Goal: Information Seeking & Learning: Learn about a topic

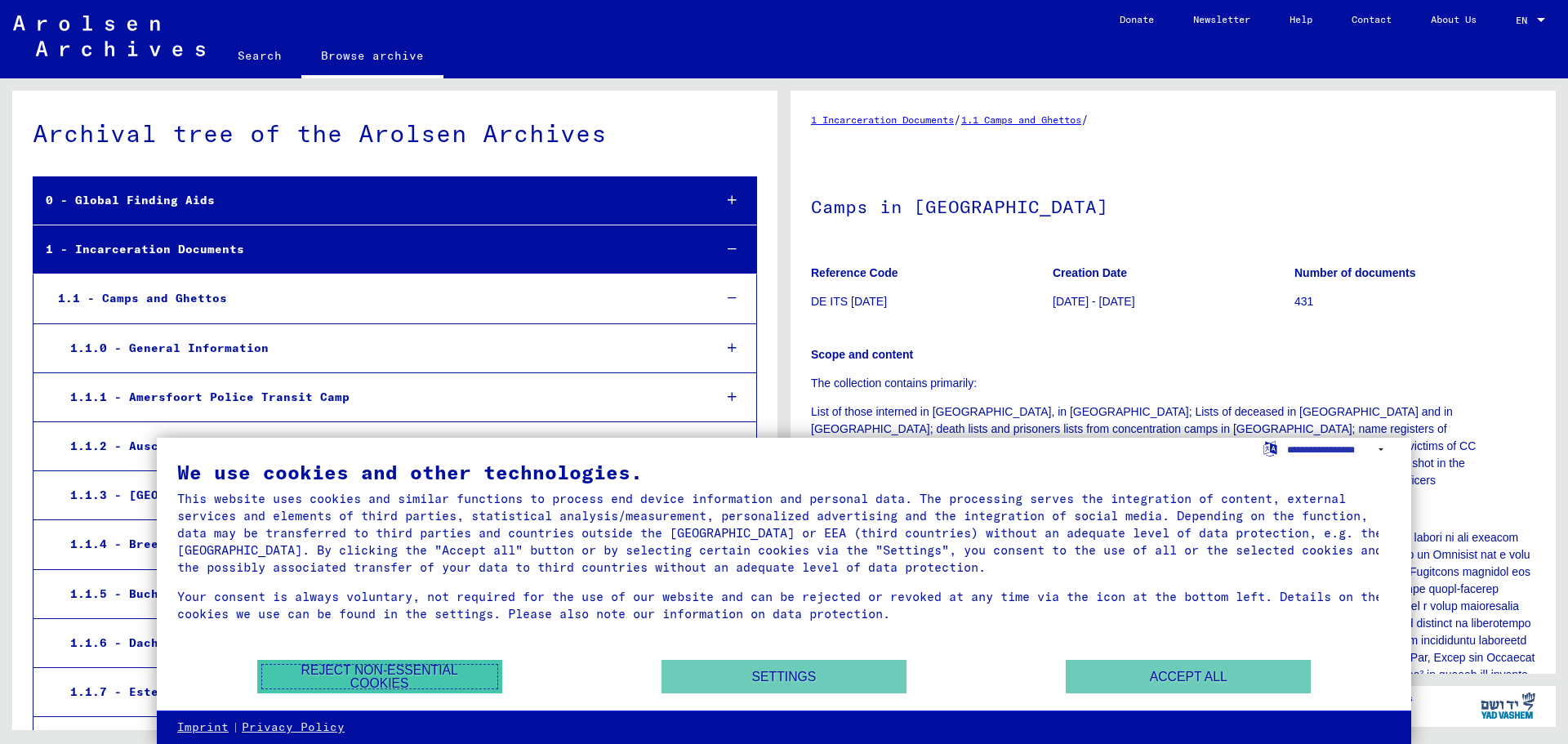
click at [369, 667] on button "Reject non-essential cookies" at bounding box center [379, 676] width 245 height 34
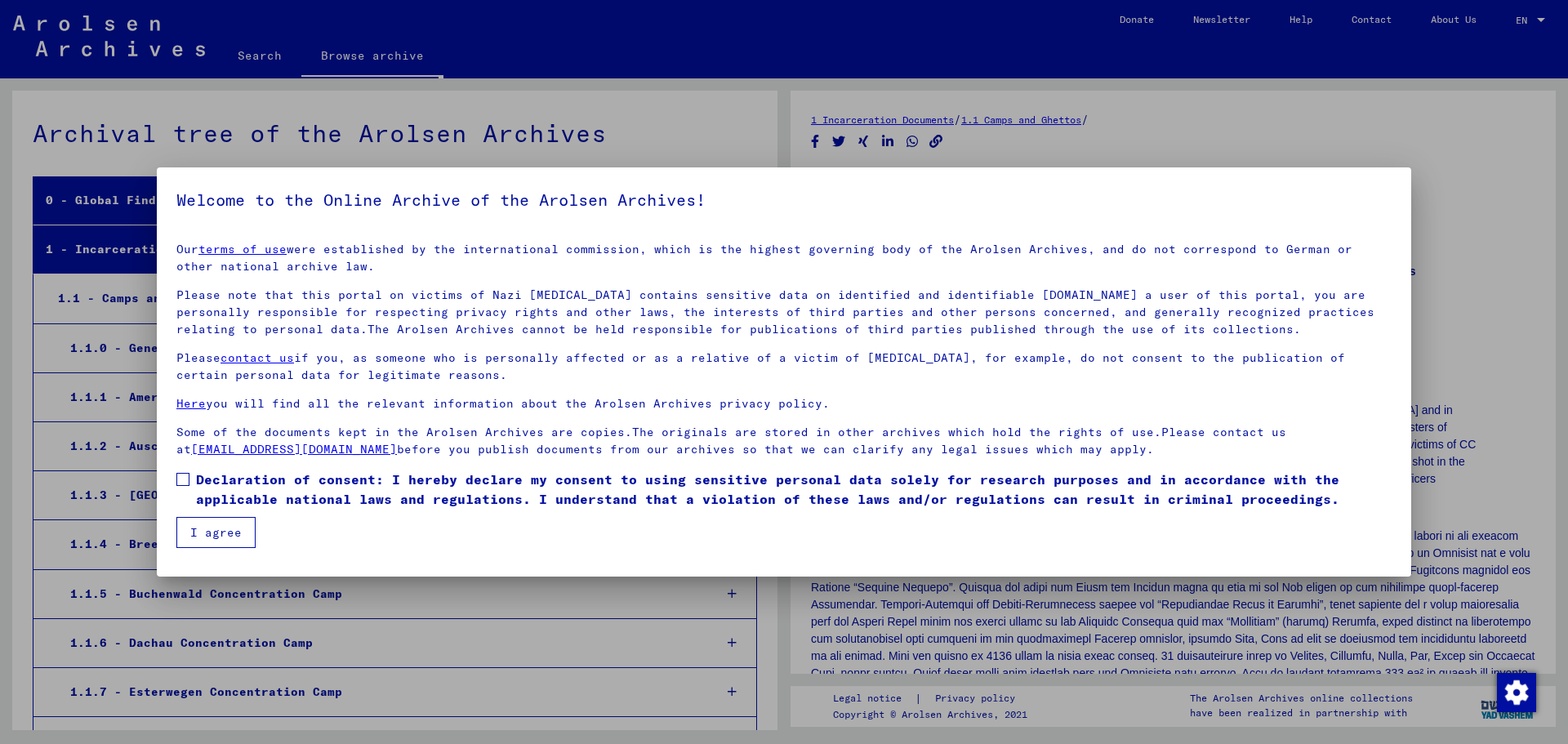
scroll to position [670, 0]
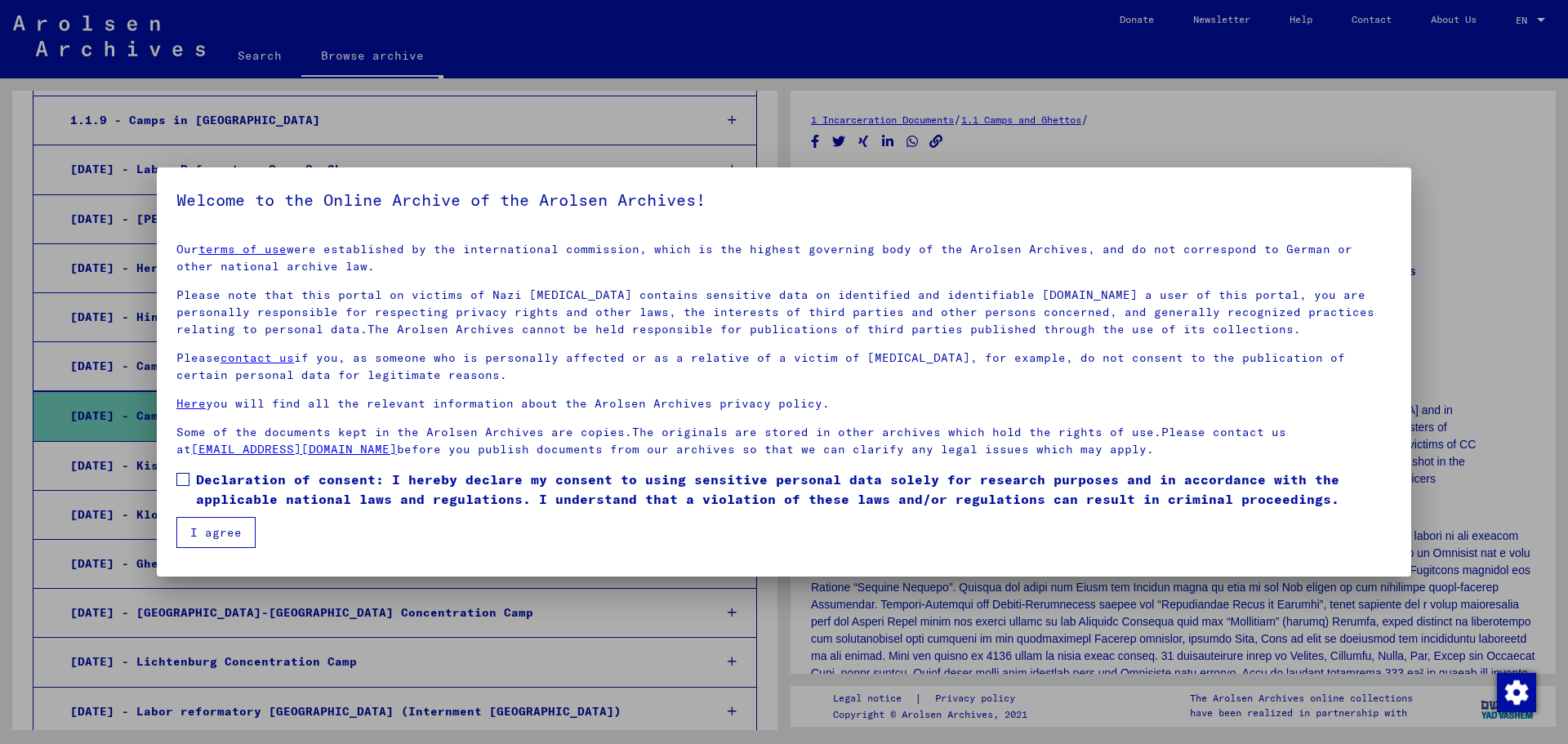
click at [186, 477] on span at bounding box center [183, 479] width 13 height 13
click at [217, 533] on button "I agree" at bounding box center [216, 532] width 79 height 31
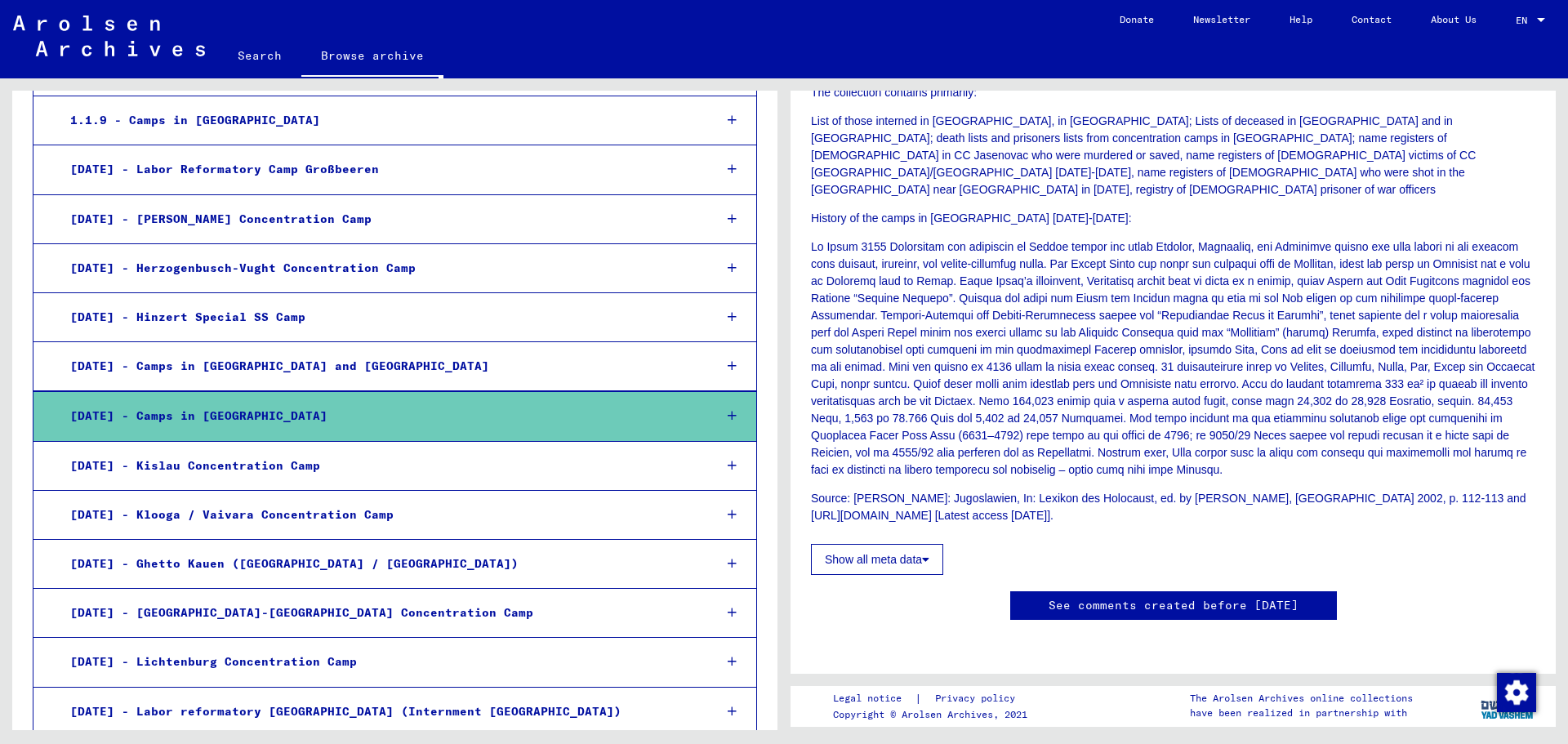
scroll to position [490, 0]
click at [714, 413] on div at bounding box center [732, 416] width 47 height 48
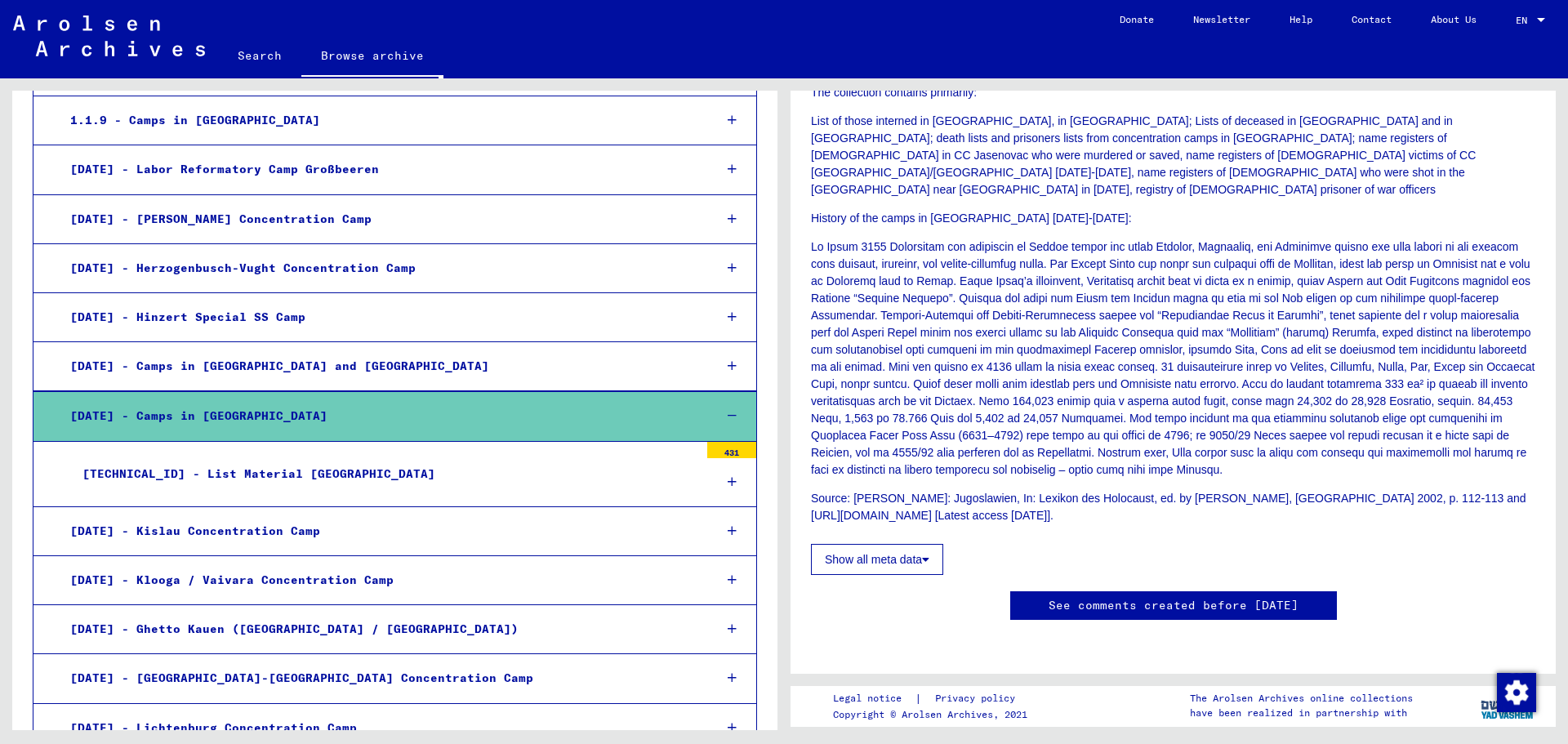
click at [727, 479] on icon at bounding box center [732, 481] width 9 height 11
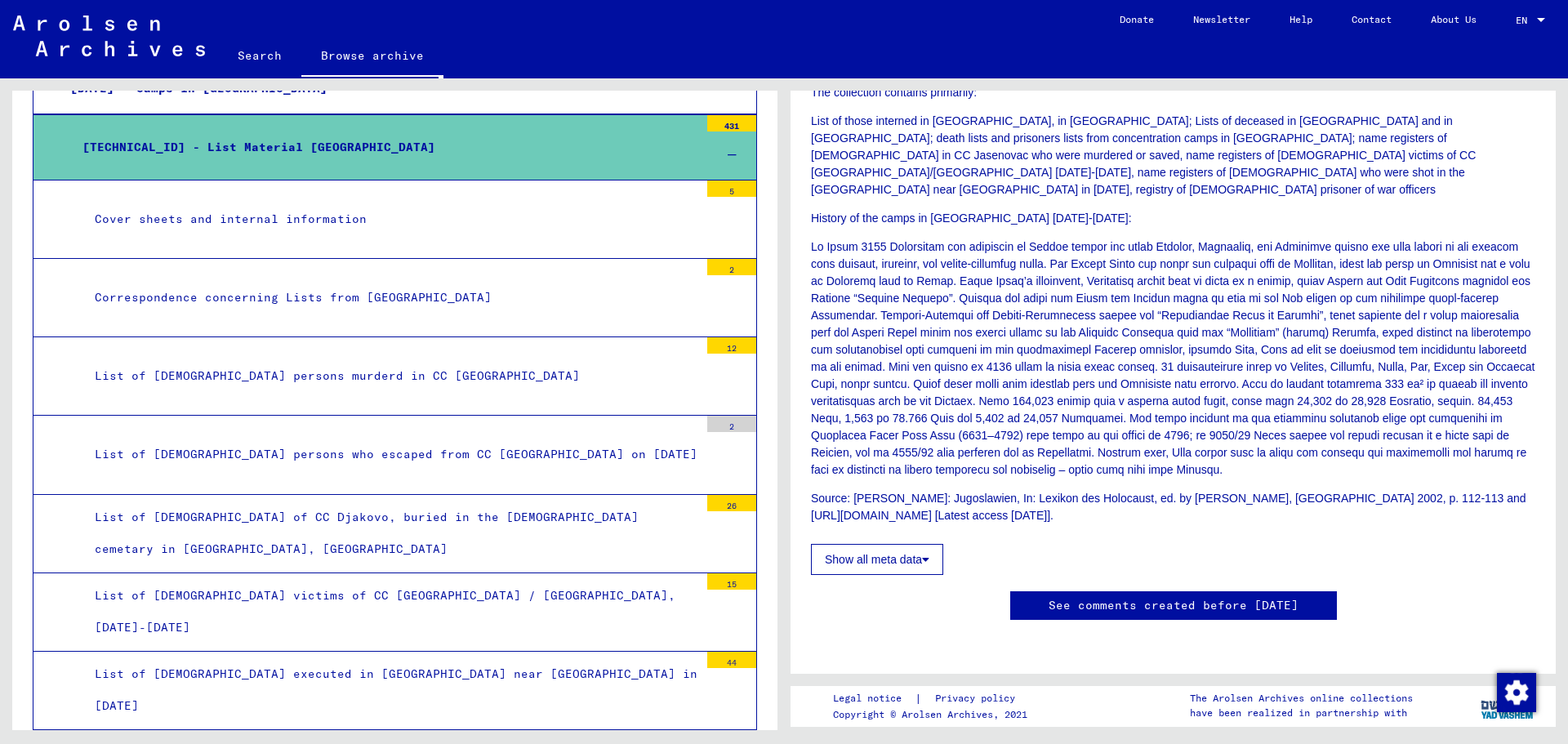
scroll to position [1078, 0]
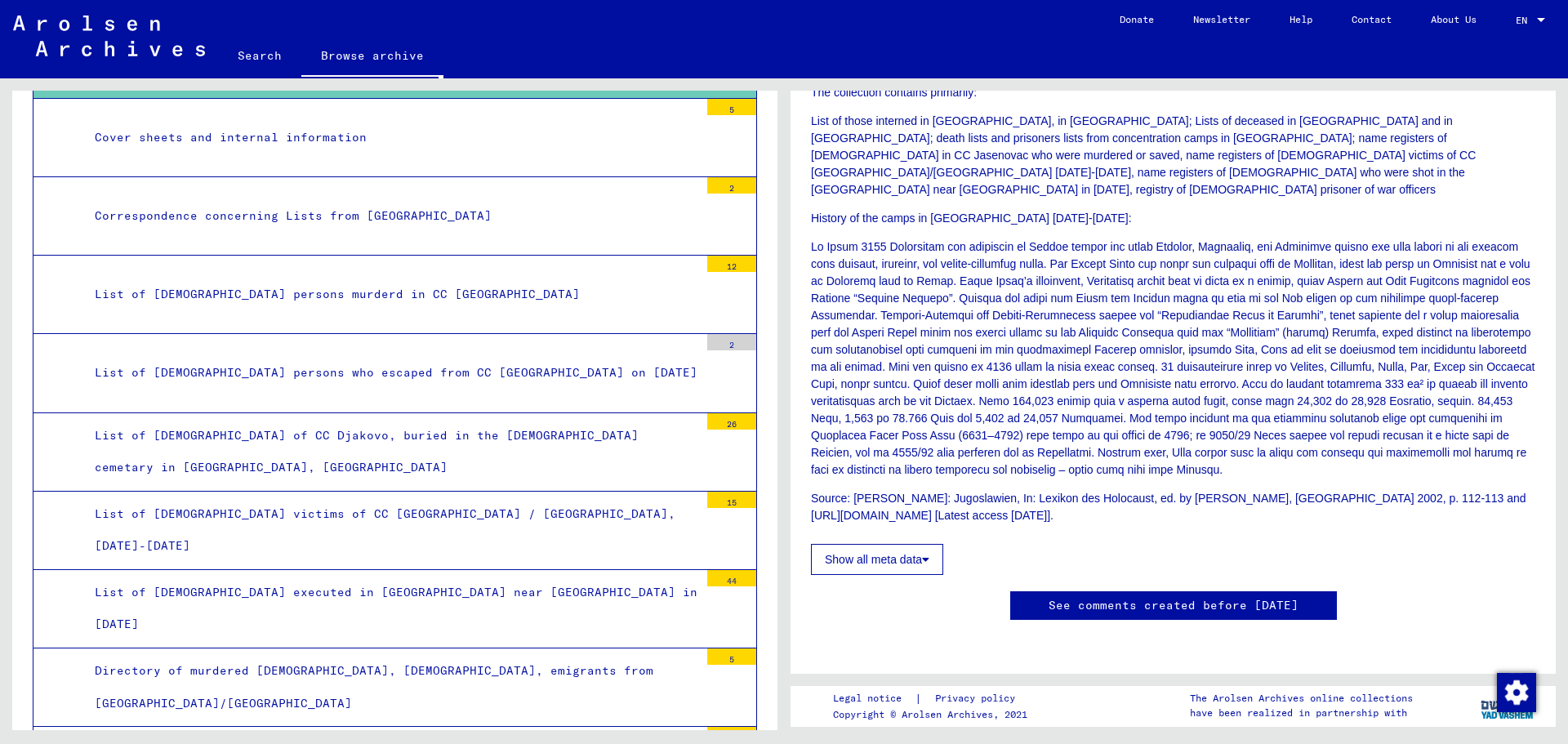
click at [288, 133] on div "Cover sheets and internal information" at bounding box center [390, 138] width 617 height 32
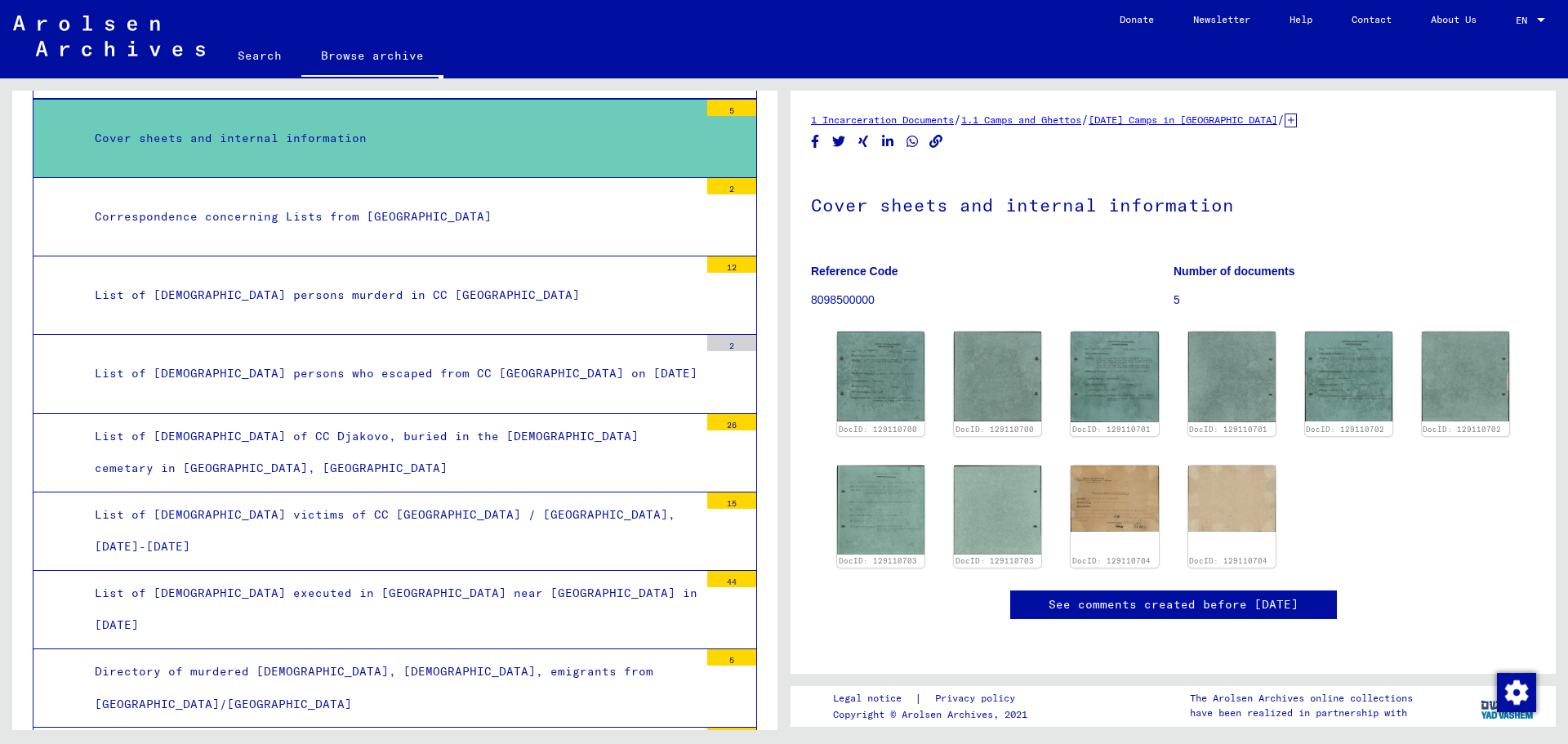
click at [398, 373] on div "List of [DEMOGRAPHIC_DATA] persons who escaped from CC [GEOGRAPHIC_DATA] on [DA…" at bounding box center [390, 373] width 617 height 32
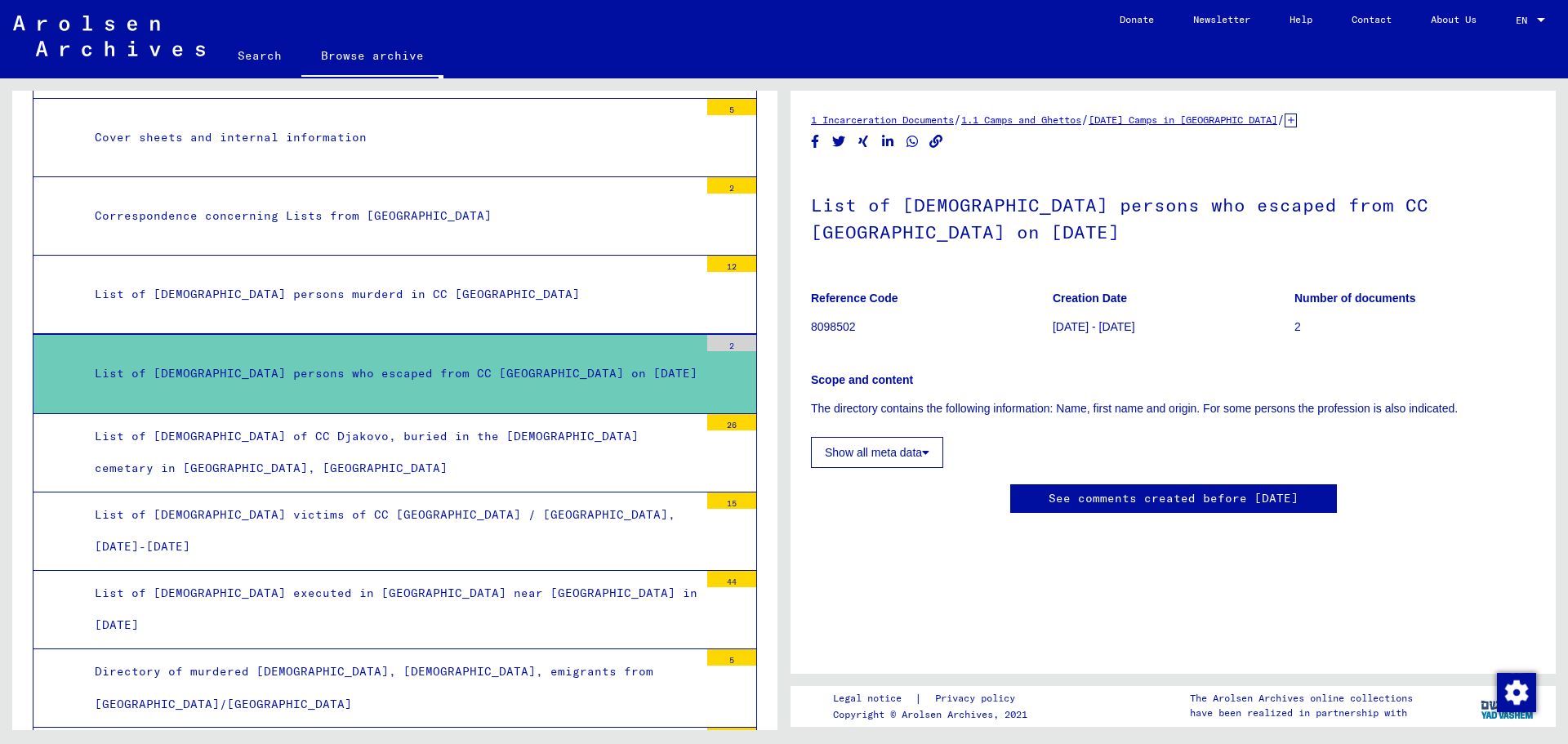
click at [835, 324] on p "8098502" at bounding box center [931, 326] width 241 height 17
click at [929, 448] on icon at bounding box center [925, 452] width 8 height 11
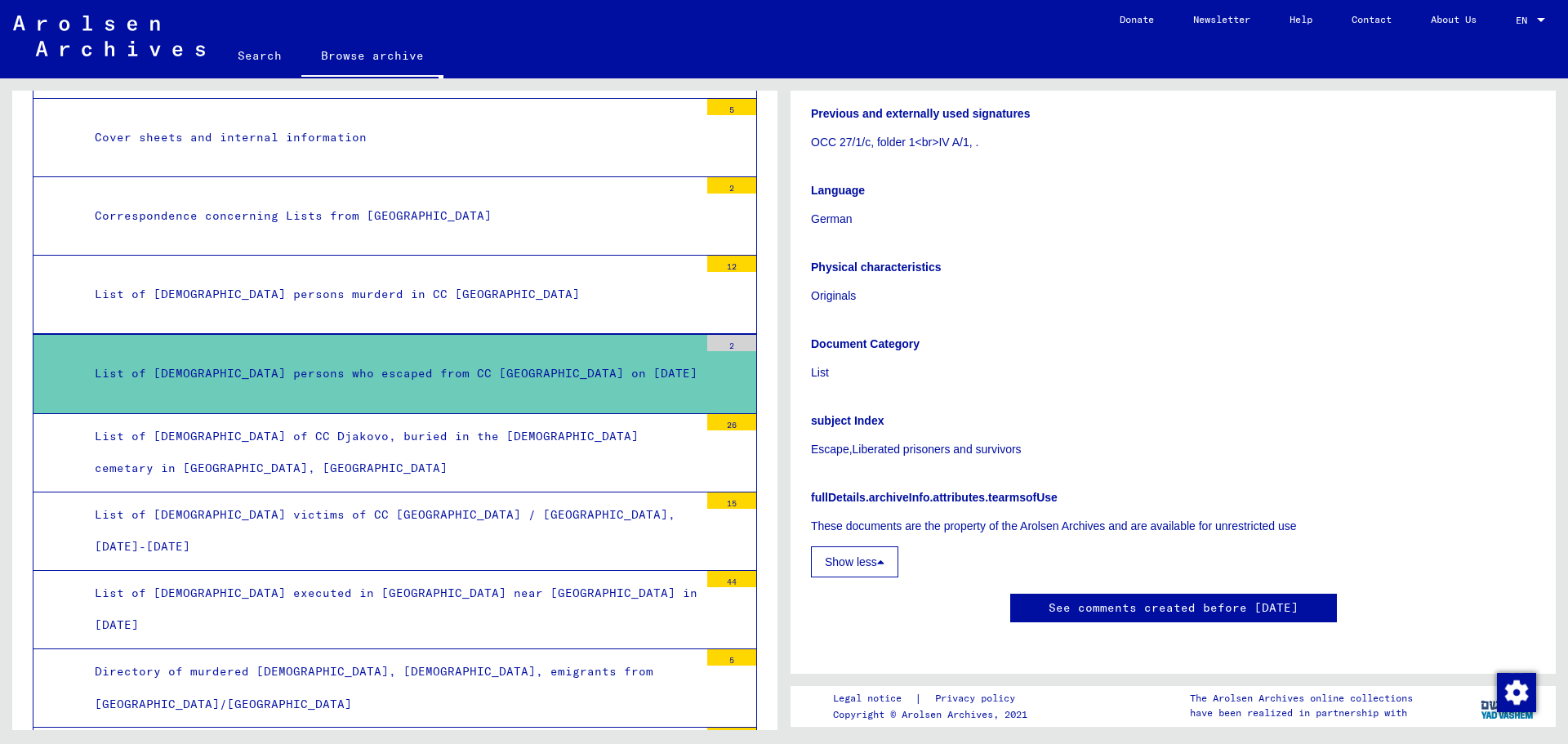
scroll to position [490, 0]
click at [424, 450] on div "List of [DEMOGRAPHIC_DATA] of CC Djakovo, buried in the [DEMOGRAPHIC_DATA] ceme…" at bounding box center [390, 452] width 617 height 64
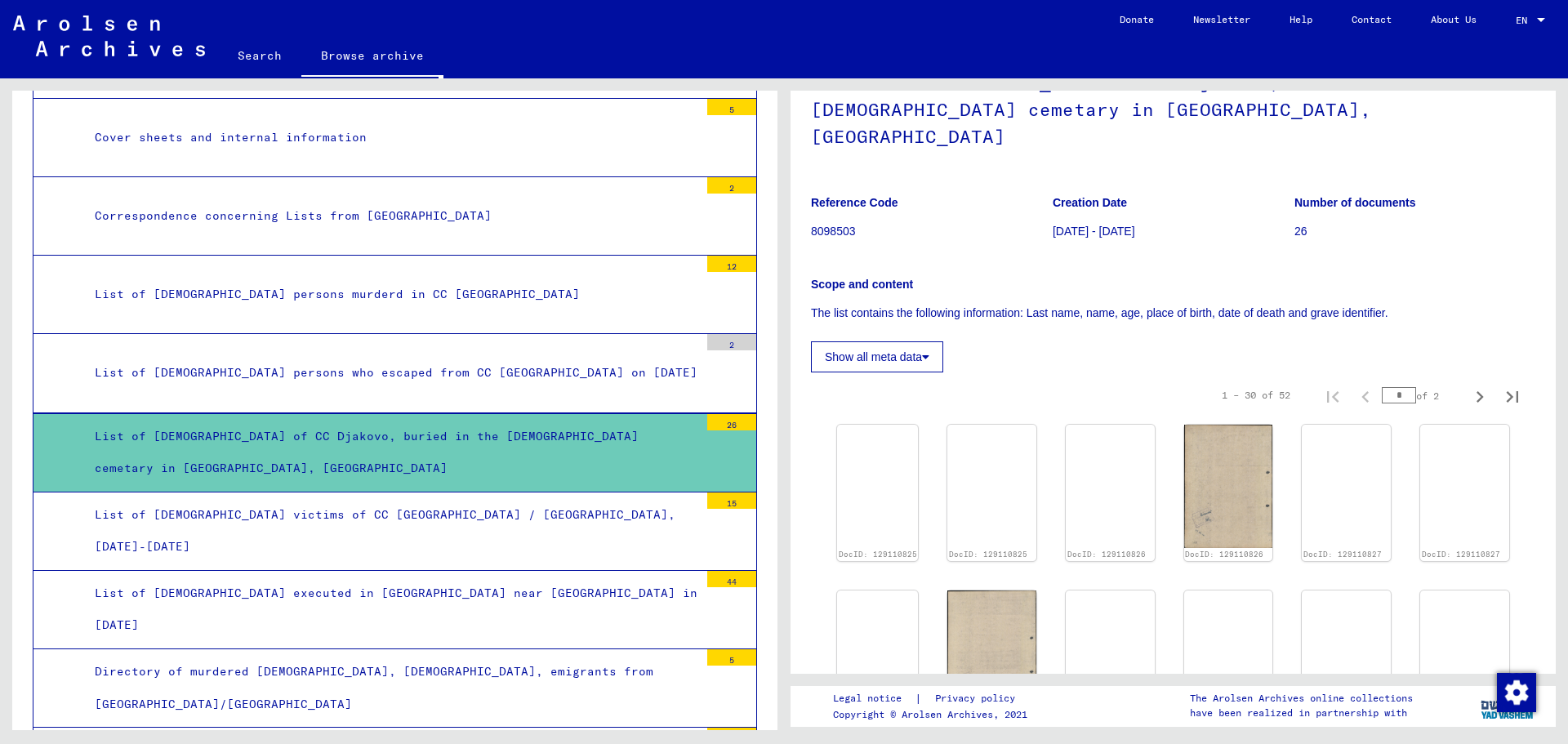
scroll to position [163, 0]
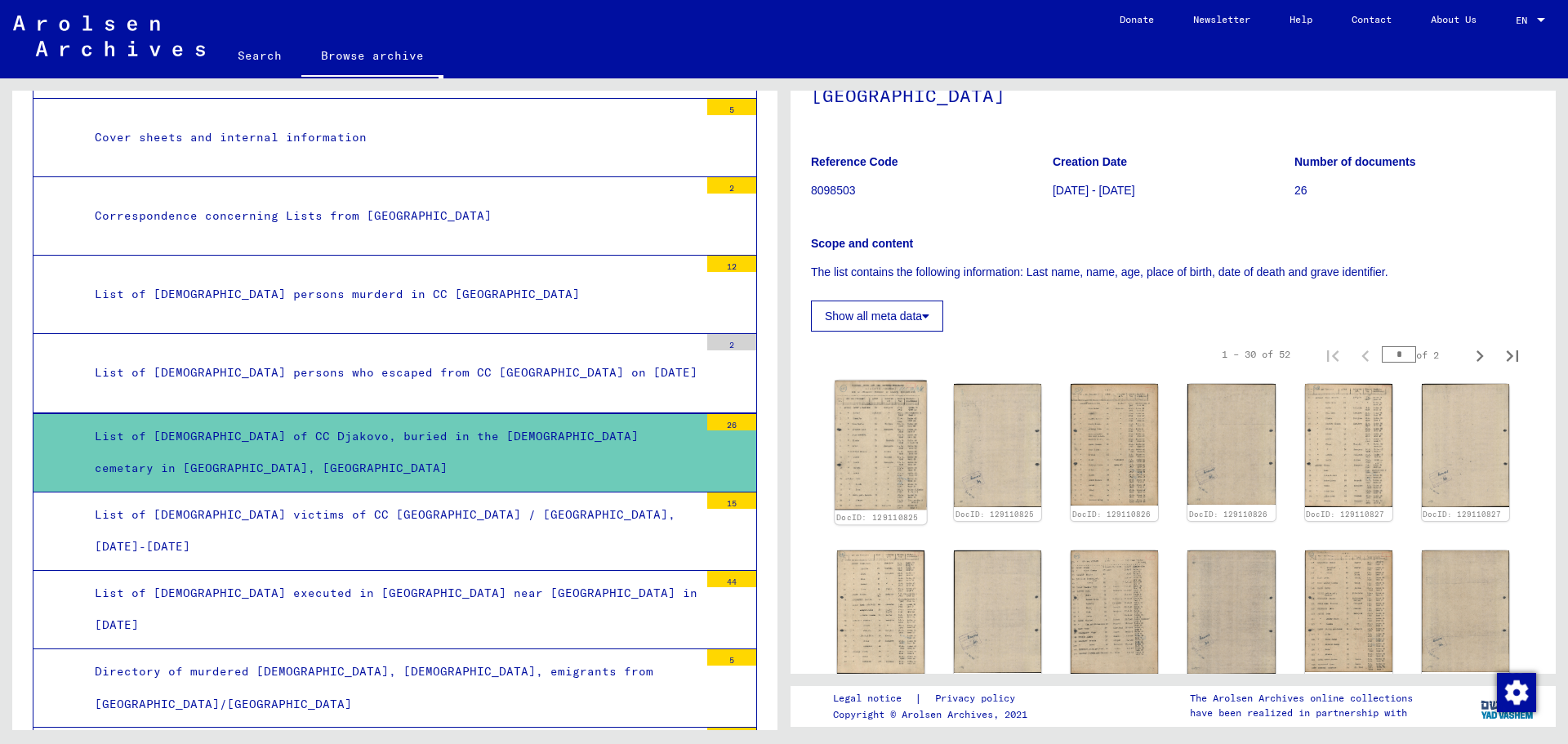
click at [876, 422] on img at bounding box center [880, 445] width 92 height 129
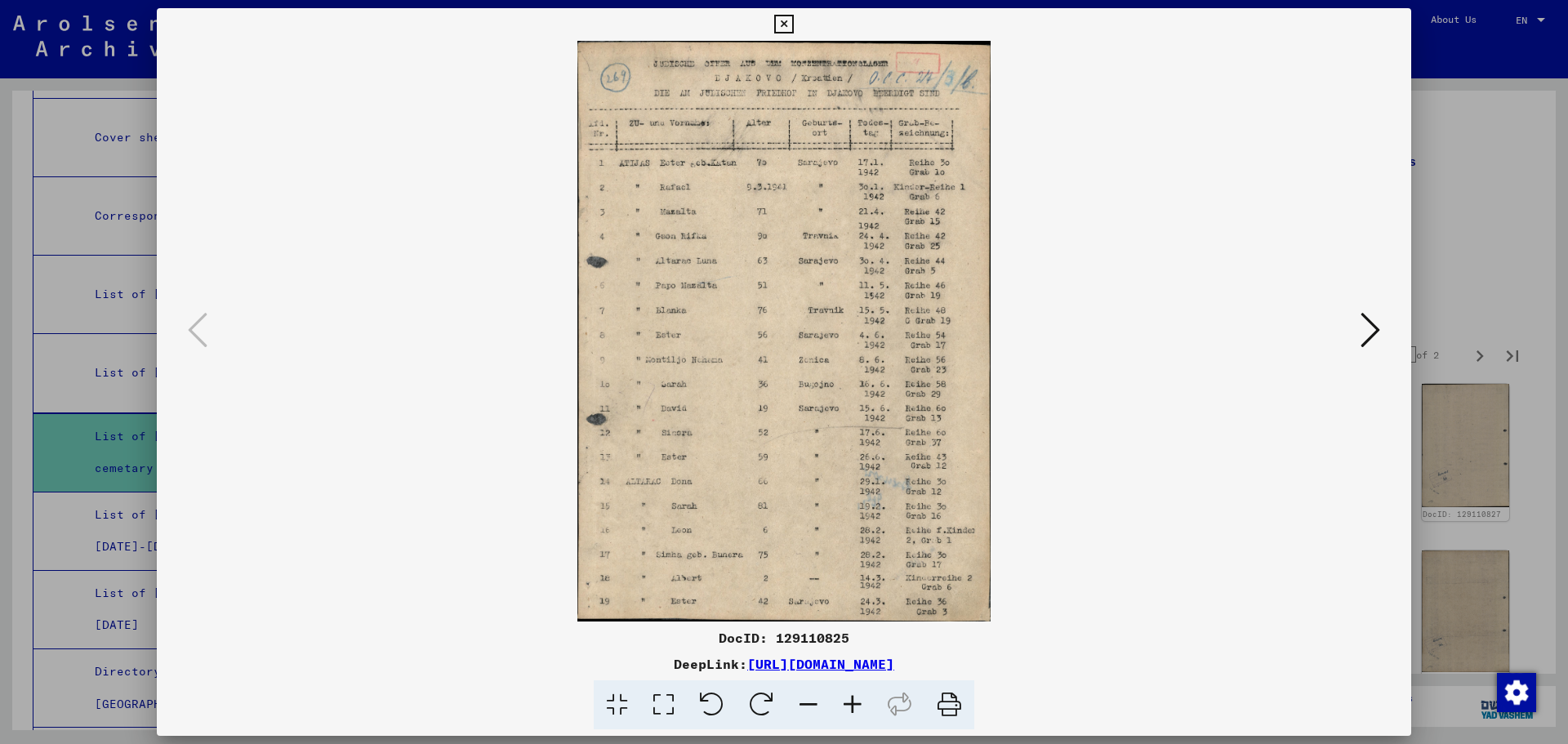
click at [1372, 324] on icon at bounding box center [1370, 330] width 20 height 39
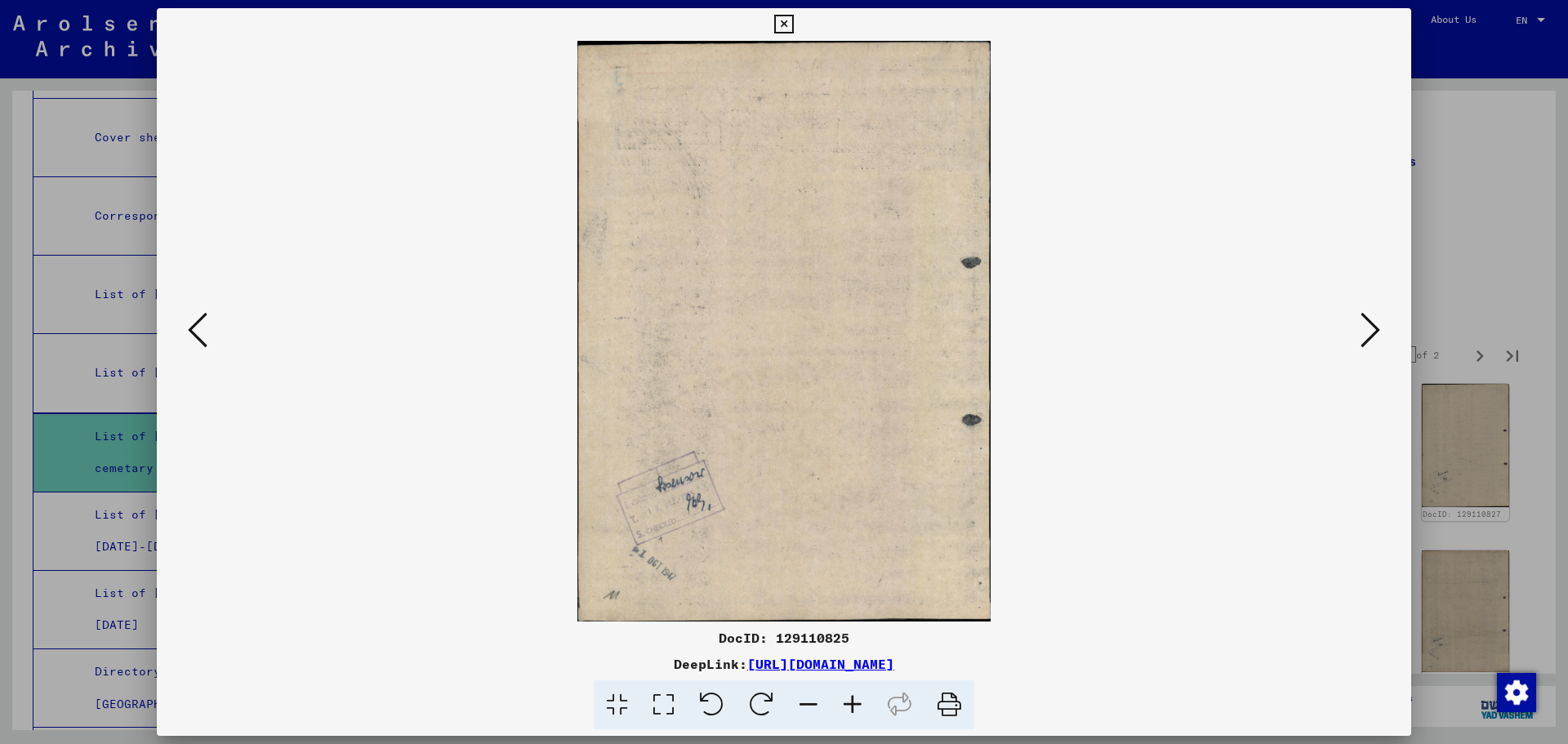
click at [1372, 324] on icon at bounding box center [1370, 330] width 20 height 39
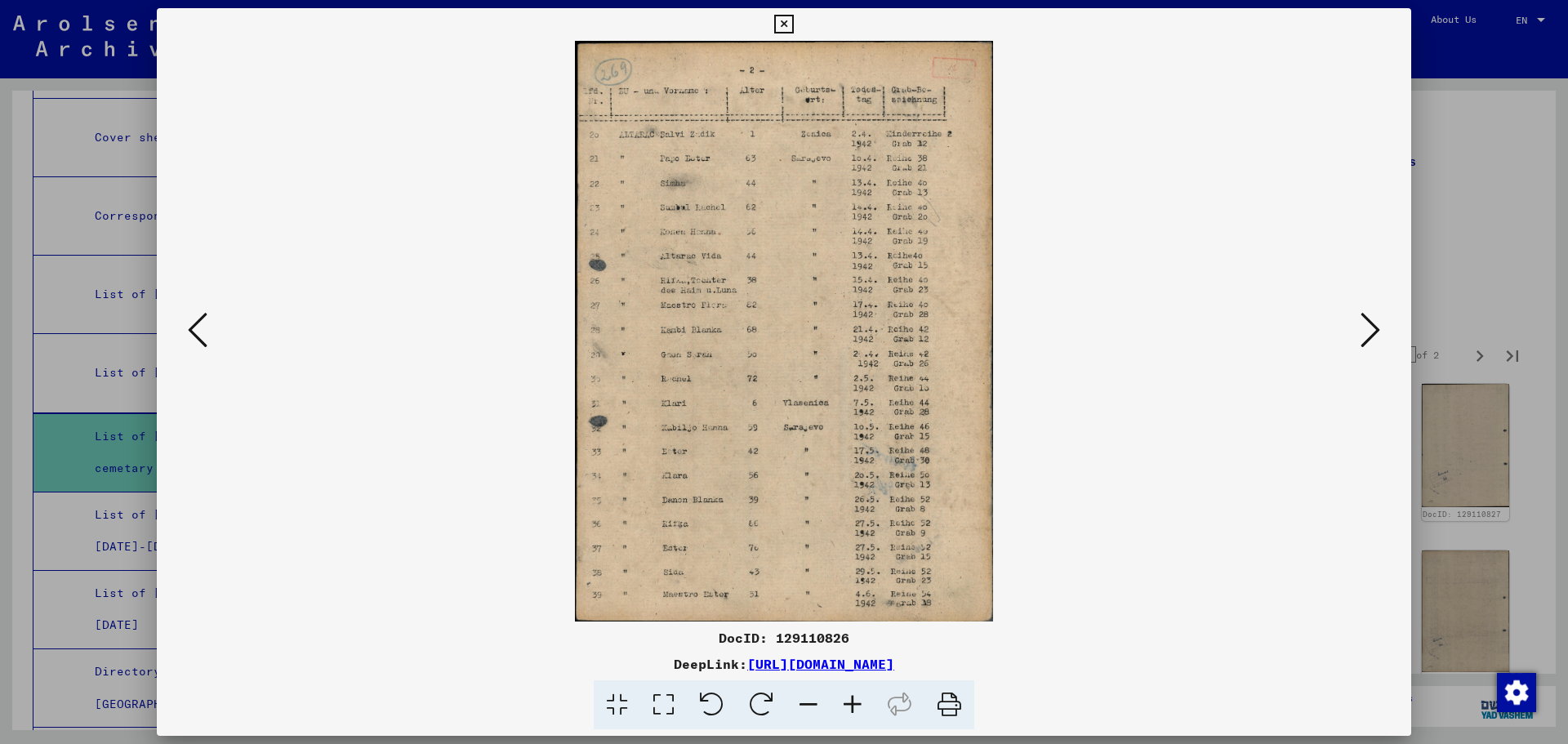
click at [1372, 324] on icon at bounding box center [1370, 330] width 20 height 39
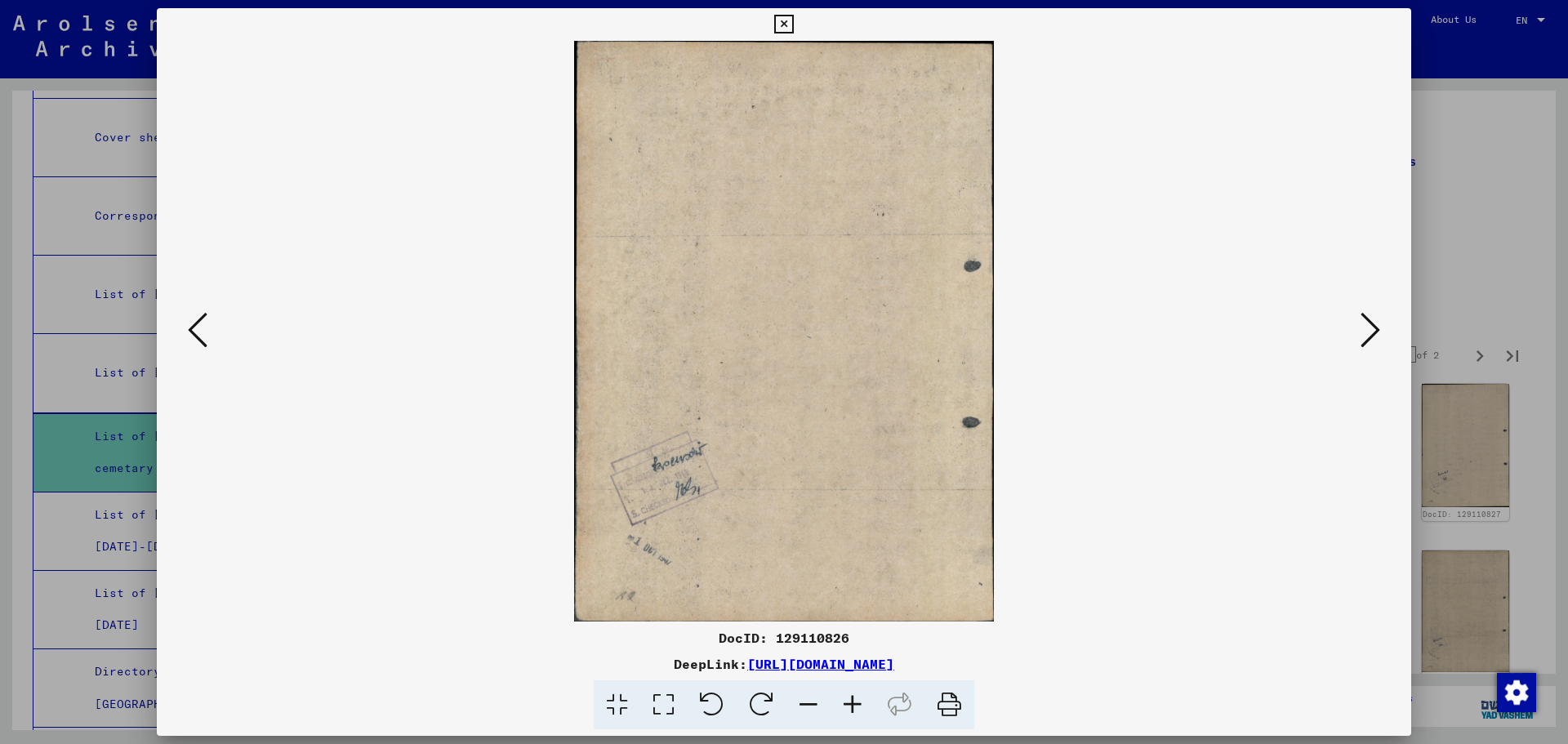
click at [1372, 324] on icon at bounding box center [1370, 330] width 20 height 39
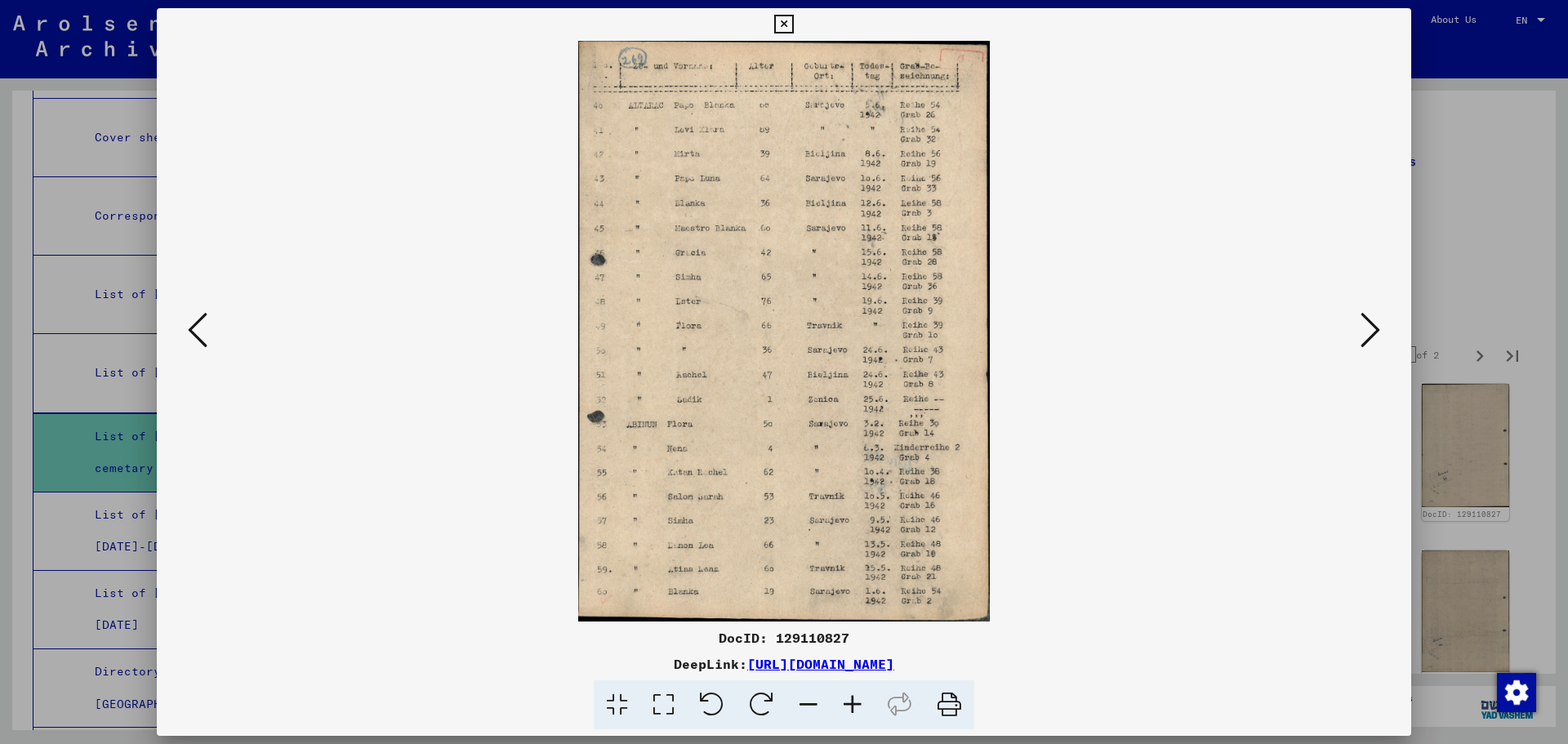
click at [1372, 324] on icon at bounding box center [1370, 330] width 20 height 39
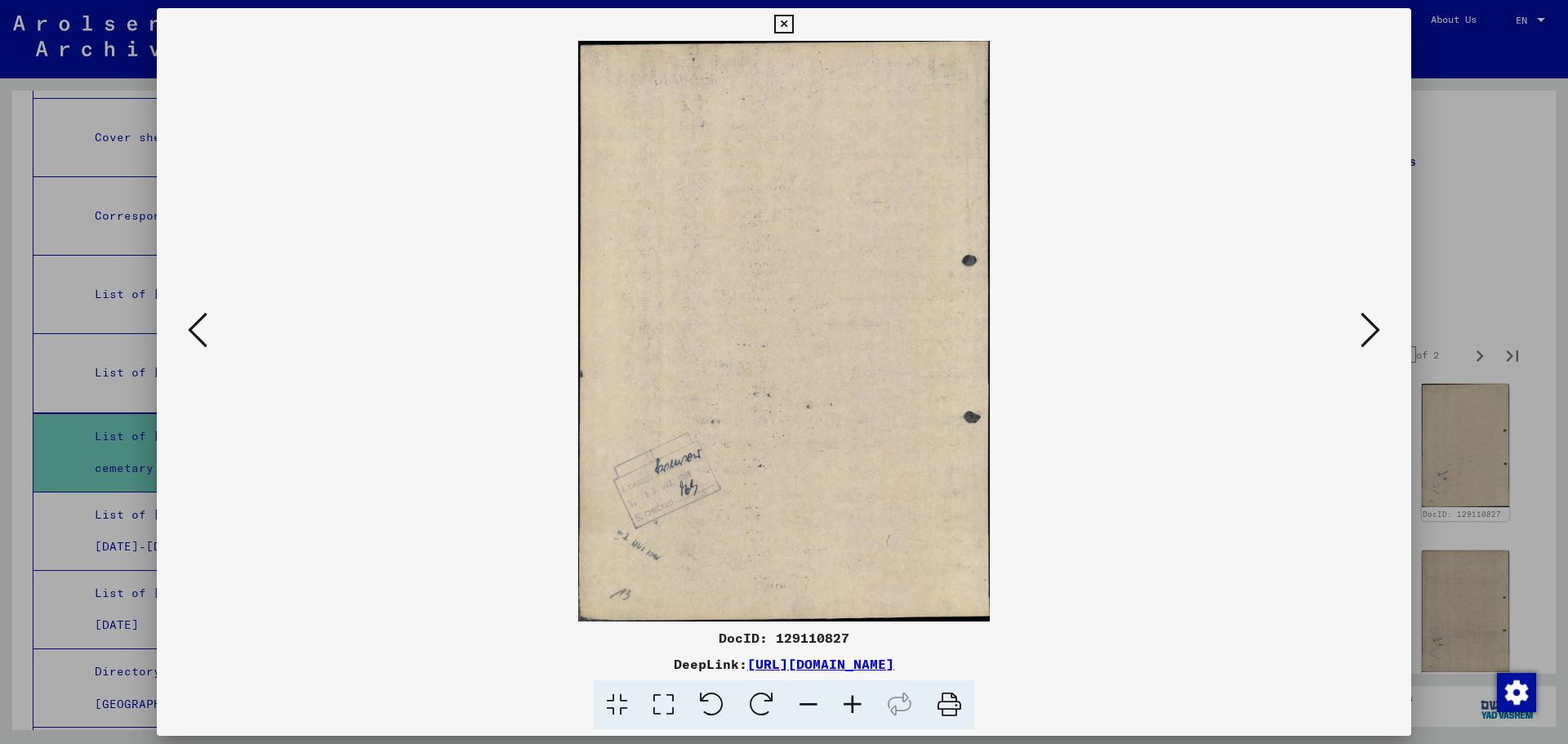
click at [1372, 324] on icon at bounding box center [1370, 330] width 20 height 39
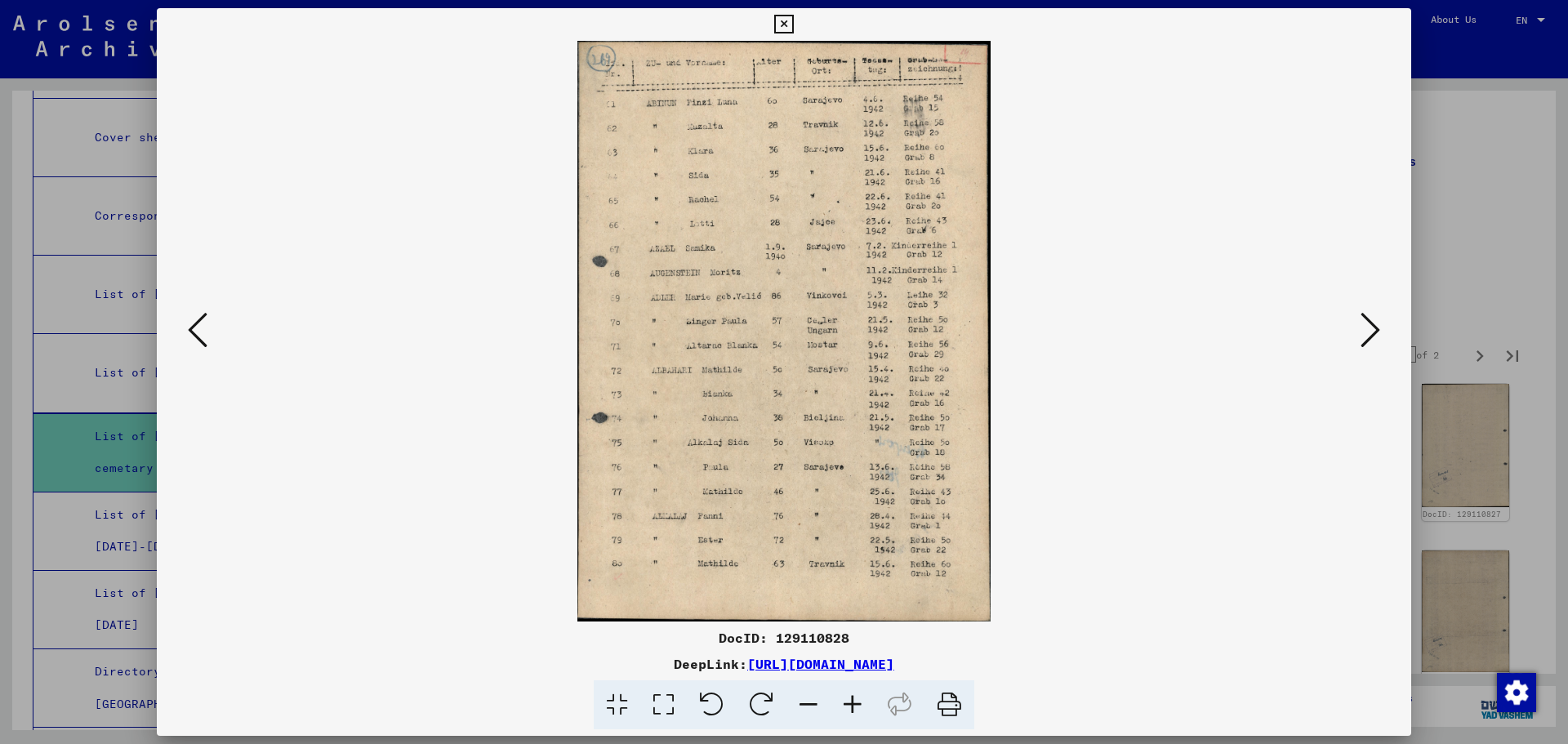
click at [1372, 324] on icon at bounding box center [1370, 330] width 20 height 39
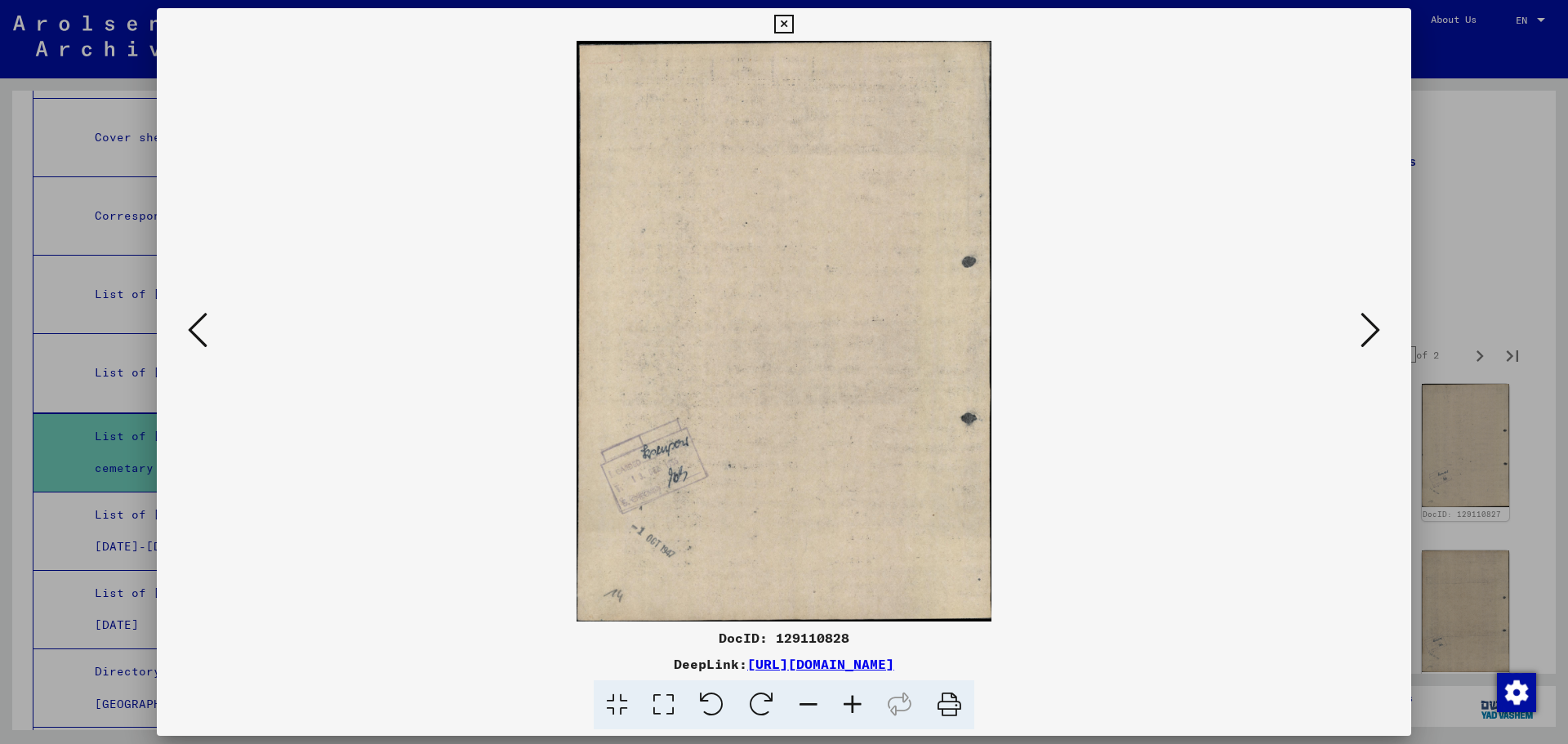
click at [1372, 324] on icon at bounding box center [1370, 330] width 20 height 39
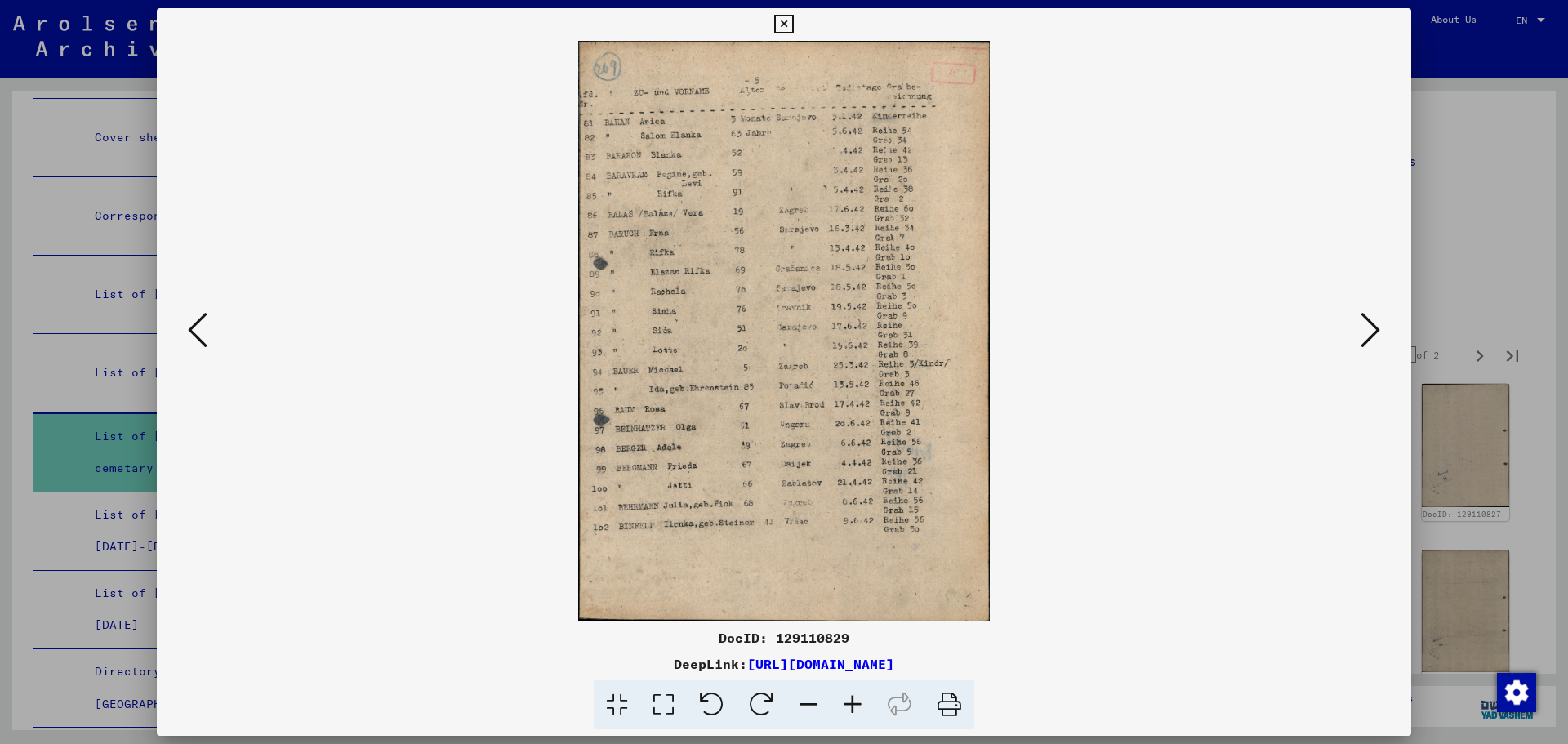
click at [1362, 333] on icon at bounding box center [1370, 330] width 20 height 39
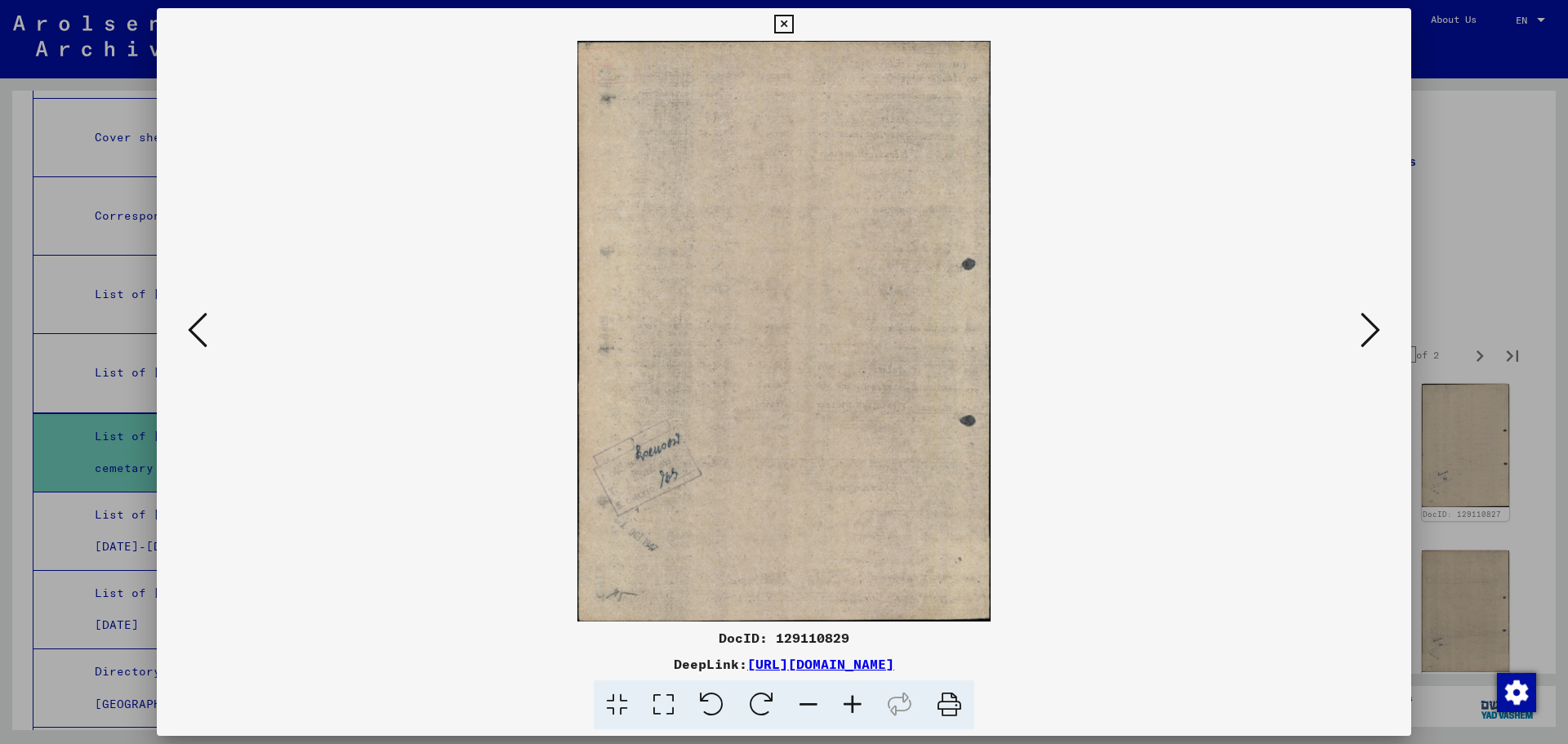
click at [1362, 333] on icon at bounding box center [1370, 330] width 20 height 39
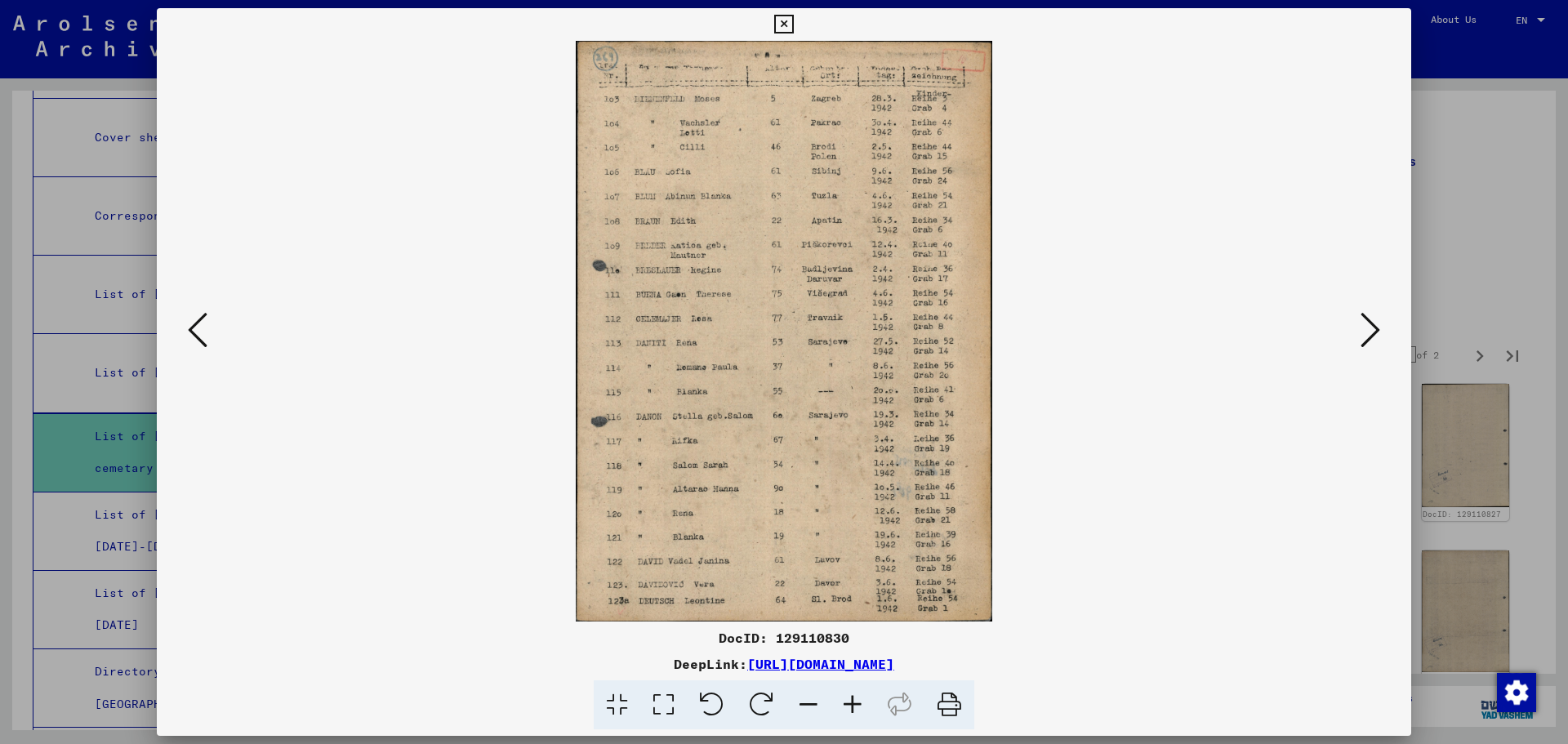
click at [859, 704] on icon at bounding box center [852, 705] width 44 height 50
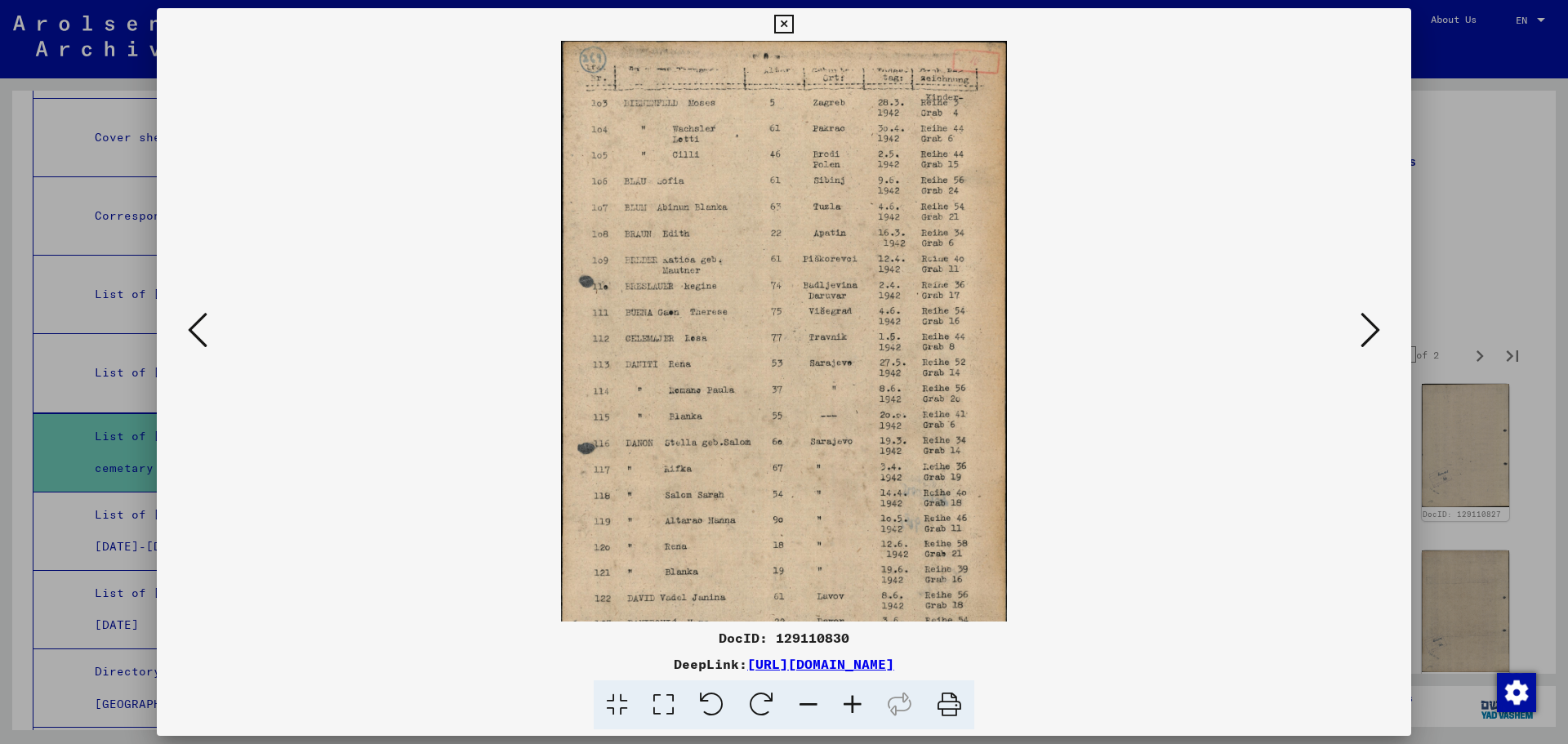
click at [859, 704] on icon at bounding box center [852, 705] width 44 height 50
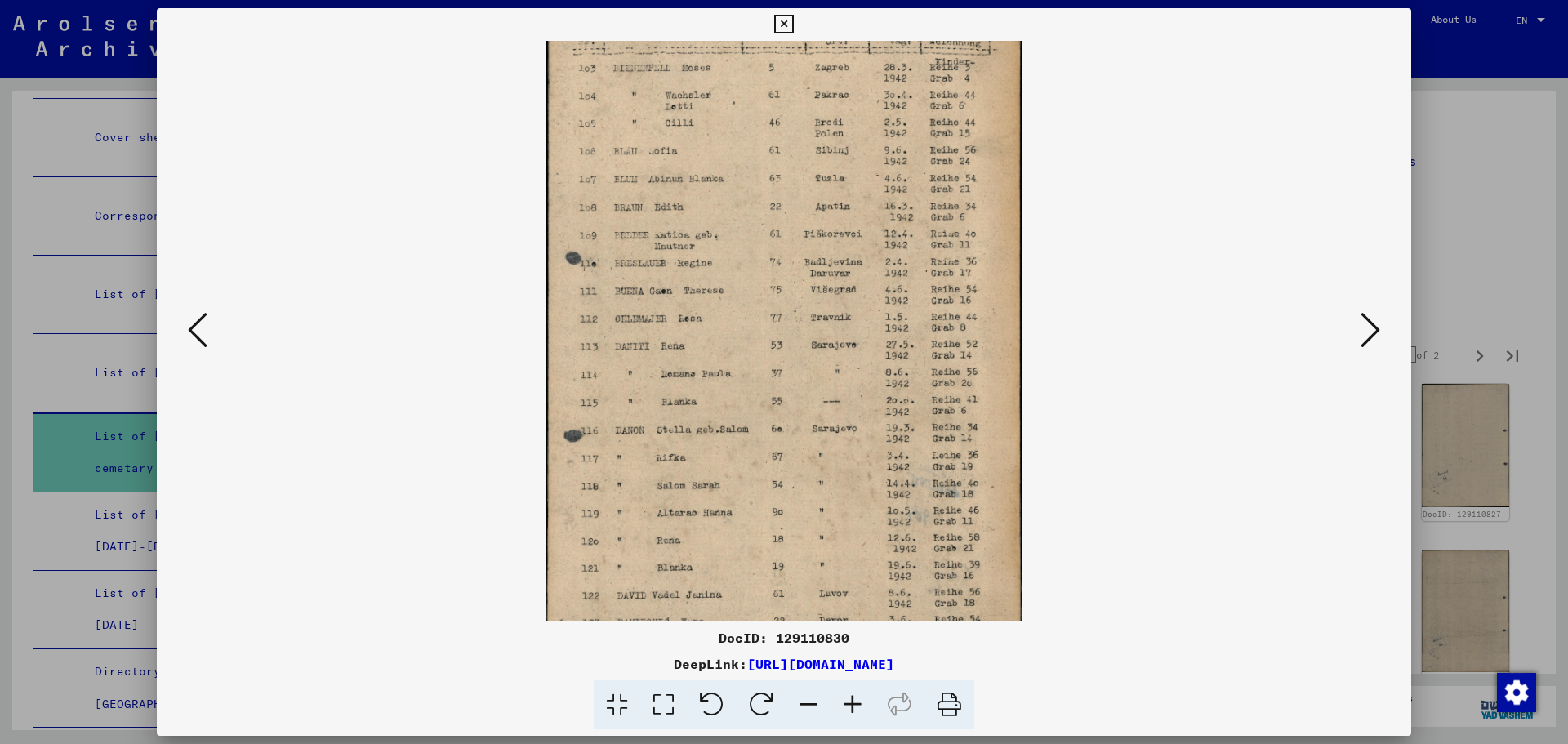
scroll to position [82, 0]
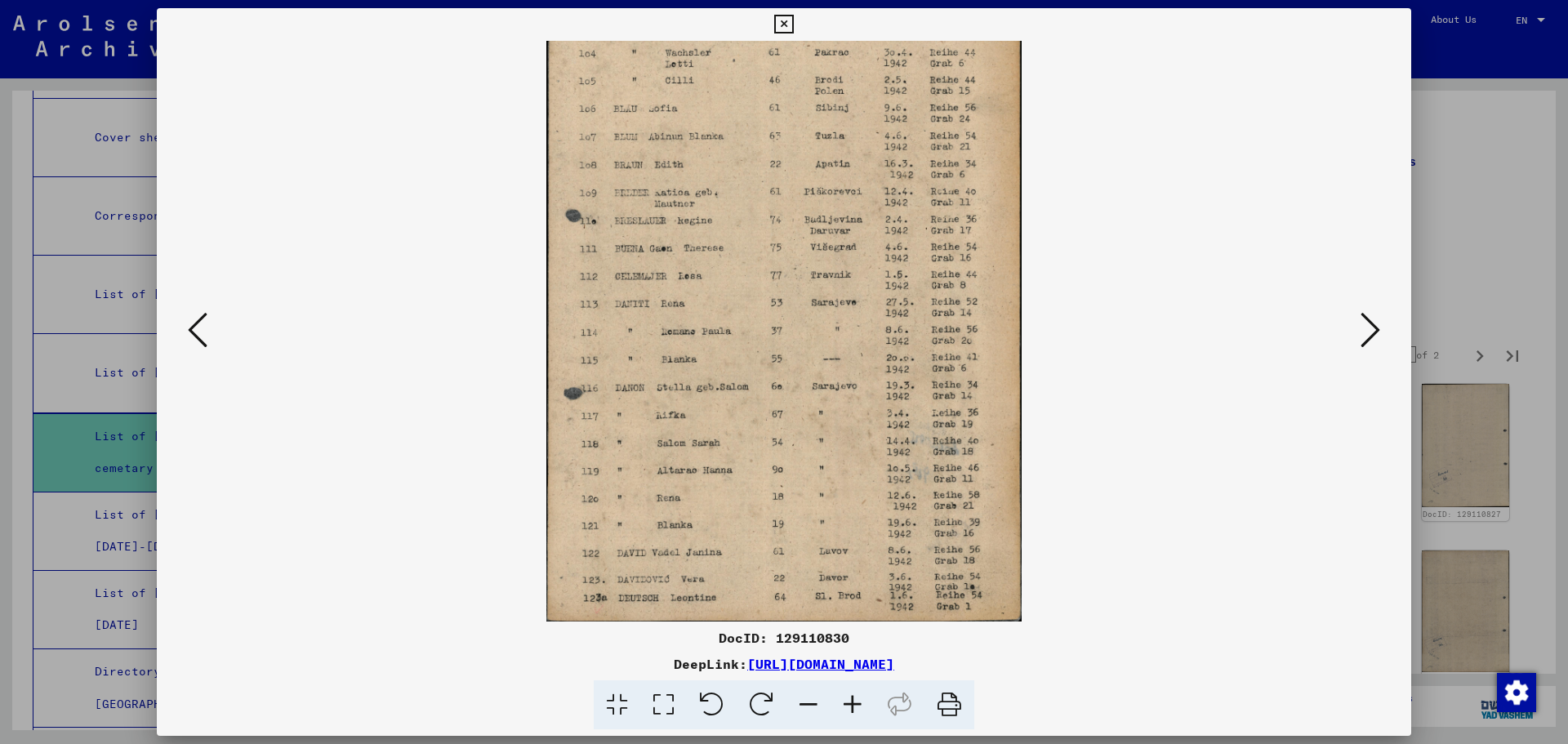
drag, startPoint x: 765, startPoint y: 528, endPoint x: 759, endPoint y: 384, distance: 144.1
click at [759, 384] on img at bounding box center [784, 290] width 475 height 662
click at [1376, 335] on icon at bounding box center [1370, 330] width 20 height 39
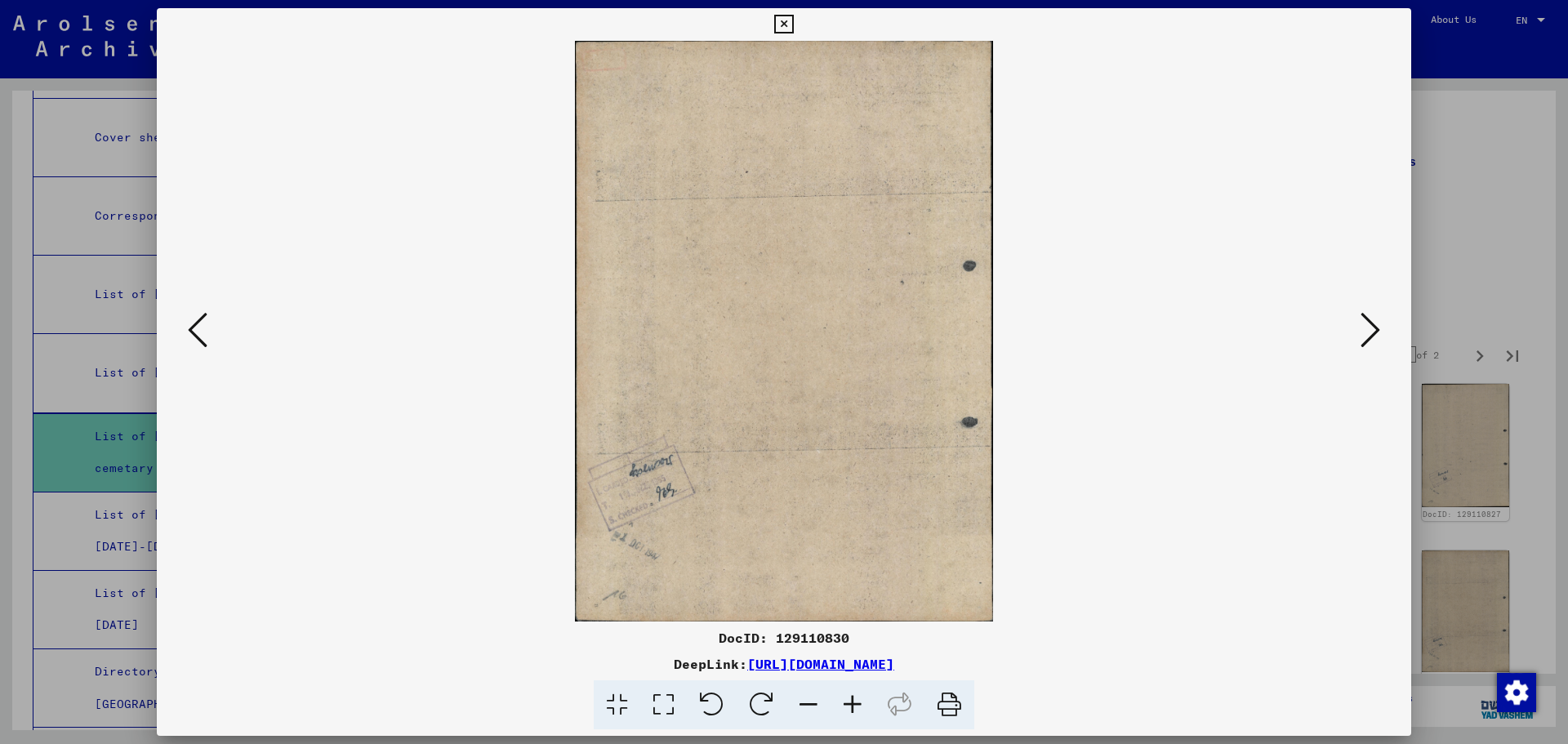
click at [1376, 335] on icon at bounding box center [1370, 330] width 20 height 39
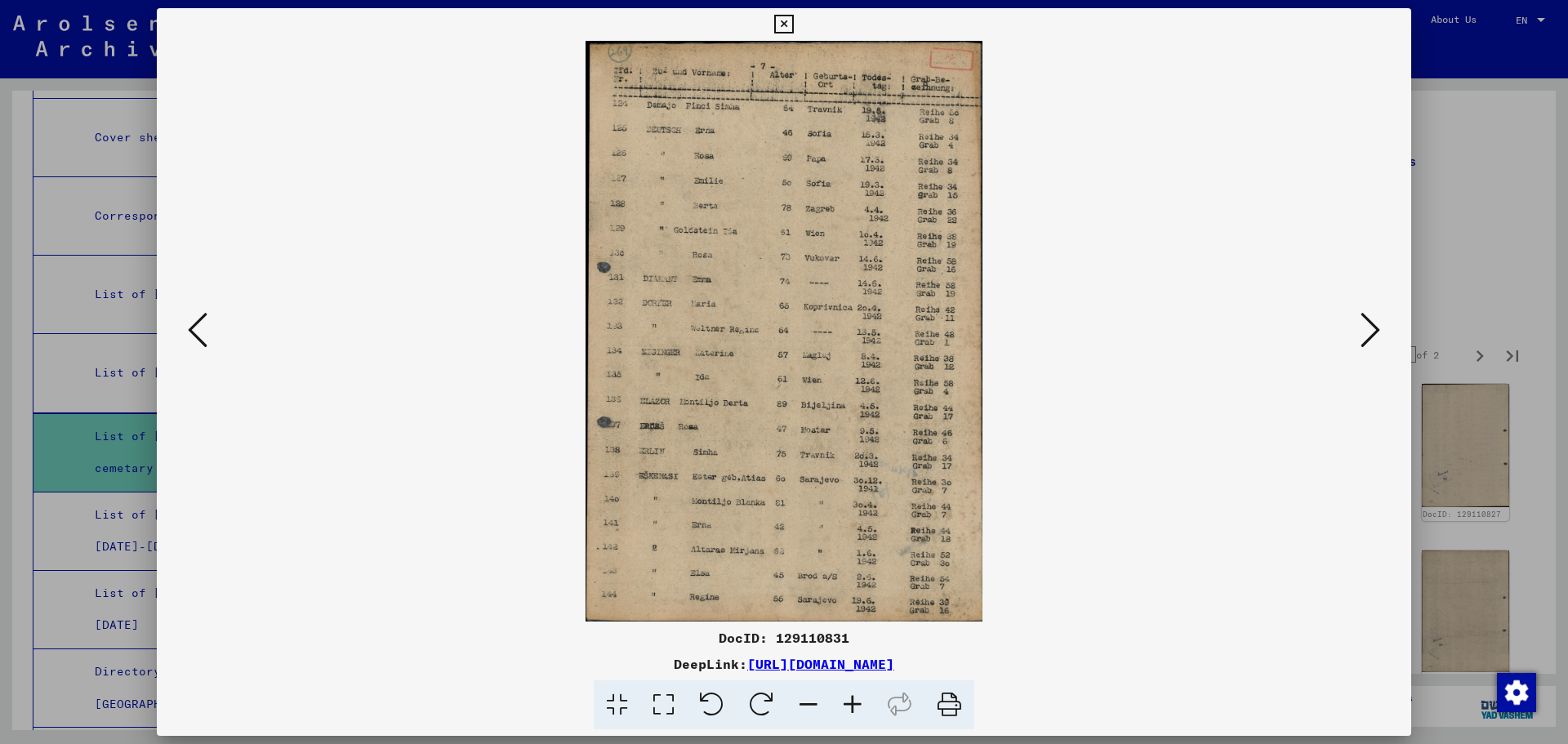
click at [857, 712] on icon at bounding box center [852, 705] width 44 height 50
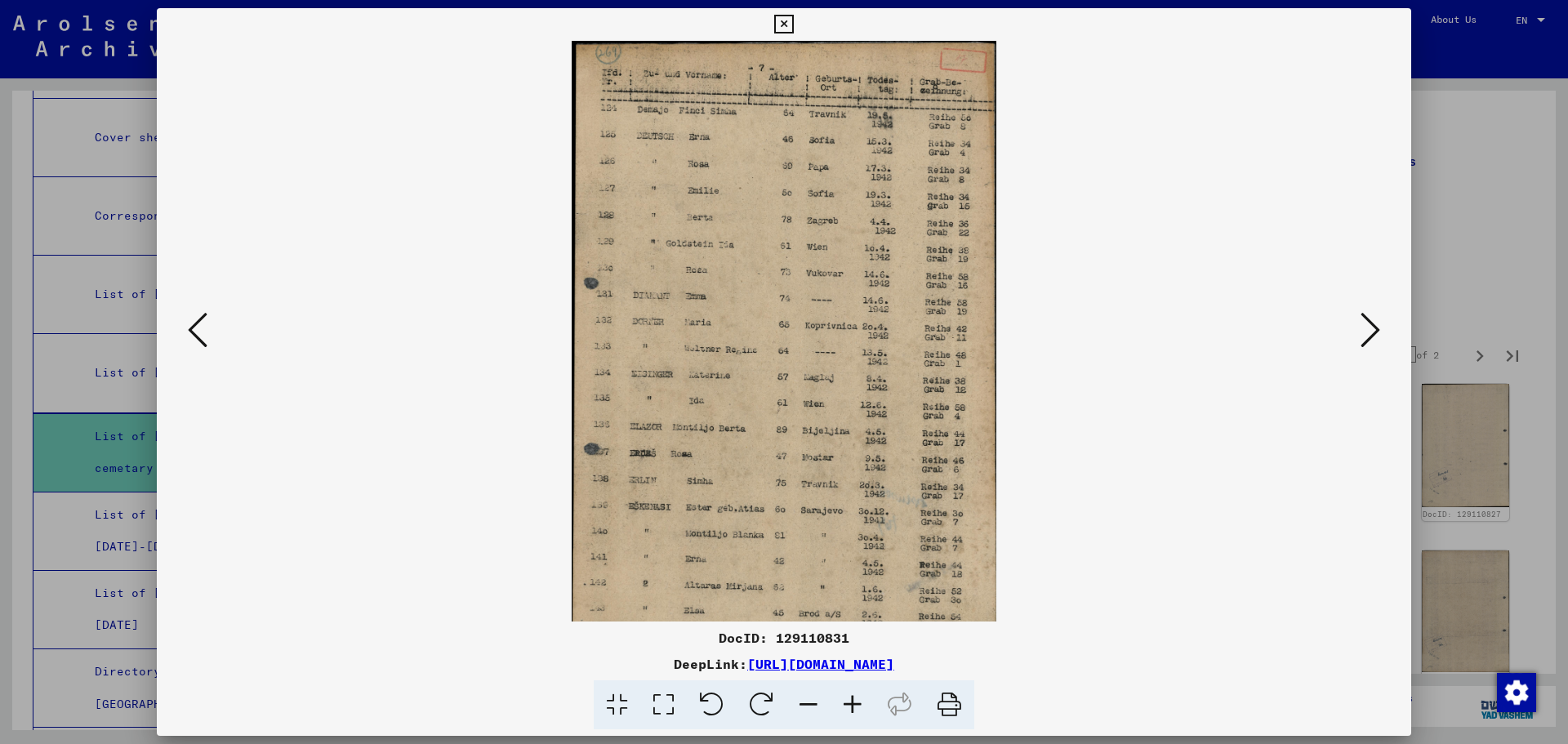
click at [857, 712] on icon at bounding box center [852, 705] width 44 height 50
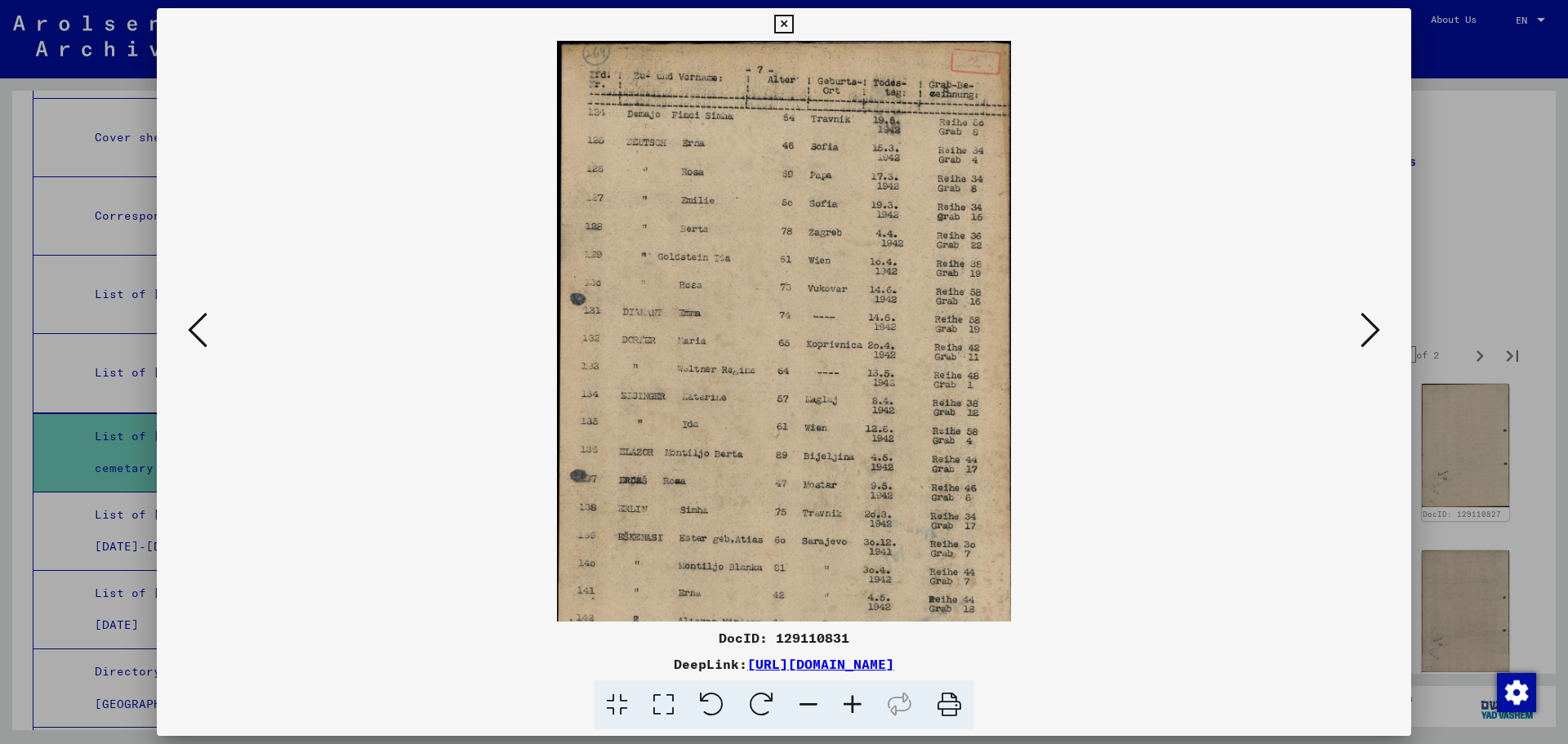
click at [857, 712] on icon at bounding box center [852, 705] width 44 height 50
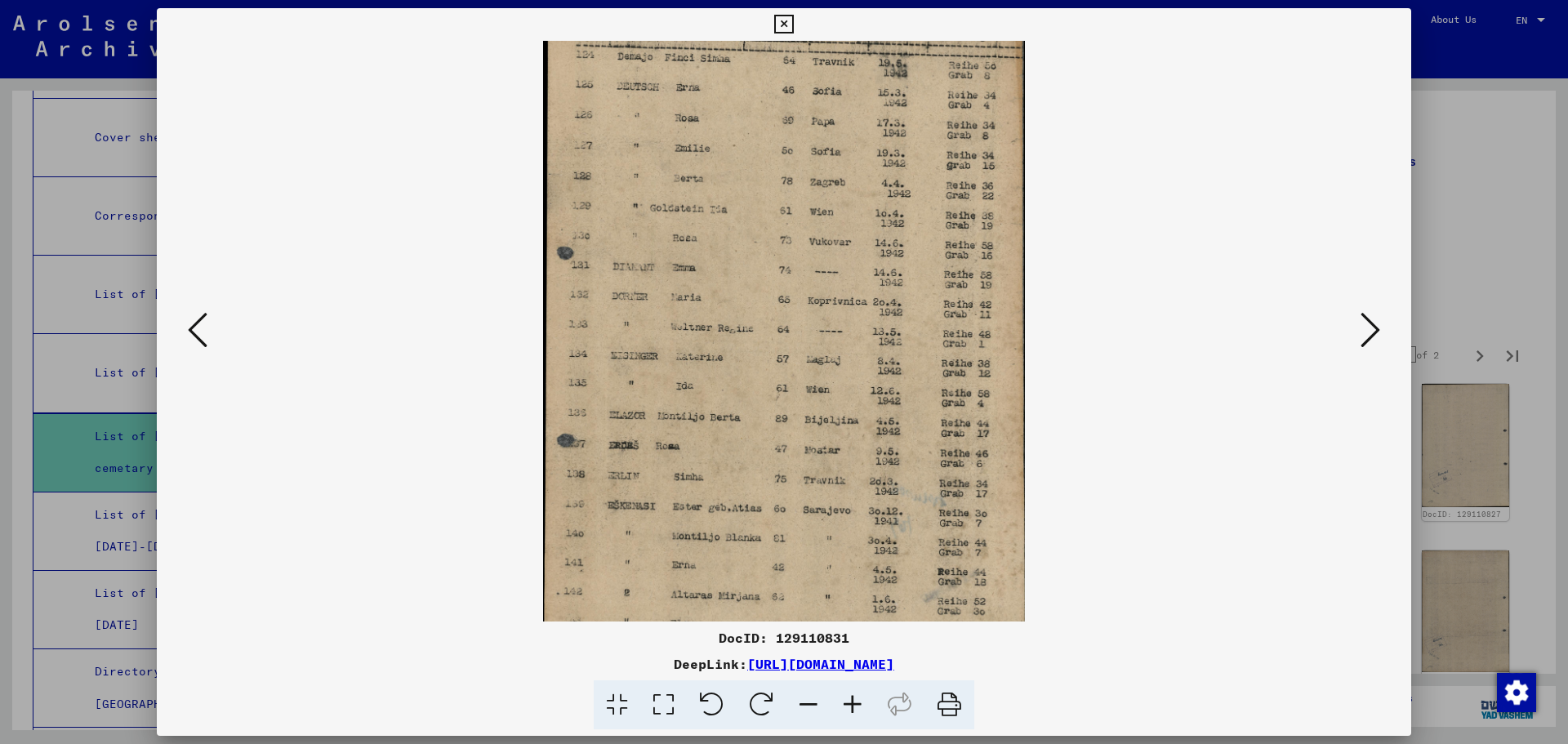
scroll to position [123, 0]
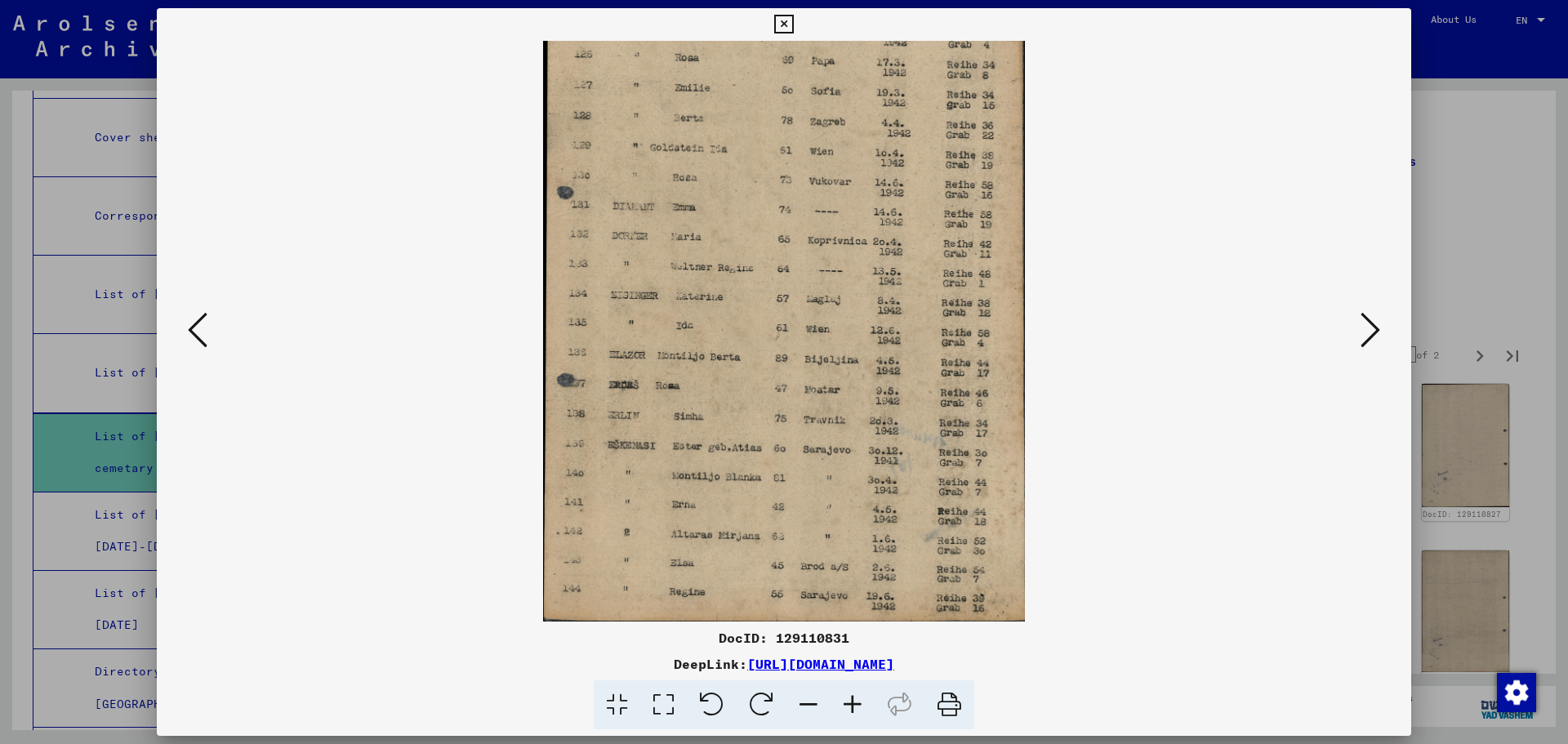
drag, startPoint x: 840, startPoint y: 556, endPoint x: 802, endPoint y: 262, distance: 296.4
click at [802, 262] on img at bounding box center [784, 269] width 481 height 703
click at [1362, 334] on icon at bounding box center [1370, 330] width 20 height 39
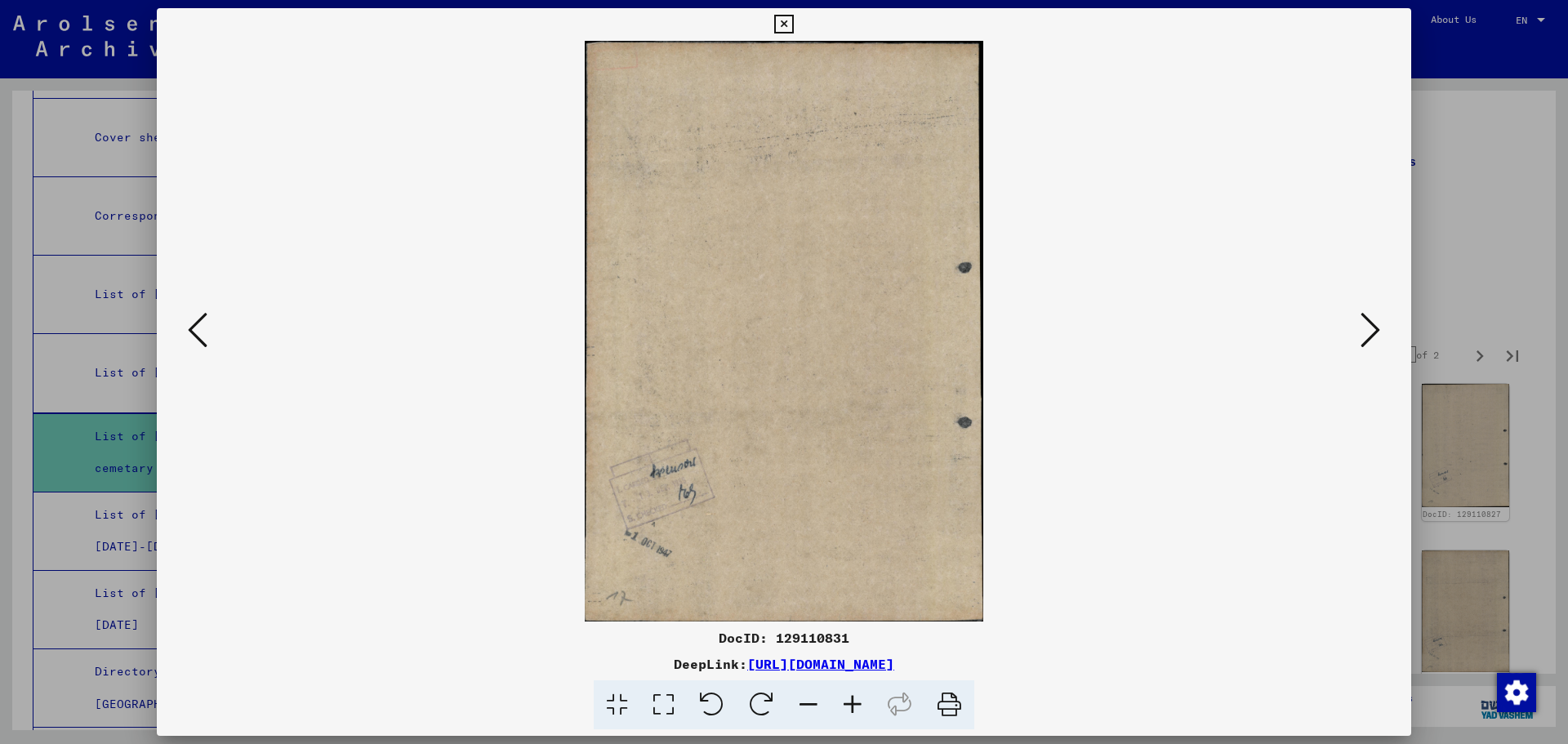
scroll to position [0, 0]
click at [1362, 334] on icon at bounding box center [1370, 330] width 20 height 39
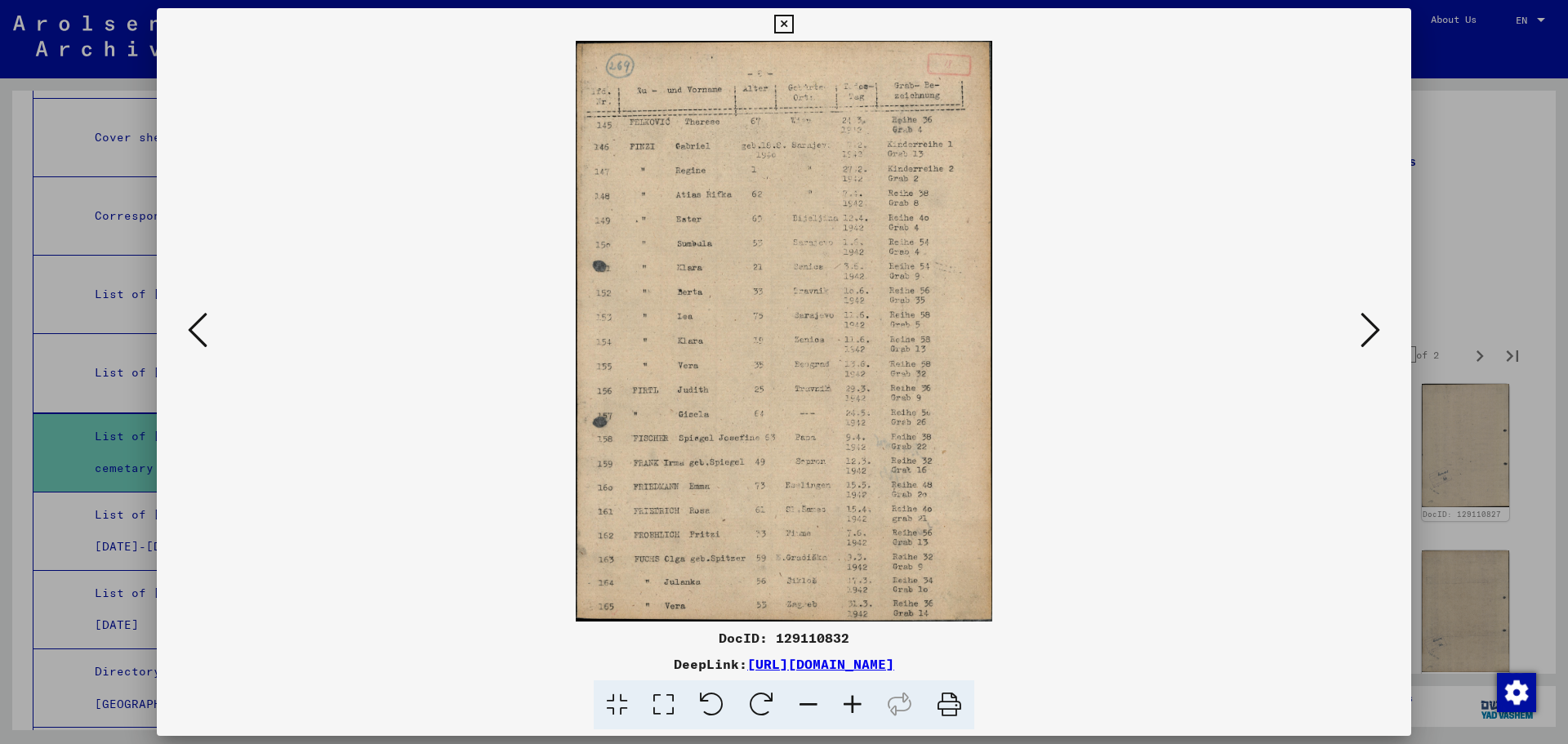
click at [1368, 330] on icon at bounding box center [1370, 330] width 20 height 39
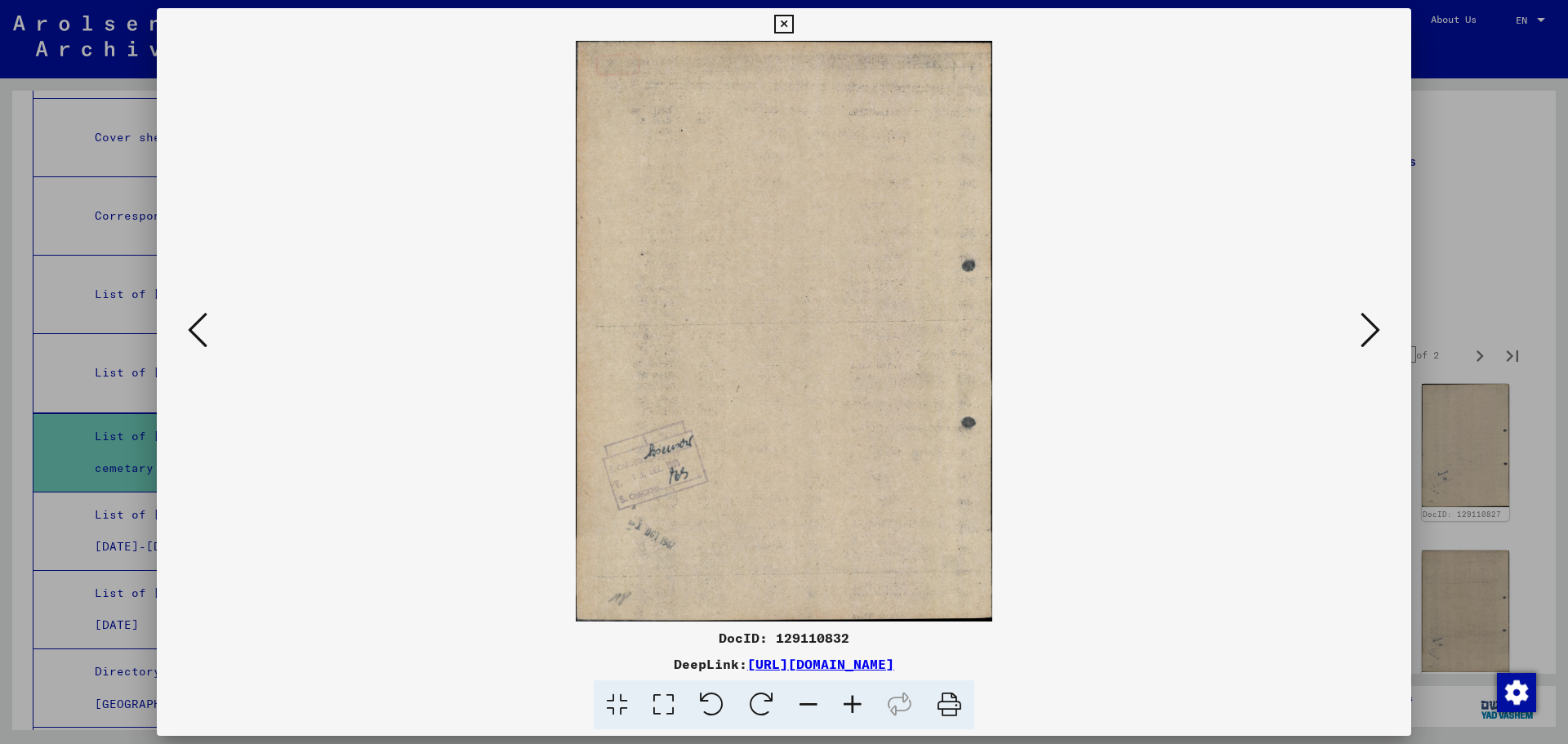
click at [1369, 330] on icon at bounding box center [1370, 330] width 20 height 39
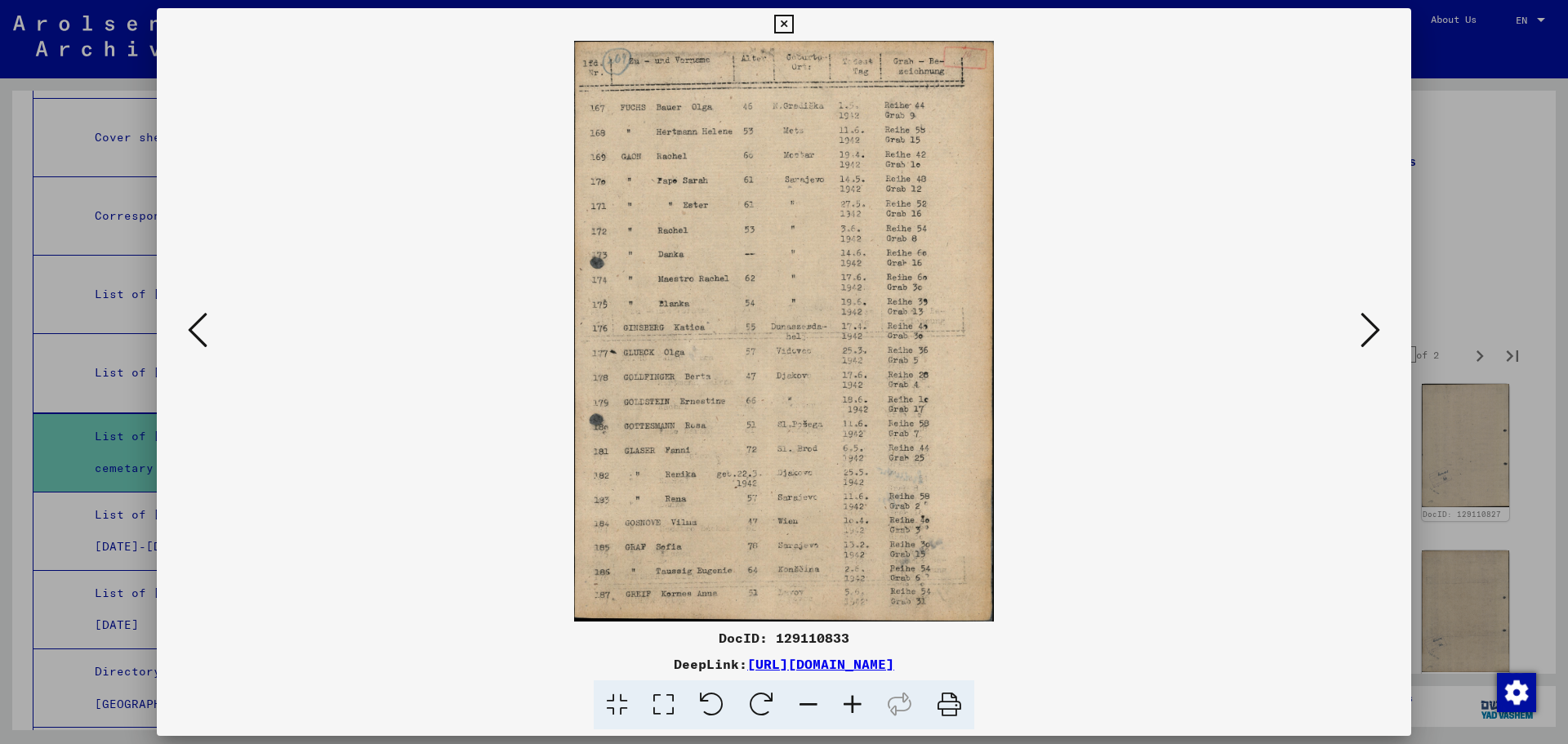
click at [206, 333] on icon at bounding box center [197, 330] width 20 height 39
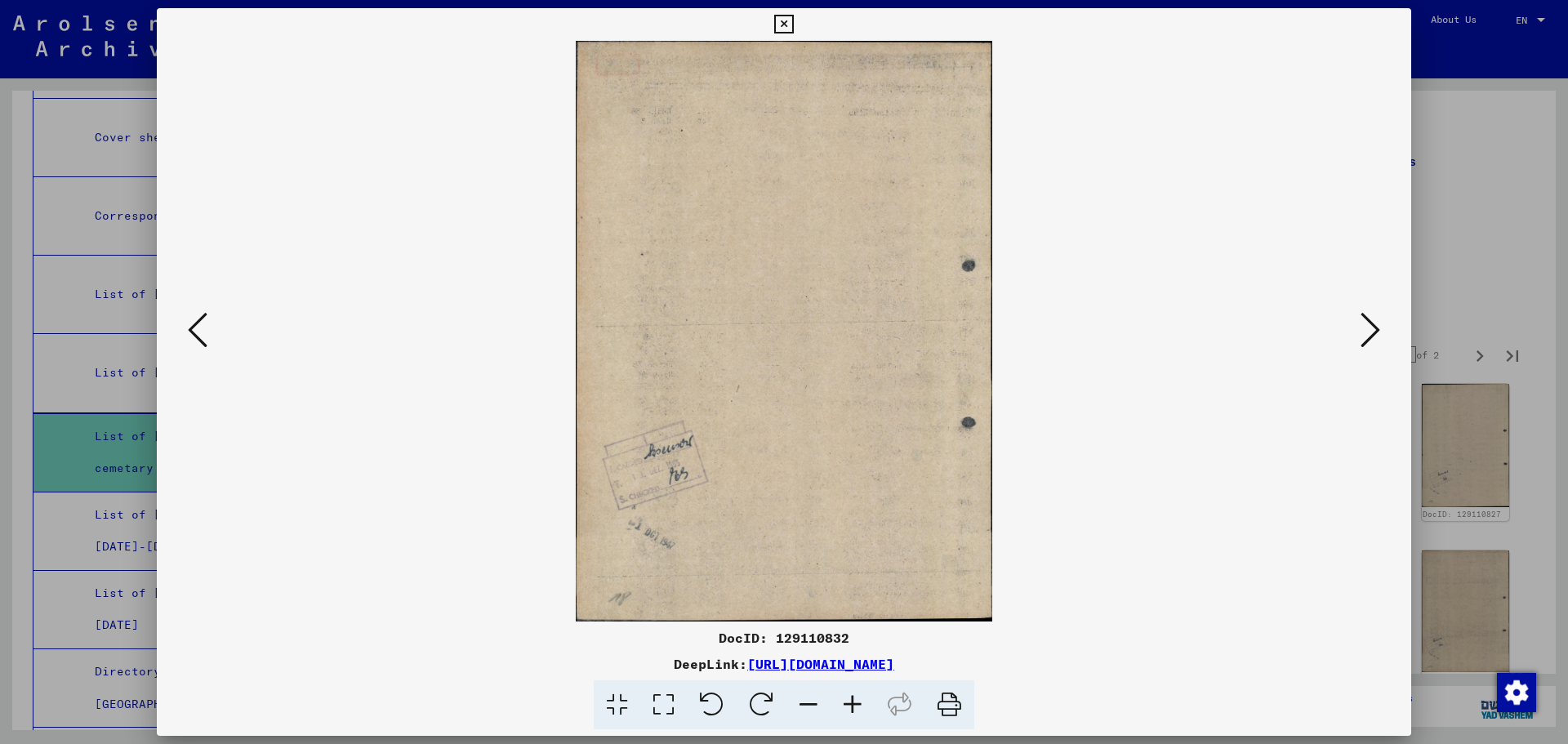
click at [198, 334] on icon at bounding box center [197, 330] width 20 height 39
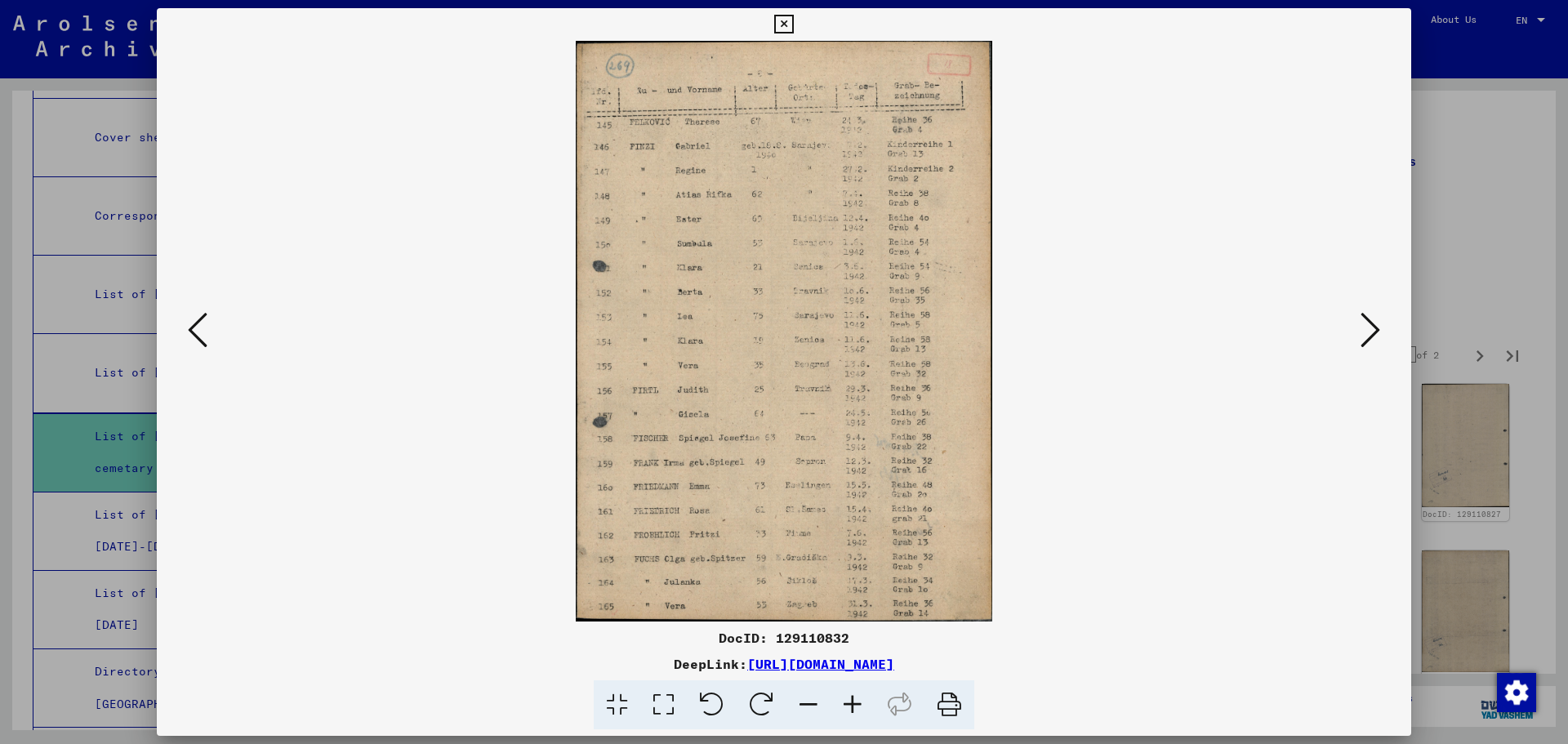
click at [1366, 326] on icon at bounding box center [1370, 330] width 20 height 39
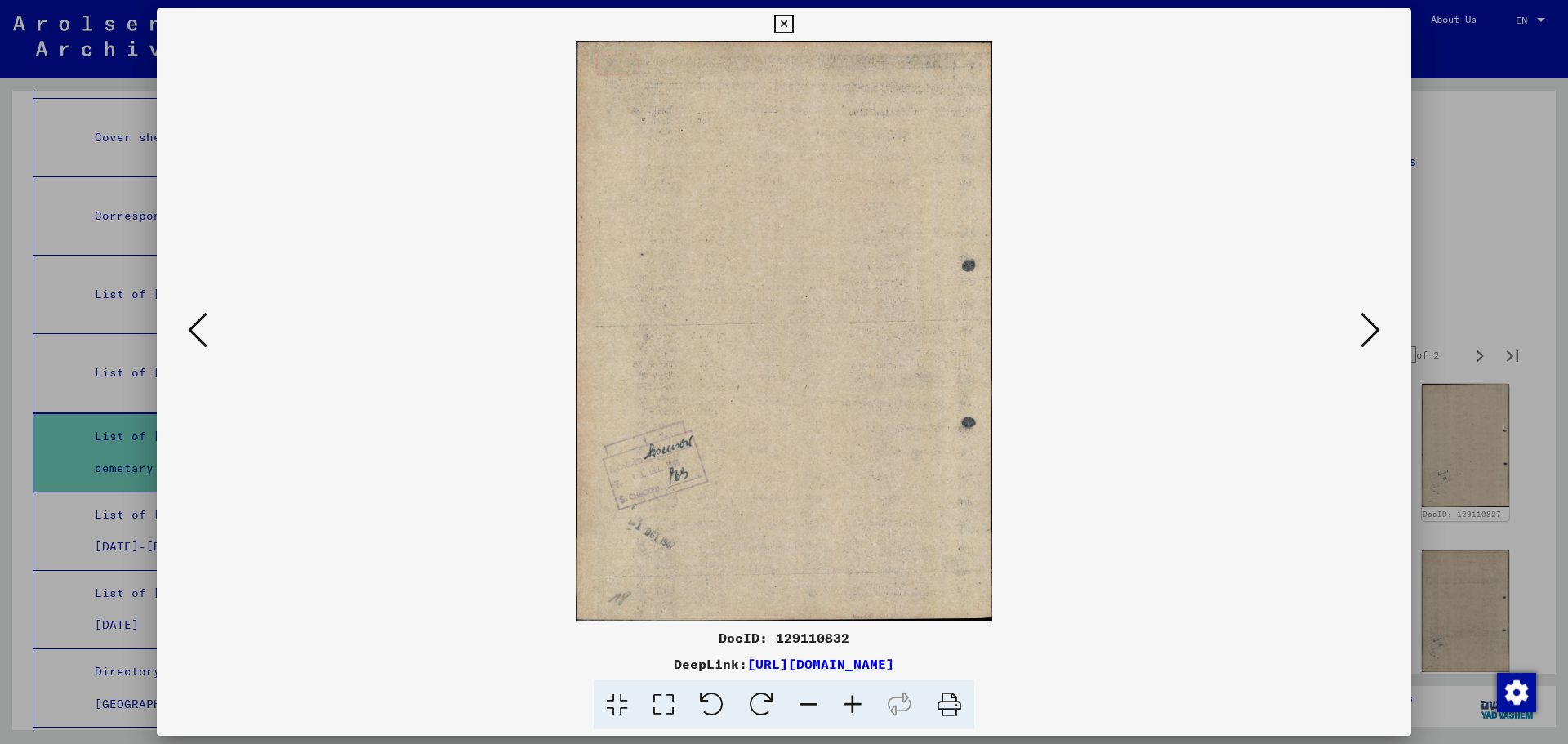
click at [1366, 326] on icon at bounding box center [1370, 330] width 20 height 39
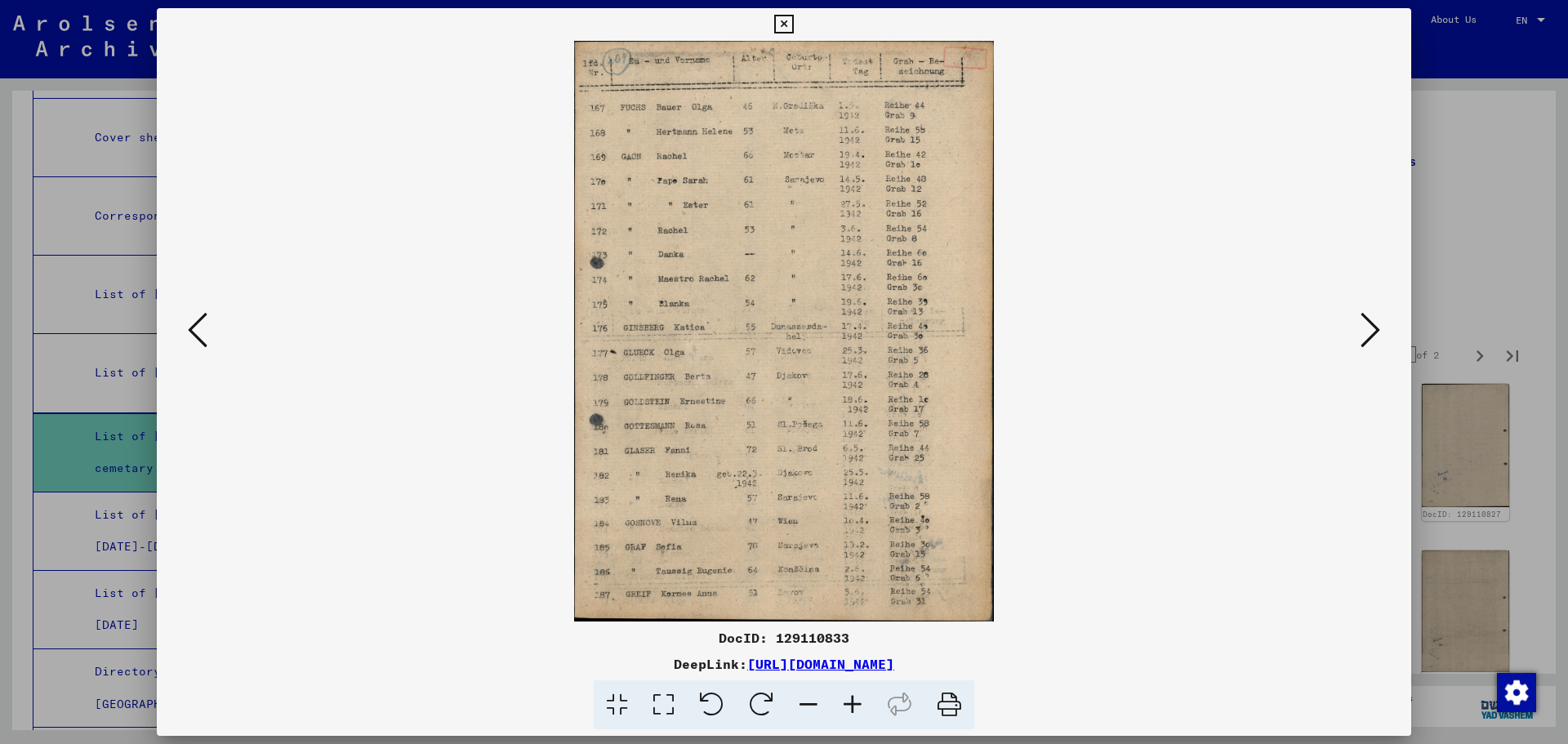
click at [1366, 326] on icon at bounding box center [1370, 330] width 20 height 39
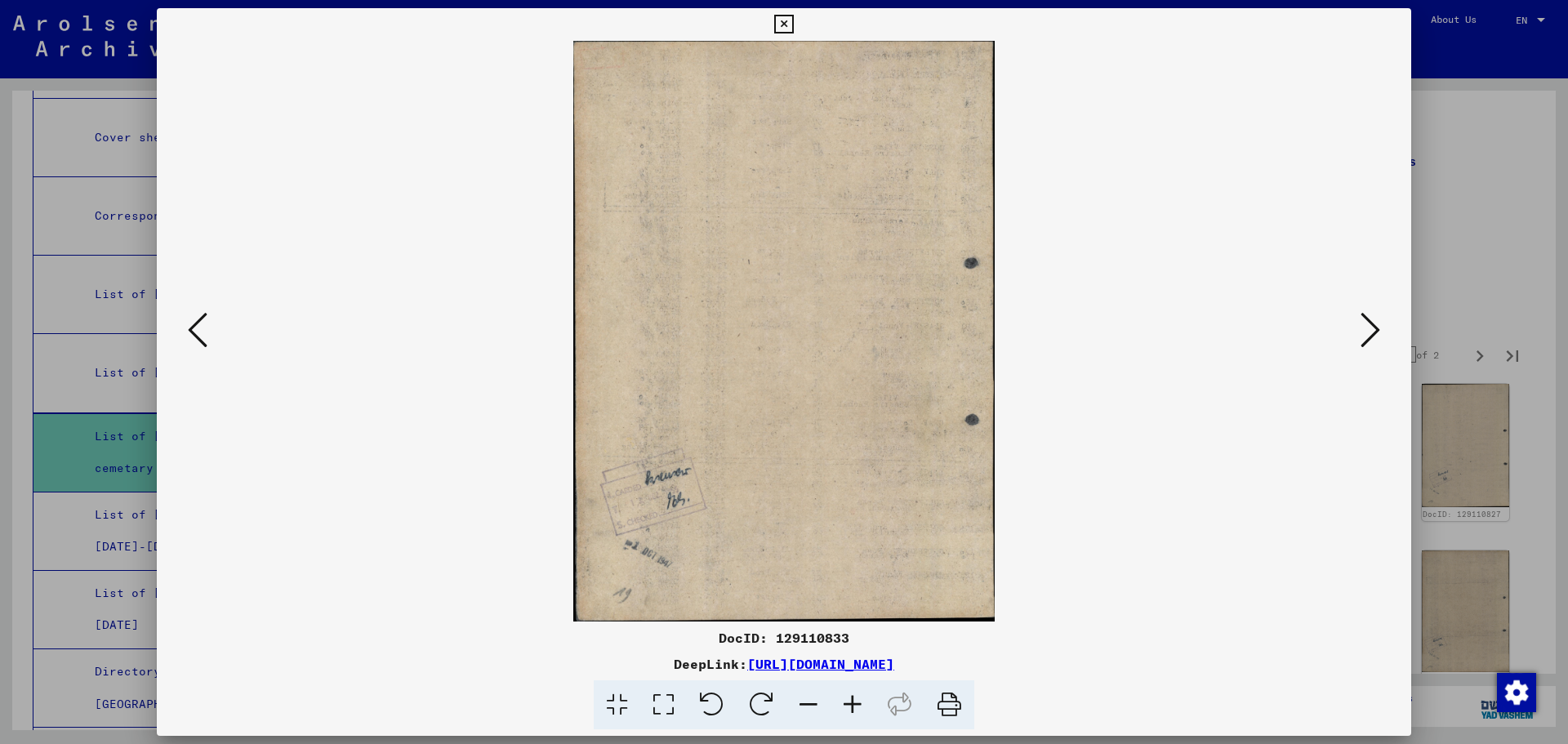
click at [1366, 326] on icon at bounding box center [1370, 330] width 20 height 39
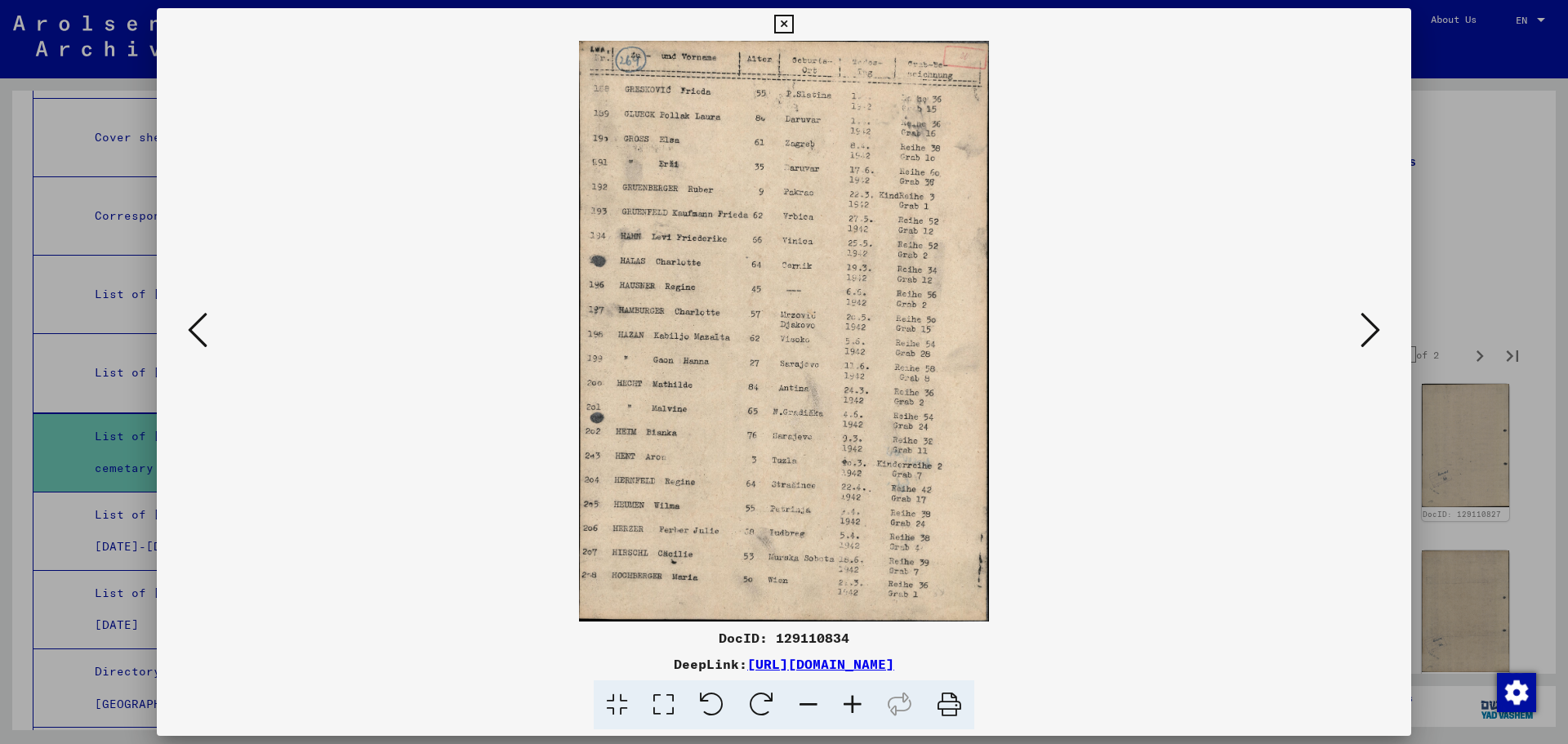
click at [861, 701] on icon at bounding box center [852, 705] width 44 height 50
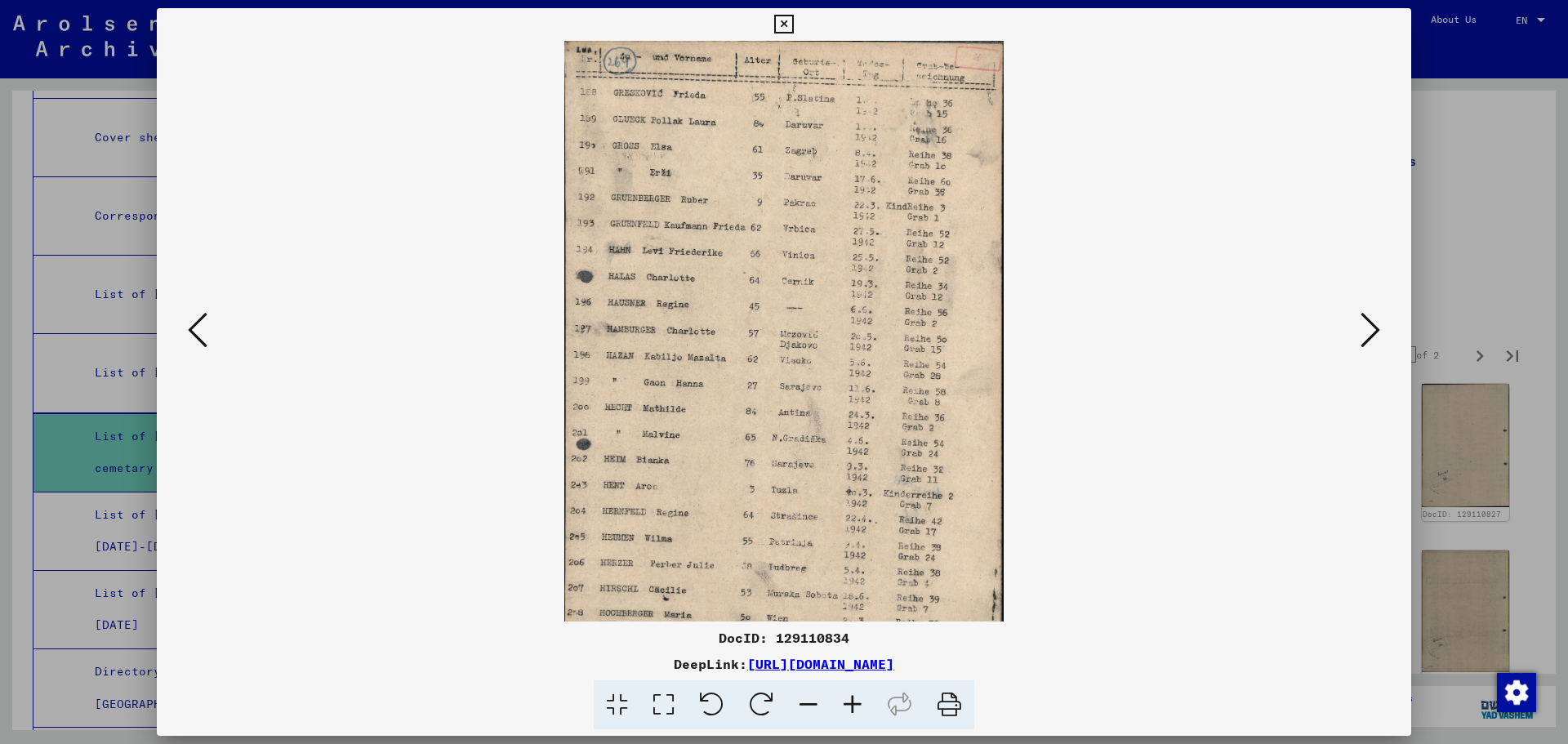
click at [861, 701] on icon at bounding box center [852, 705] width 44 height 50
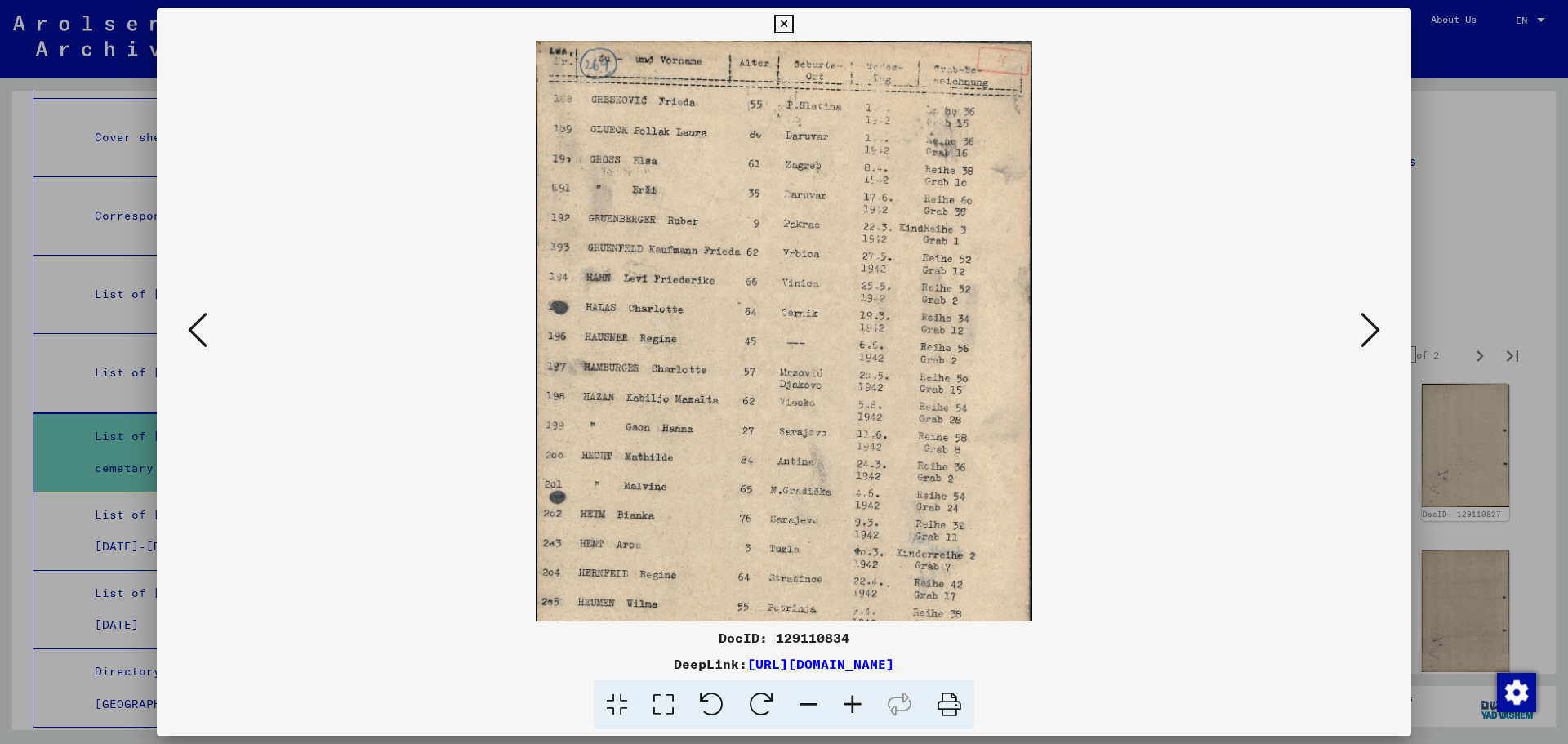
click at [861, 701] on icon at bounding box center [852, 705] width 44 height 50
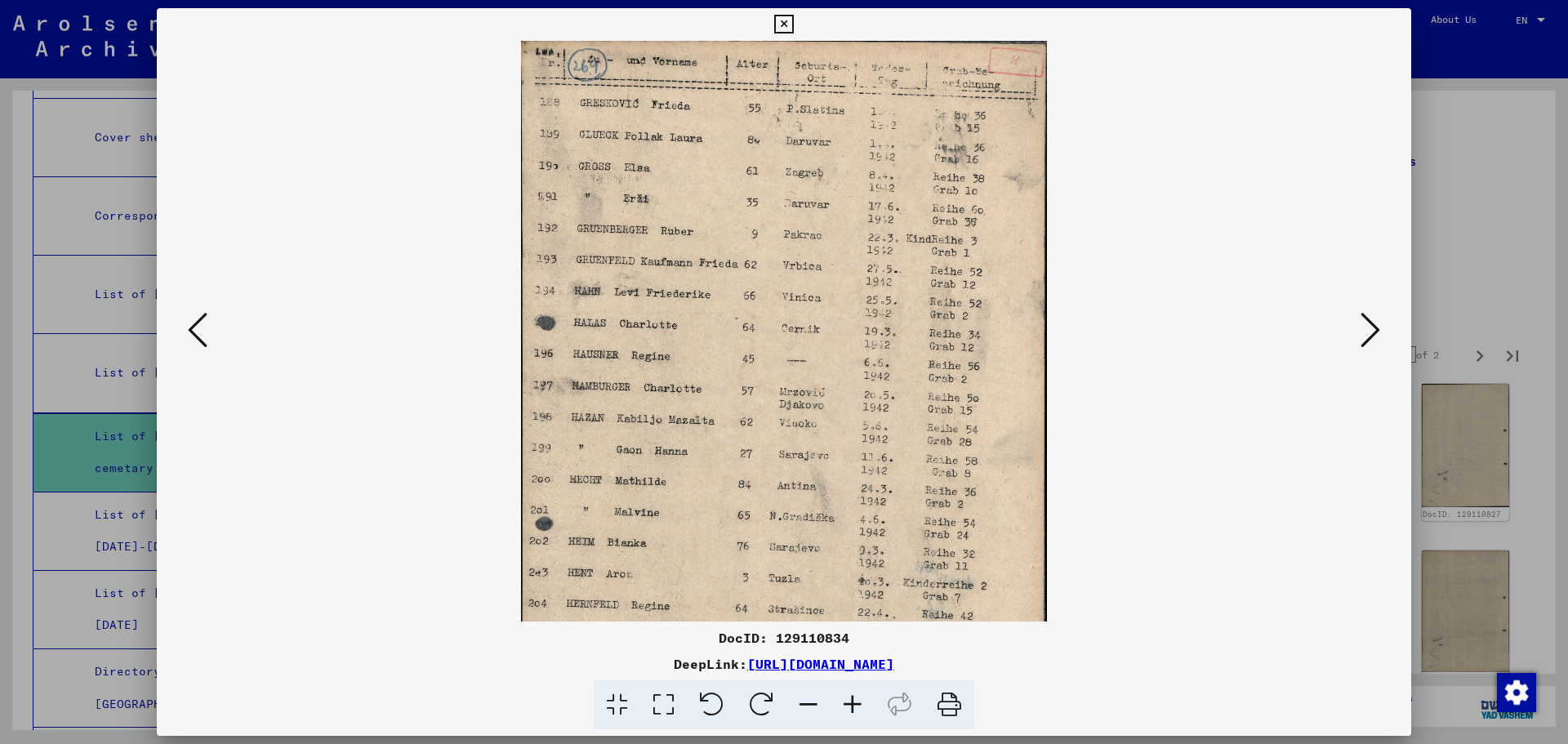
click at [861, 701] on icon at bounding box center [852, 705] width 44 height 50
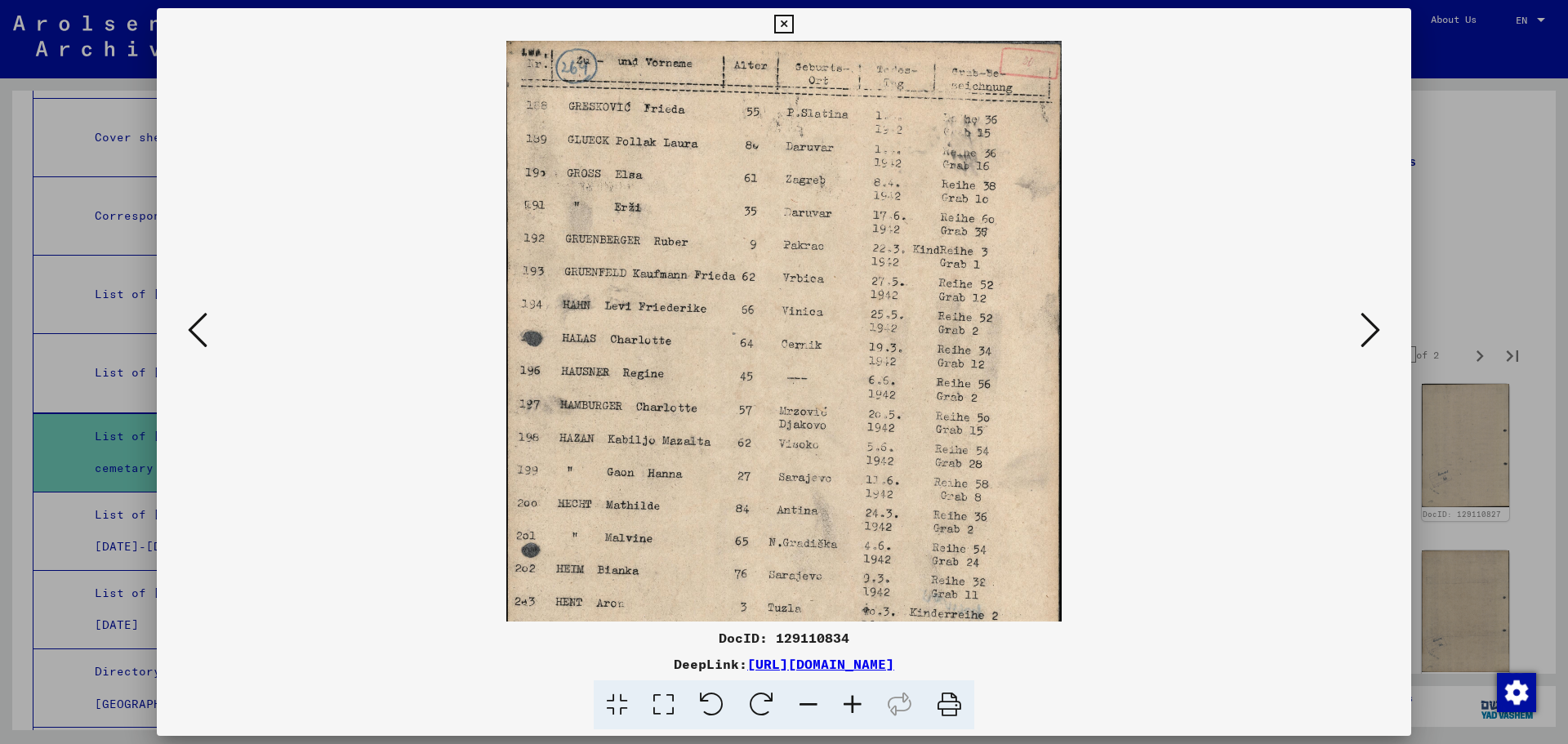
click at [861, 701] on icon at bounding box center [852, 705] width 44 height 50
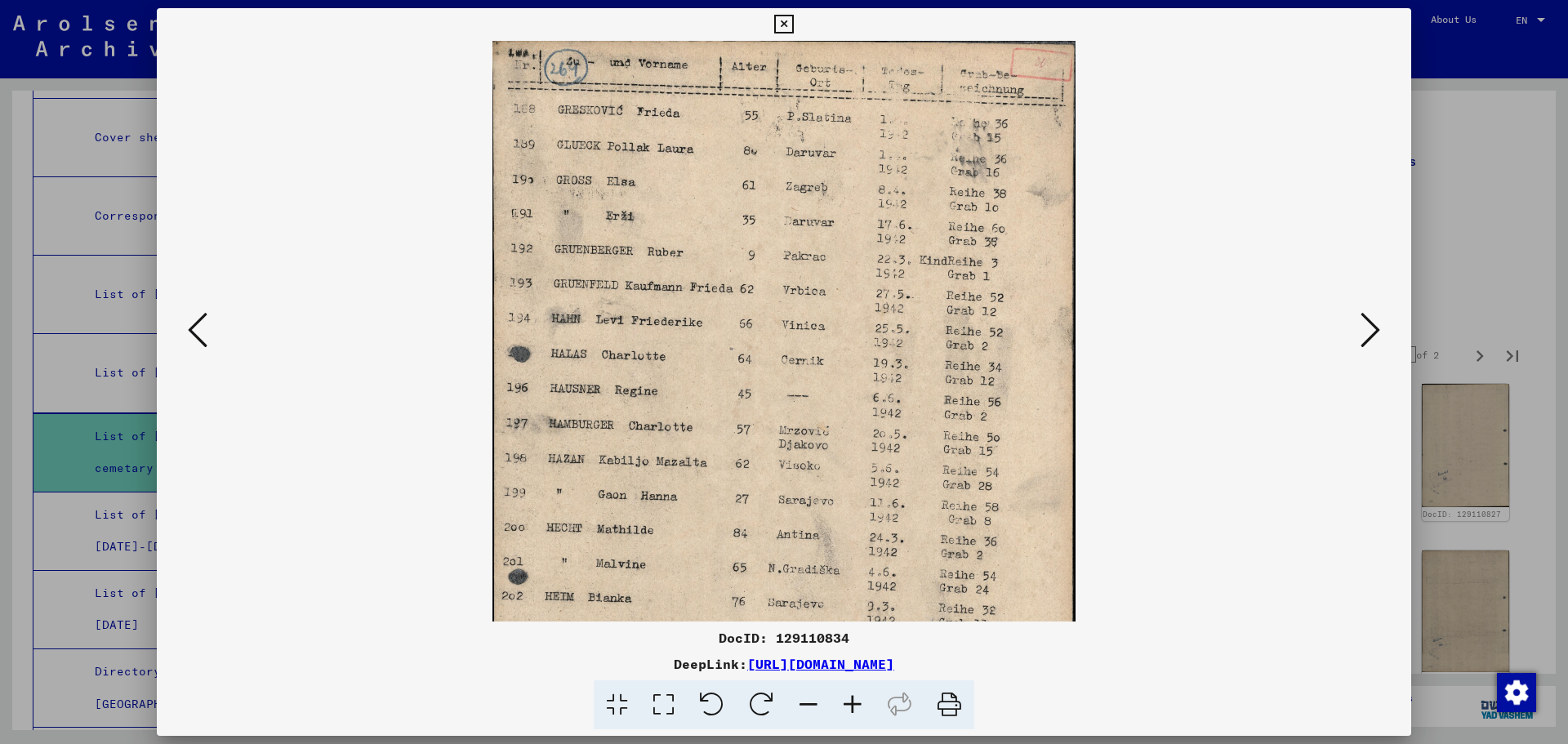
click at [861, 701] on icon at bounding box center [852, 705] width 44 height 50
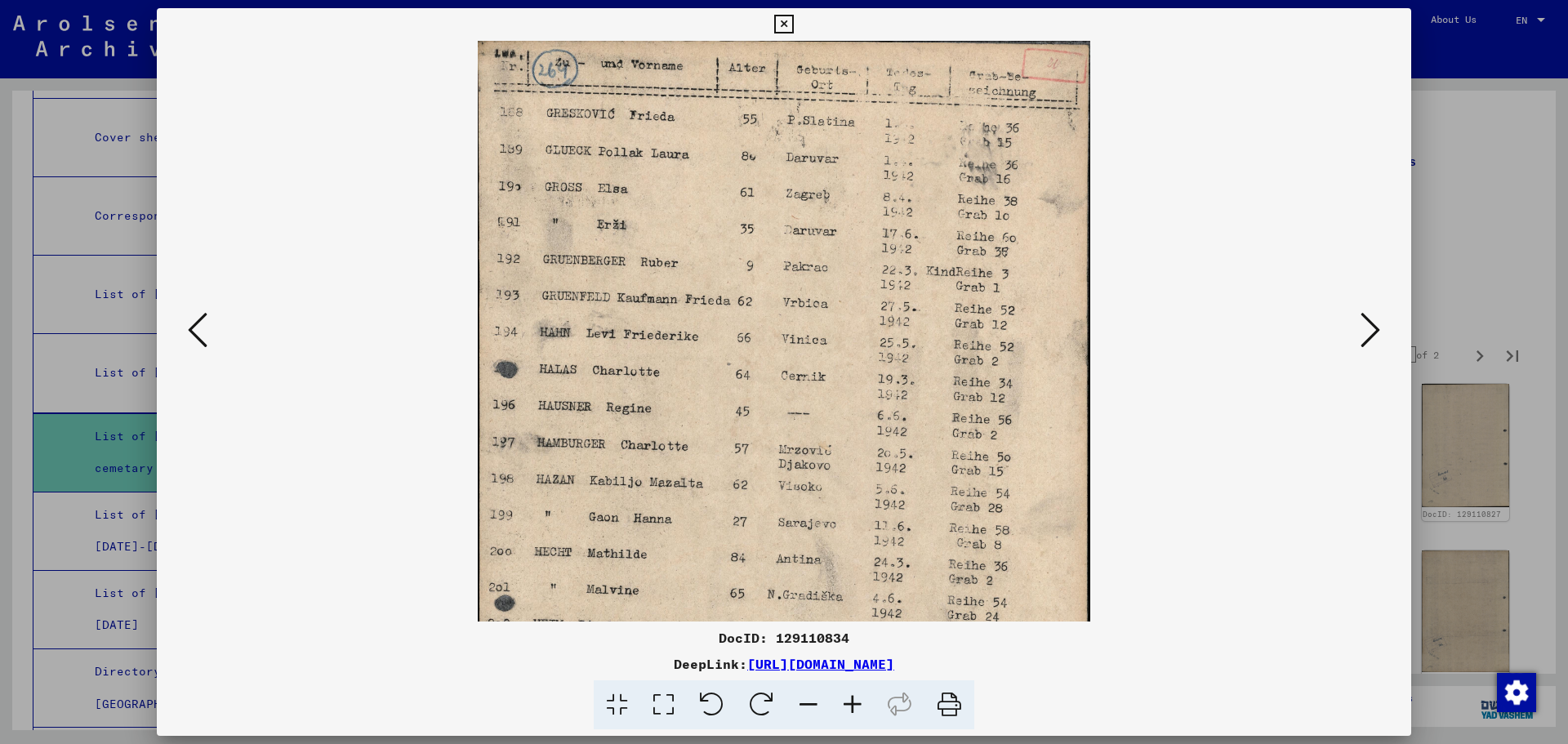
click at [781, 22] on icon at bounding box center [784, 24] width 19 height 20
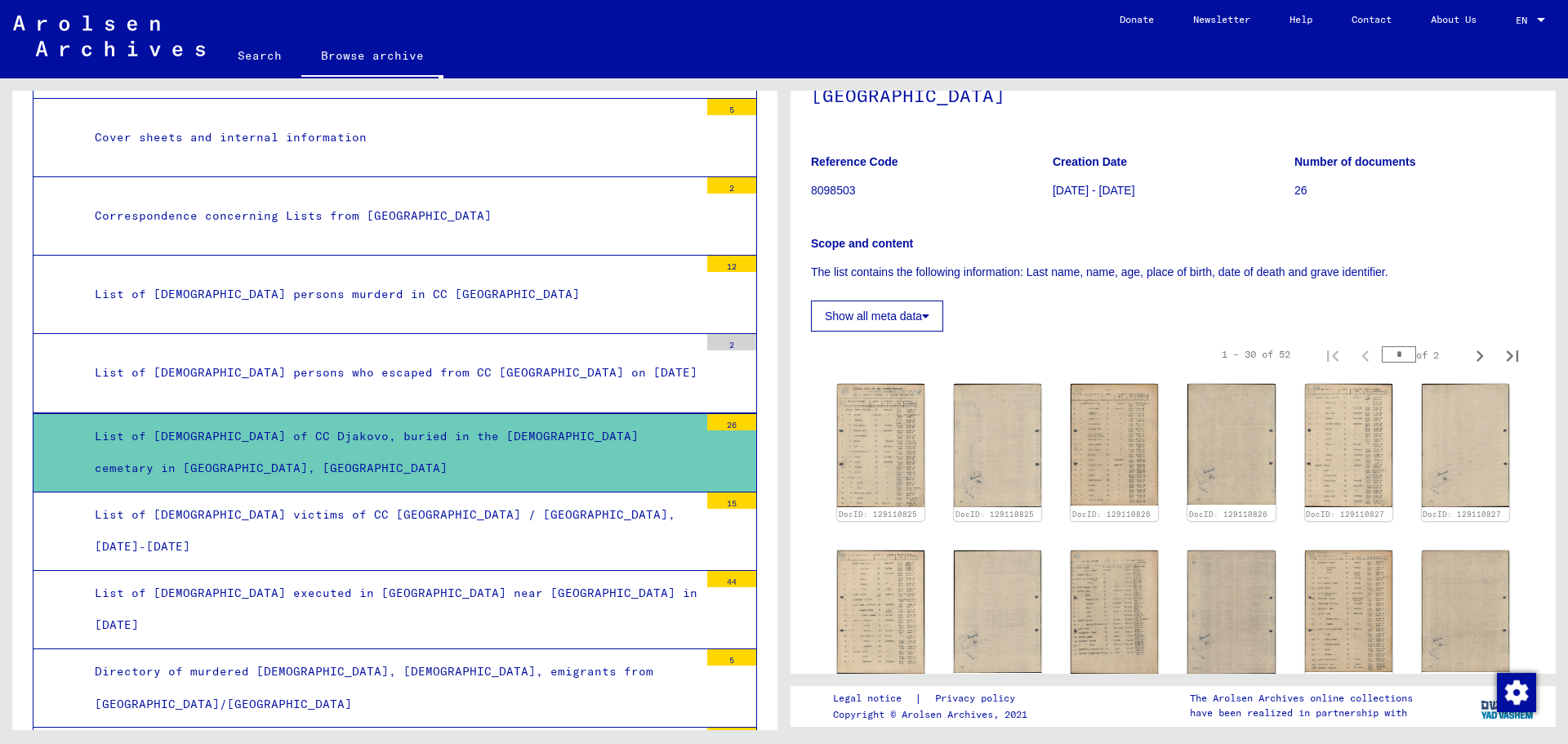
click at [336, 532] on div "List of [DEMOGRAPHIC_DATA] victims of CC [GEOGRAPHIC_DATA] / [GEOGRAPHIC_DATA],…" at bounding box center [390, 531] width 617 height 64
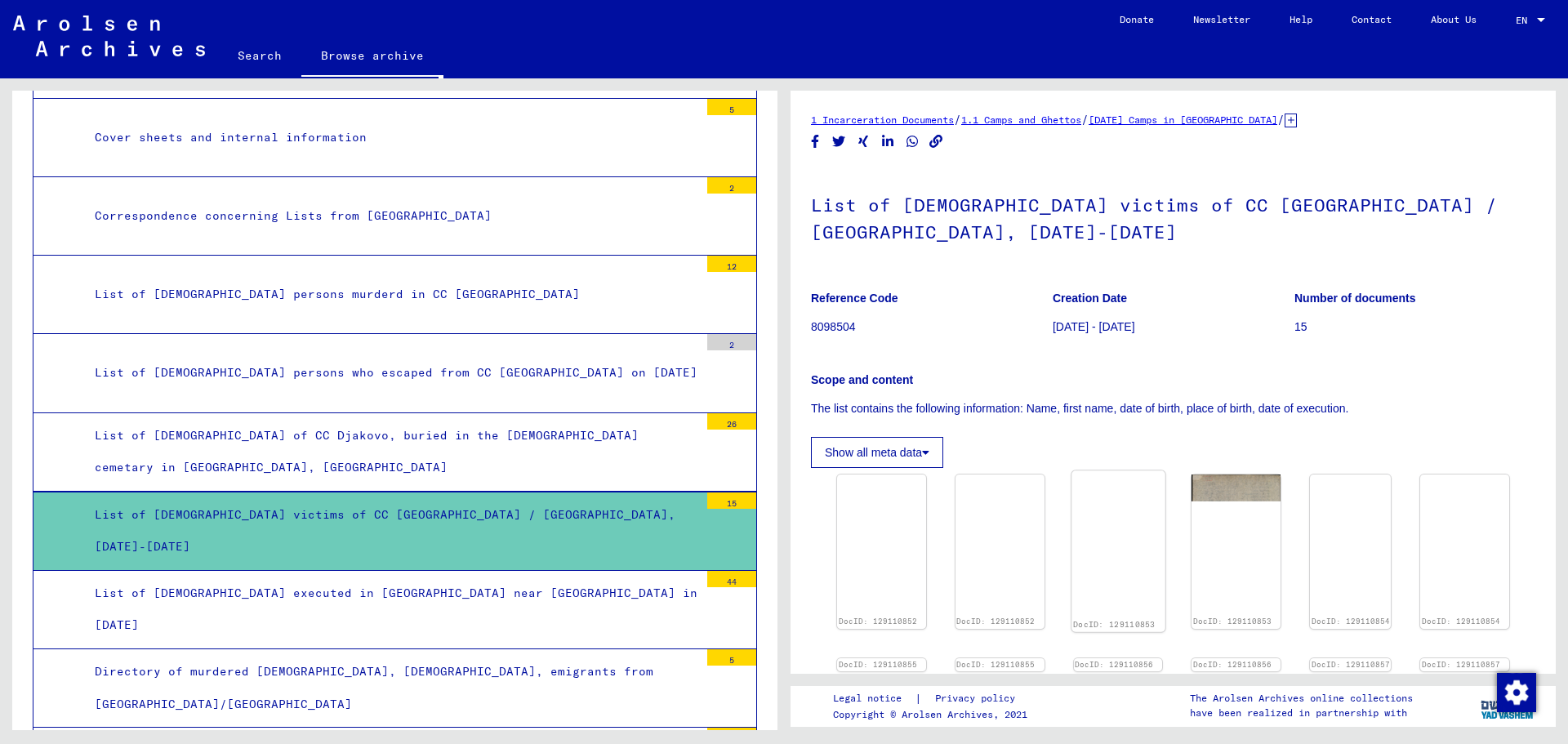
click at [1119, 471] on img at bounding box center [1118, 471] width 93 height 0
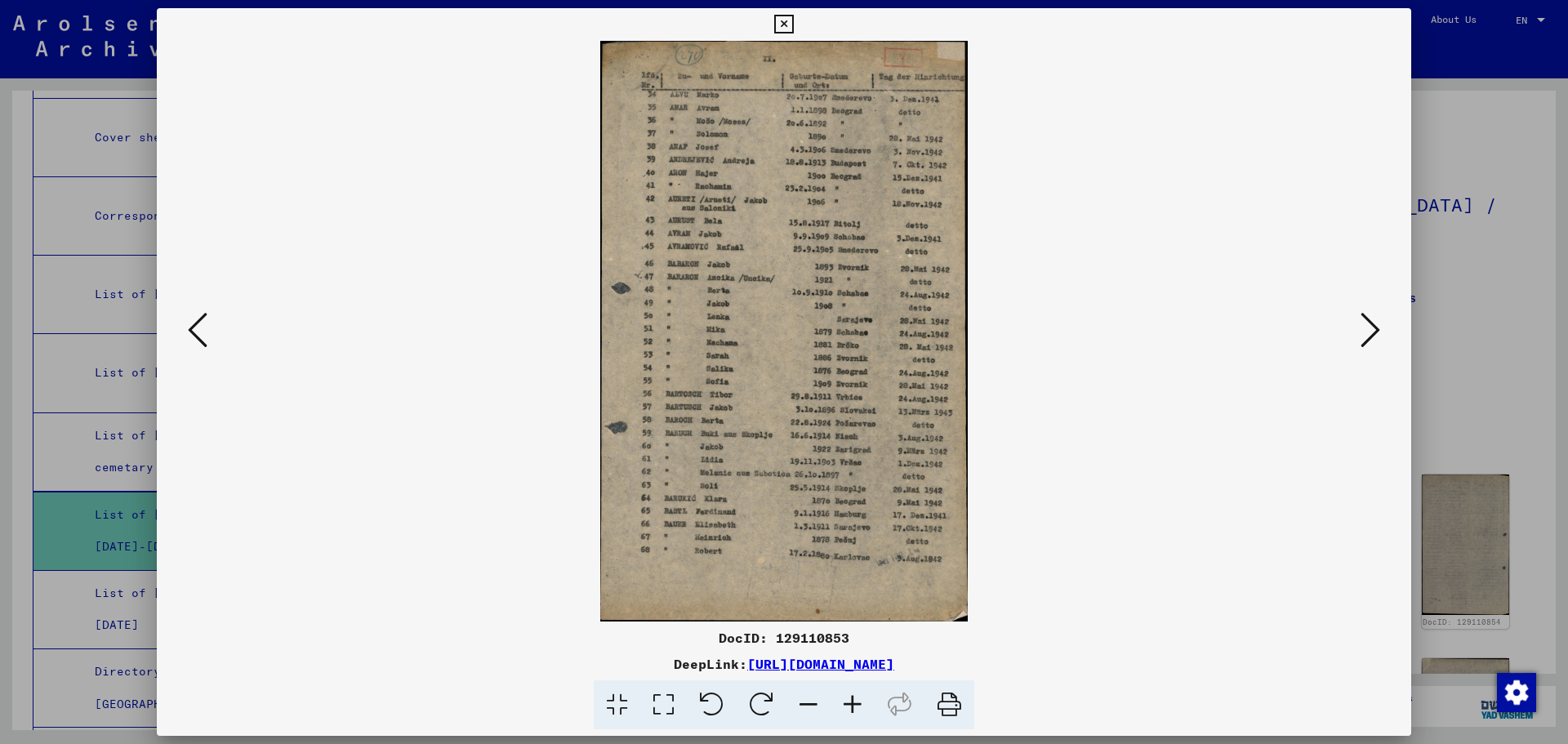
click at [1367, 322] on icon at bounding box center [1370, 330] width 20 height 39
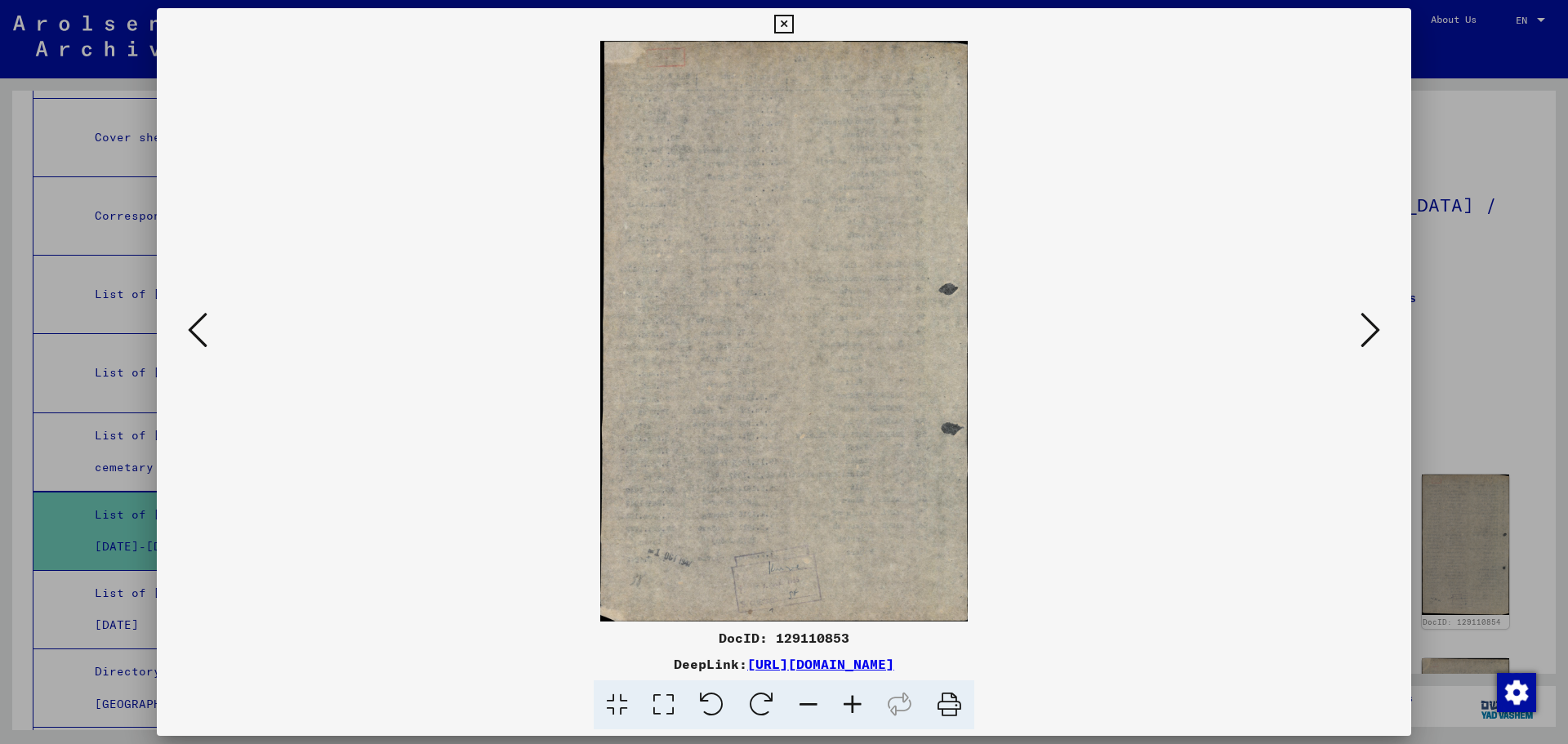
click at [1373, 325] on icon at bounding box center [1370, 330] width 20 height 39
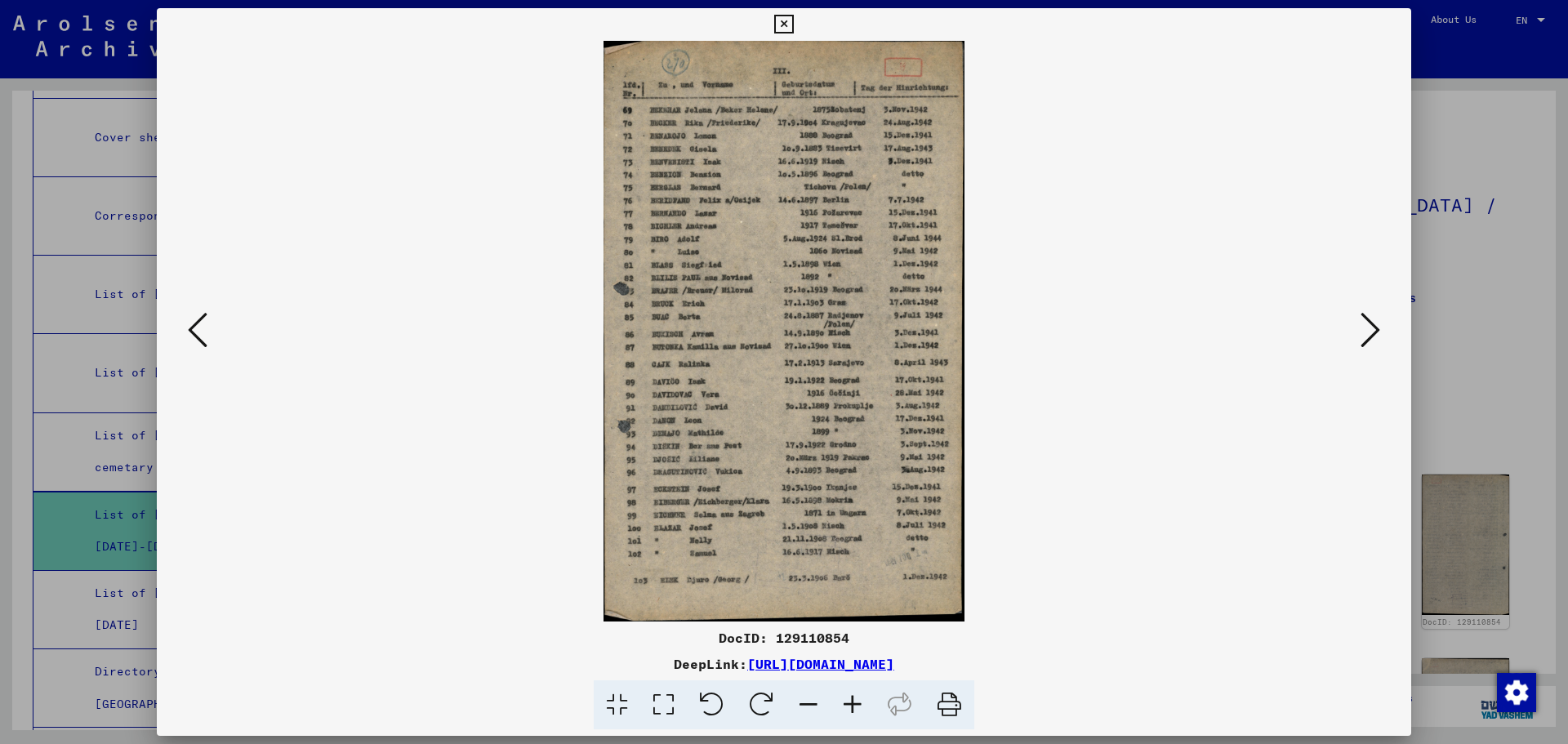
click at [854, 704] on icon at bounding box center [852, 705] width 44 height 50
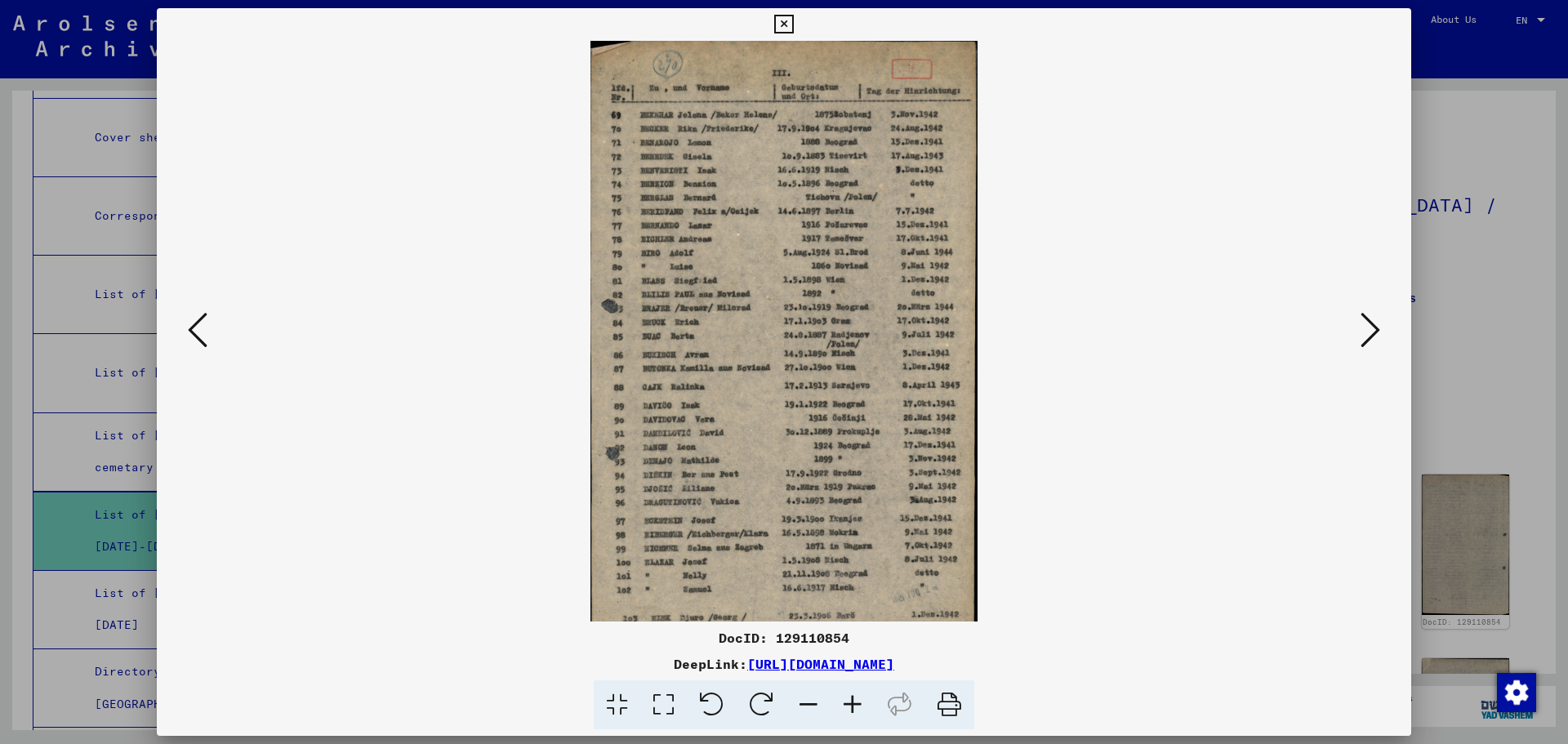
click at [854, 704] on icon at bounding box center [852, 705] width 44 height 50
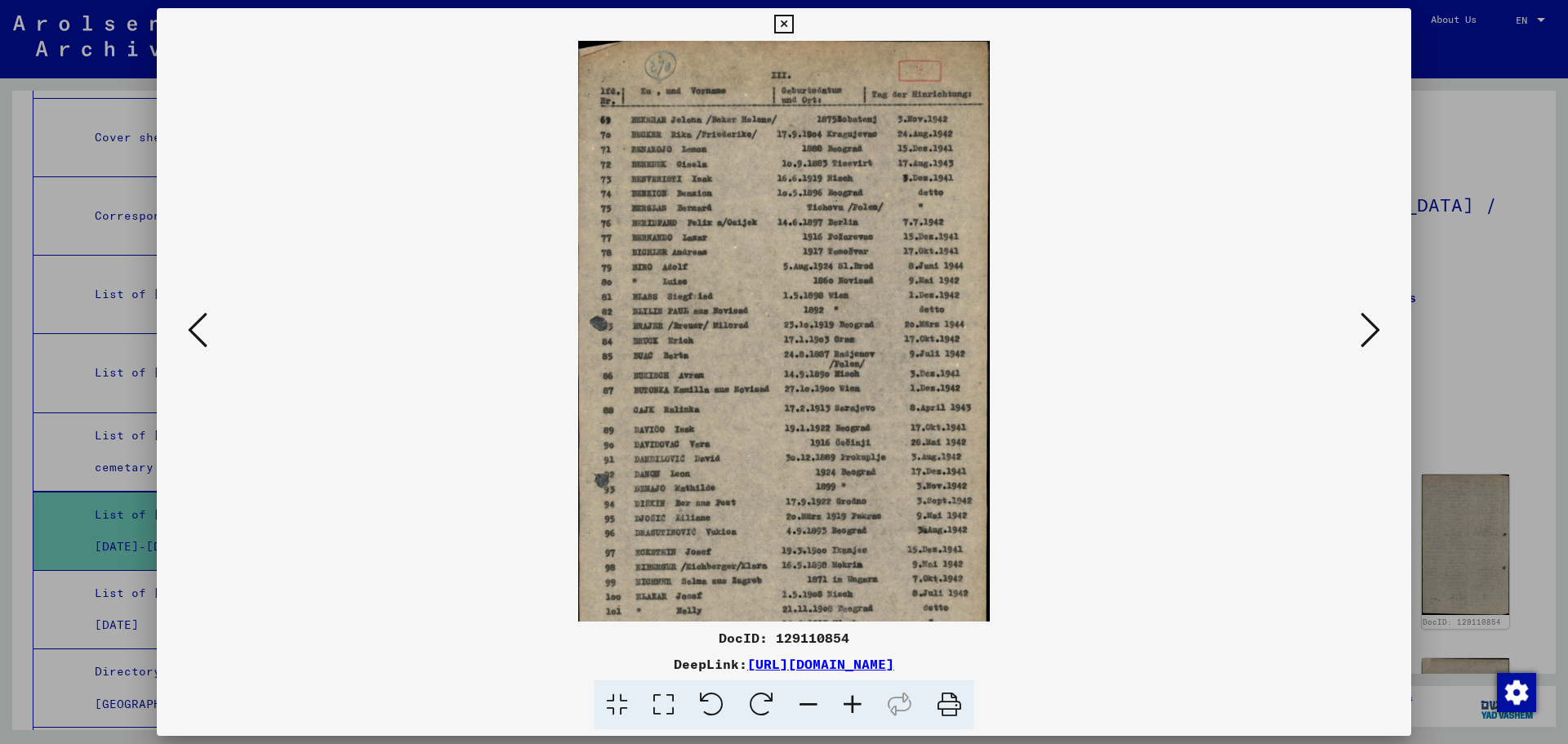
click at [854, 704] on icon at bounding box center [852, 705] width 44 height 50
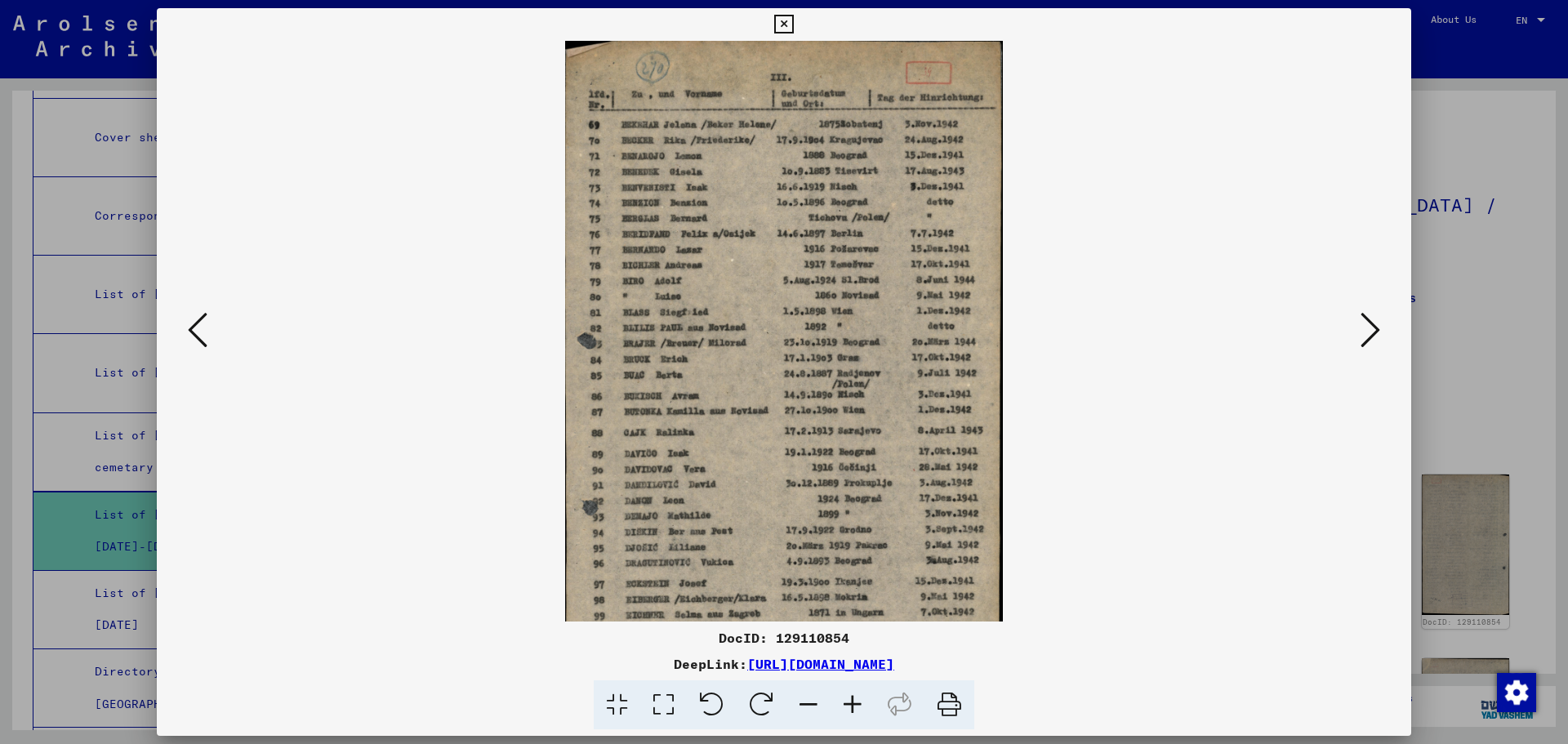
click at [854, 704] on icon at bounding box center [852, 705] width 44 height 50
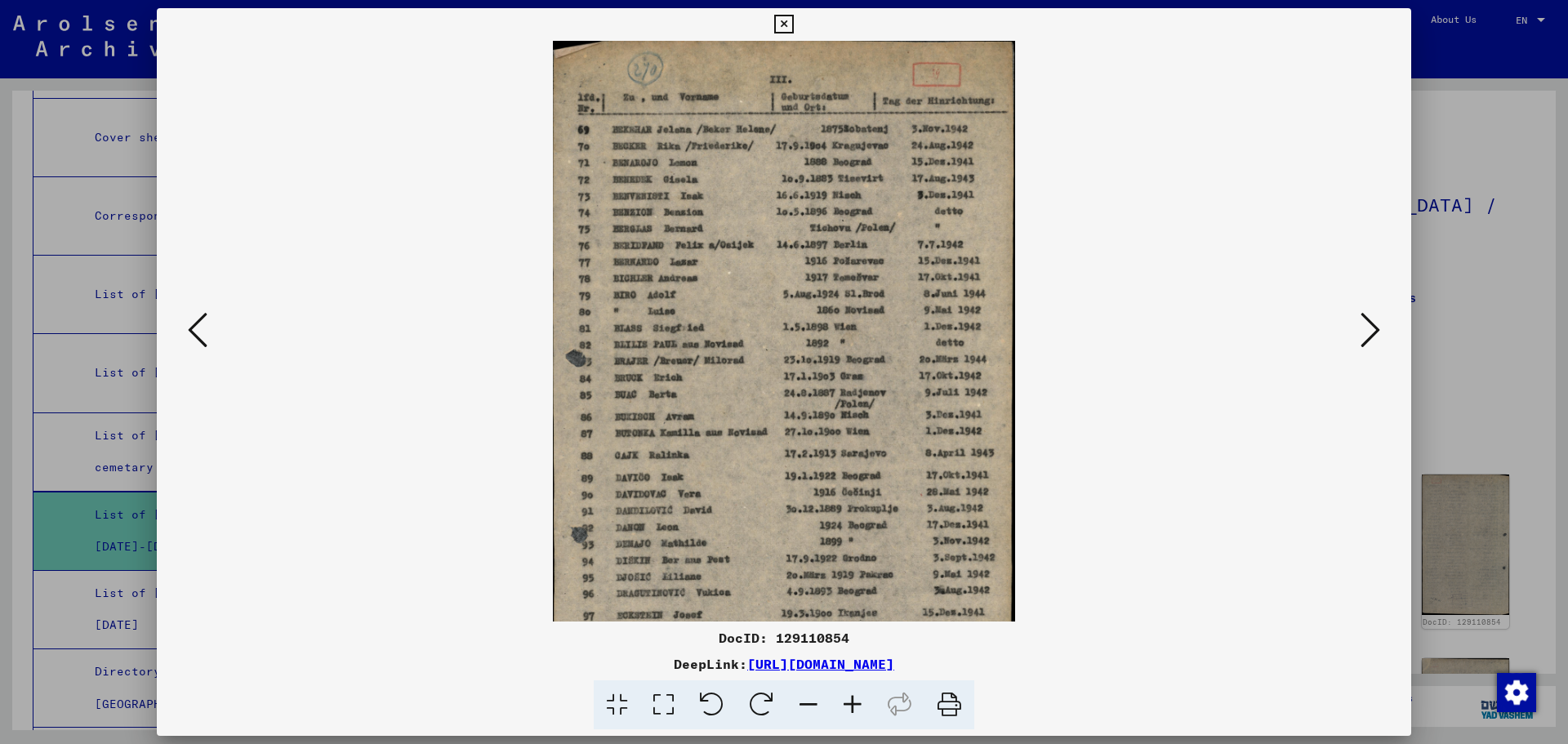
click at [854, 704] on icon at bounding box center [852, 705] width 44 height 50
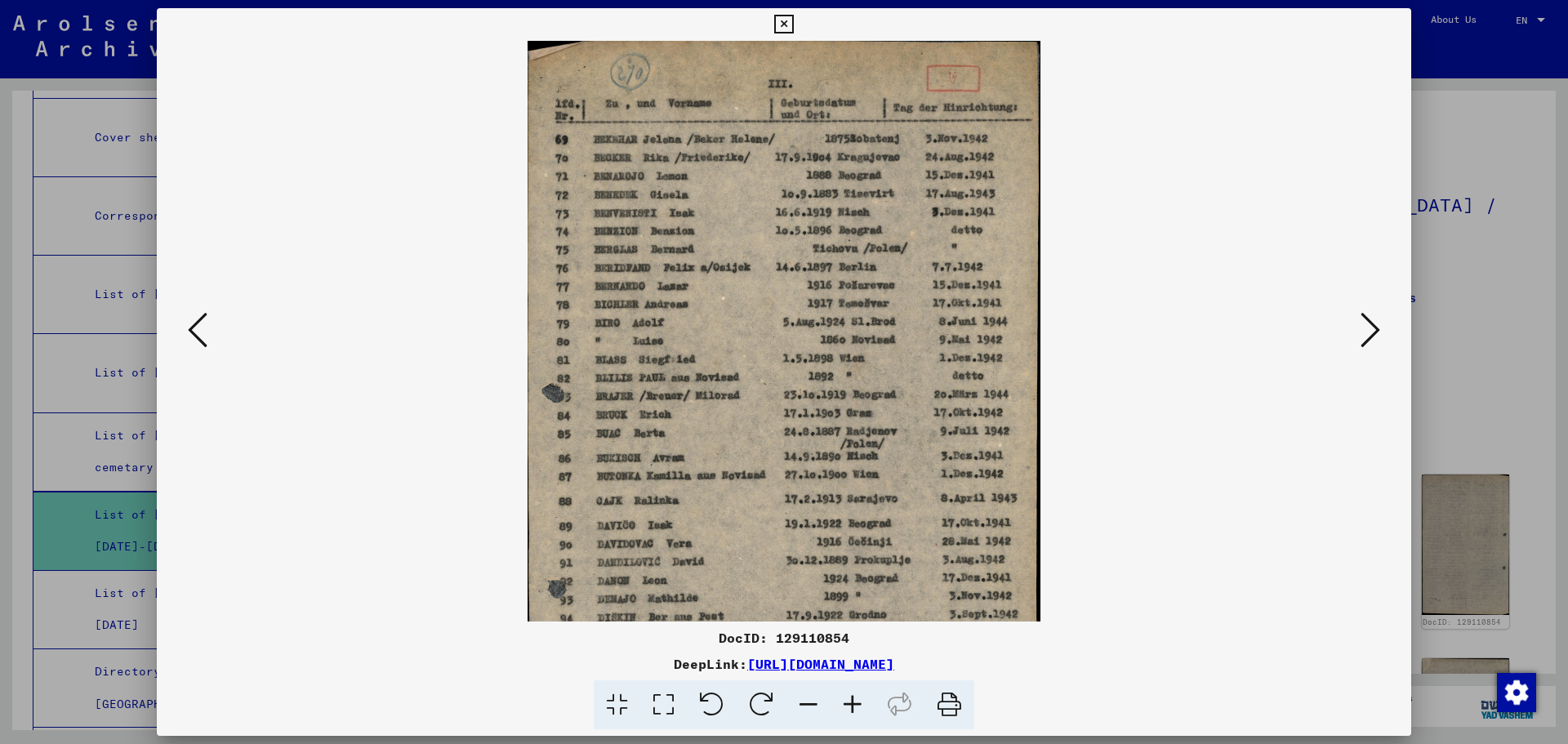
click at [854, 704] on icon at bounding box center [852, 705] width 44 height 50
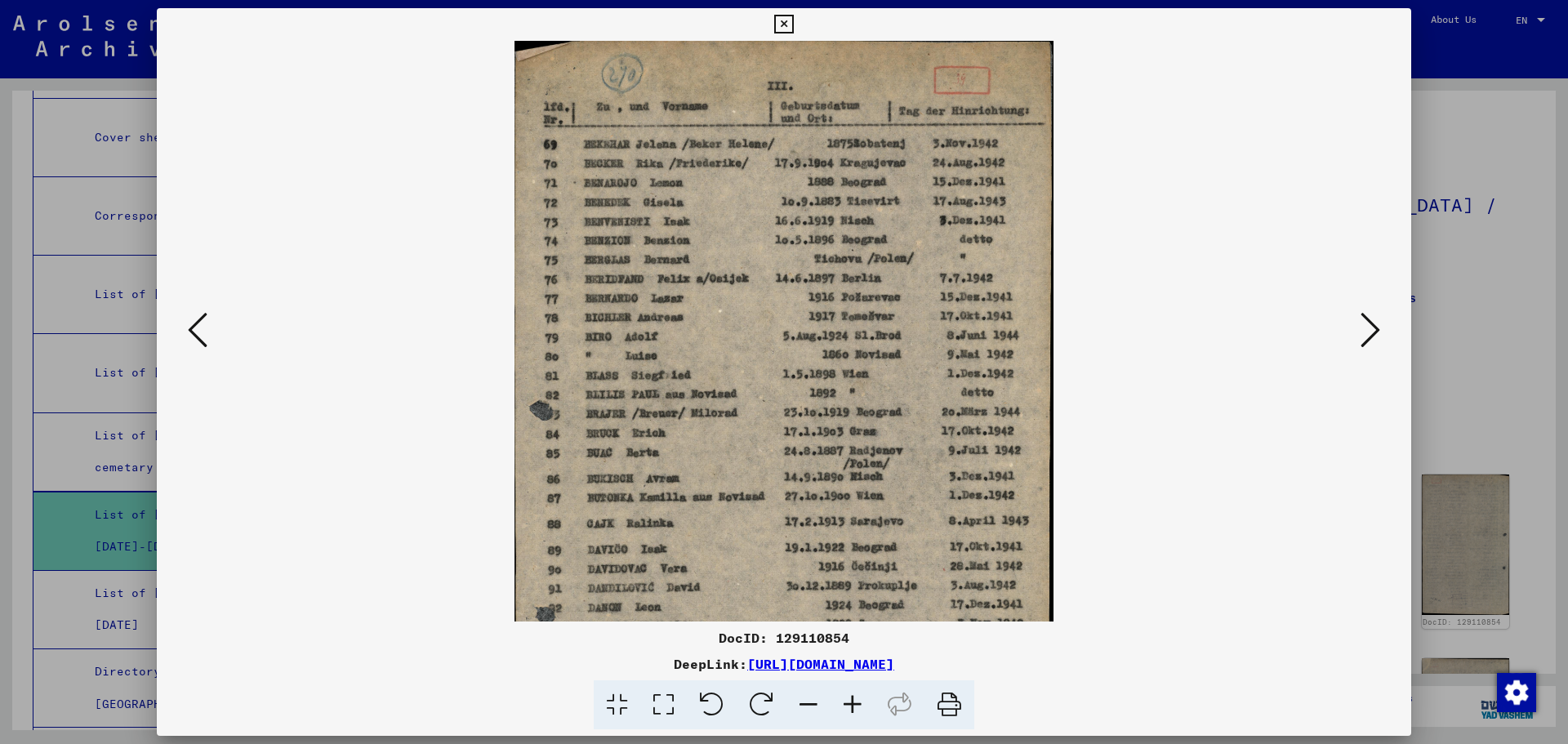
click at [201, 328] on icon at bounding box center [197, 330] width 20 height 39
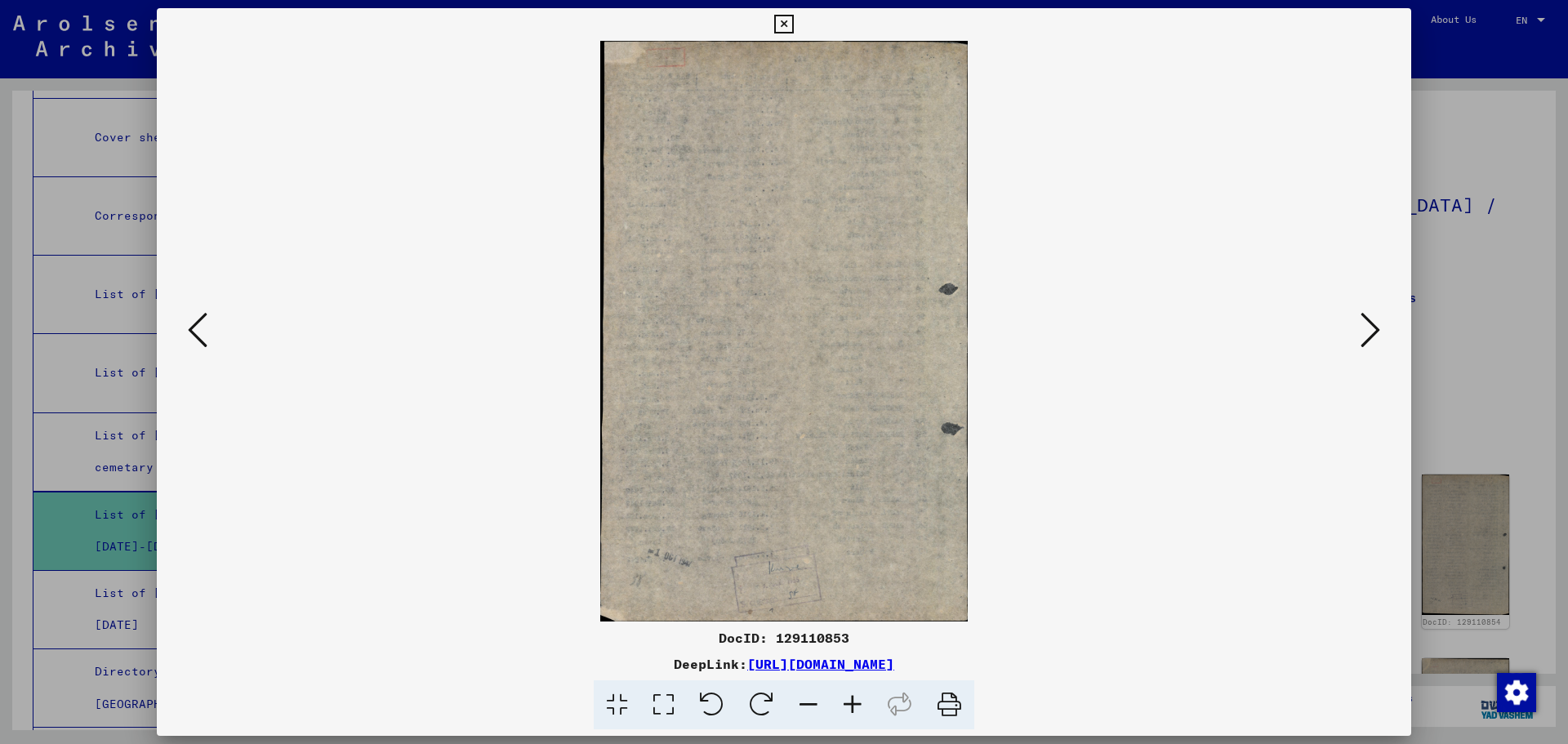
click at [201, 328] on icon at bounding box center [197, 330] width 20 height 39
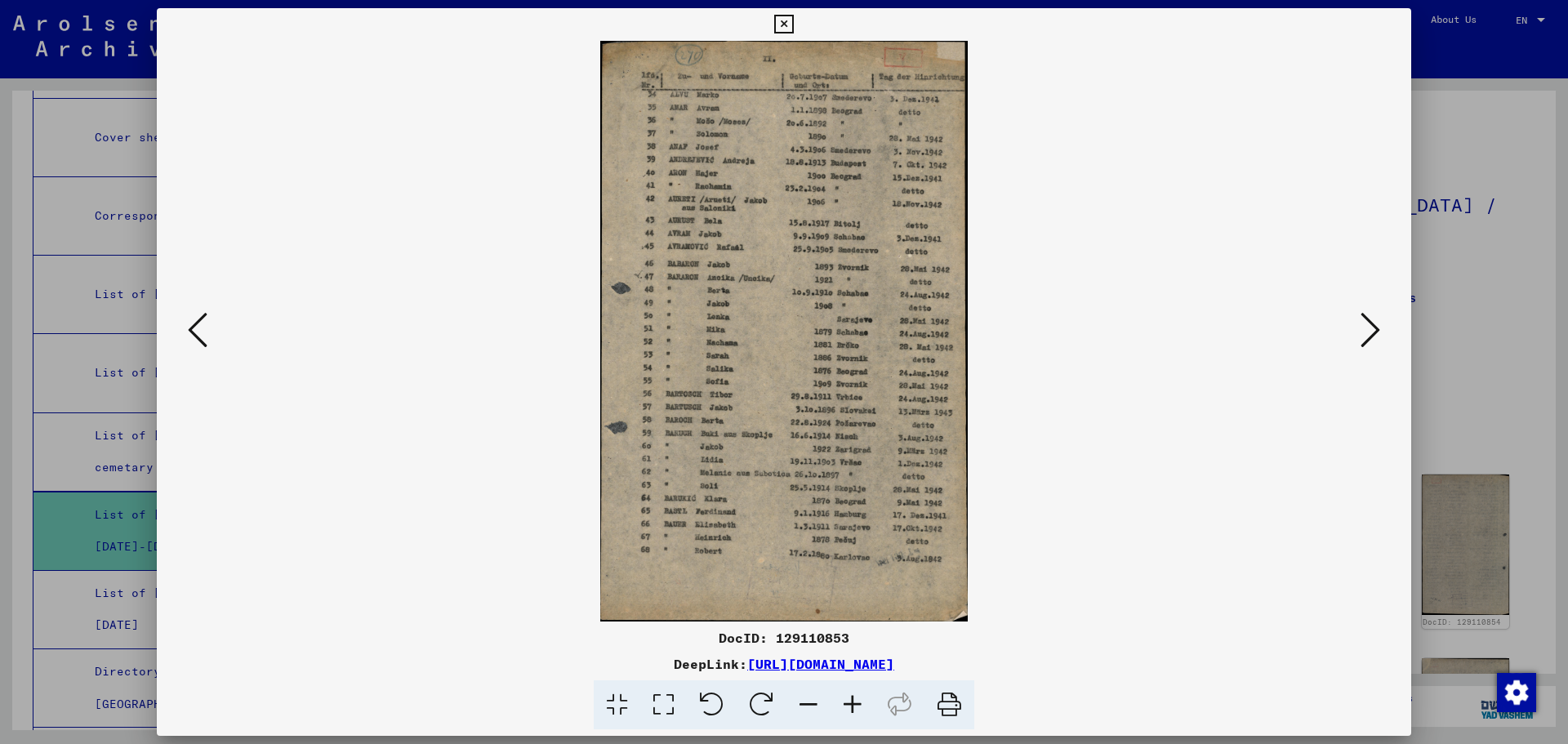
click at [852, 703] on icon at bounding box center [852, 705] width 44 height 50
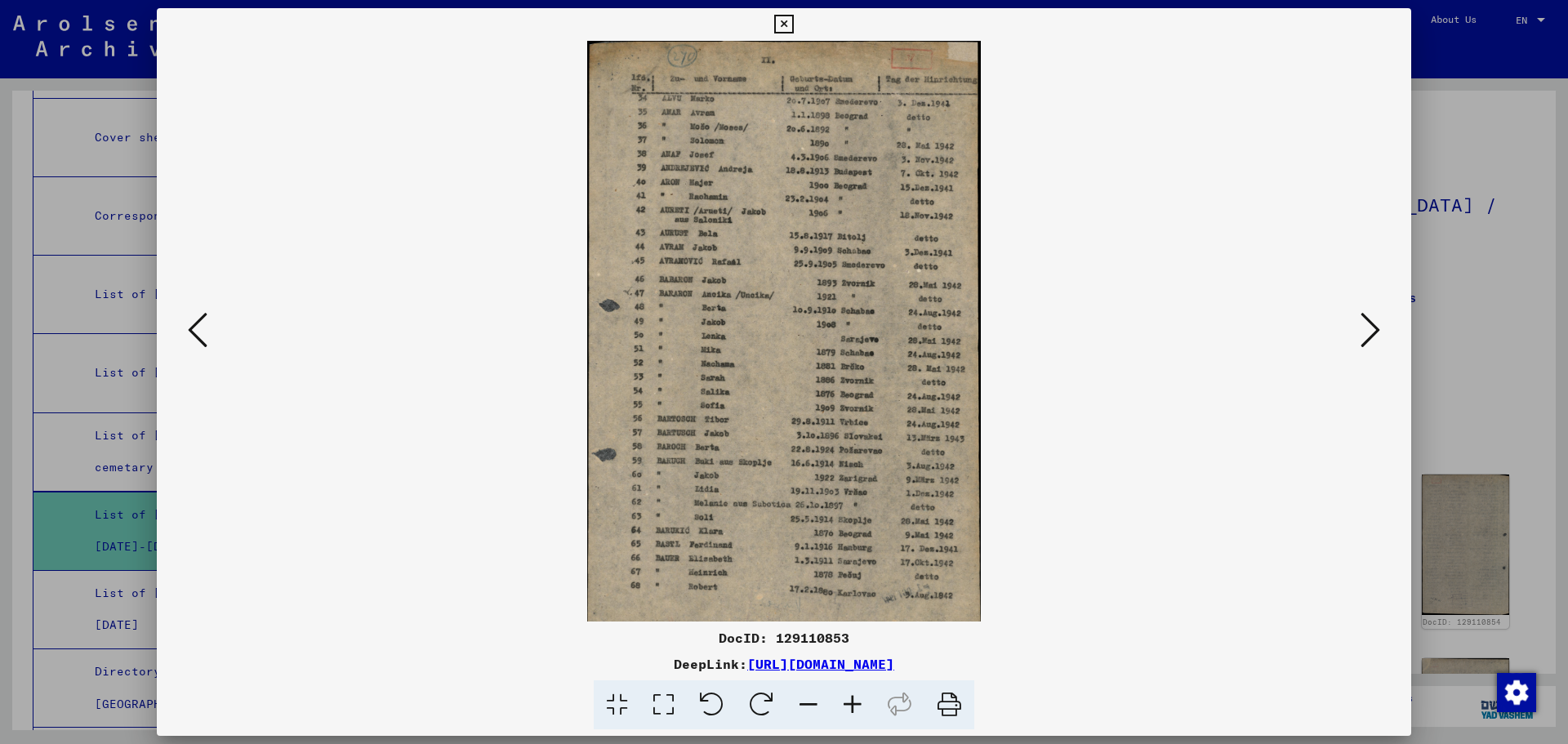
click at [852, 703] on icon at bounding box center [852, 705] width 44 height 50
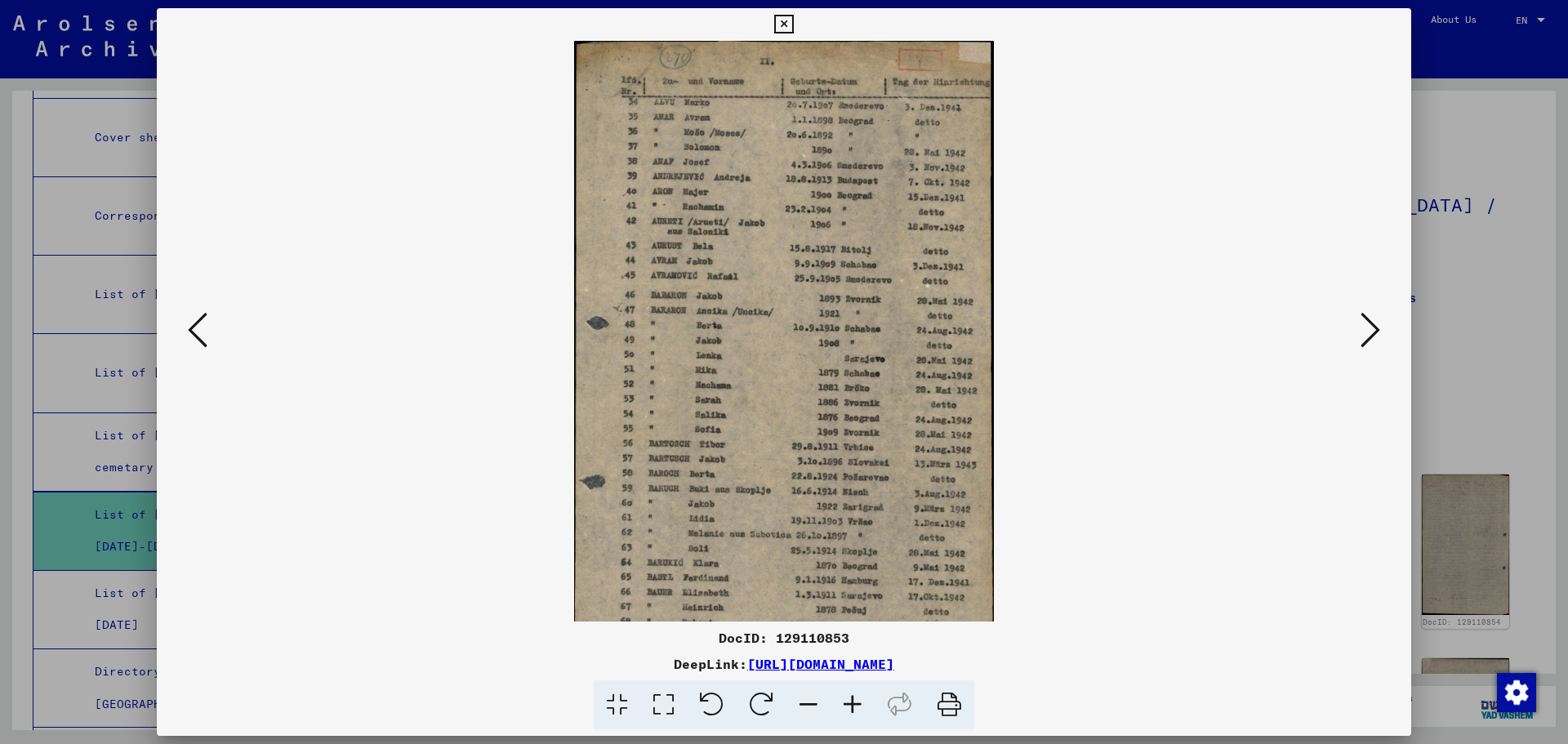
click at [852, 703] on icon at bounding box center [852, 705] width 44 height 50
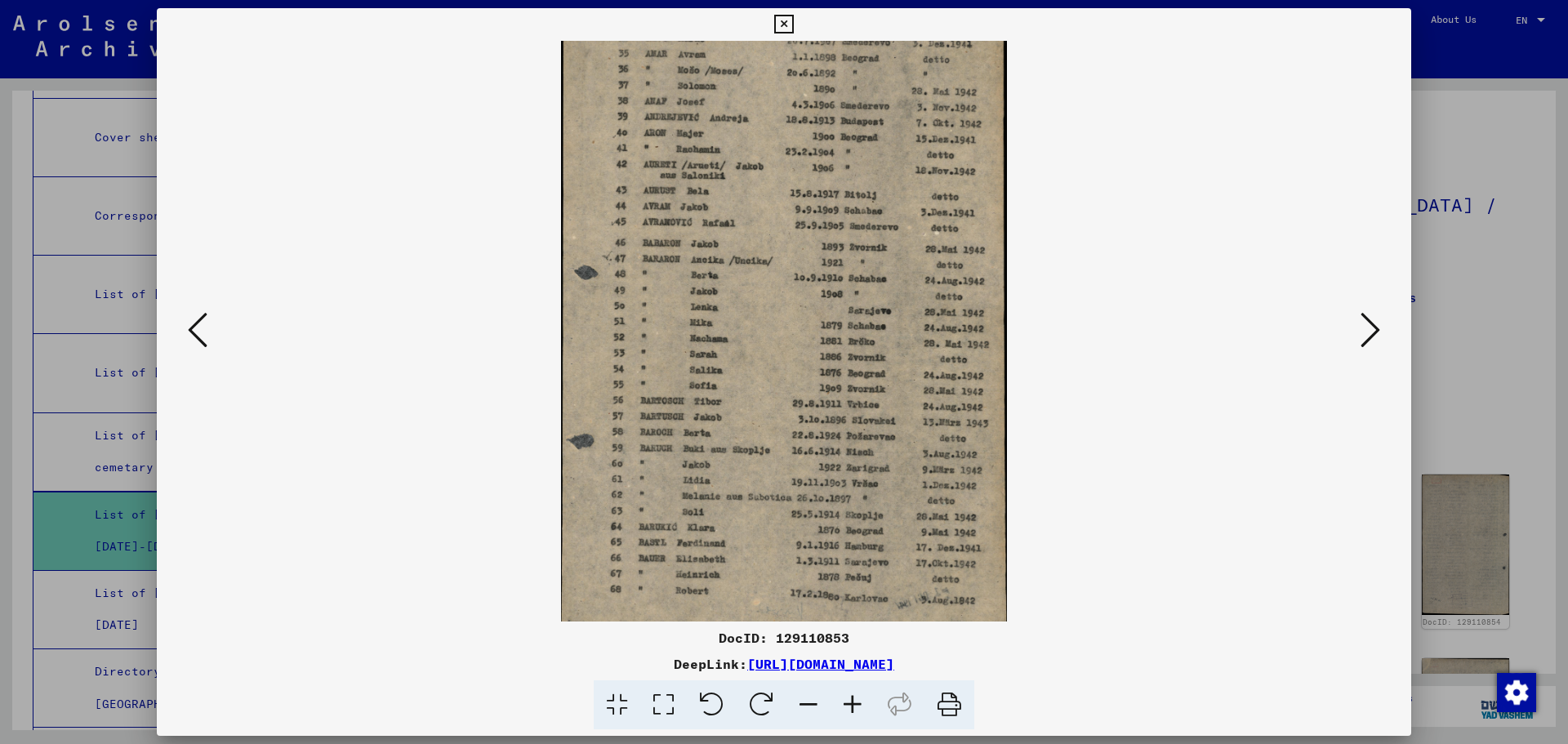
scroll to position [123, 0]
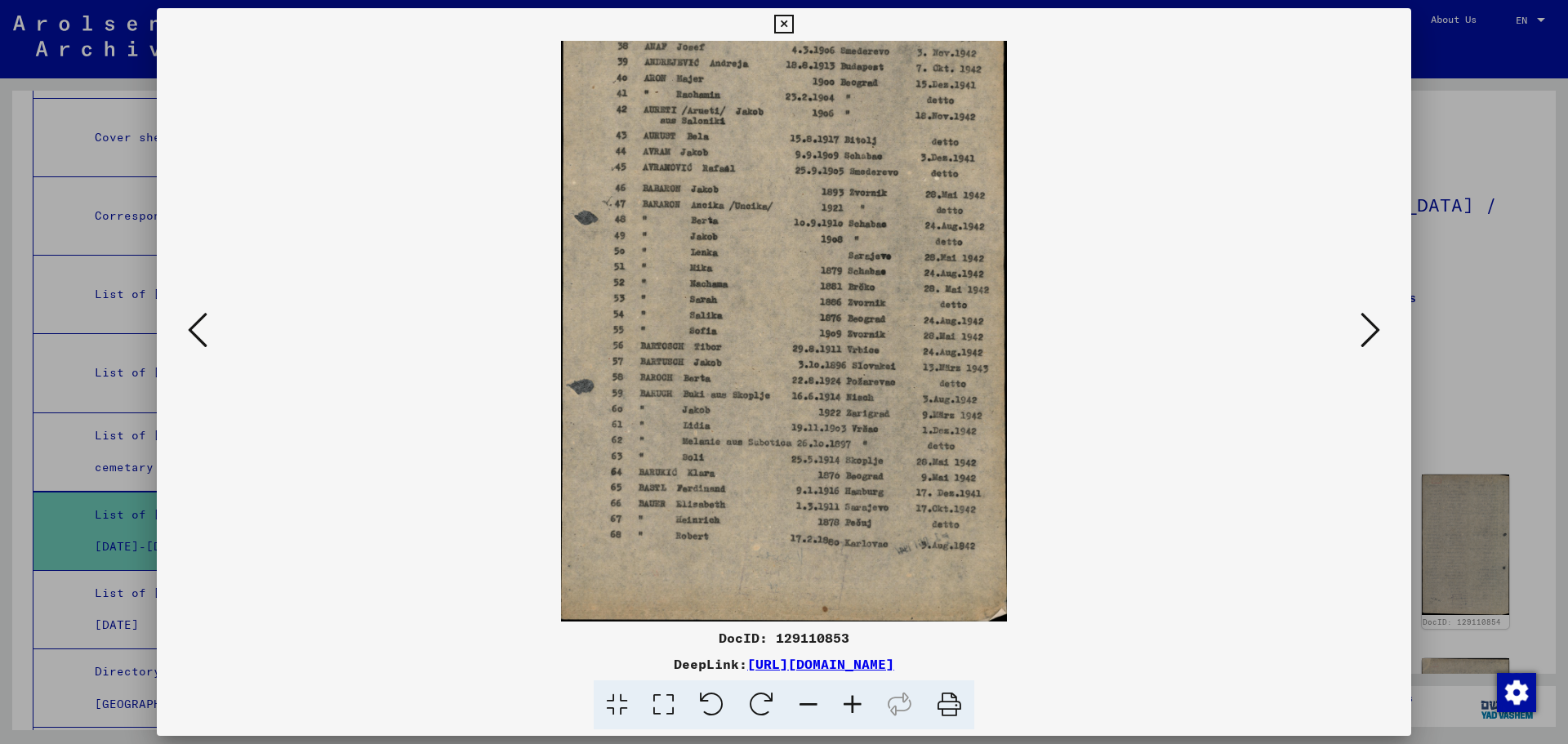
drag, startPoint x: 805, startPoint y: 539, endPoint x: 770, endPoint y: 275, distance: 266.3
click at [770, 275] on img at bounding box center [784, 269] width 445 height 703
click at [1375, 333] on icon at bounding box center [1370, 330] width 20 height 39
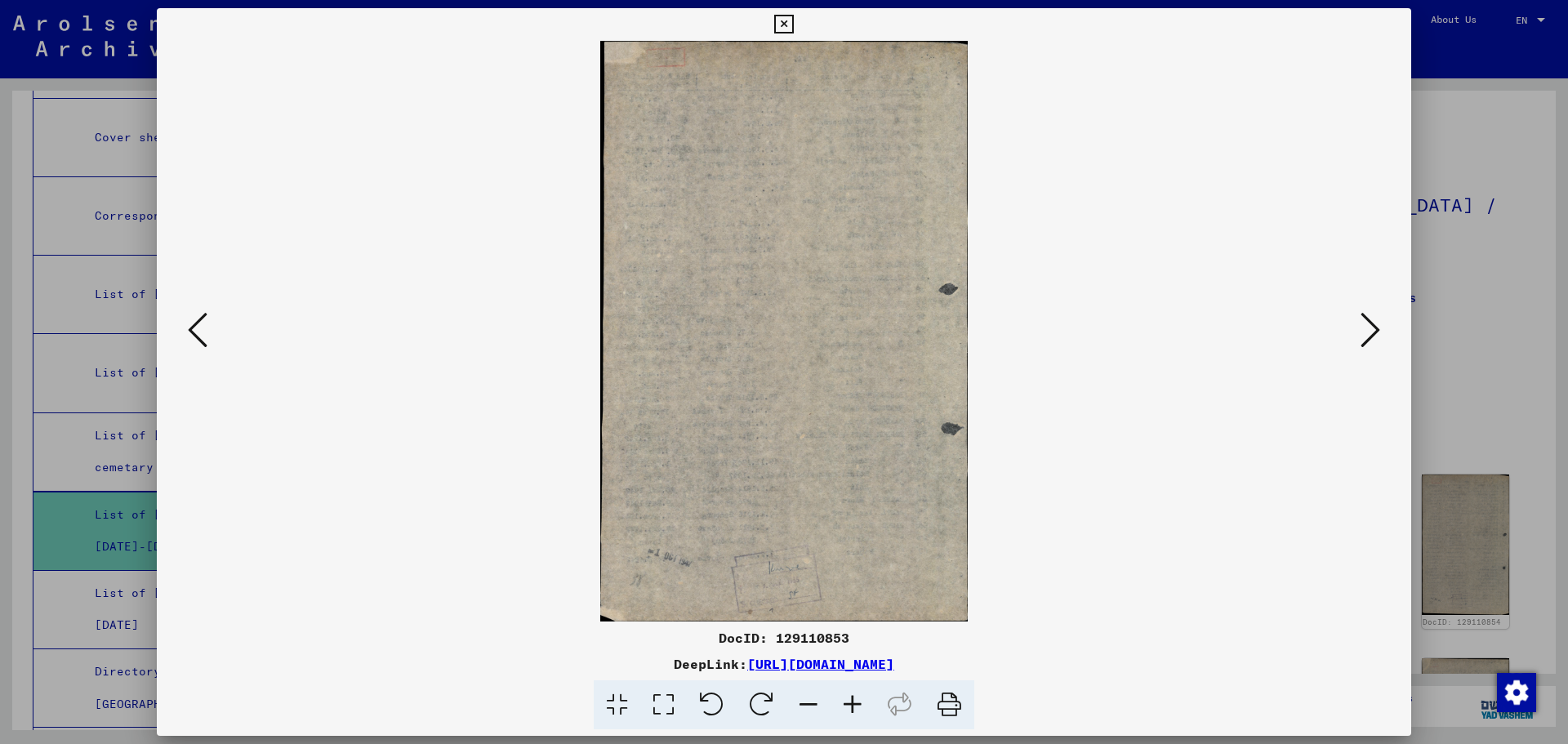
scroll to position [0, 0]
click at [1375, 333] on icon at bounding box center [1370, 330] width 20 height 39
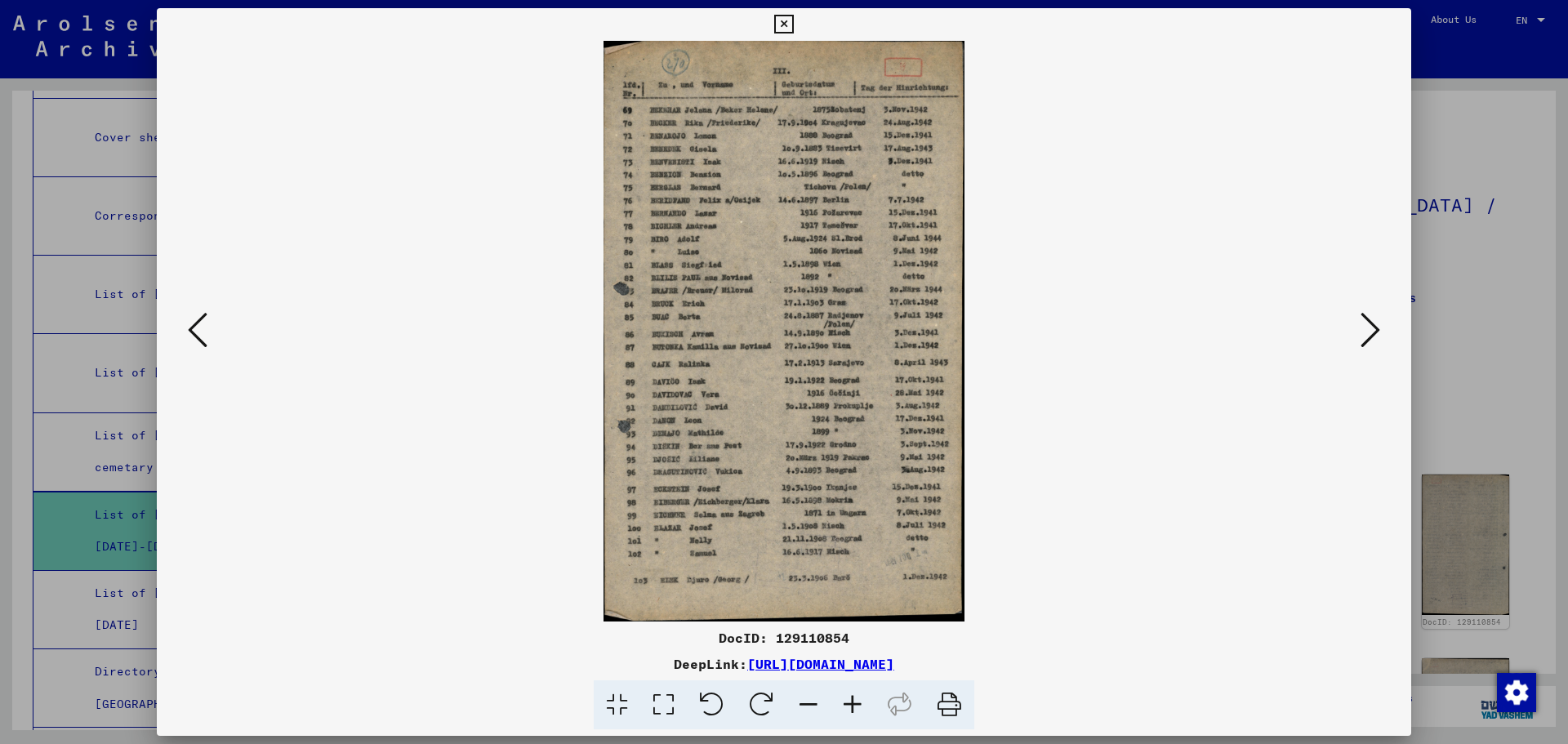
click at [1375, 333] on icon at bounding box center [1370, 330] width 20 height 39
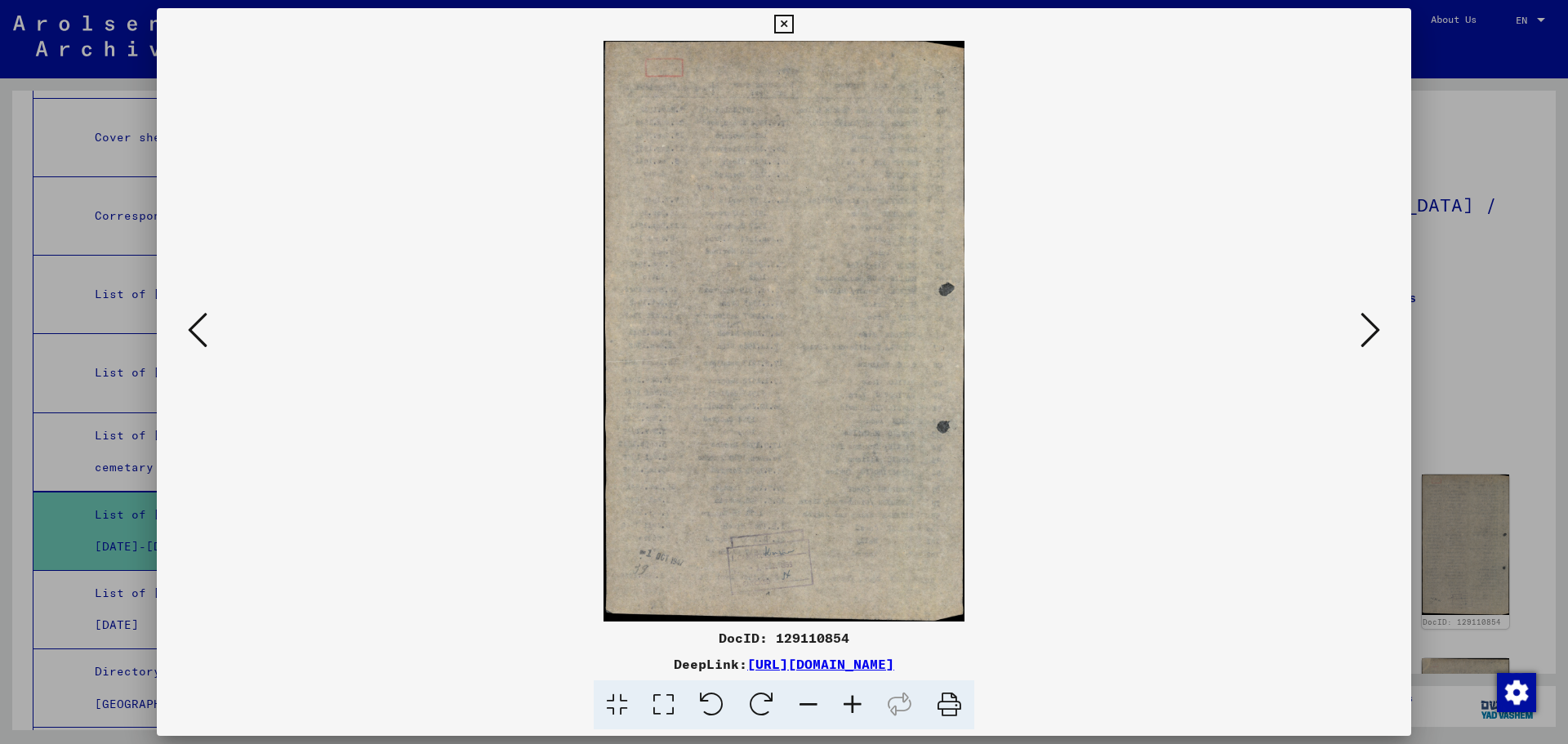
click at [1375, 333] on icon at bounding box center [1370, 330] width 20 height 39
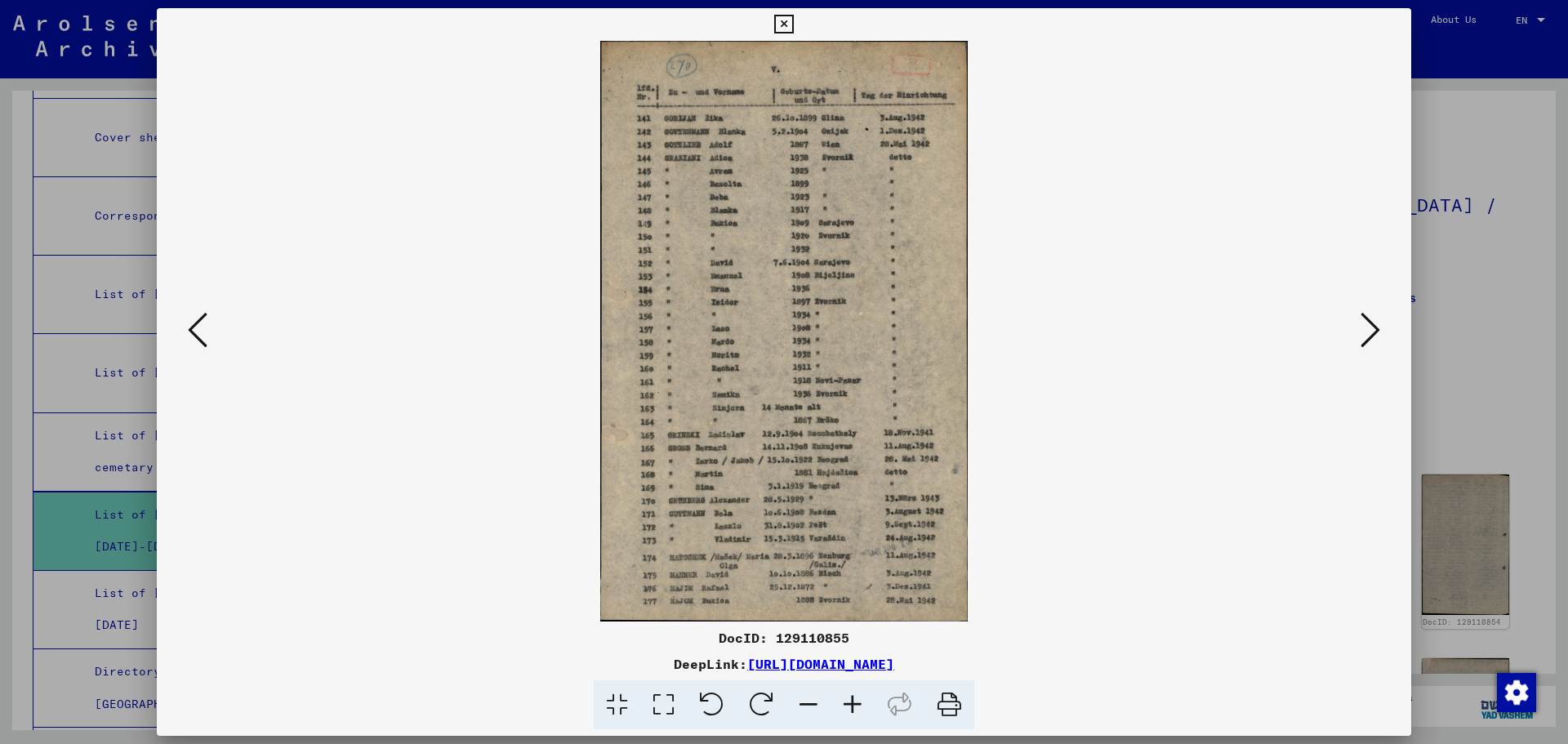
click at [201, 342] on icon at bounding box center [197, 330] width 20 height 39
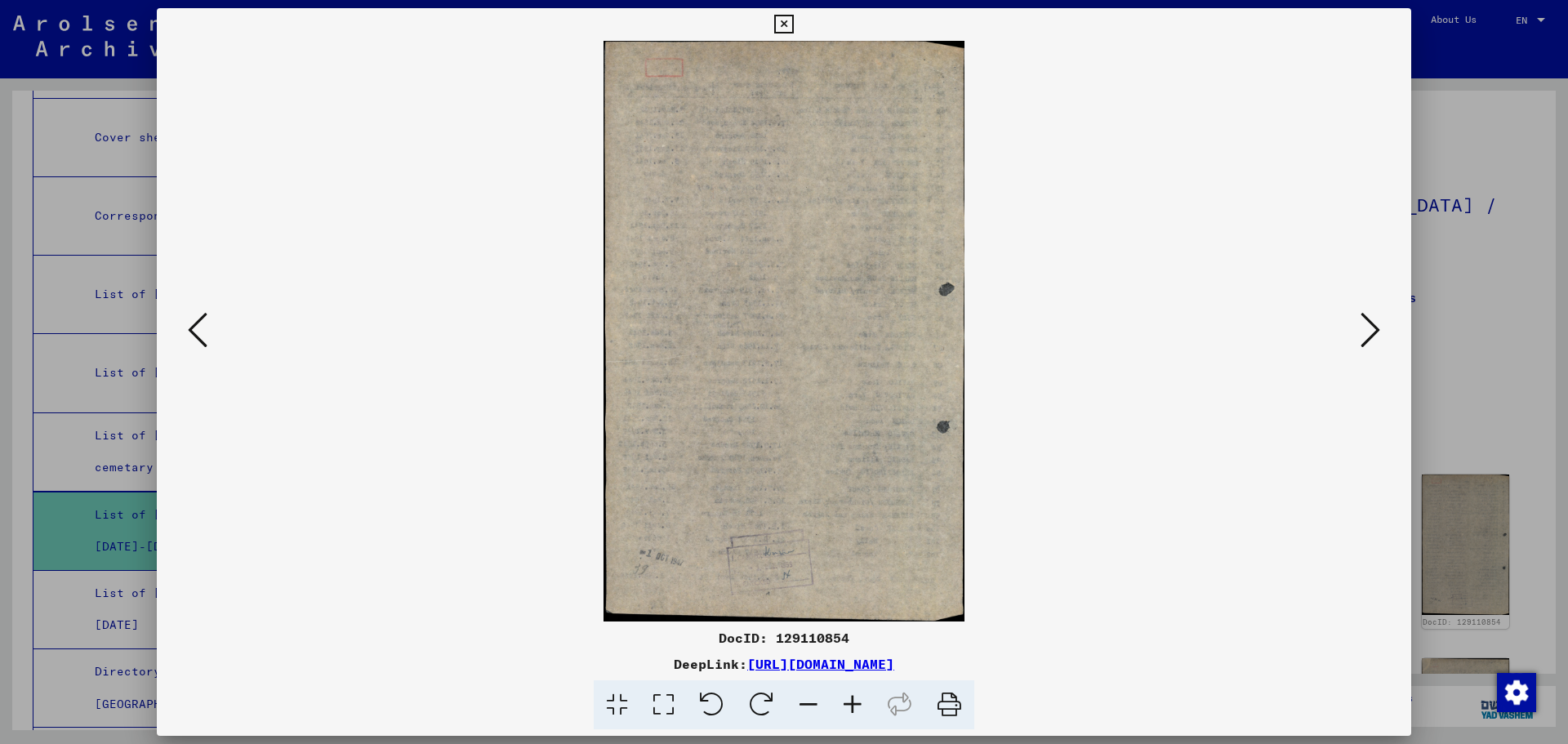
click at [201, 342] on icon at bounding box center [197, 330] width 20 height 39
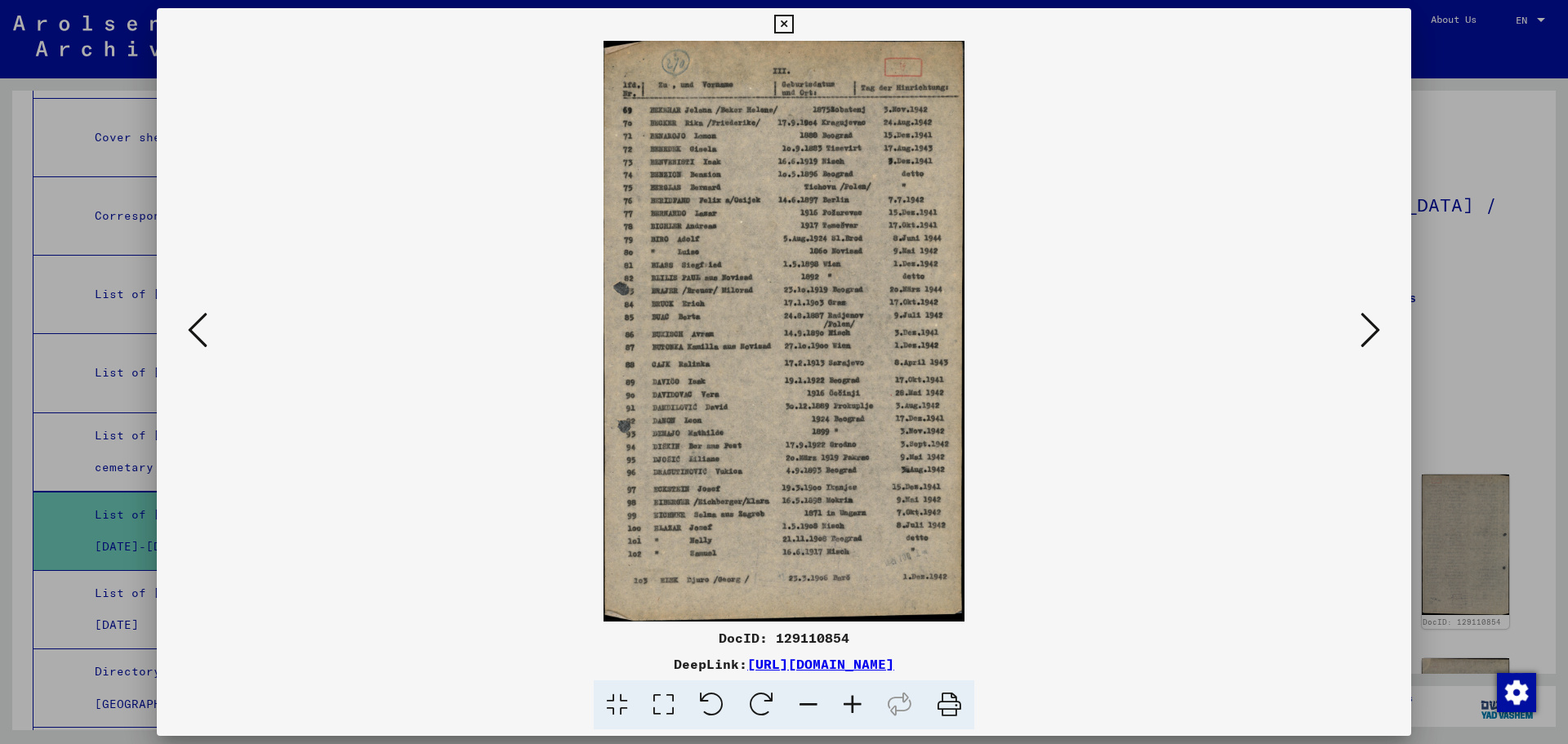
click at [1368, 326] on icon at bounding box center [1370, 330] width 20 height 39
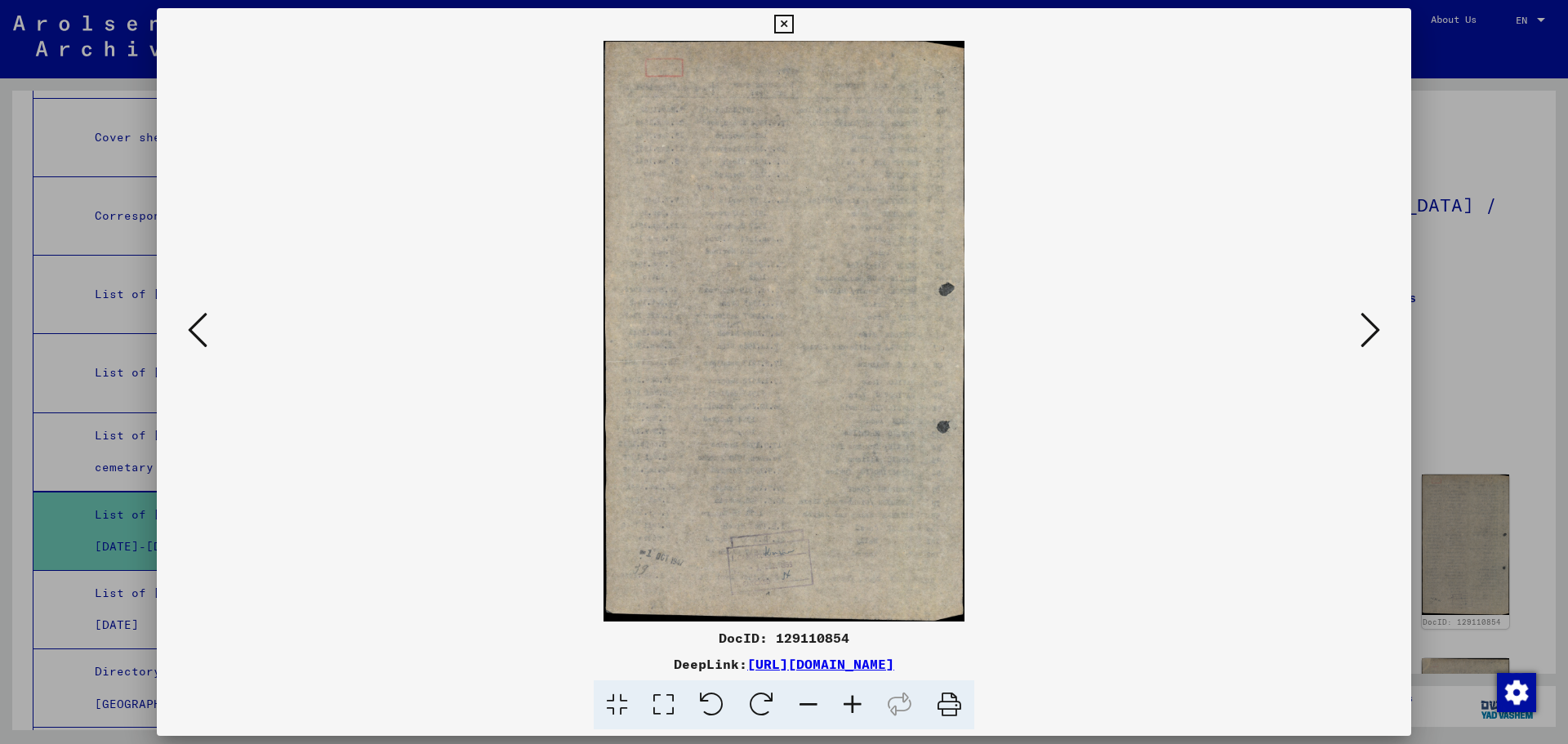
click at [1368, 326] on icon at bounding box center [1370, 330] width 20 height 39
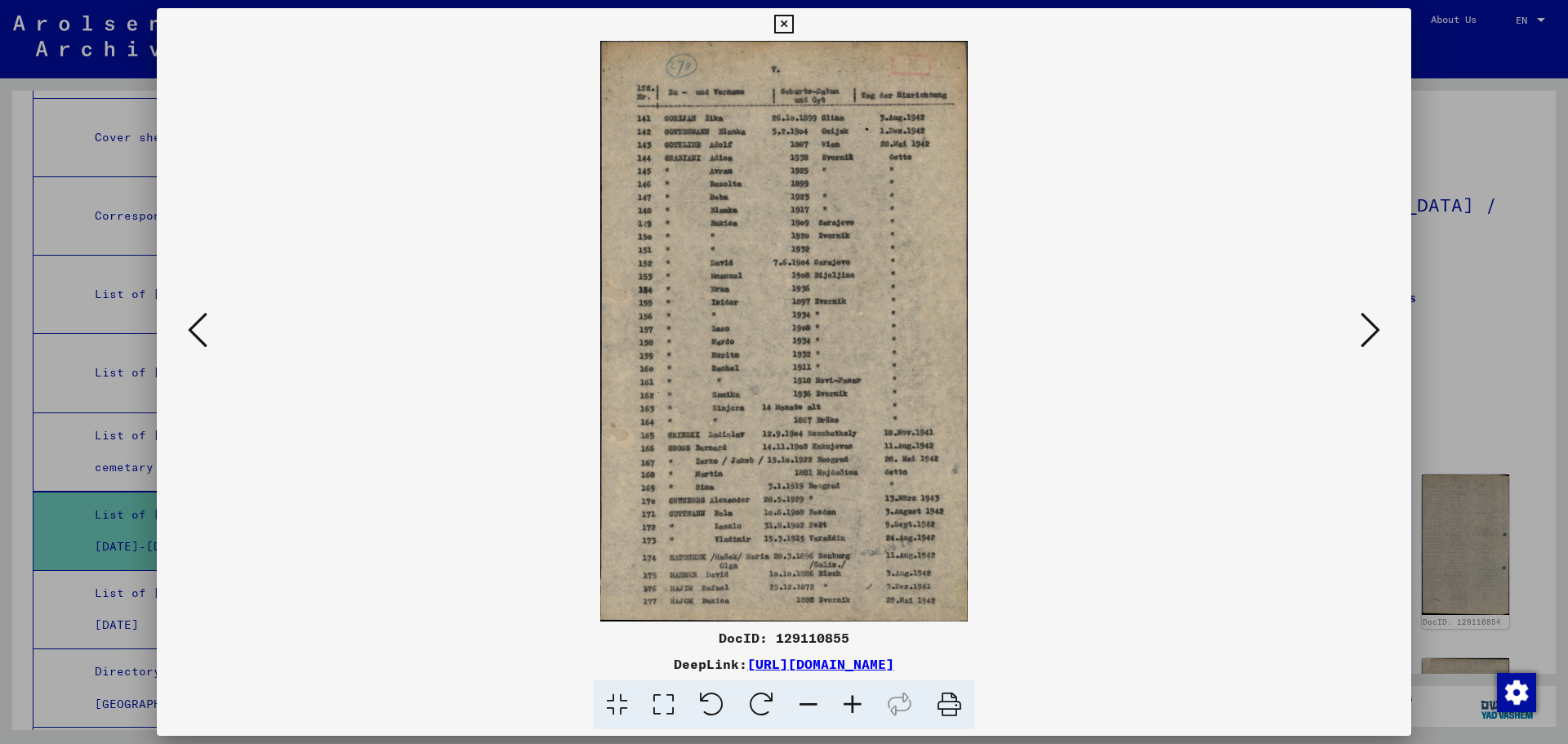
click at [1368, 326] on icon at bounding box center [1370, 330] width 20 height 39
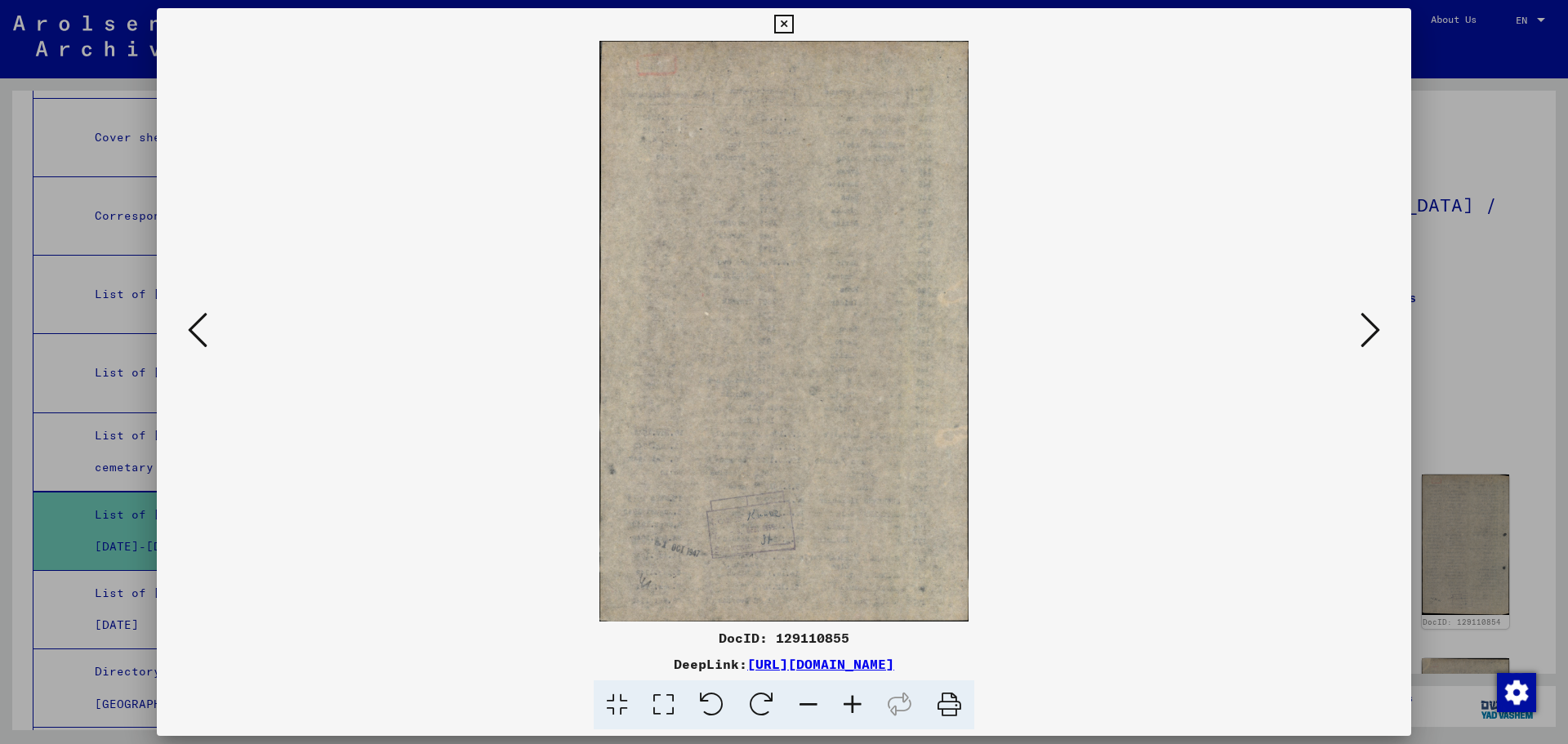
click at [1368, 326] on icon at bounding box center [1370, 330] width 20 height 39
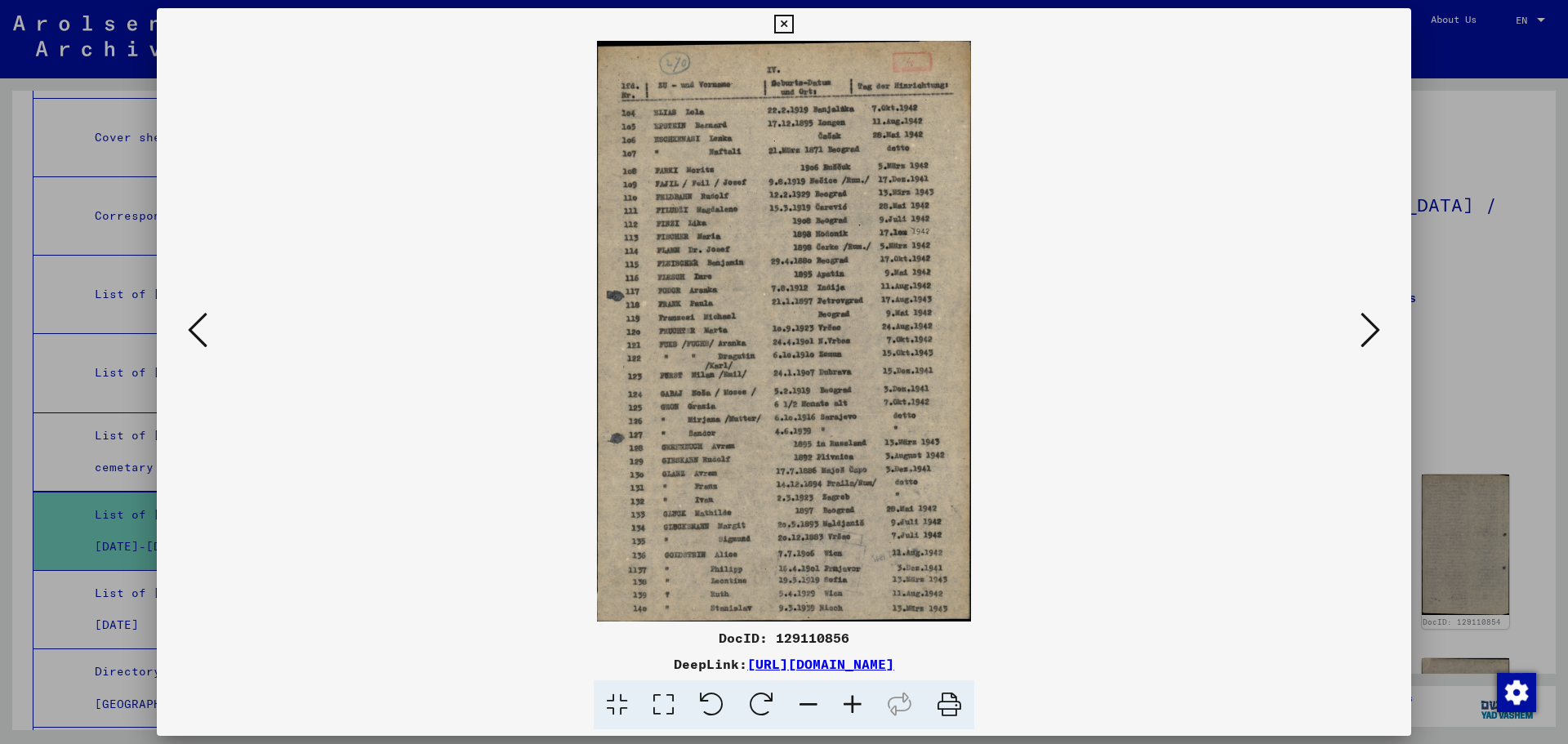
click at [845, 706] on icon at bounding box center [852, 705] width 44 height 50
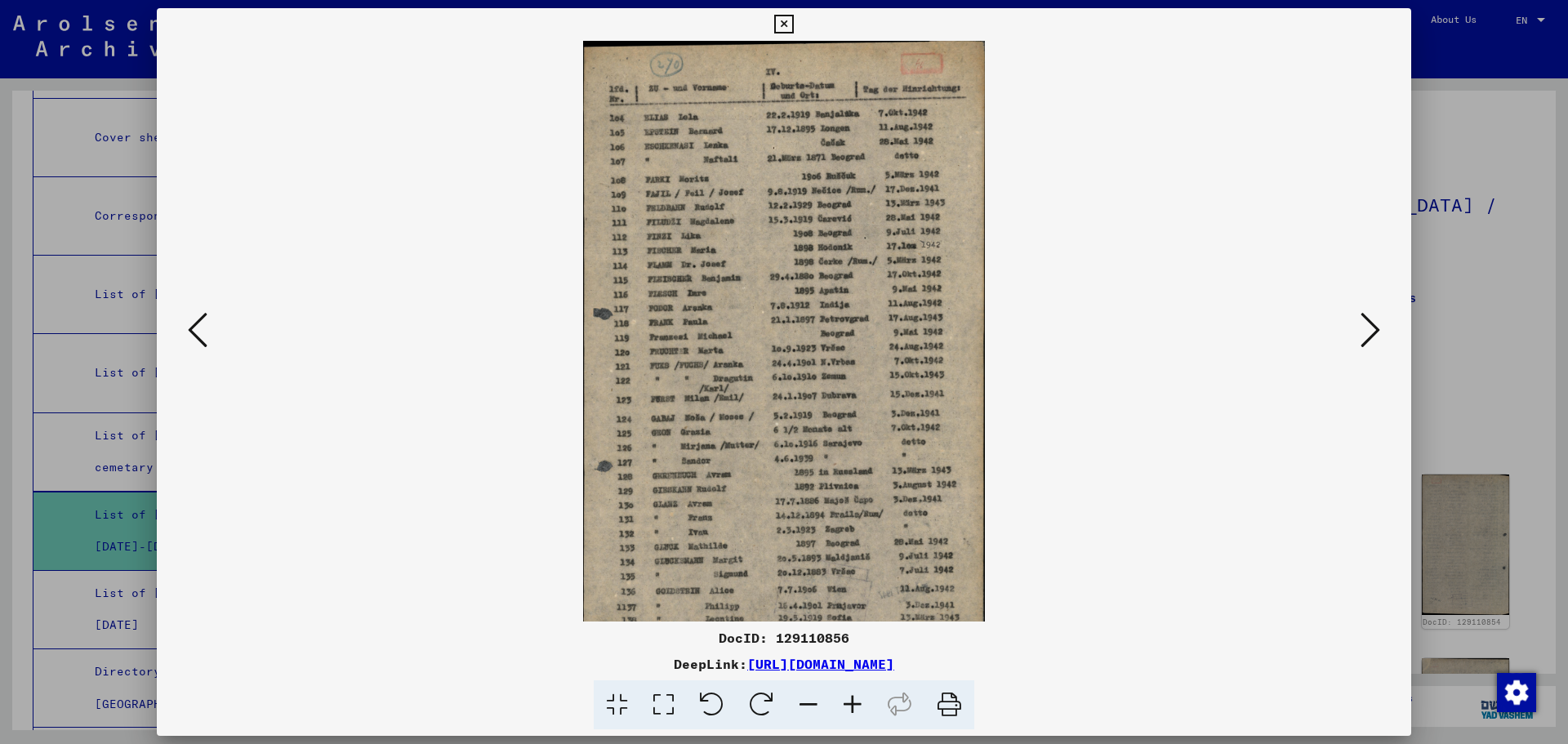
click at [845, 706] on icon at bounding box center [852, 705] width 44 height 50
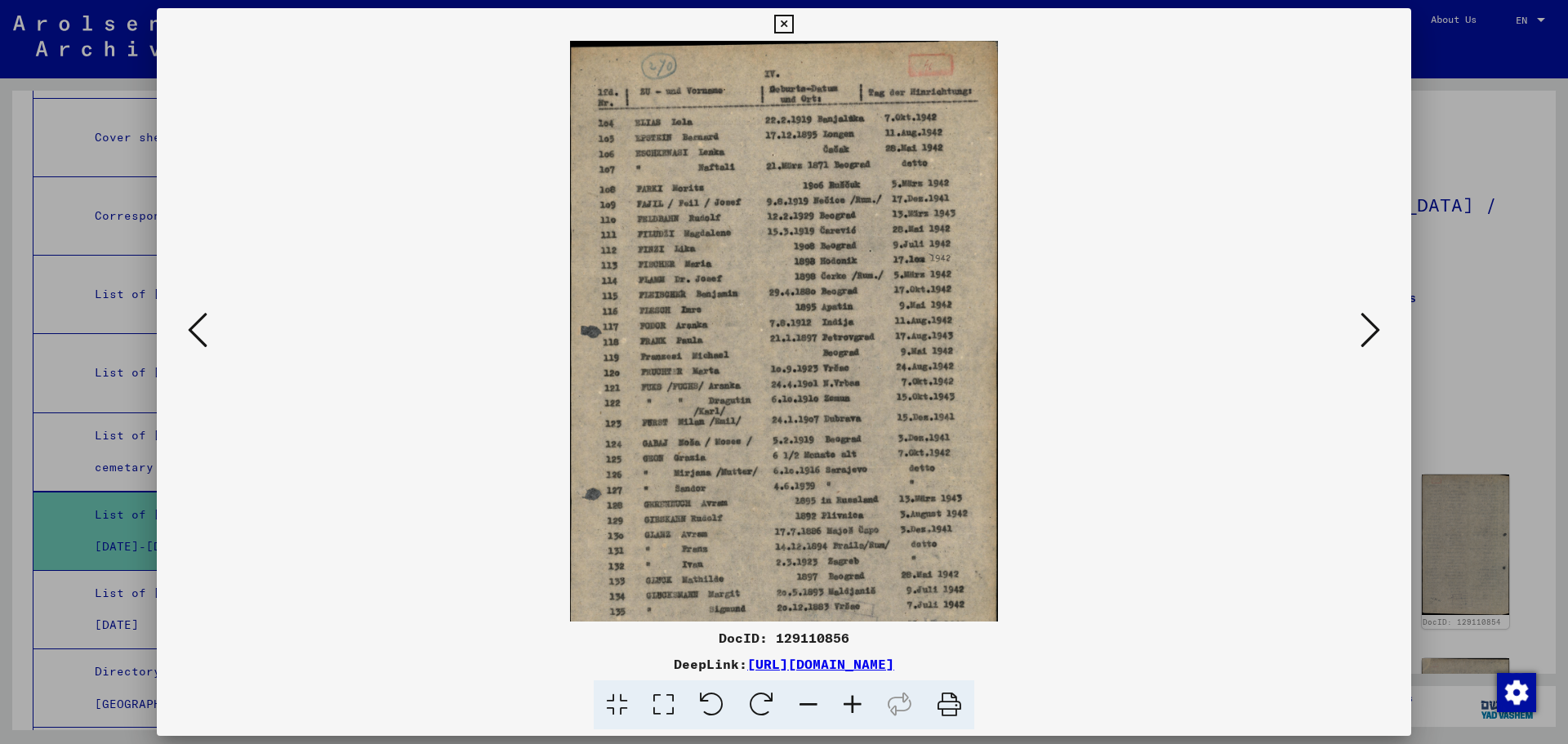
click at [845, 706] on icon at bounding box center [852, 705] width 44 height 50
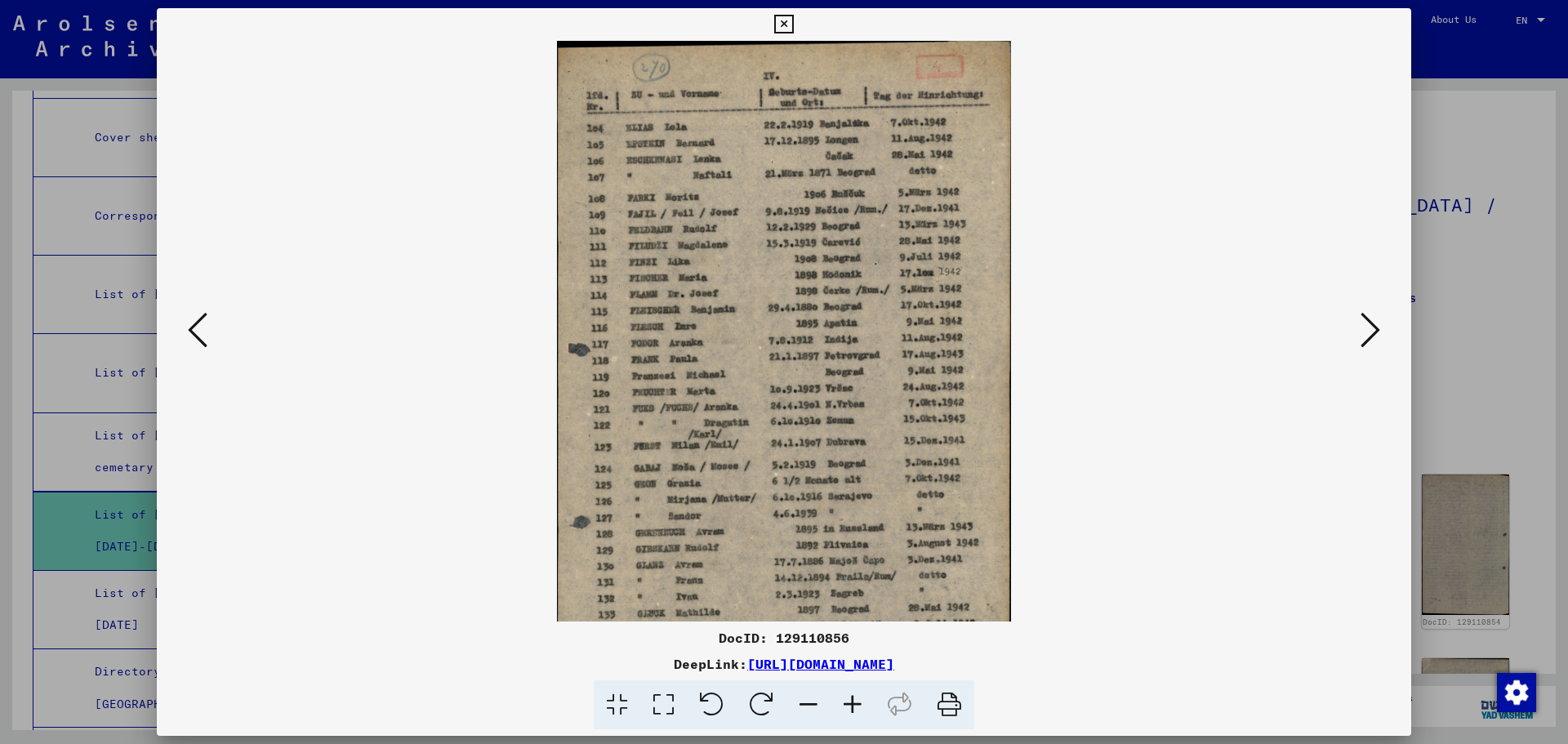
click at [845, 706] on icon at bounding box center [852, 705] width 44 height 50
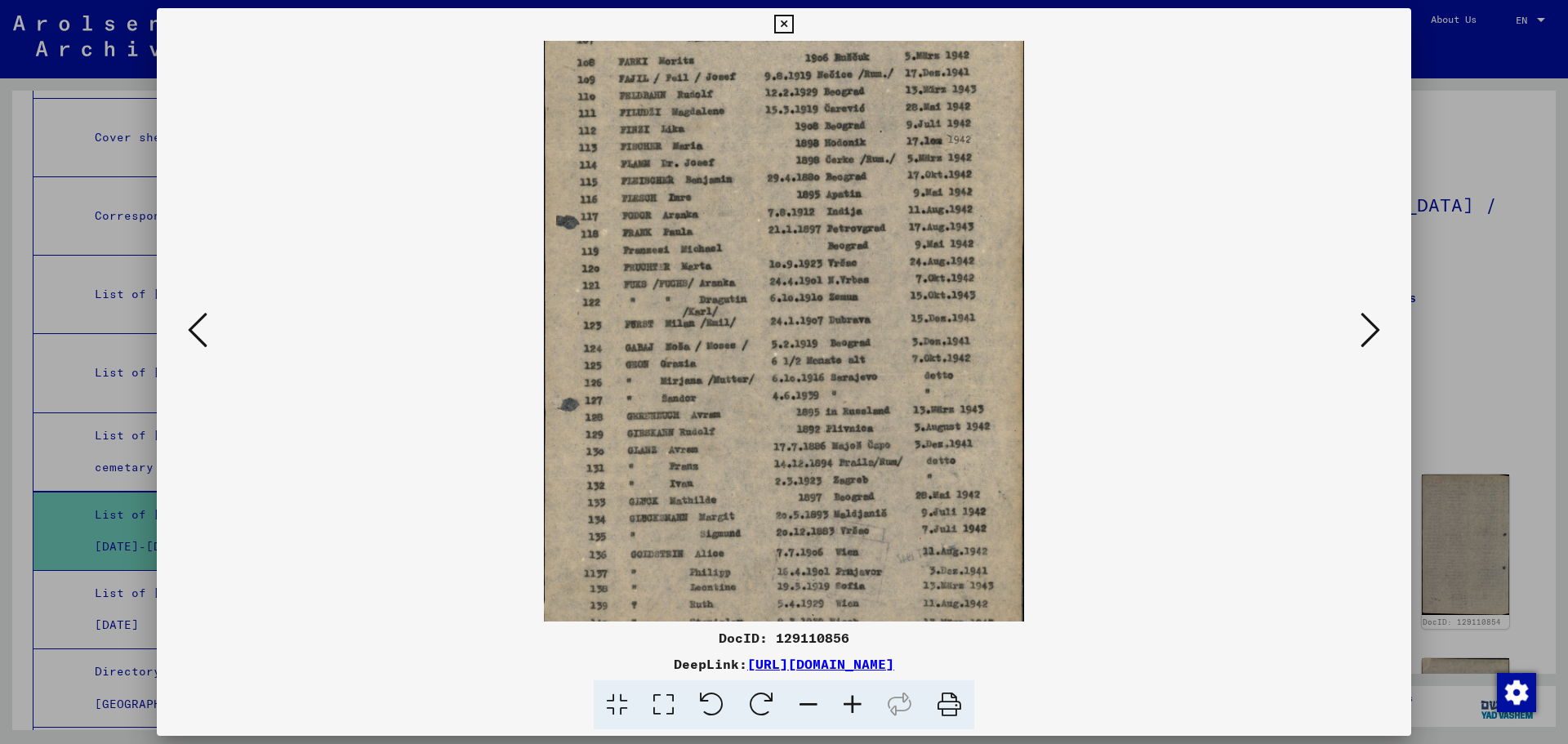
scroll to position [163, 0]
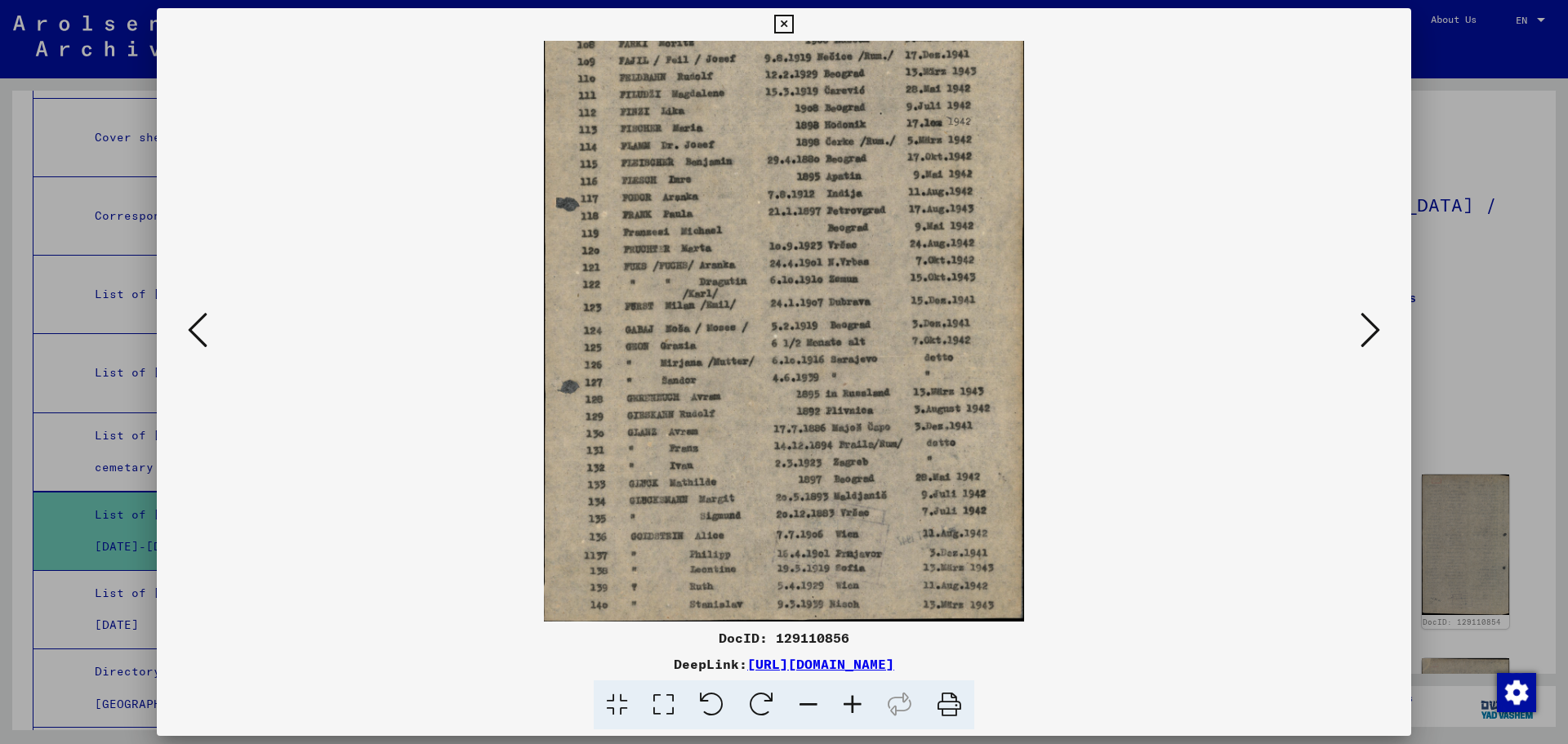
drag, startPoint x: 851, startPoint y: 539, endPoint x: 844, endPoint y: 360, distance: 179.1
click at [844, 360] on img at bounding box center [784, 249] width 480 height 744
click at [1367, 331] on icon at bounding box center [1370, 330] width 20 height 39
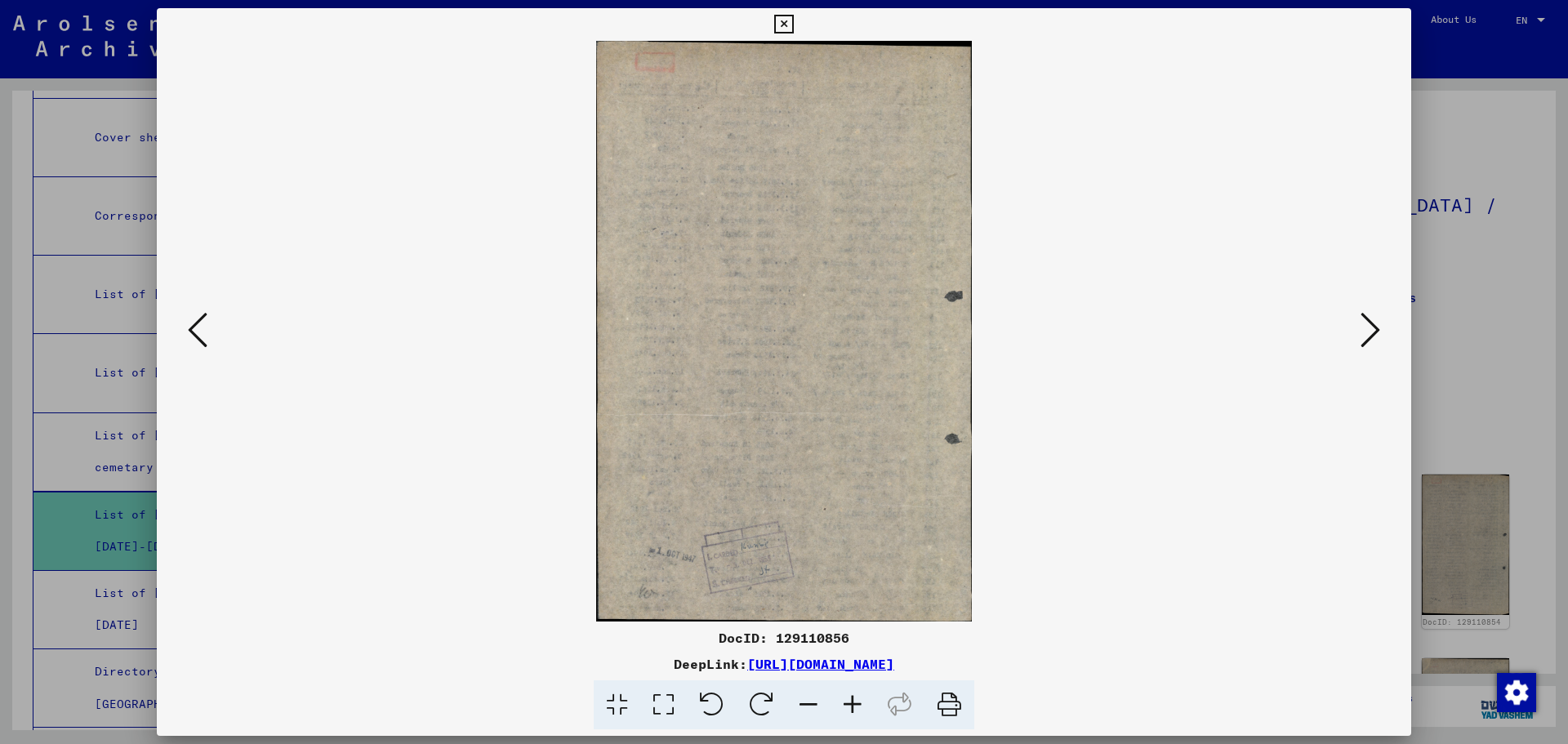
scroll to position [0, 0]
click at [1367, 331] on icon at bounding box center [1370, 330] width 20 height 39
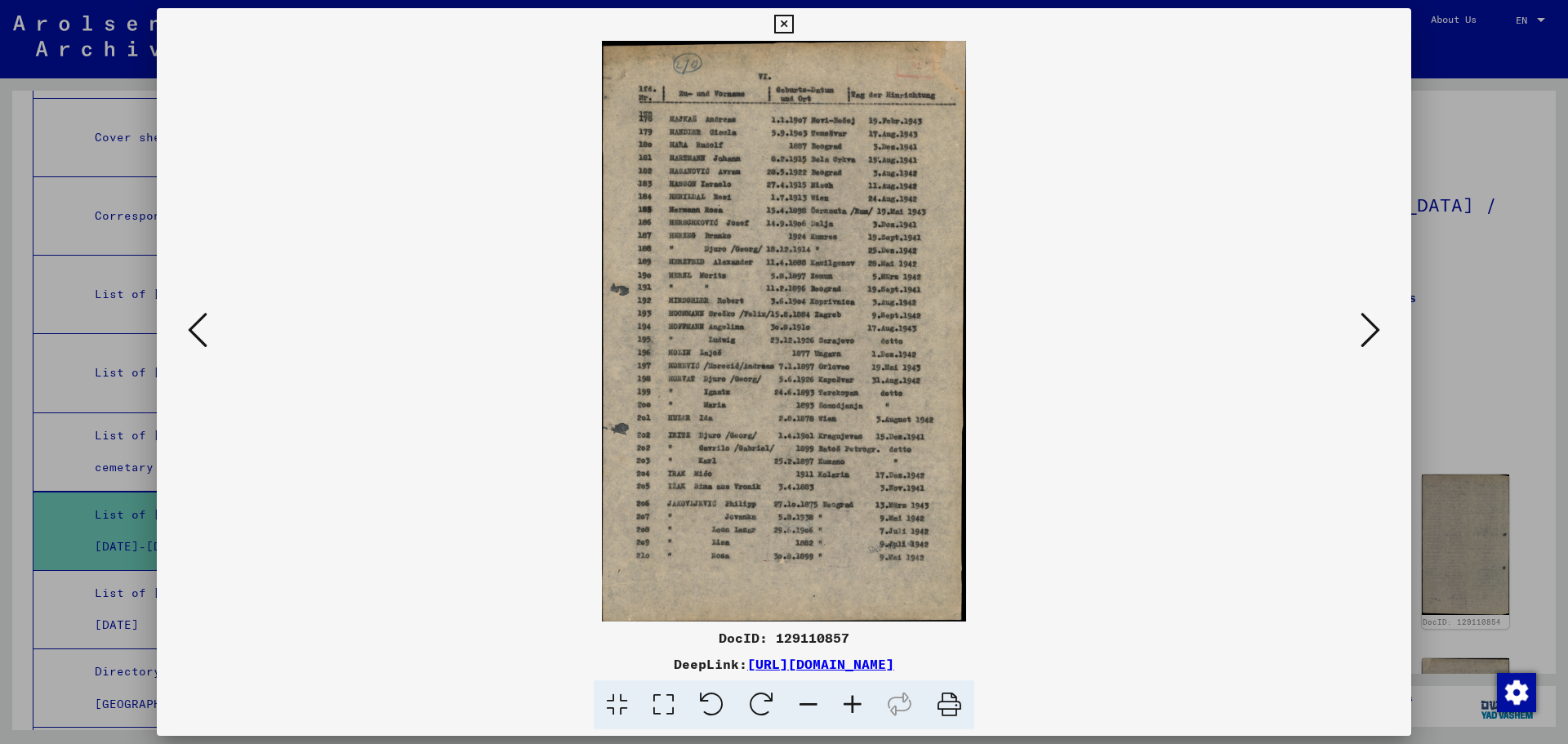
click at [856, 706] on icon at bounding box center [852, 705] width 44 height 50
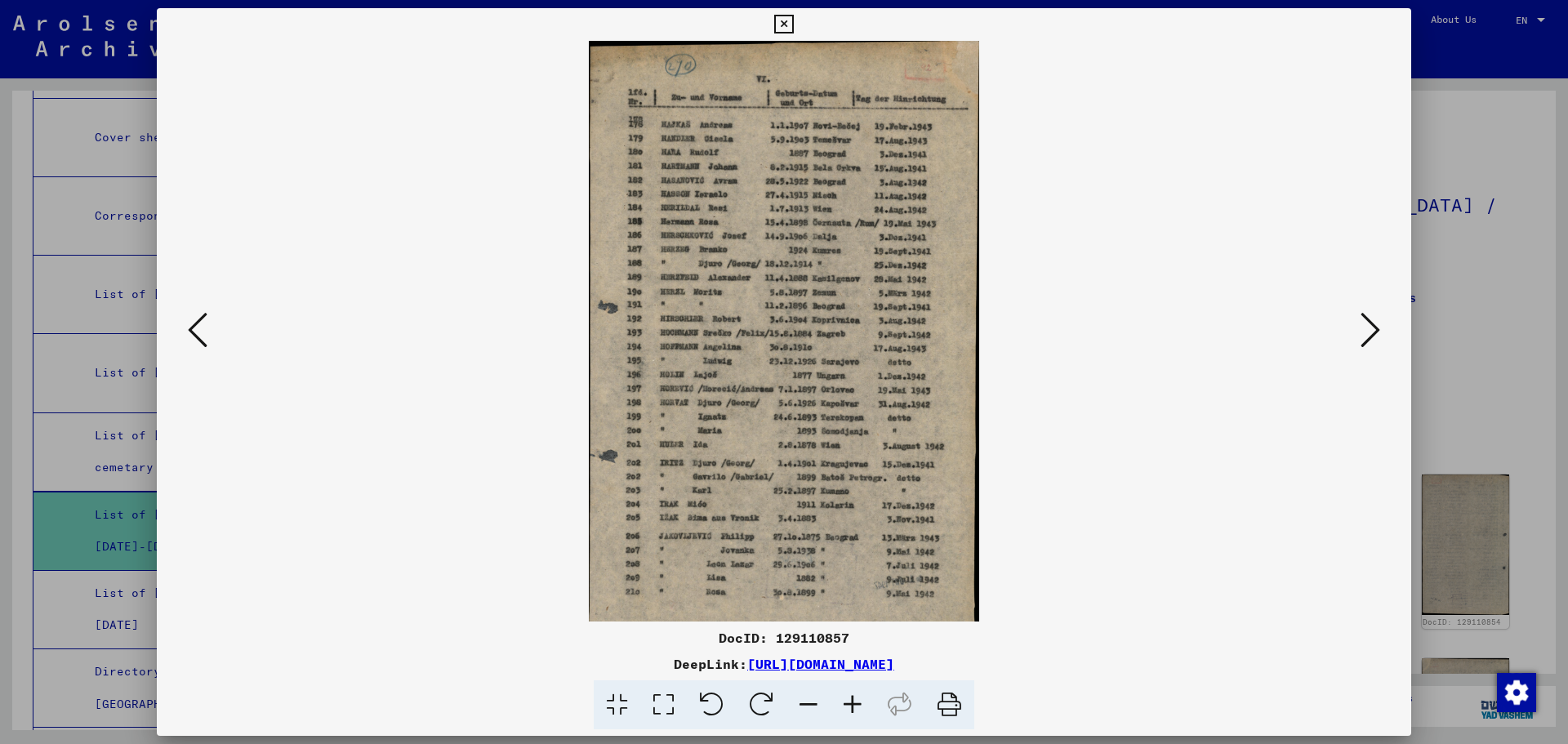
click at [853, 704] on icon at bounding box center [852, 705] width 44 height 50
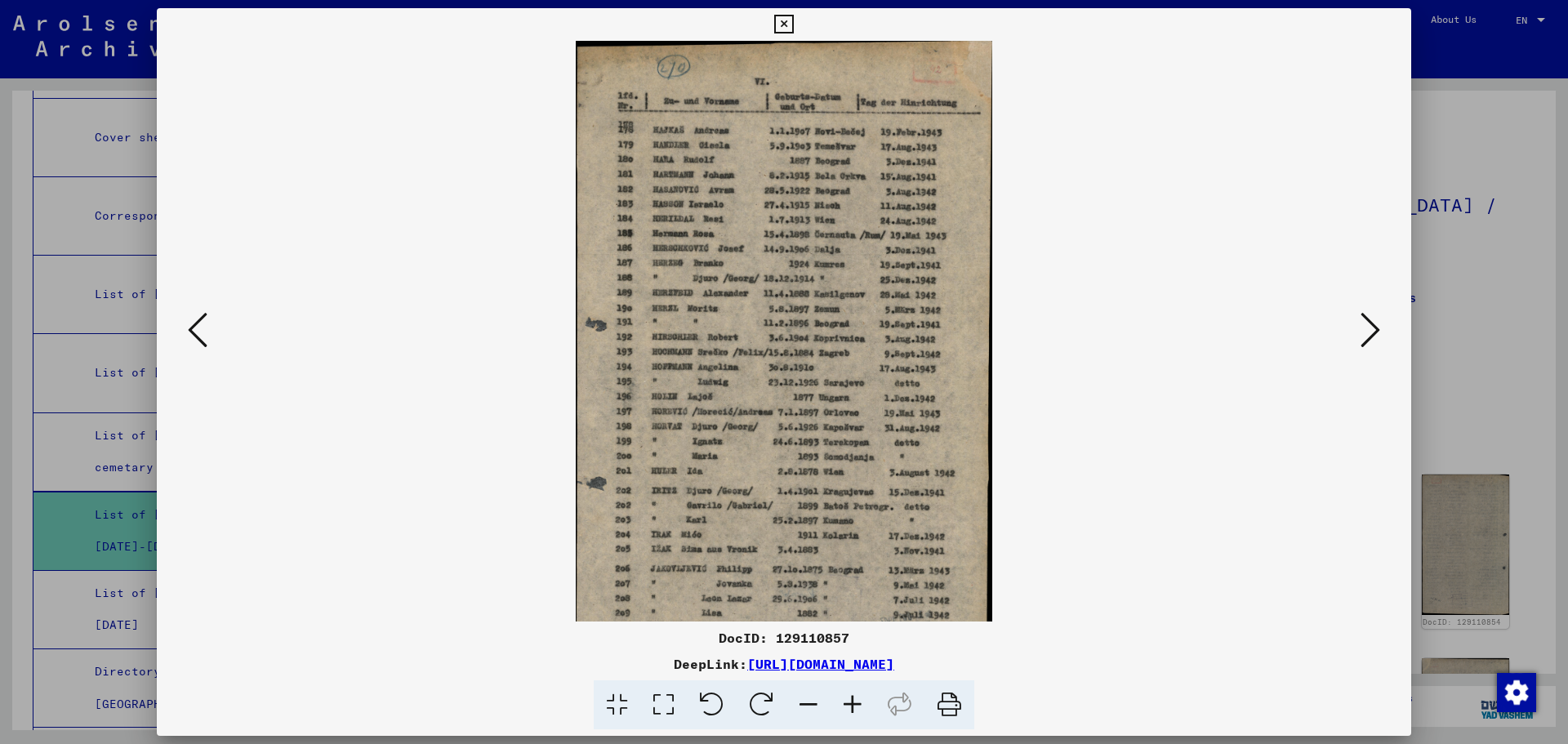
click at [853, 704] on icon at bounding box center [852, 705] width 44 height 50
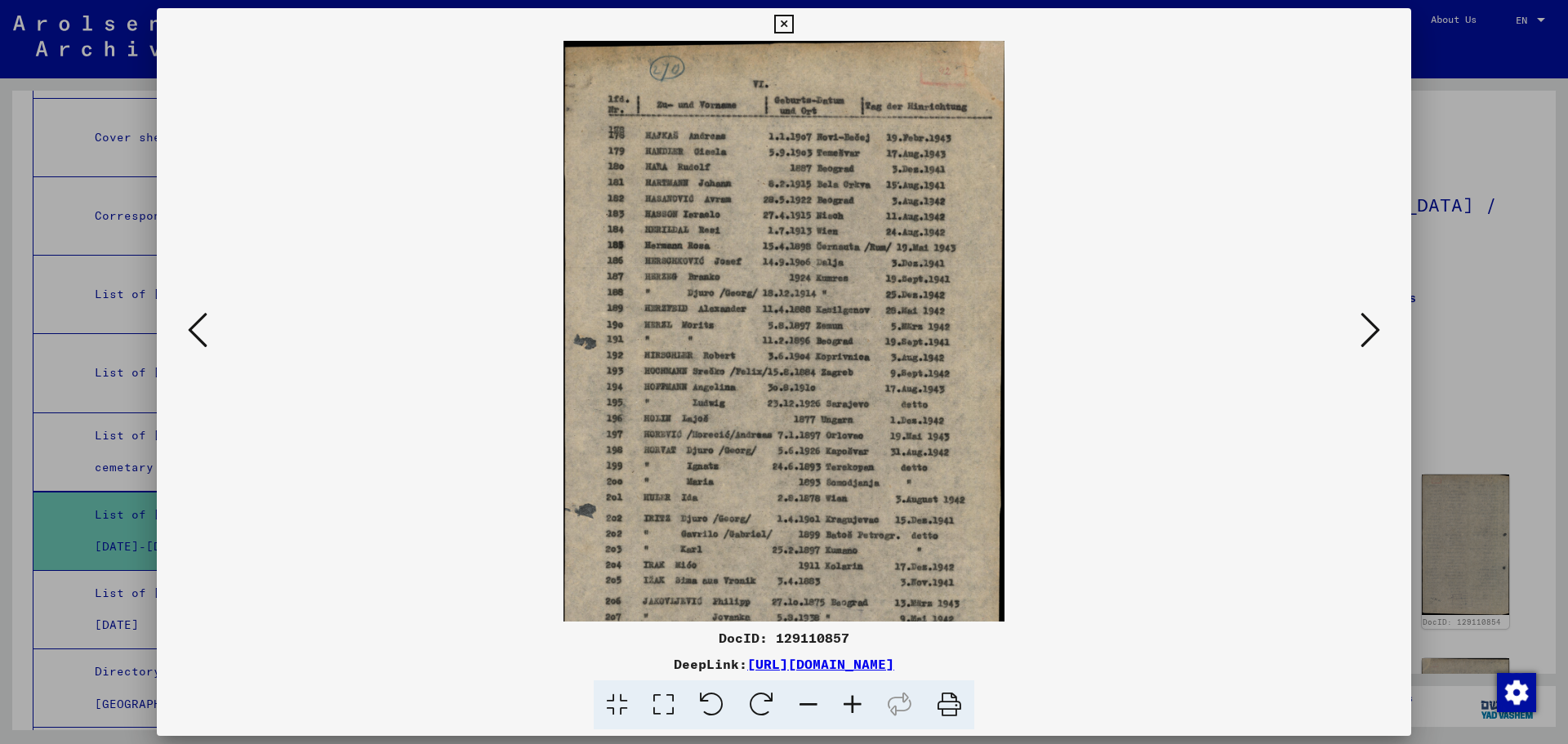
click at [853, 704] on icon at bounding box center [852, 705] width 44 height 50
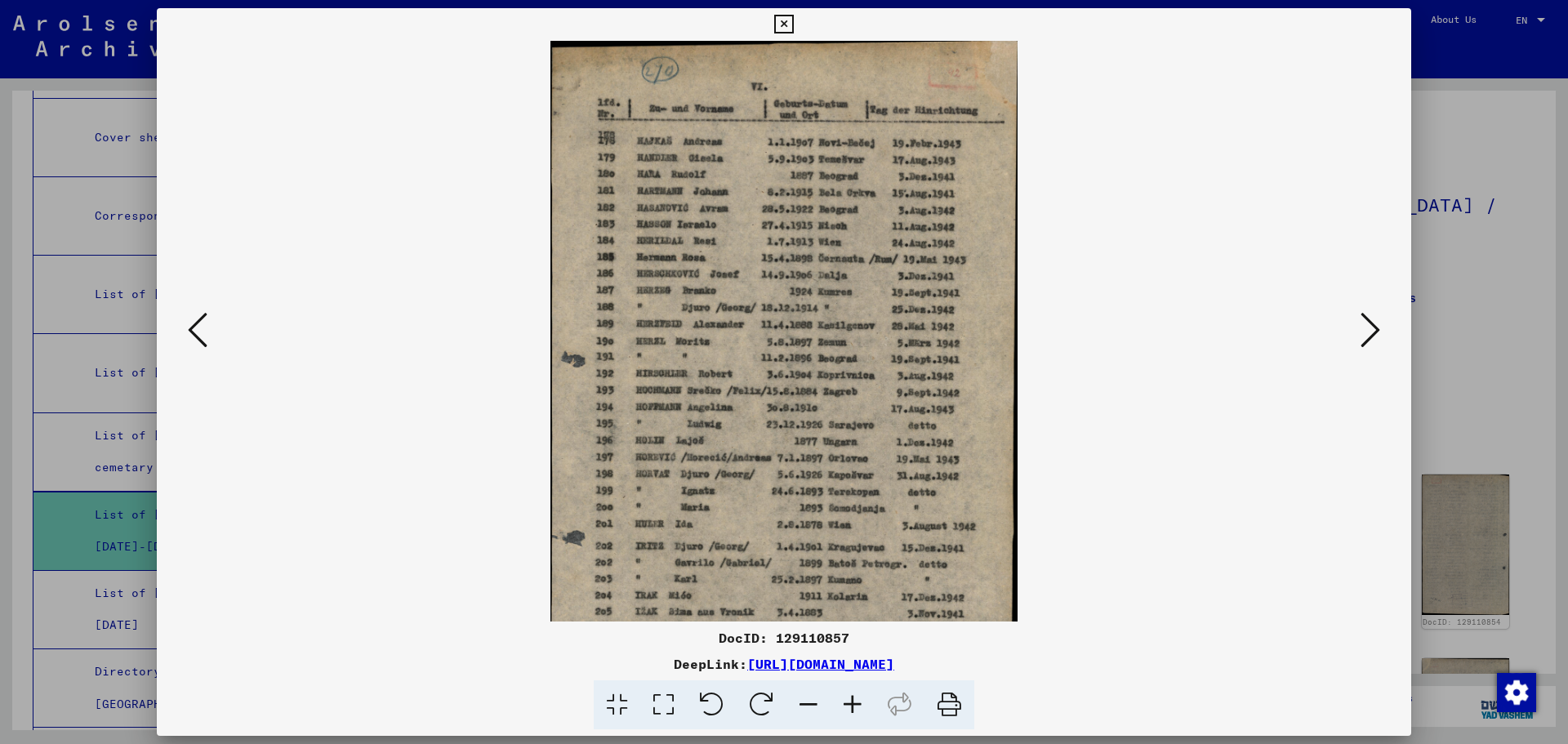
click at [853, 704] on icon at bounding box center [852, 705] width 44 height 50
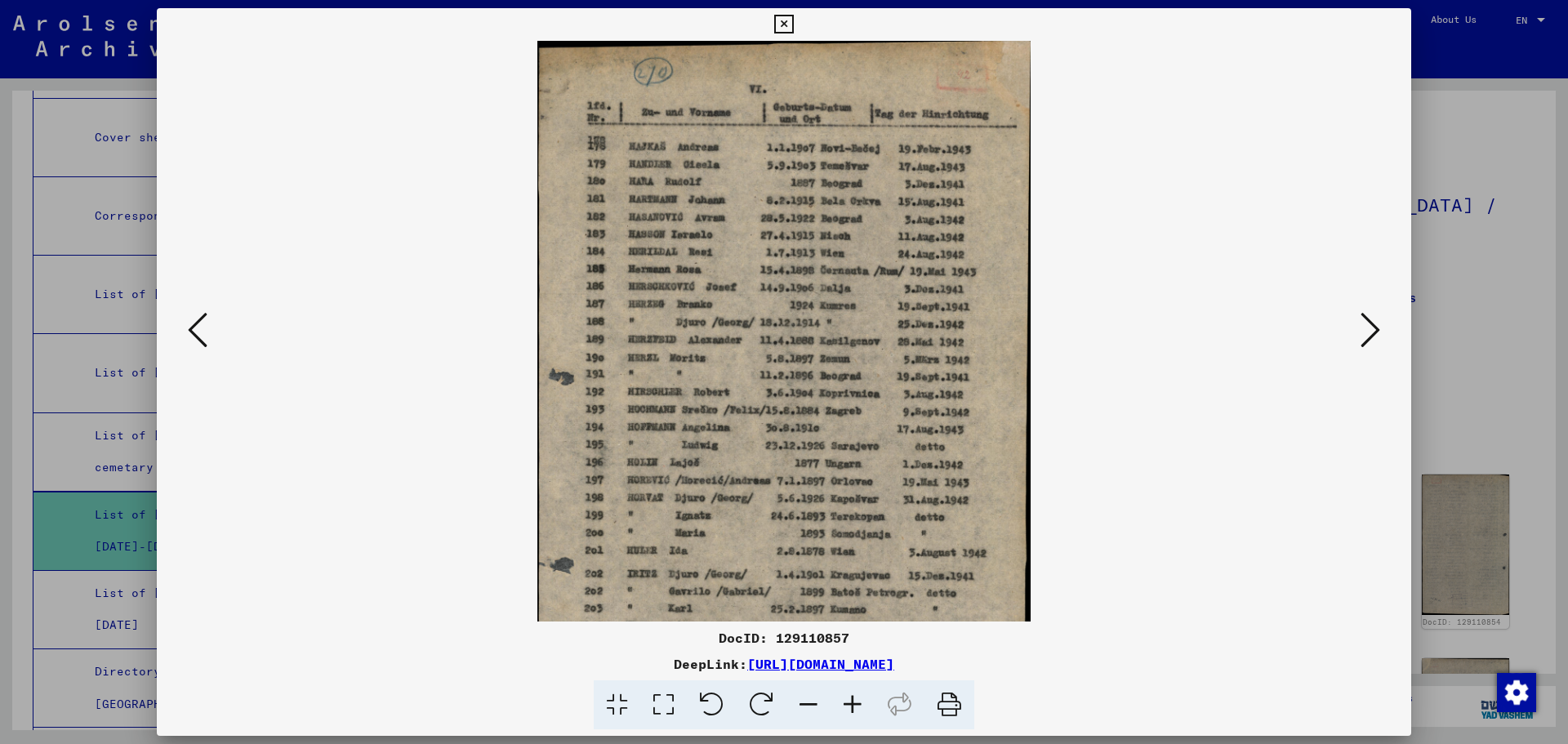
click at [784, 23] on icon at bounding box center [784, 24] width 19 height 20
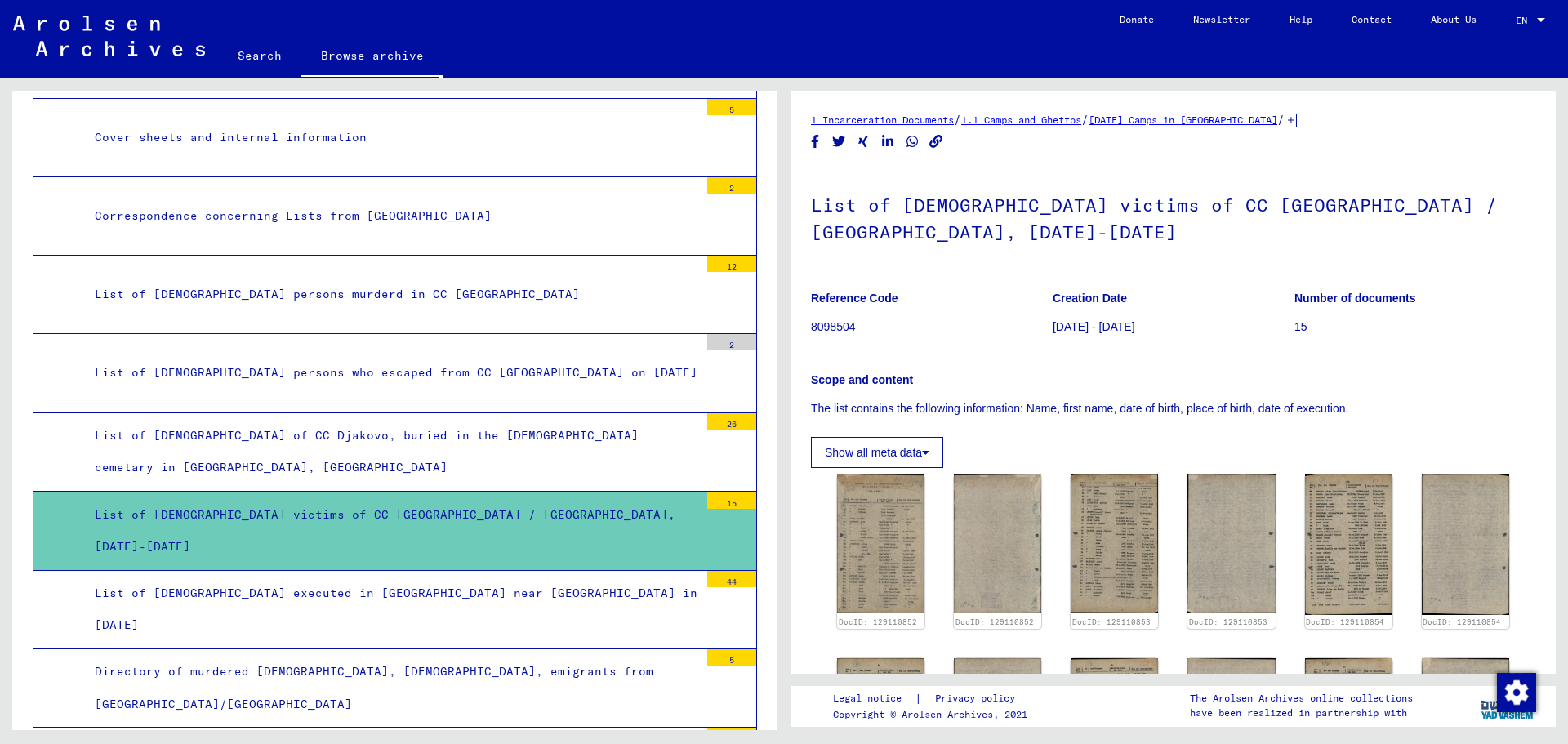
click at [434, 607] on div "List of [DEMOGRAPHIC_DATA] executed in [GEOGRAPHIC_DATA] near [GEOGRAPHIC_DATA]…" at bounding box center [390, 609] width 617 height 64
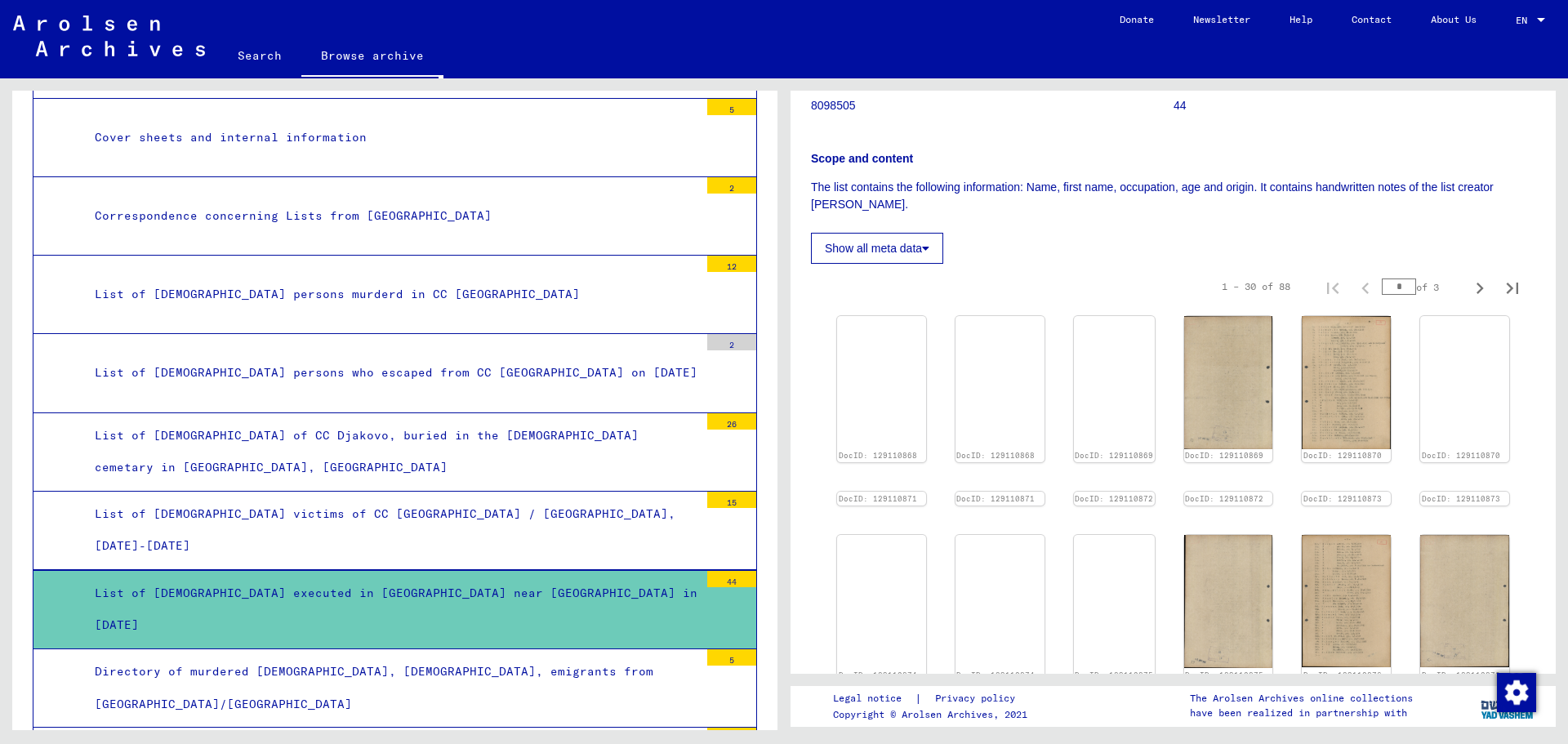
scroll to position [245, 0]
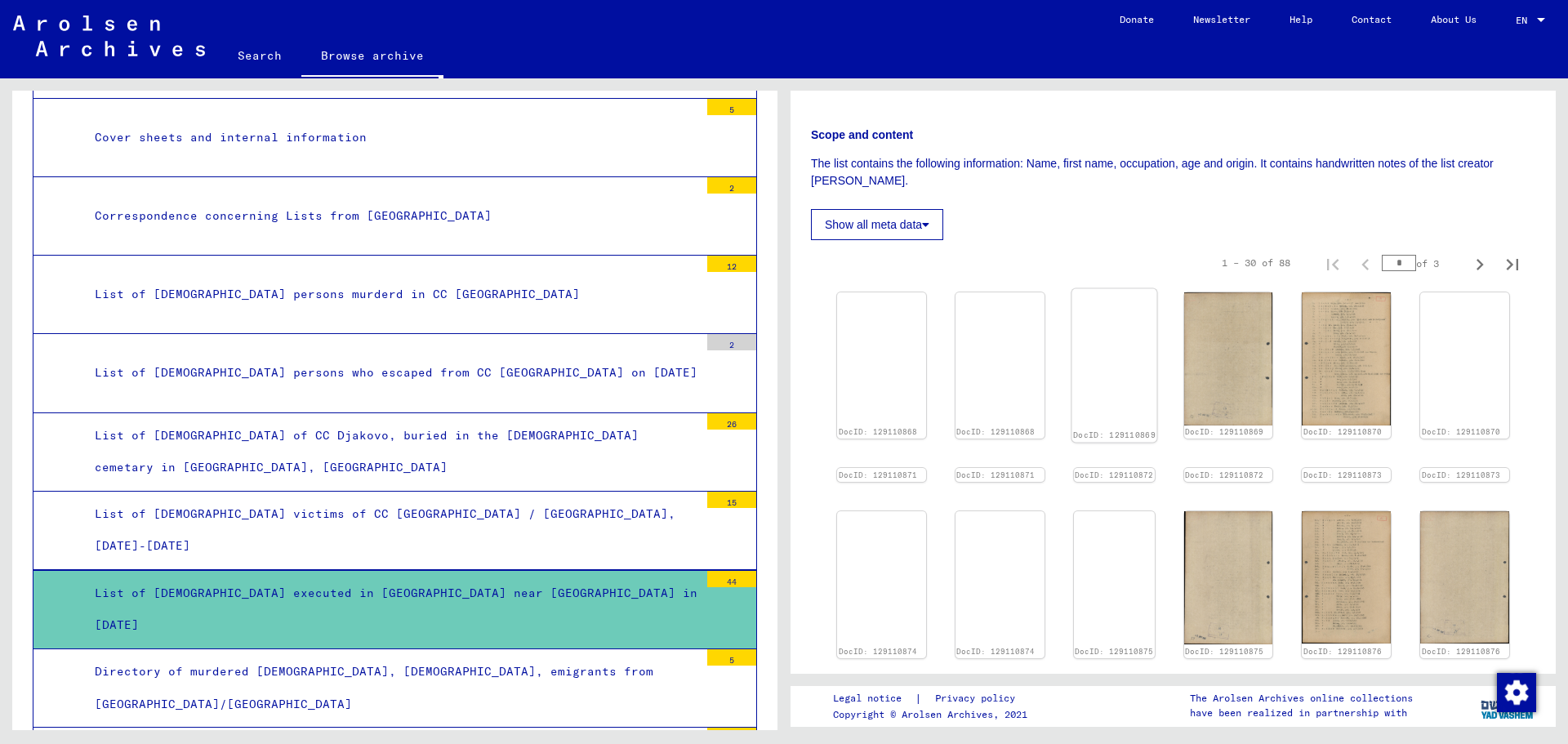
click at [1104, 342] on img at bounding box center [1115, 357] width 92 height 137
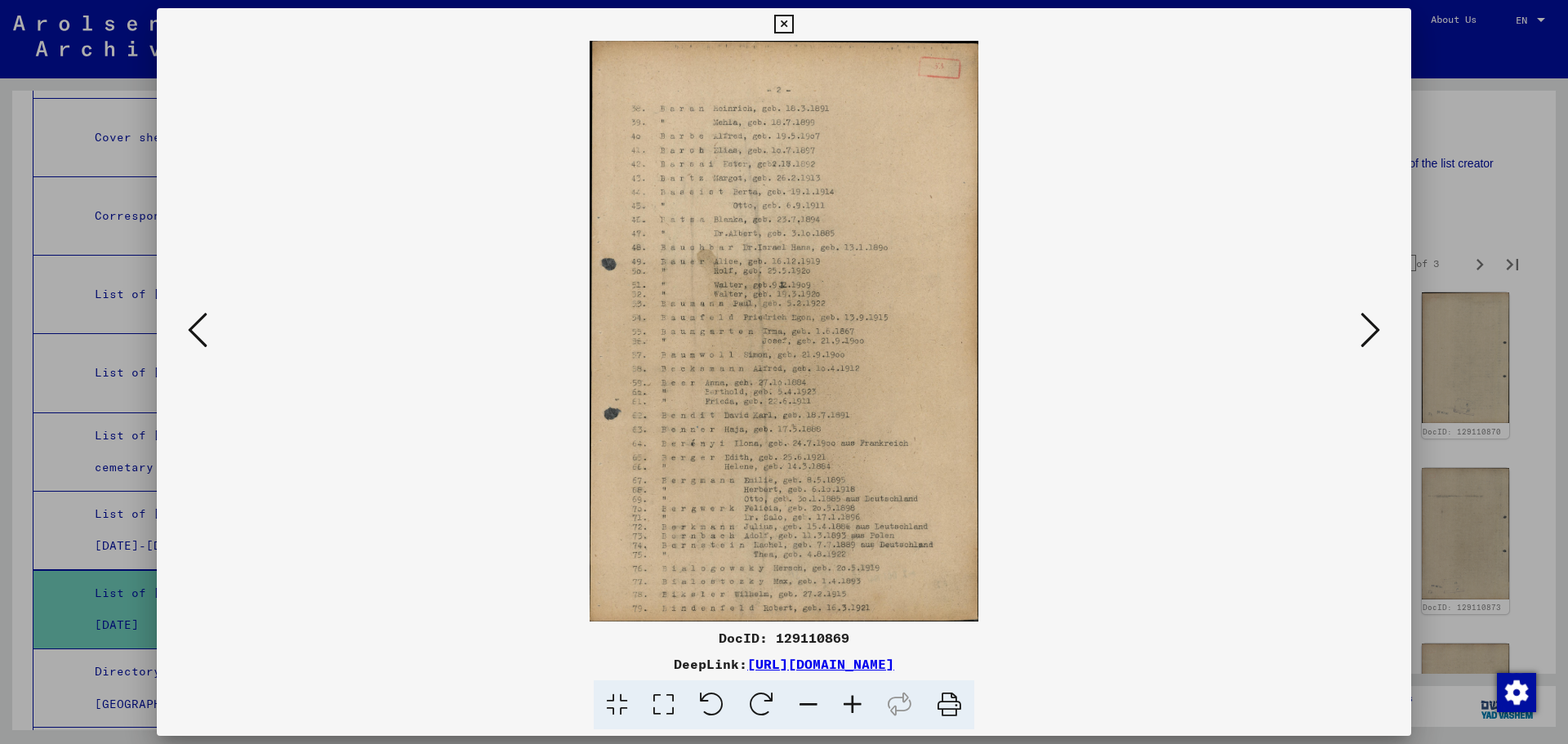
click at [846, 705] on icon at bounding box center [852, 705] width 44 height 50
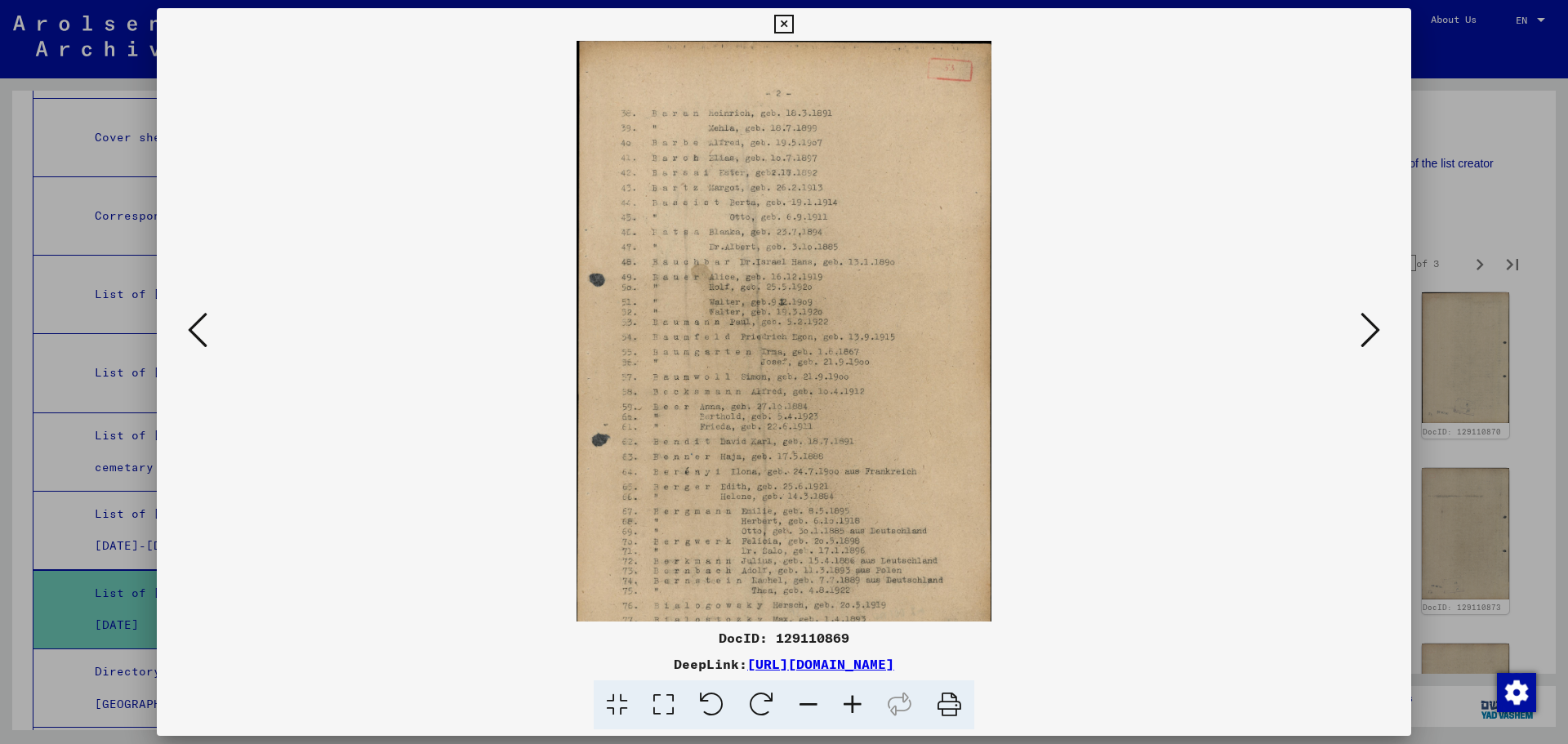
click at [846, 705] on icon at bounding box center [852, 705] width 44 height 50
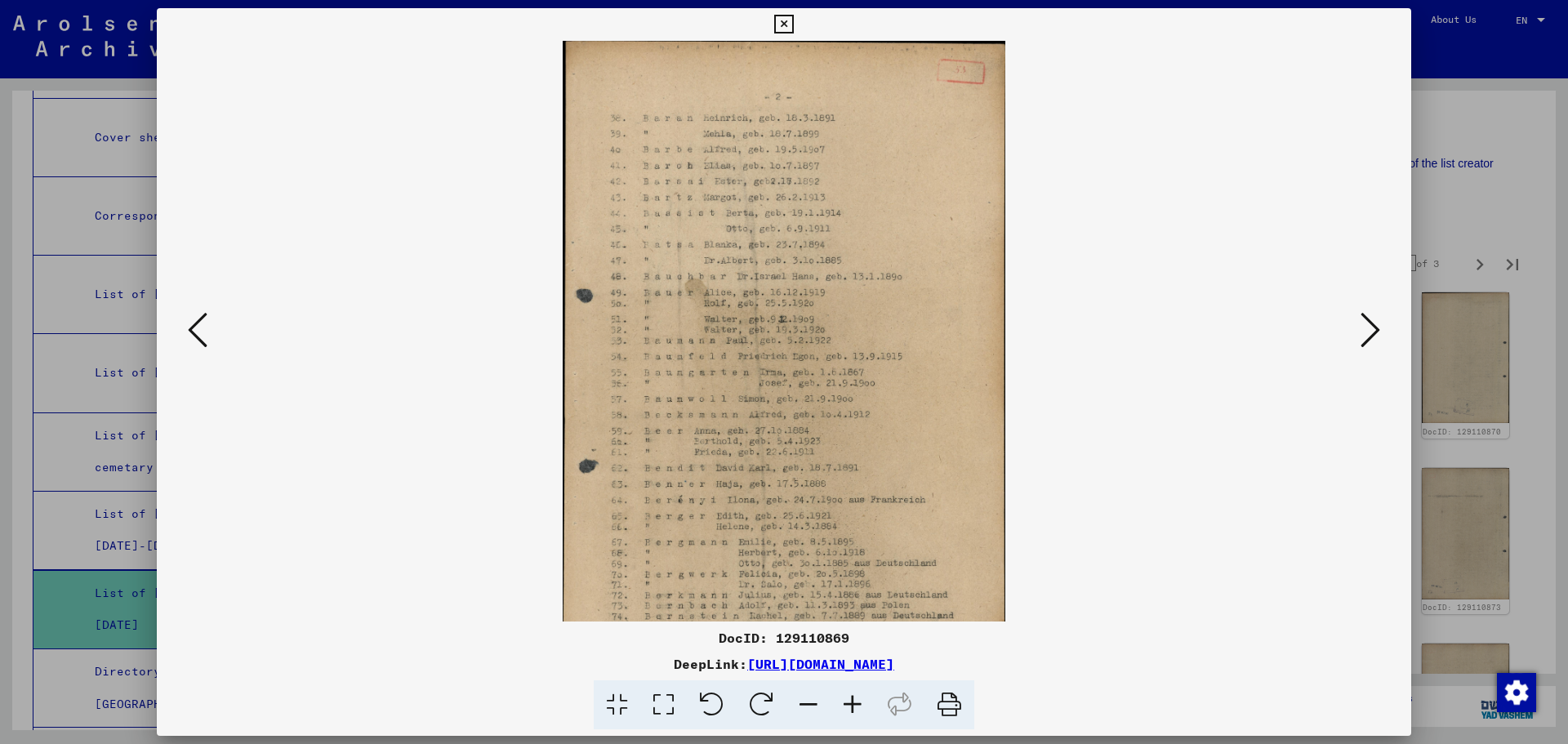
click at [846, 705] on icon at bounding box center [852, 705] width 44 height 50
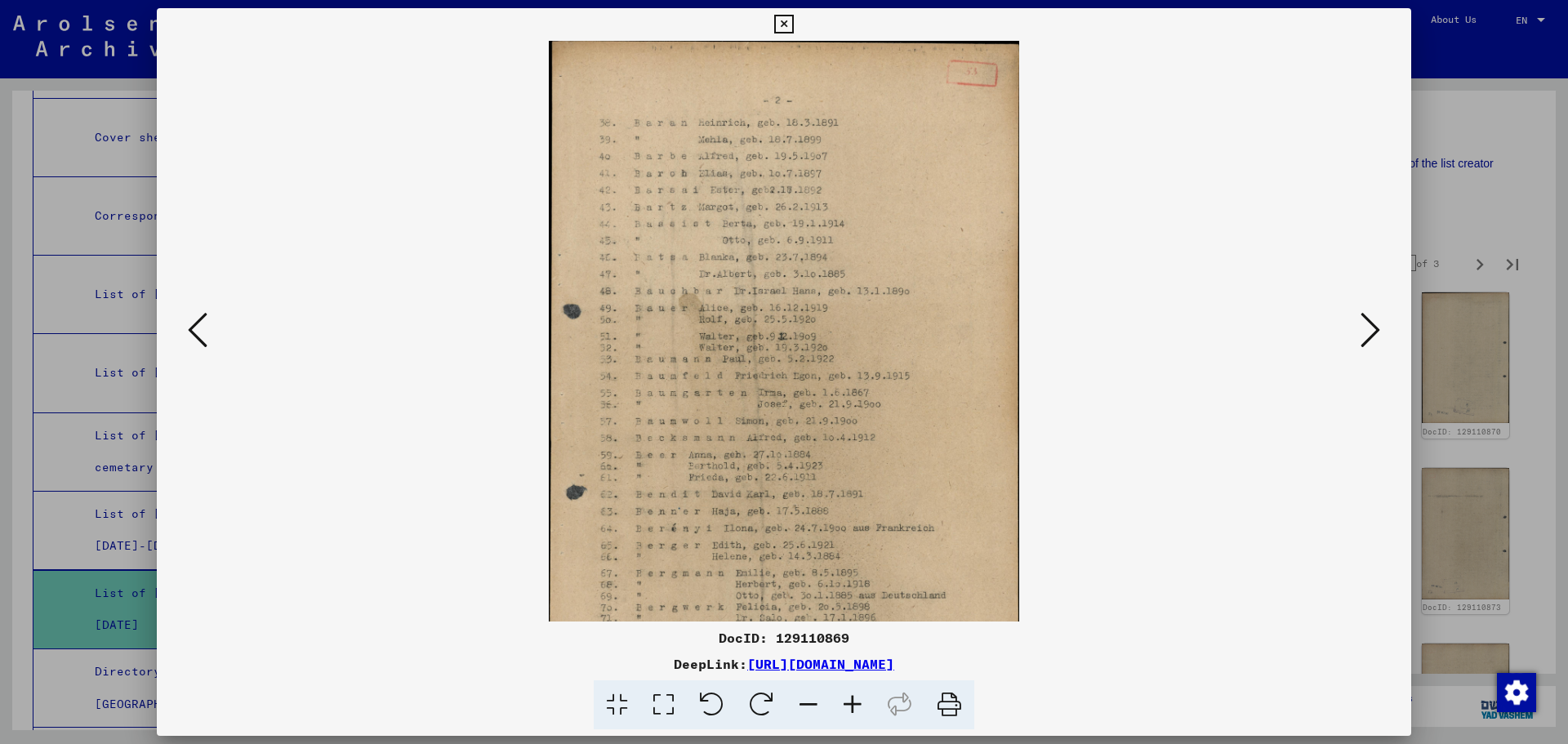
click at [846, 705] on icon at bounding box center [852, 705] width 44 height 50
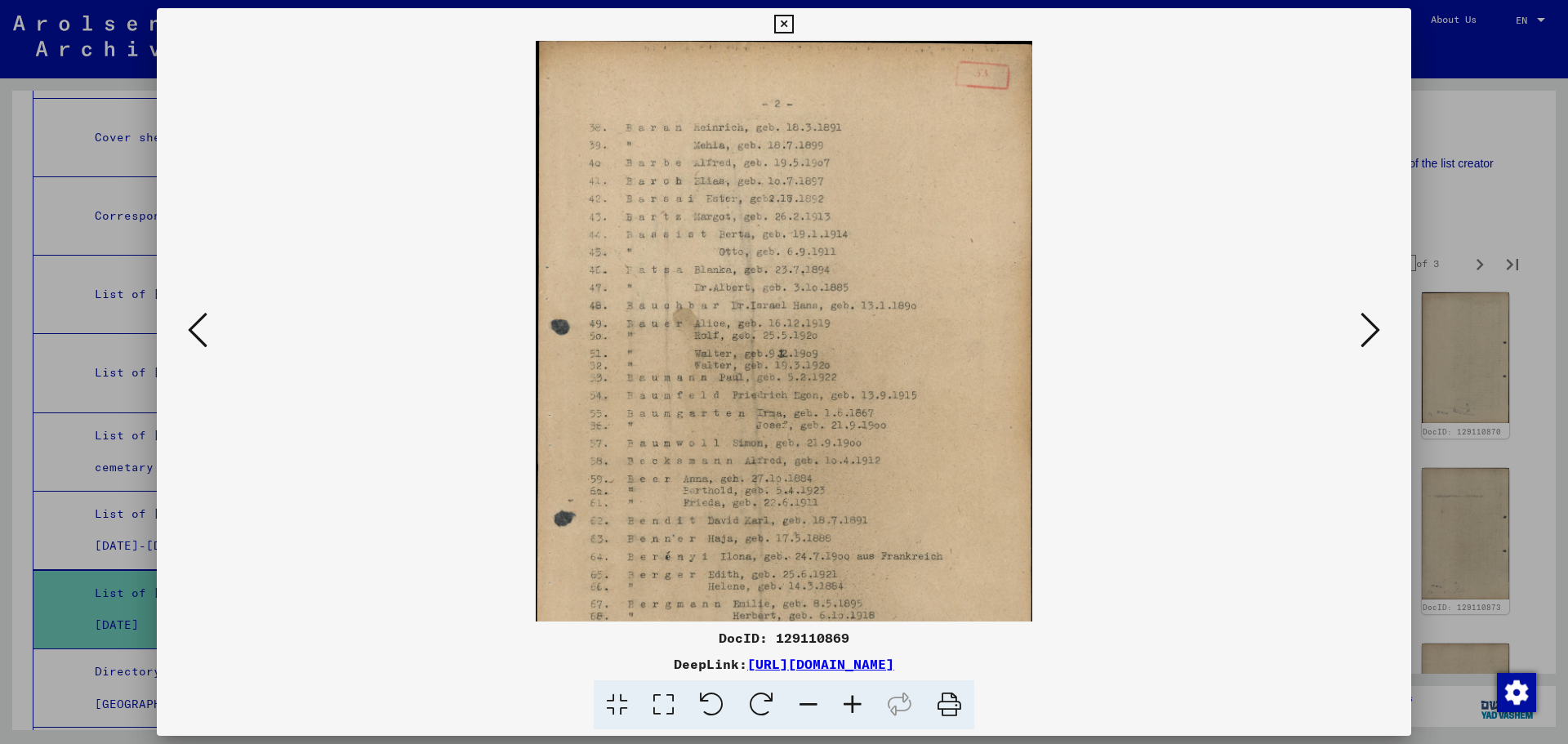
click at [846, 705] on icon at bounding box center [852, 705] width 44 height 50
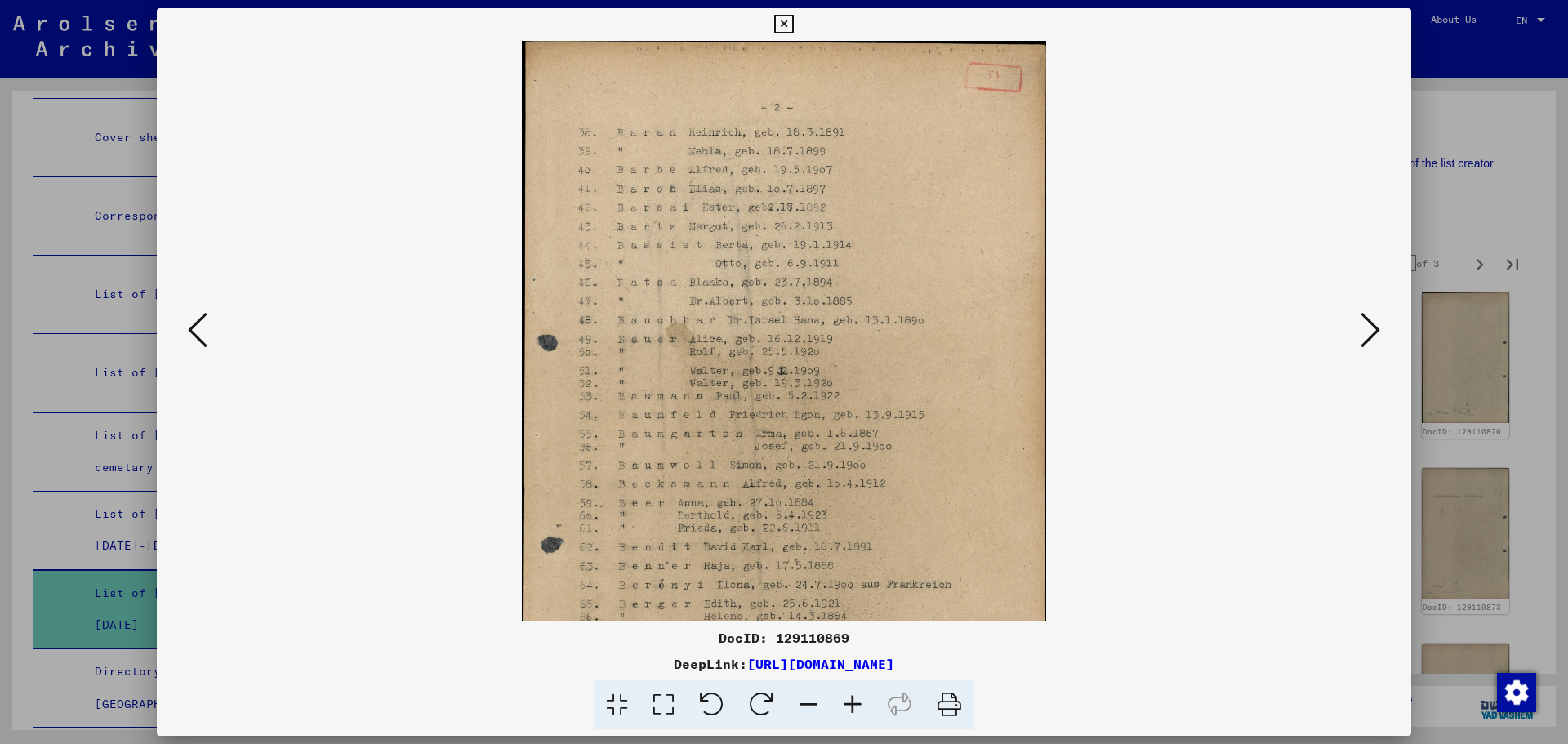
click at [1366, 330] on icon at bounding box center [1370, 330] width 20 height 39
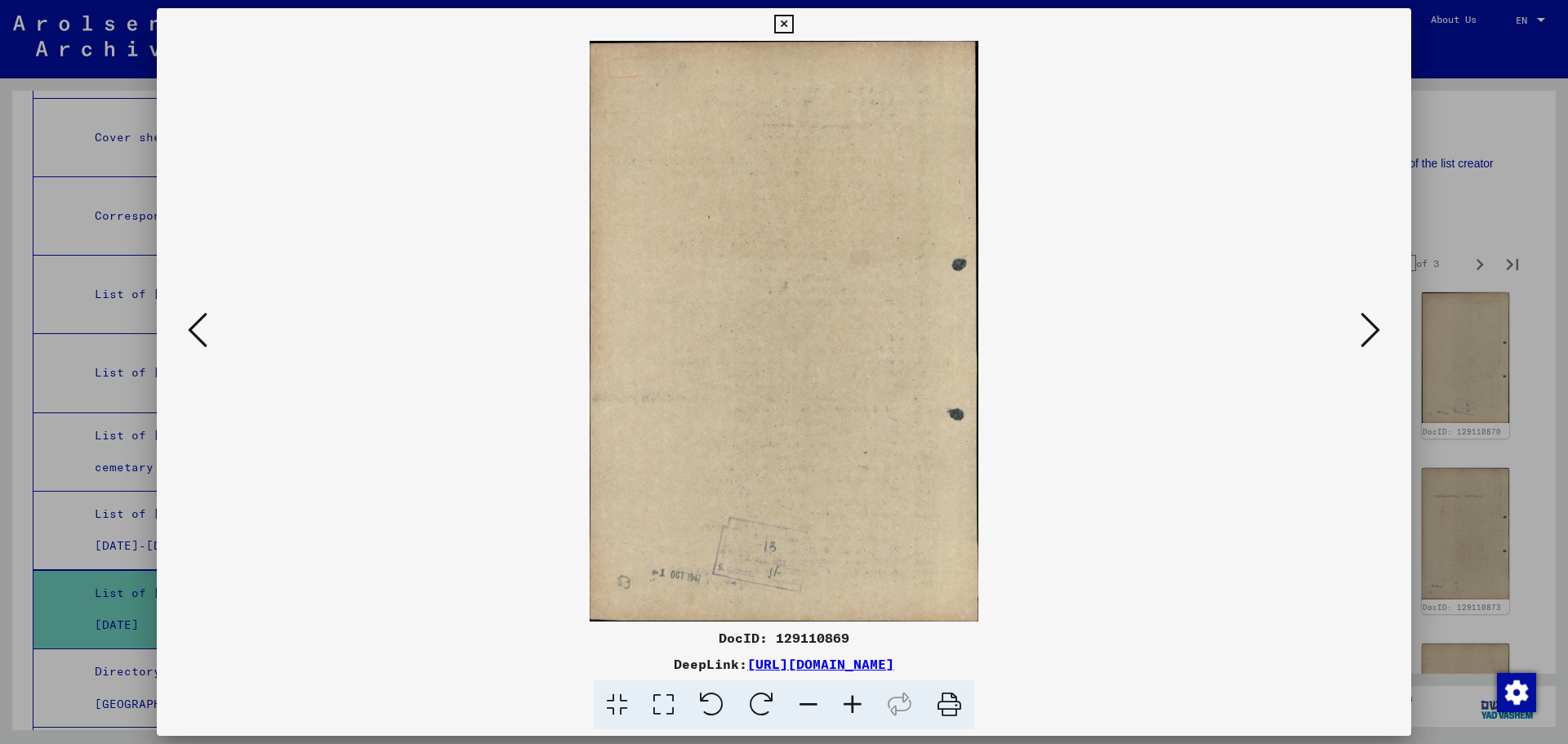
click at [1366, 330] on icon at bounding box center [1370, 330] width 20 height 39
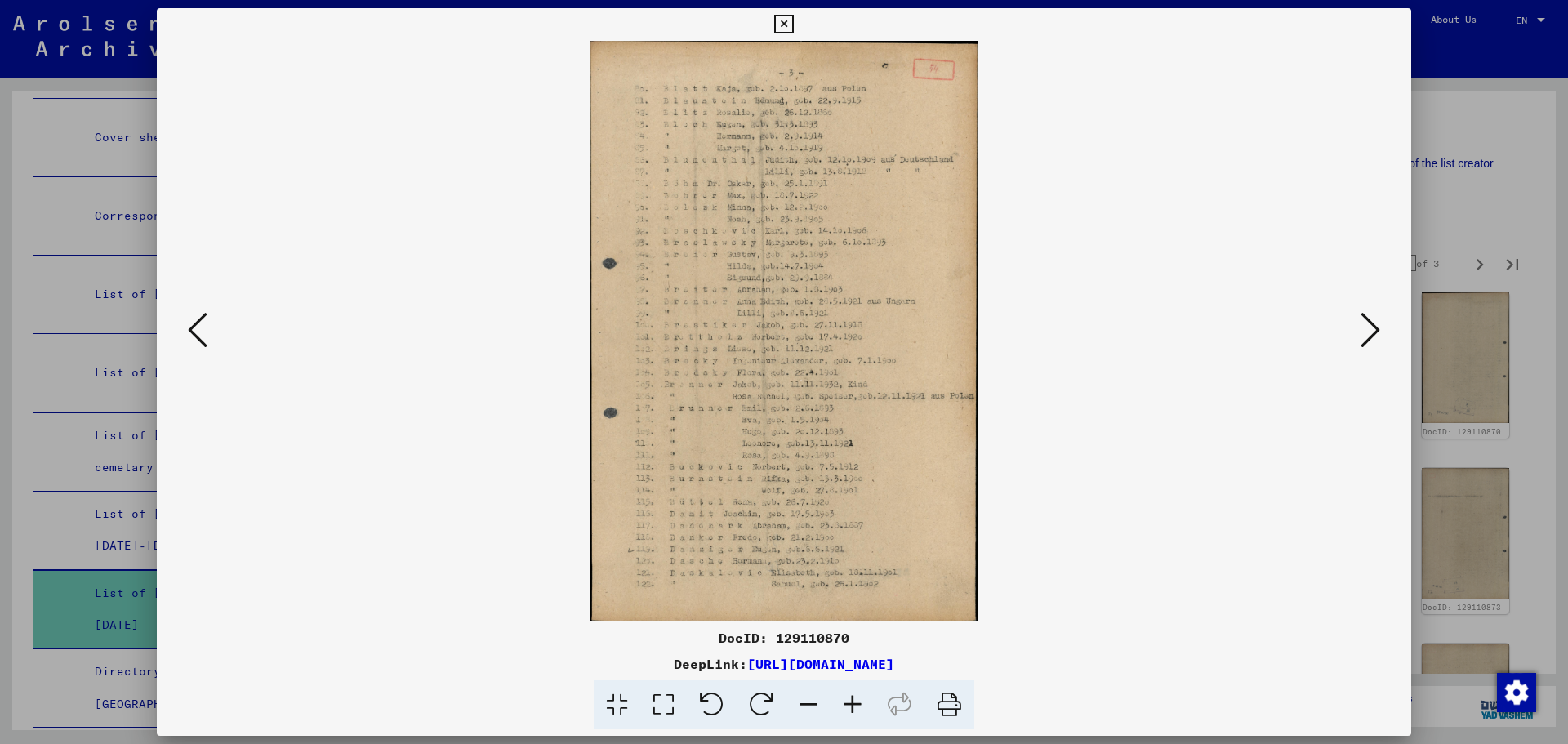
click at [1366, 330] on icon at bounding box center [1370, 330] width 20 height 39
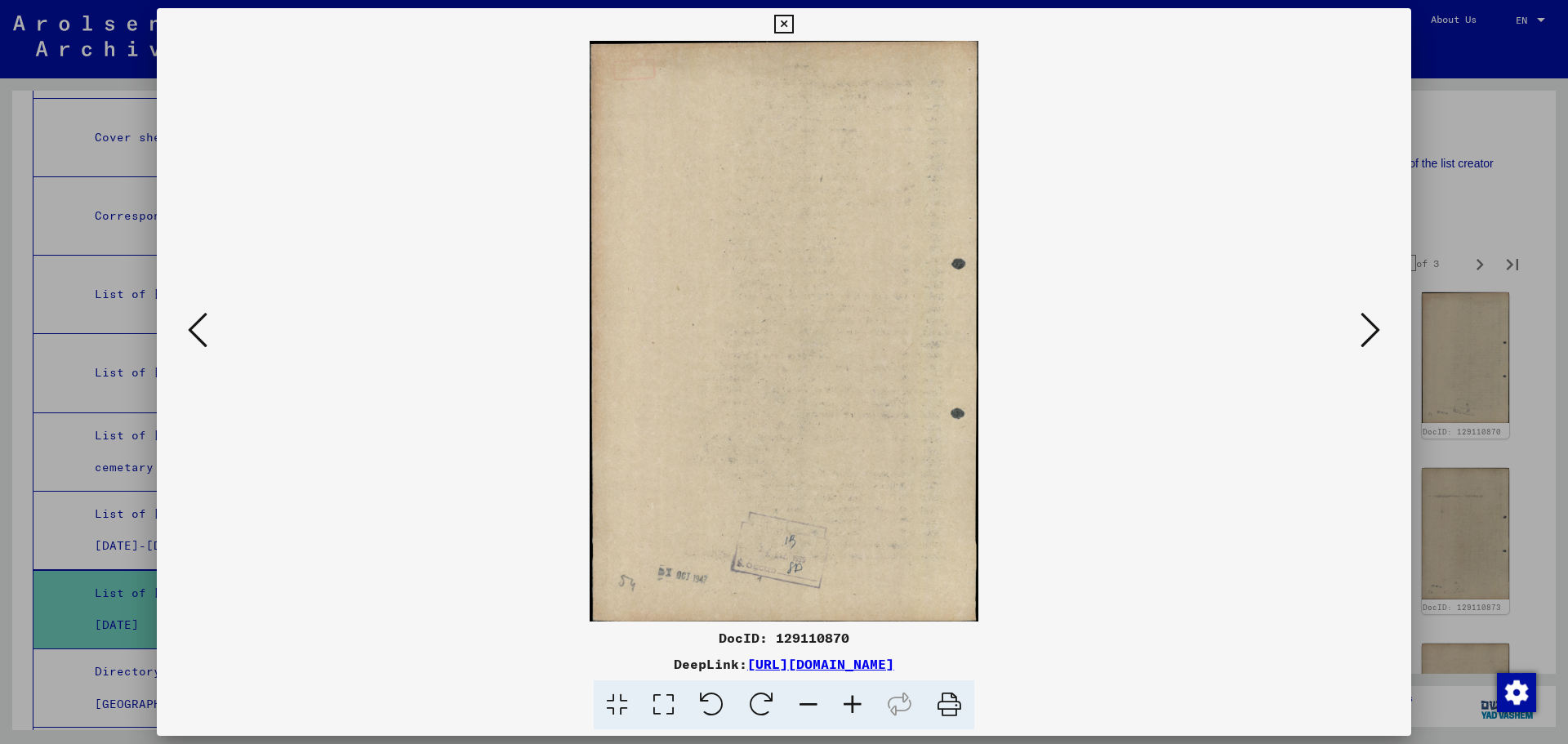
click at [1366, 330] on icon at bounding box center [1370, 330] width 20 height 39
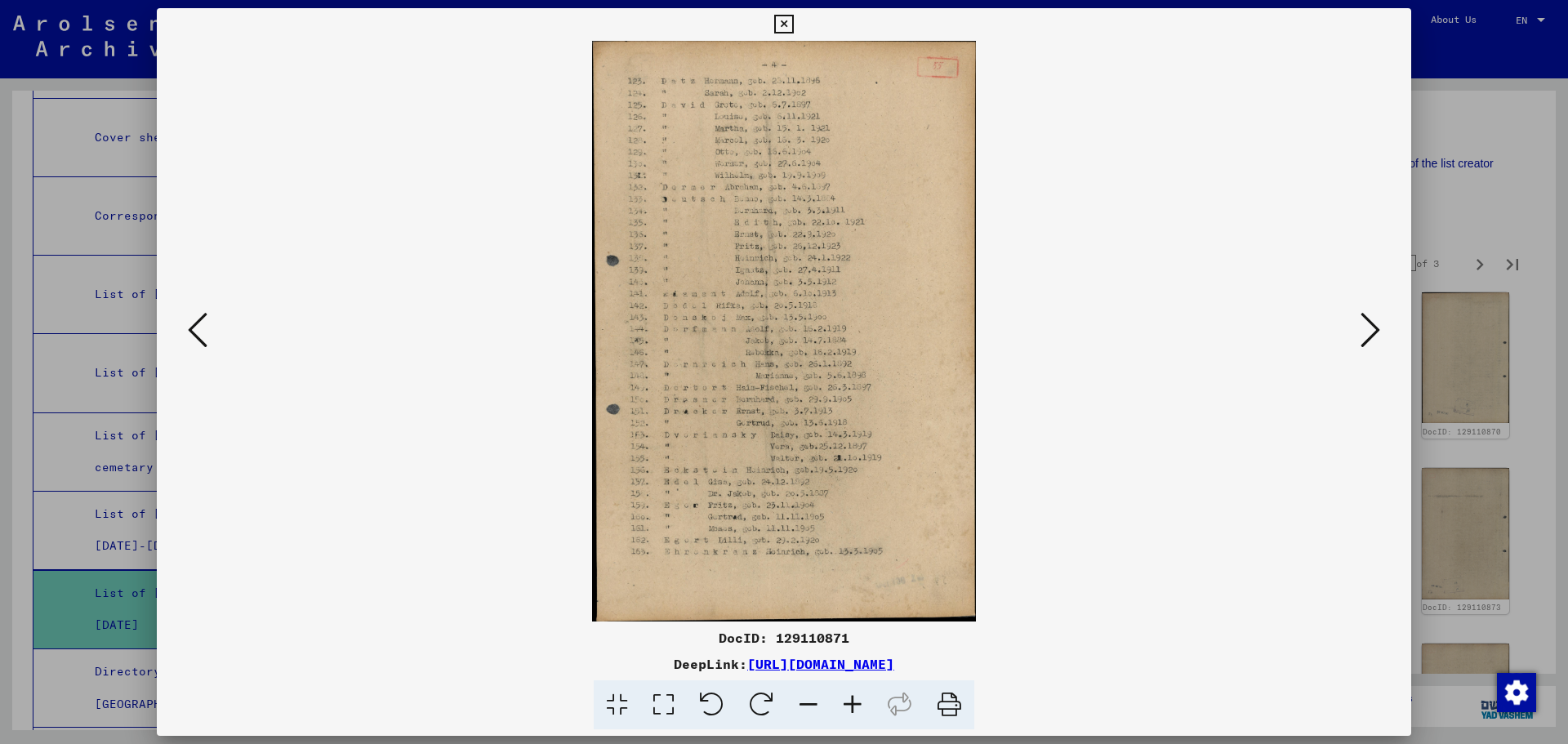
click at [1366, 330] on icon at bounding box center [1370, 330] width 20 height 39
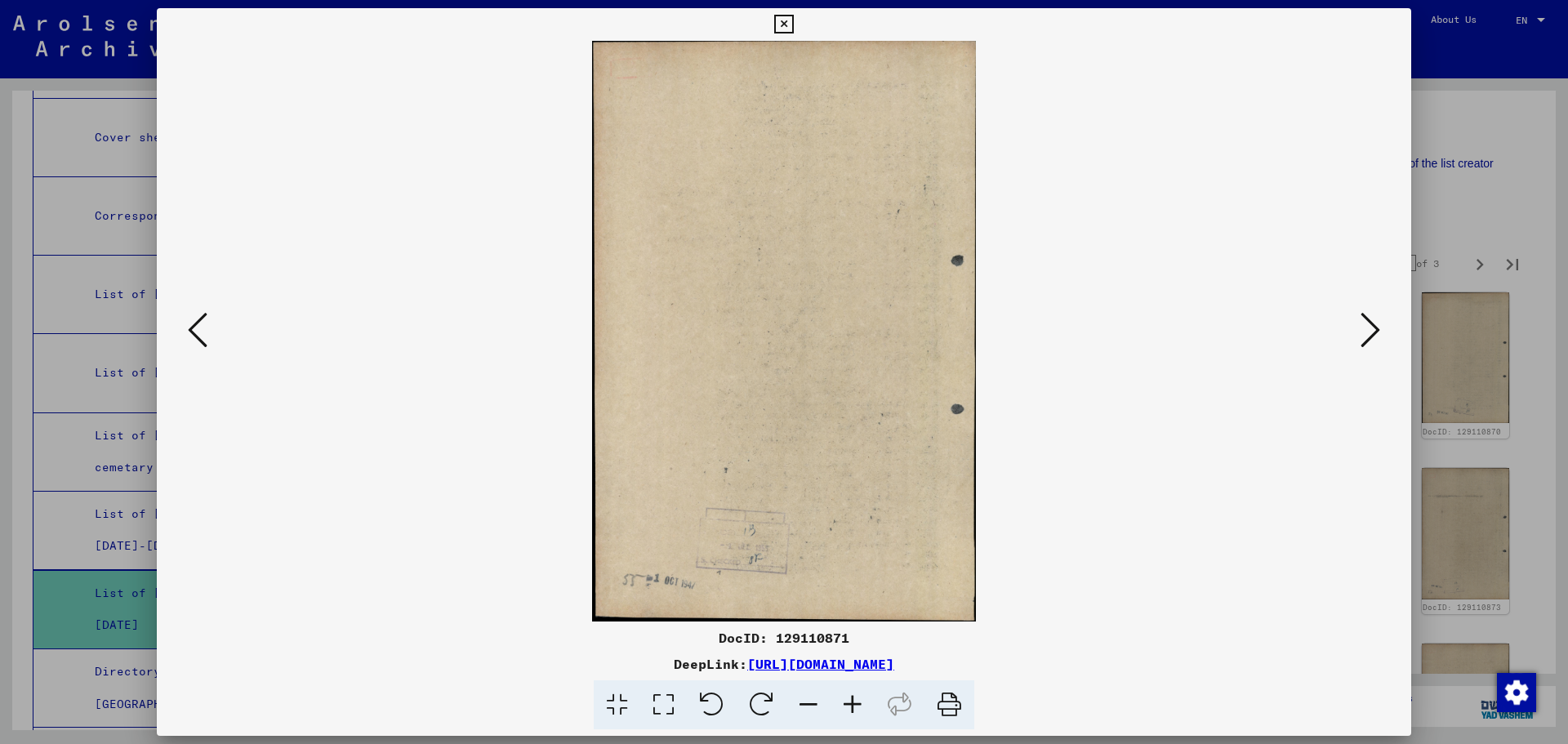
click at [1366, 330] on icon at bounding box center [1370, 330] width 20 height 39
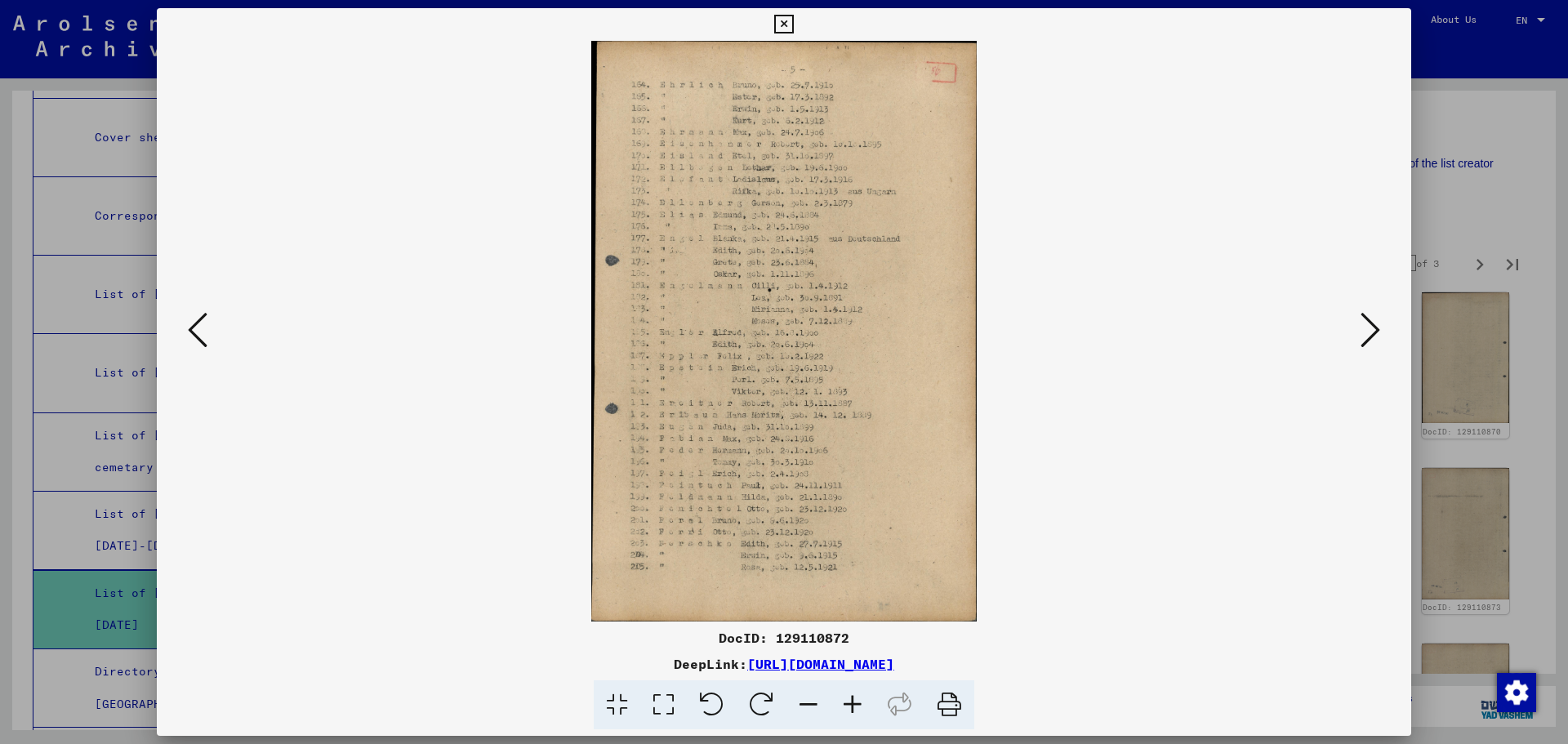
click at [852, 709] on icon at bounding box center [852, 705] width 44 height 50
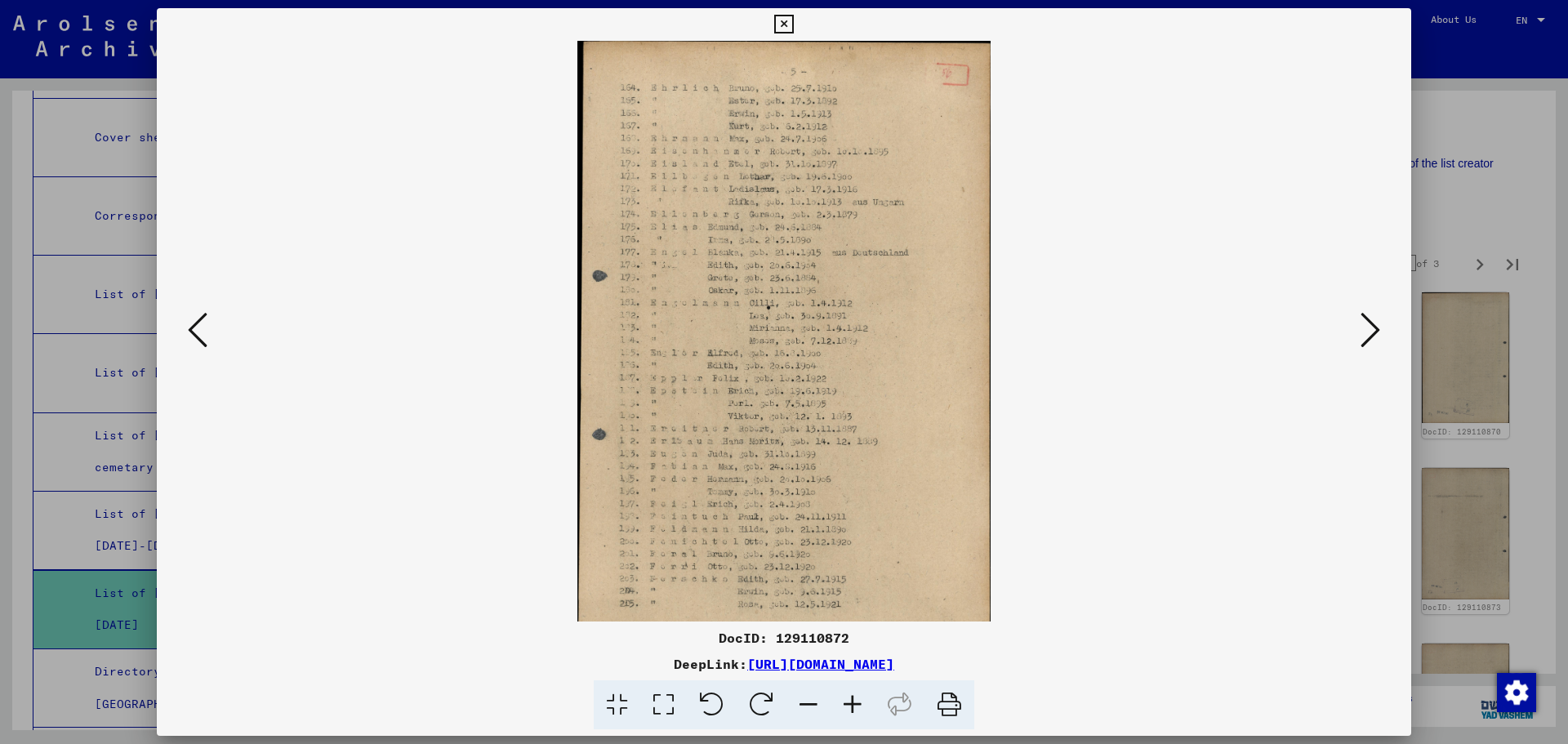
click at [852, 709] on icon at bounding box center [852, 705] width 44 height 50
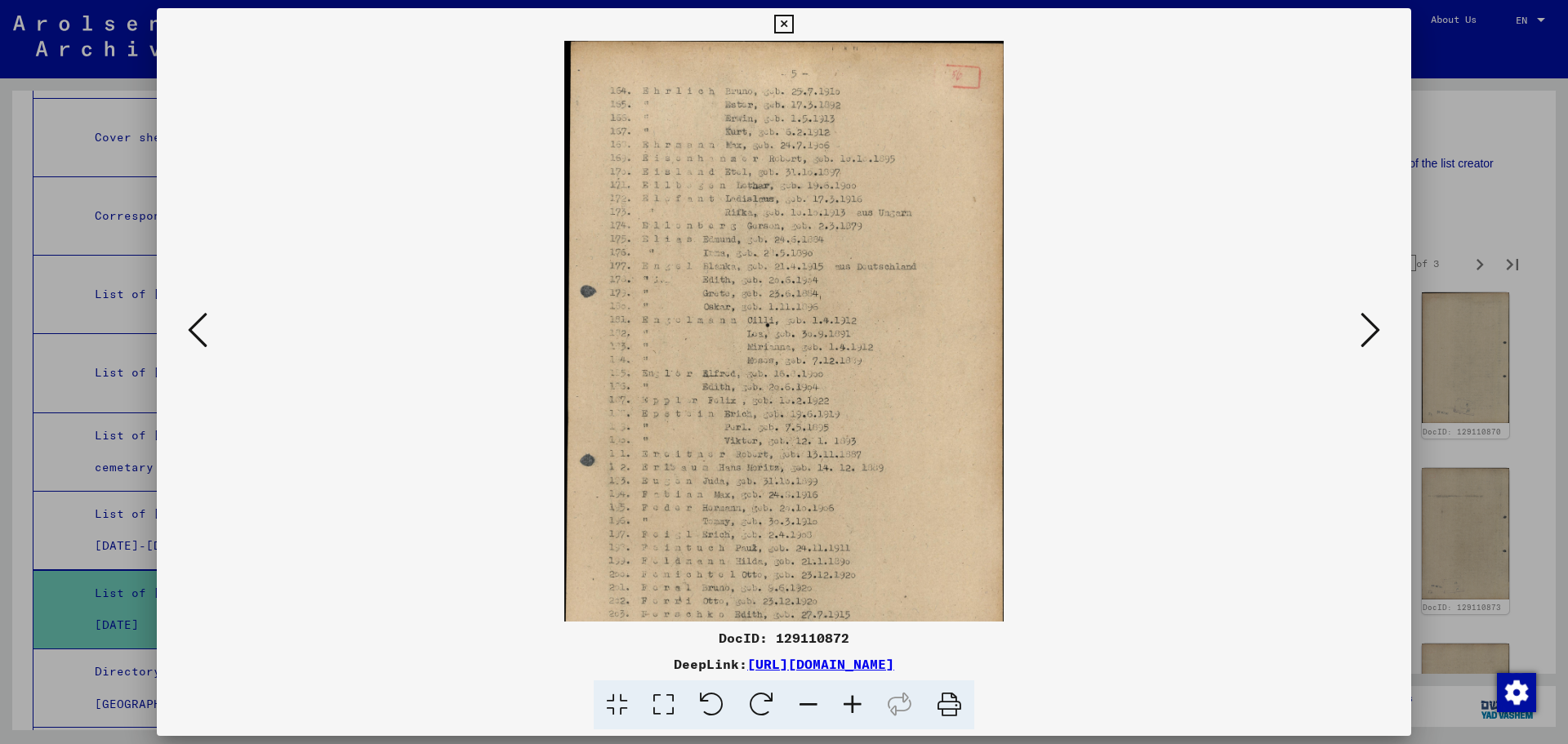
click at [852, 709] on icon at bounding box center [852, 705] width 44 height 50
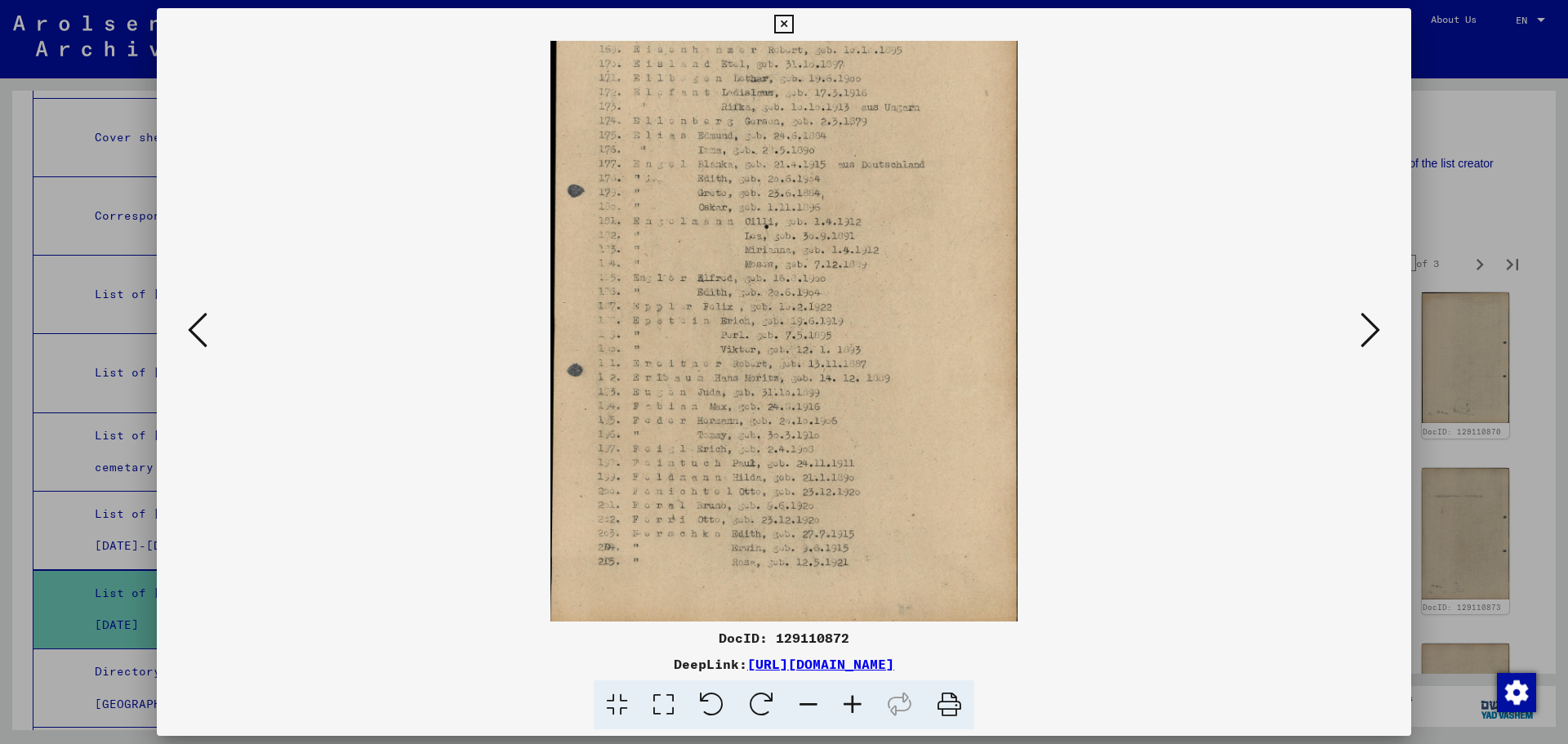
scroll to position [123, 0]
drag, startPoint x: 894, startPoint y: 584, endPoint x: 852, endPoint y: 378, distance: 210.2
click at [852, 378] on img at bounding box center [784, 269] width 467 height 703
click at [1375, 330] on icon at bounding box center [1370, 330] width 20 height 39
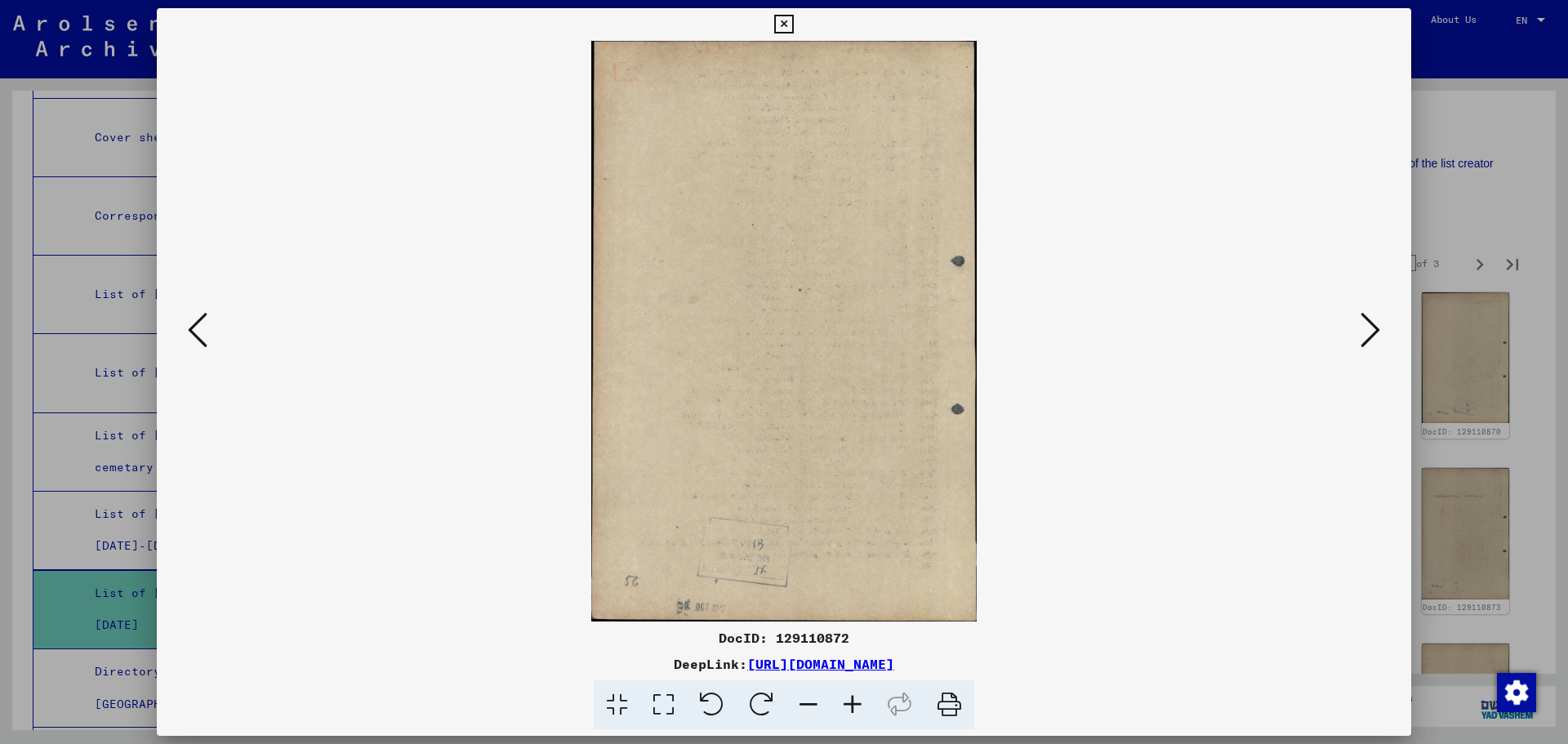
scroll to position [0, 0]
click at [1363, 322] on icon at bounding box center [1370, 330] width 20 height 39
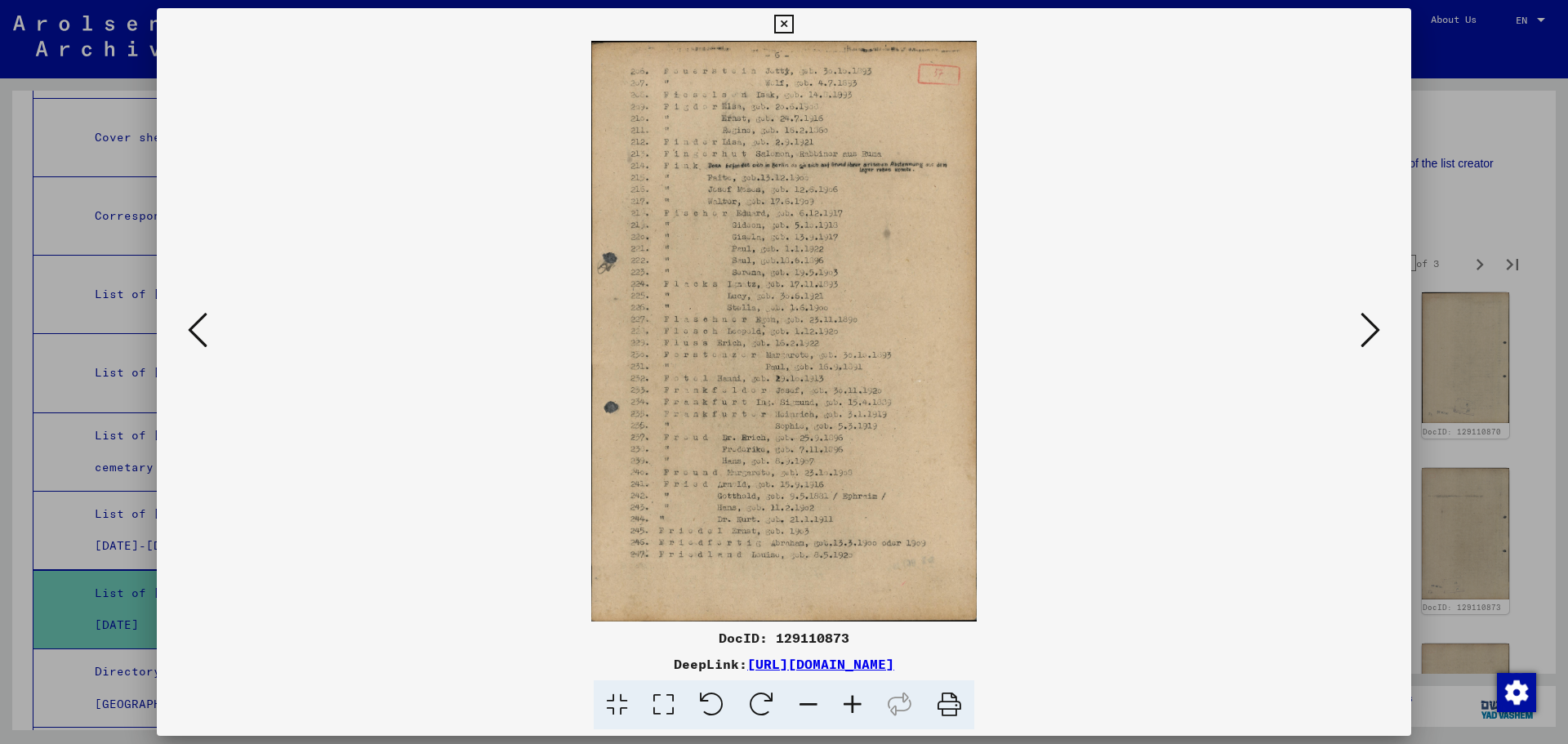
click at [845, 707] on icon at bounding box center [852, 705] width 44 height 50
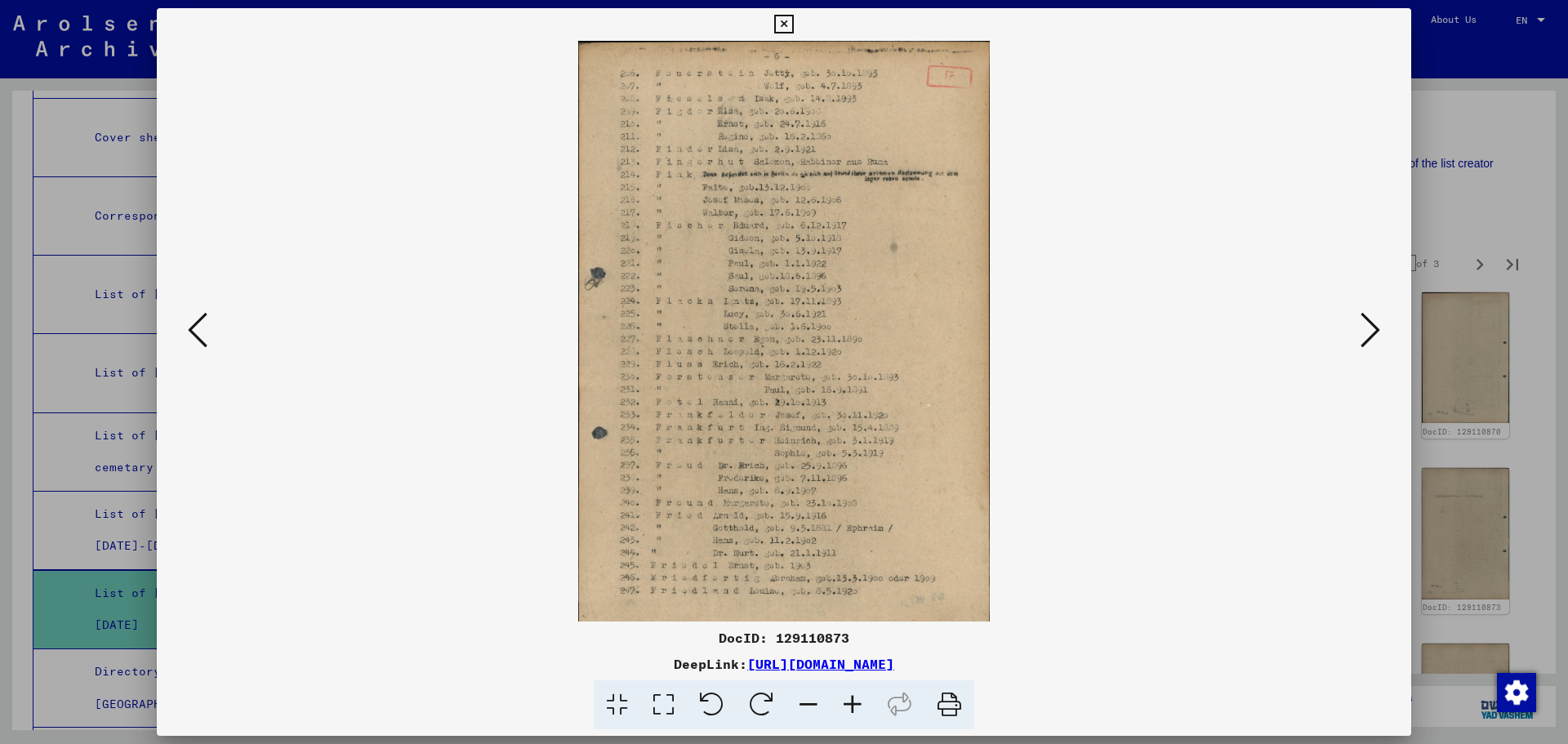
click at [845, 707] on icon at bounding box center [852, 705] width 44 height 50
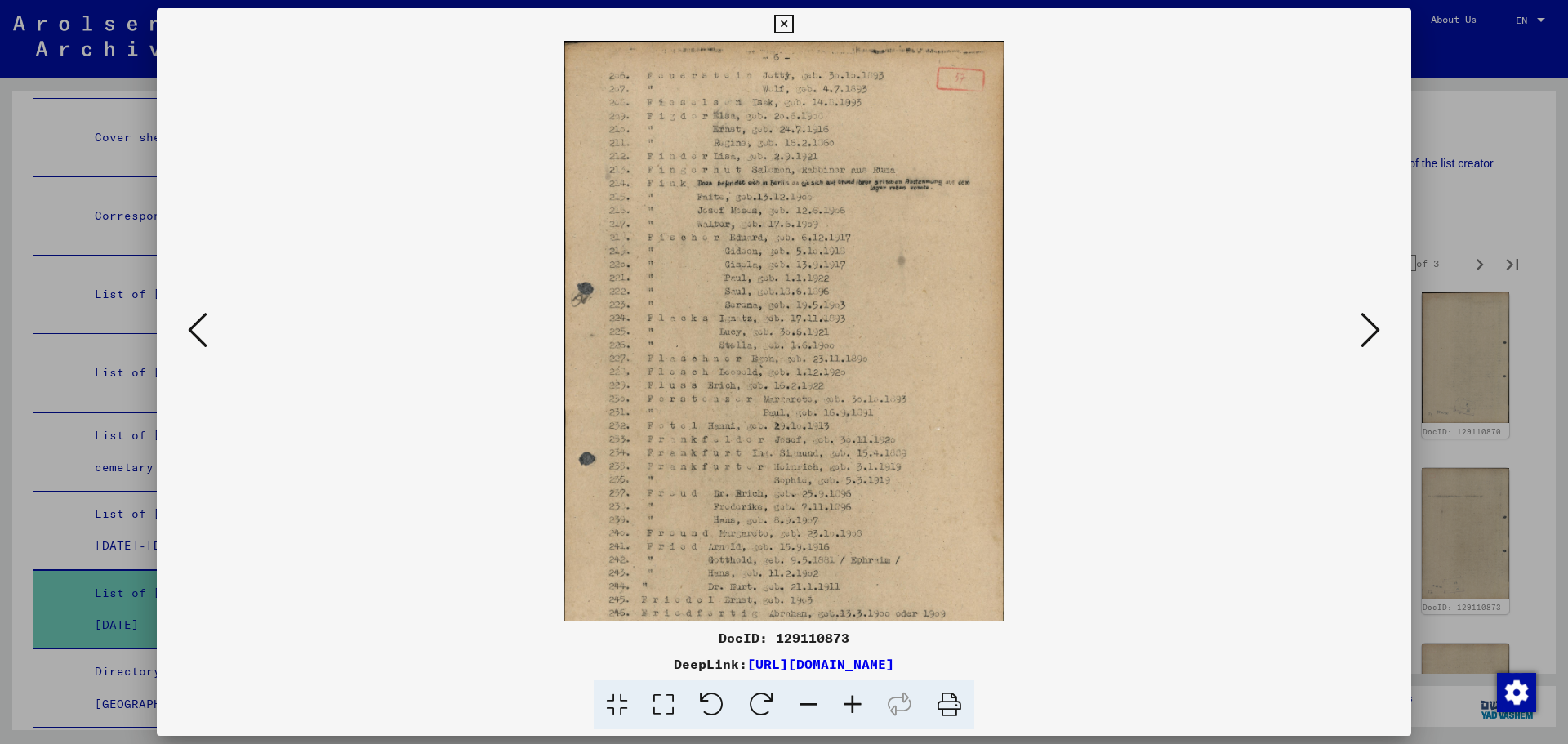
scroll to position [82, 0]
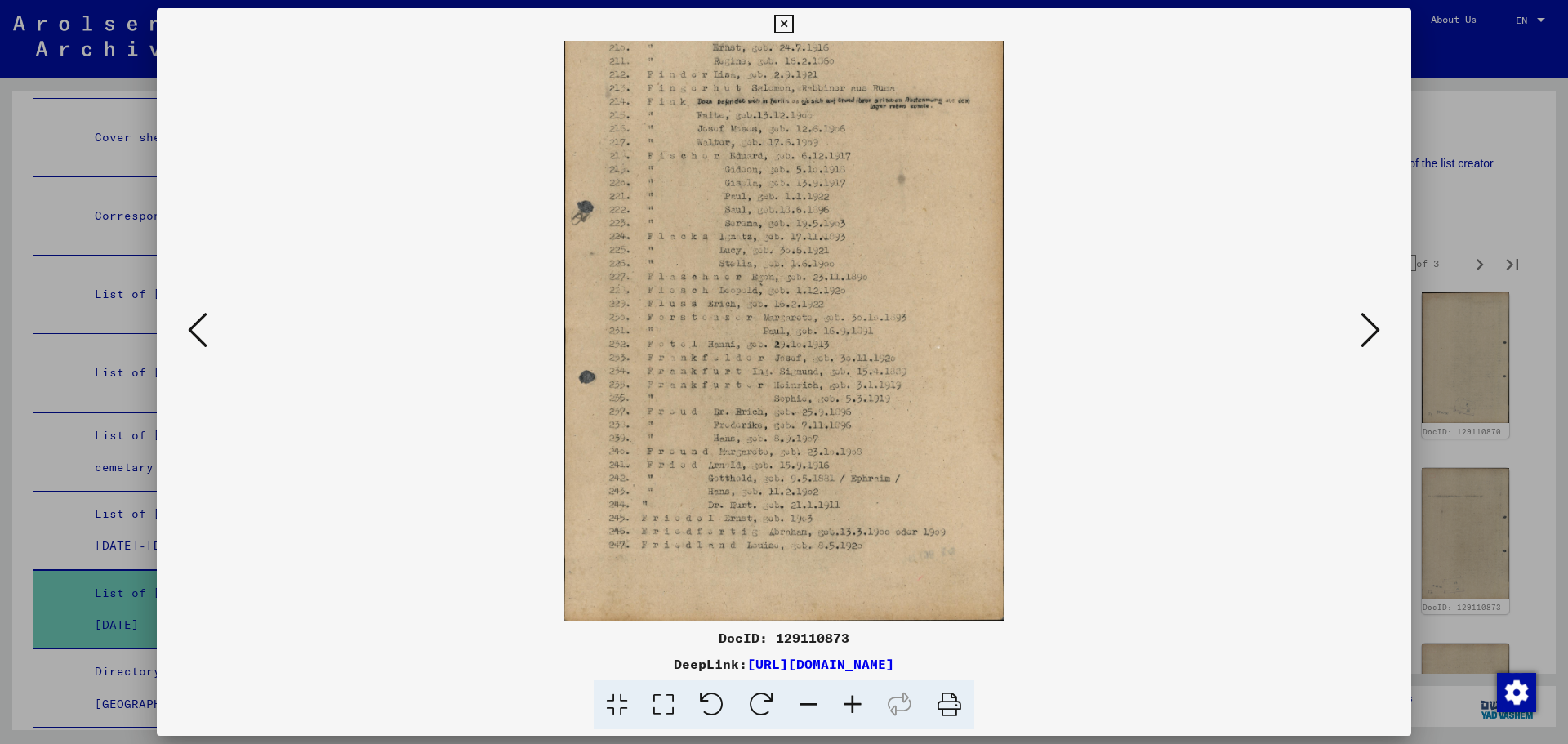
drag, startPoint x: 822, startPoint y: 579, endPoint x: 808, endPoint y: 454, distance: 125.8
click at [808, 454] on img at bounding box center [784, 290] width 439 height 662
click at [1378, 325] on icon at bounding box center [1370, 330] width 20 height 39
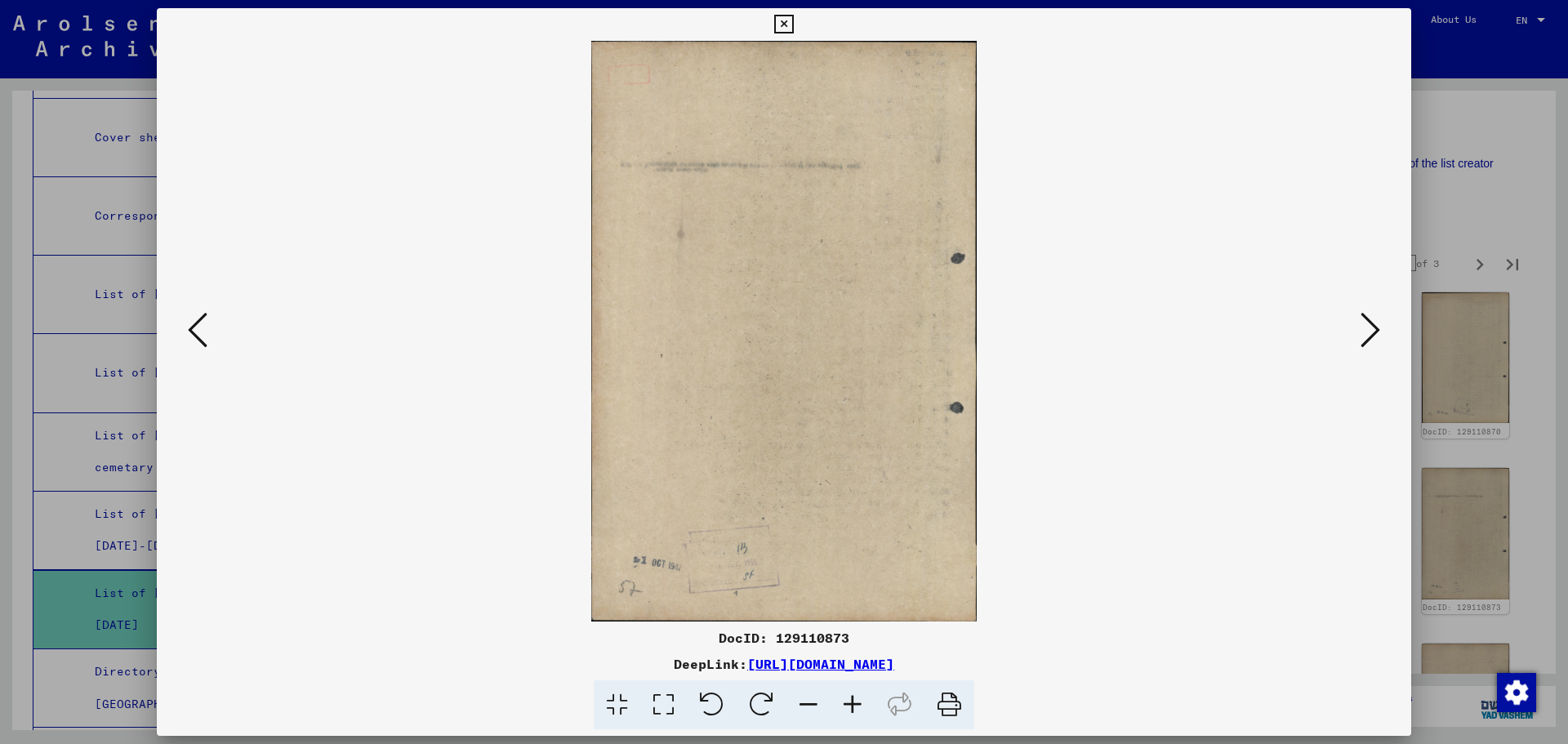
scroll to position [0, 0]
click at [1372, 329] on icon at bounding box center [1370, 330] width 20 height 39
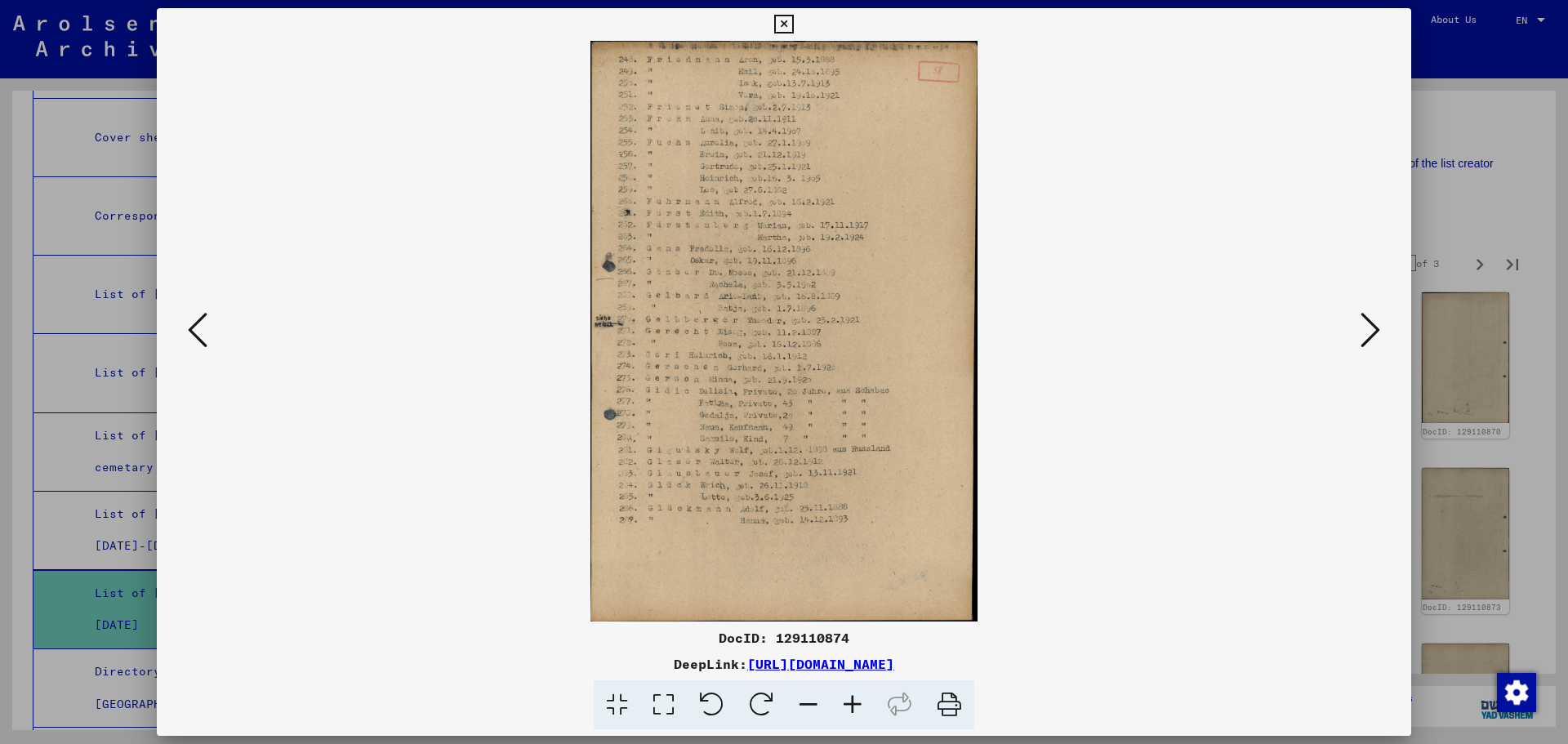
drag, startPoint x: 894, startPoint y: 367, endPoint x: 909, endPoint y: 458, distance: 92.2
click at [909, 458] on img at bounding box center [784, 331] width 387 height 581
click at [851, 705] on icon at bounding box center [852, 705] width 44 height 50
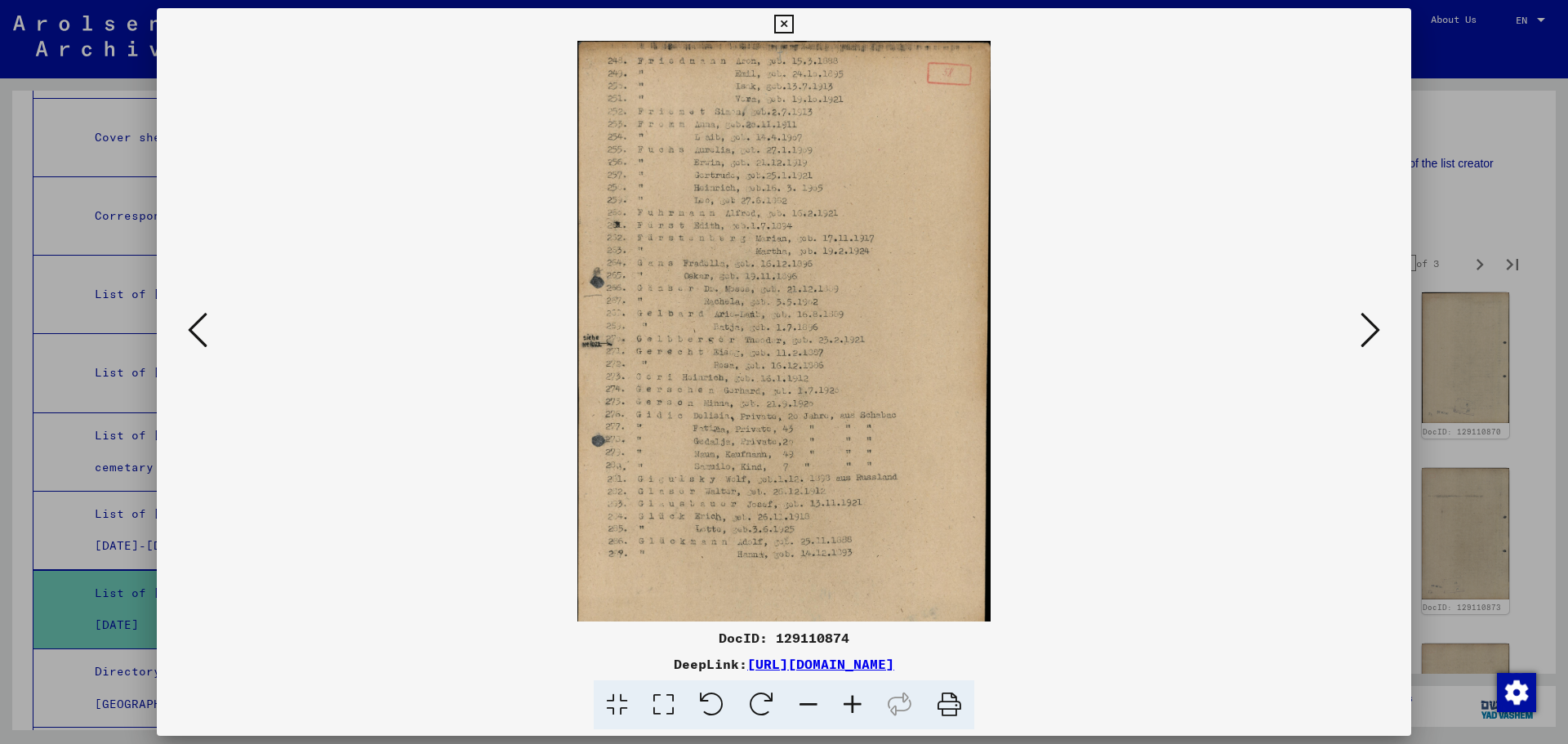
click at [1371, 330] on icon at bounding box center [1370, 330] width 20 height 39
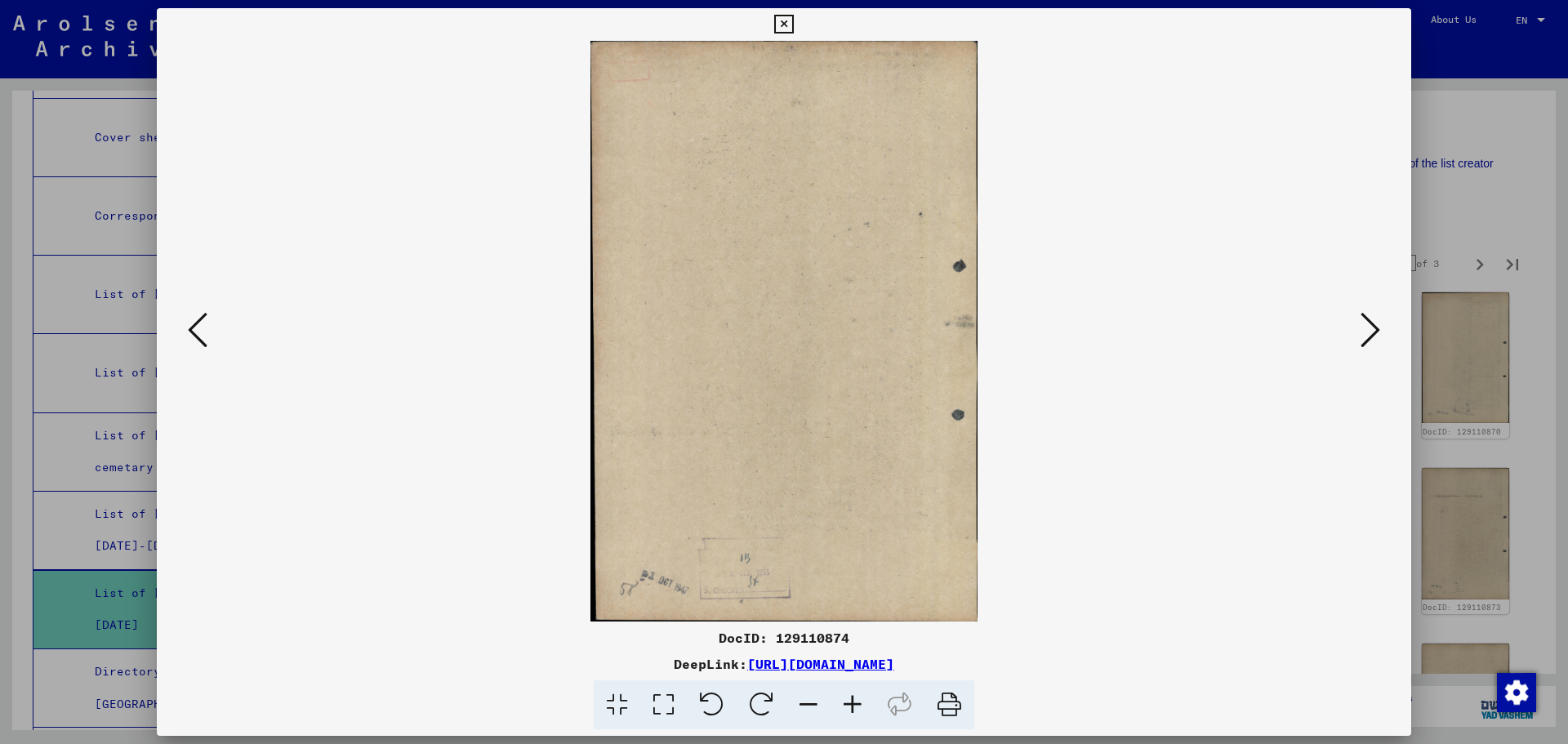
click at [1371, 330] on icon at bounding box center [1370, 330] width 20 height 39
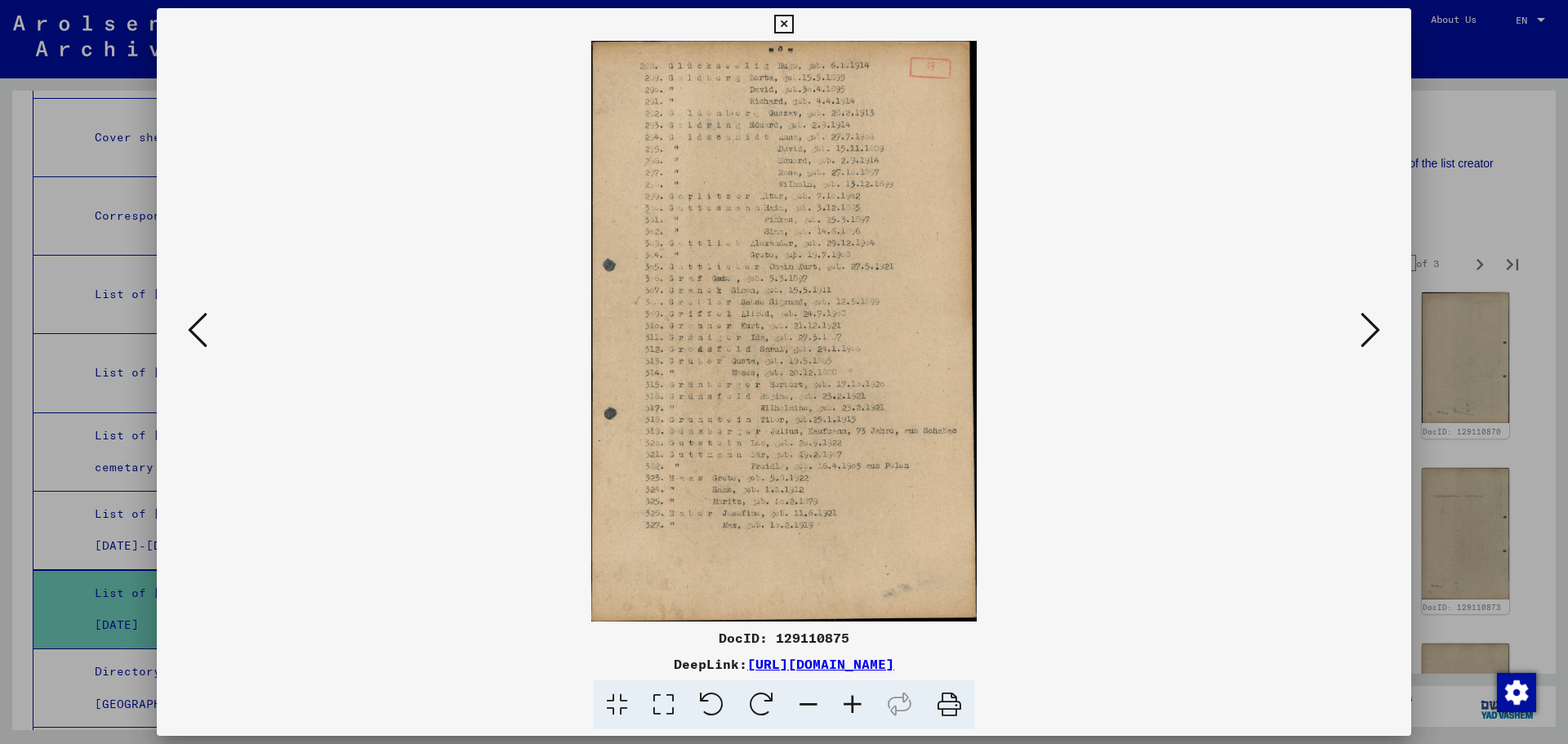
click at [1371, 330] on icon at bounding box center [1370, 330] width 20 height 39
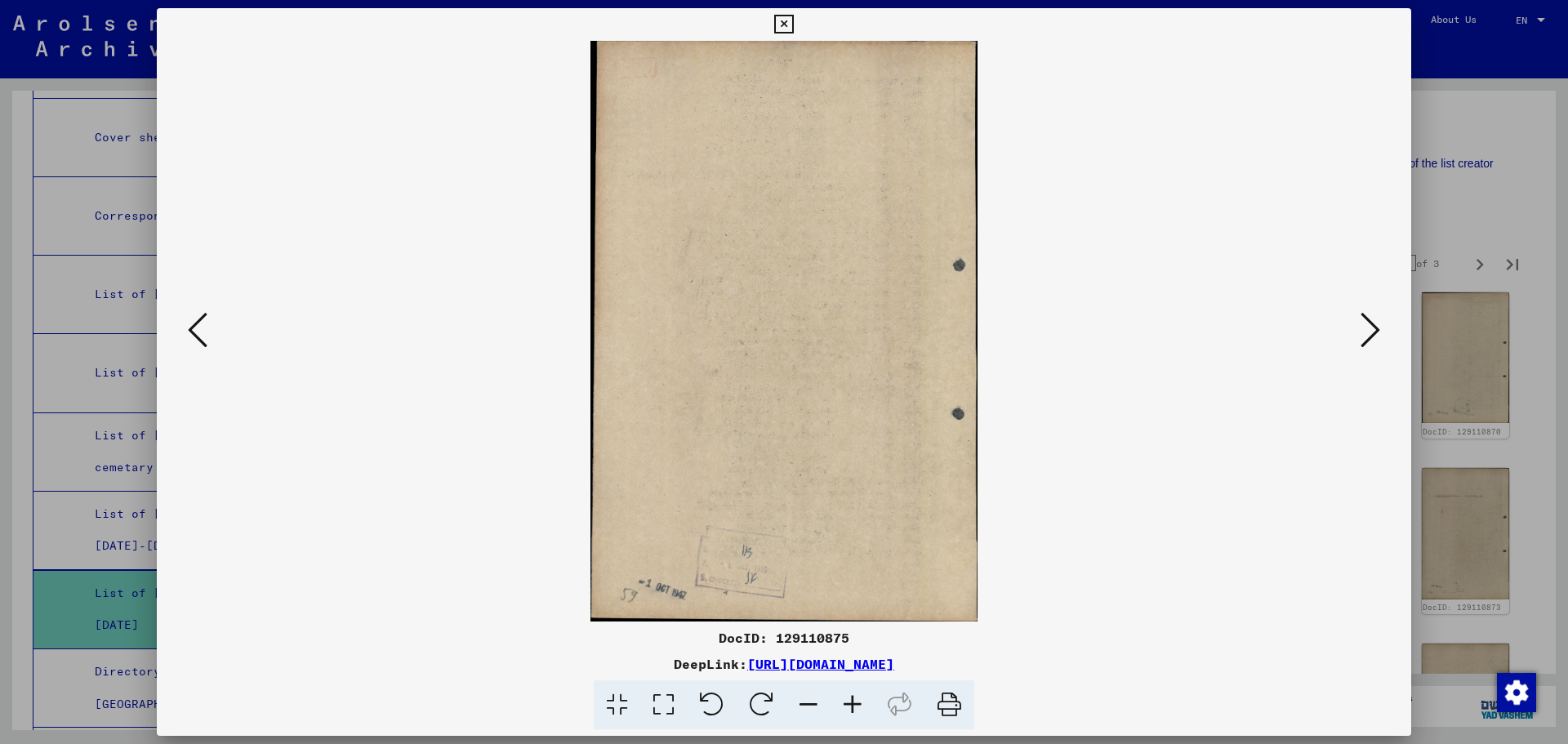
click at [1371, 330] on icon at bounding box center [1370, 330] width 20 height 39
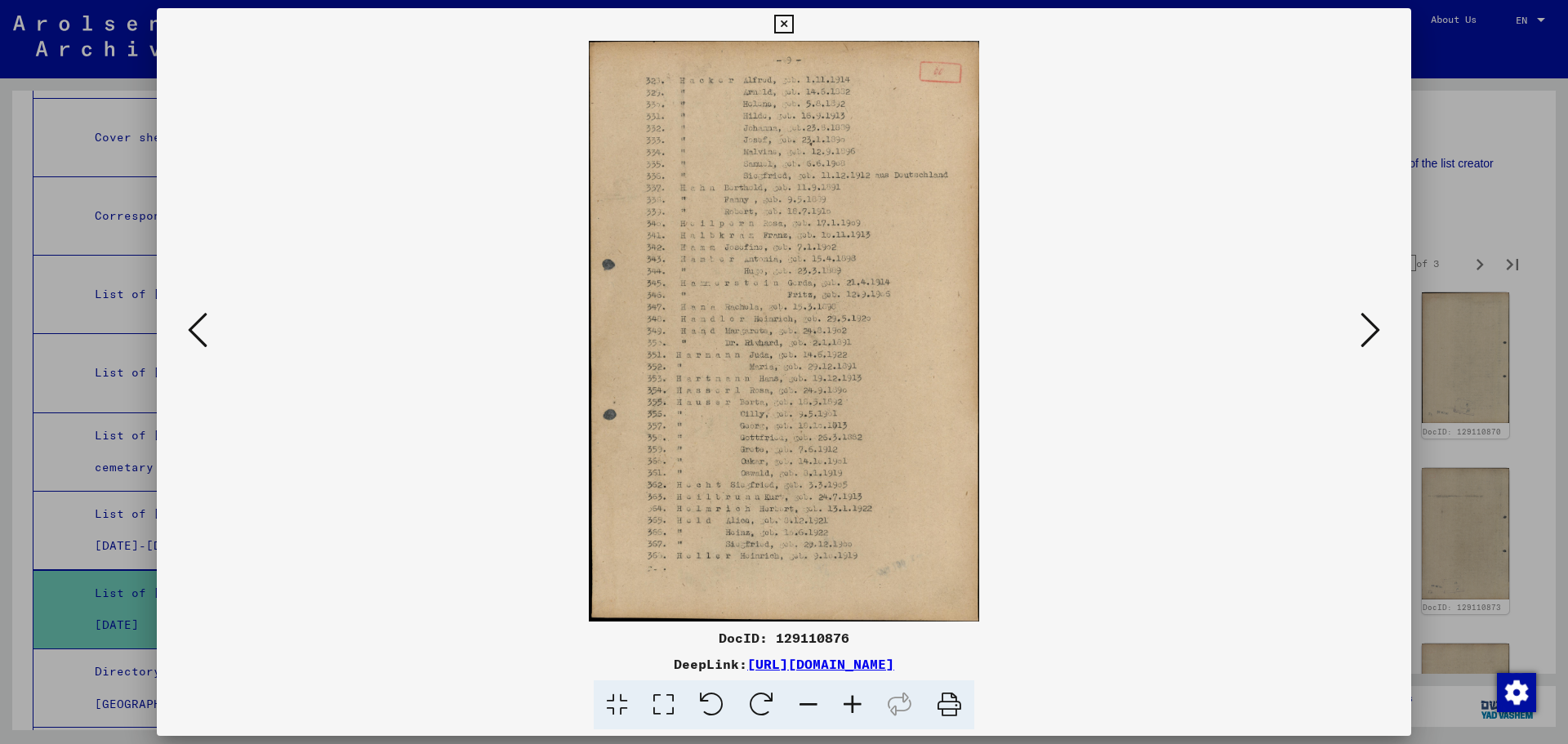
click at [784, 24] on icon at bounding box center [784, 24] width 19 height 20
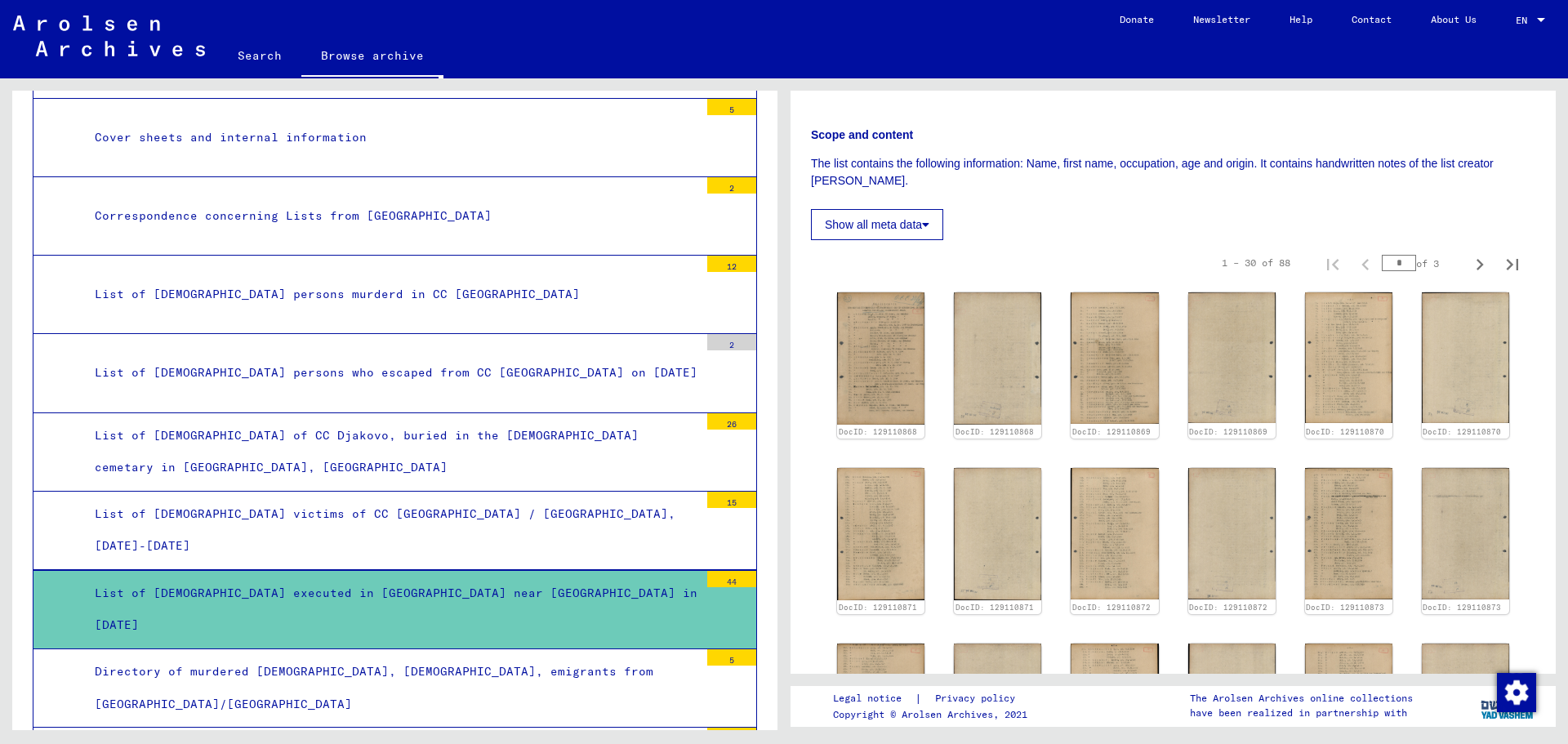
click at [507, 689] on div "Directory of murdered [DEMOGRAPHIC_DATA], [DEMOGRAPHIC_DATA], emigrants from [G…" at bounding box center [390, 688] width 617 height 64
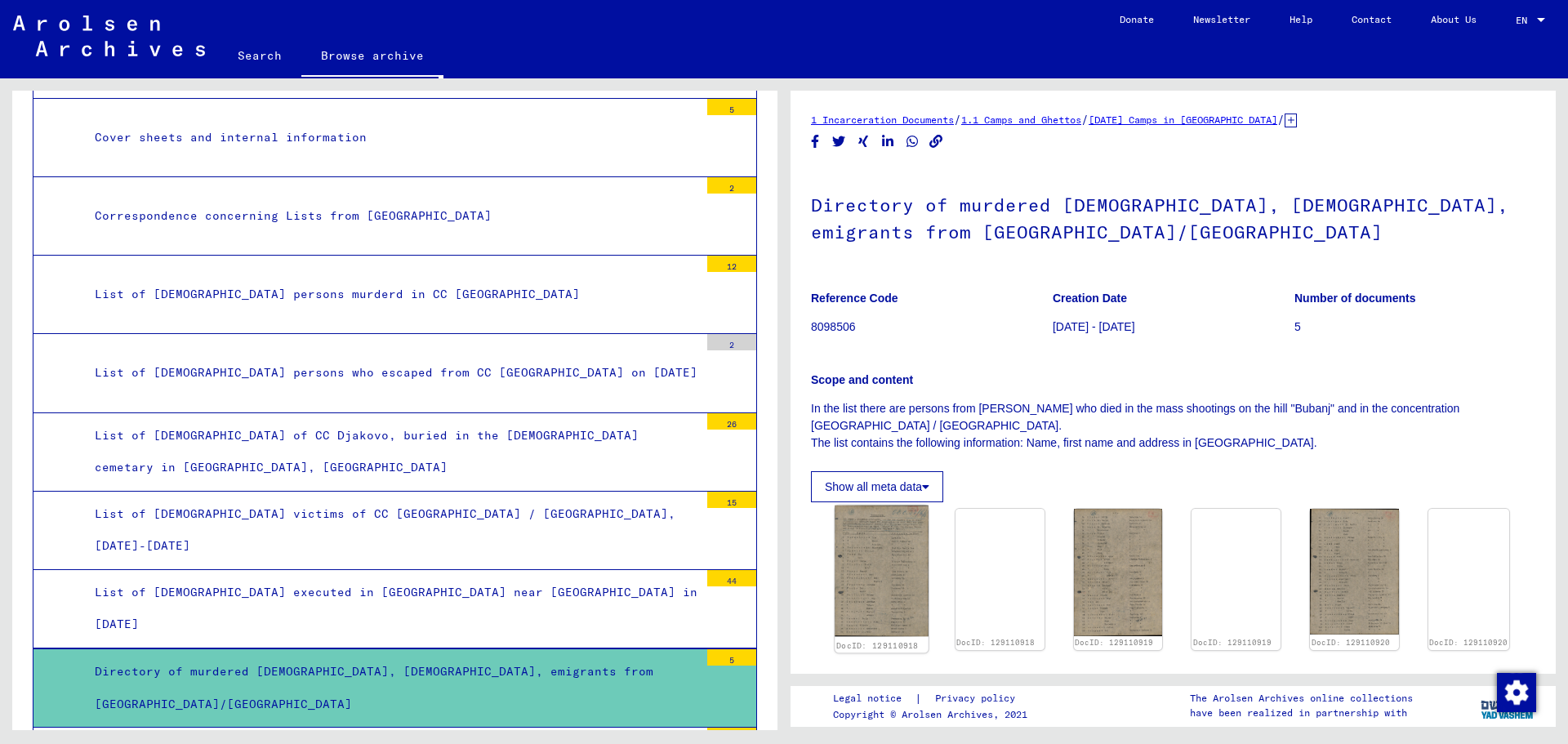
click at [909, 577] on img at bounding box center [880, 571] width 93 height 131
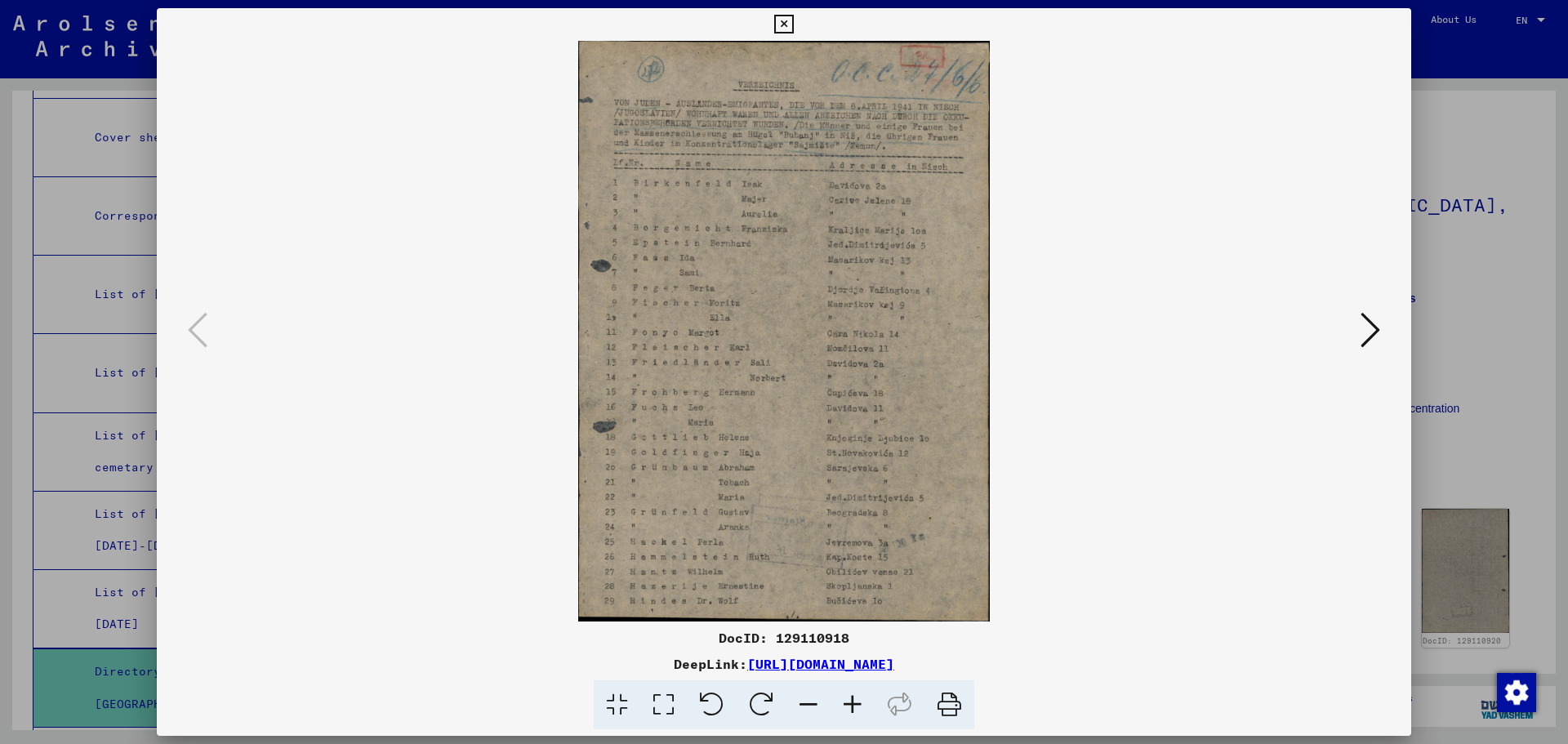
click at [1371, 334] on icon at bounding box center [1370, 330] width 20 height 39
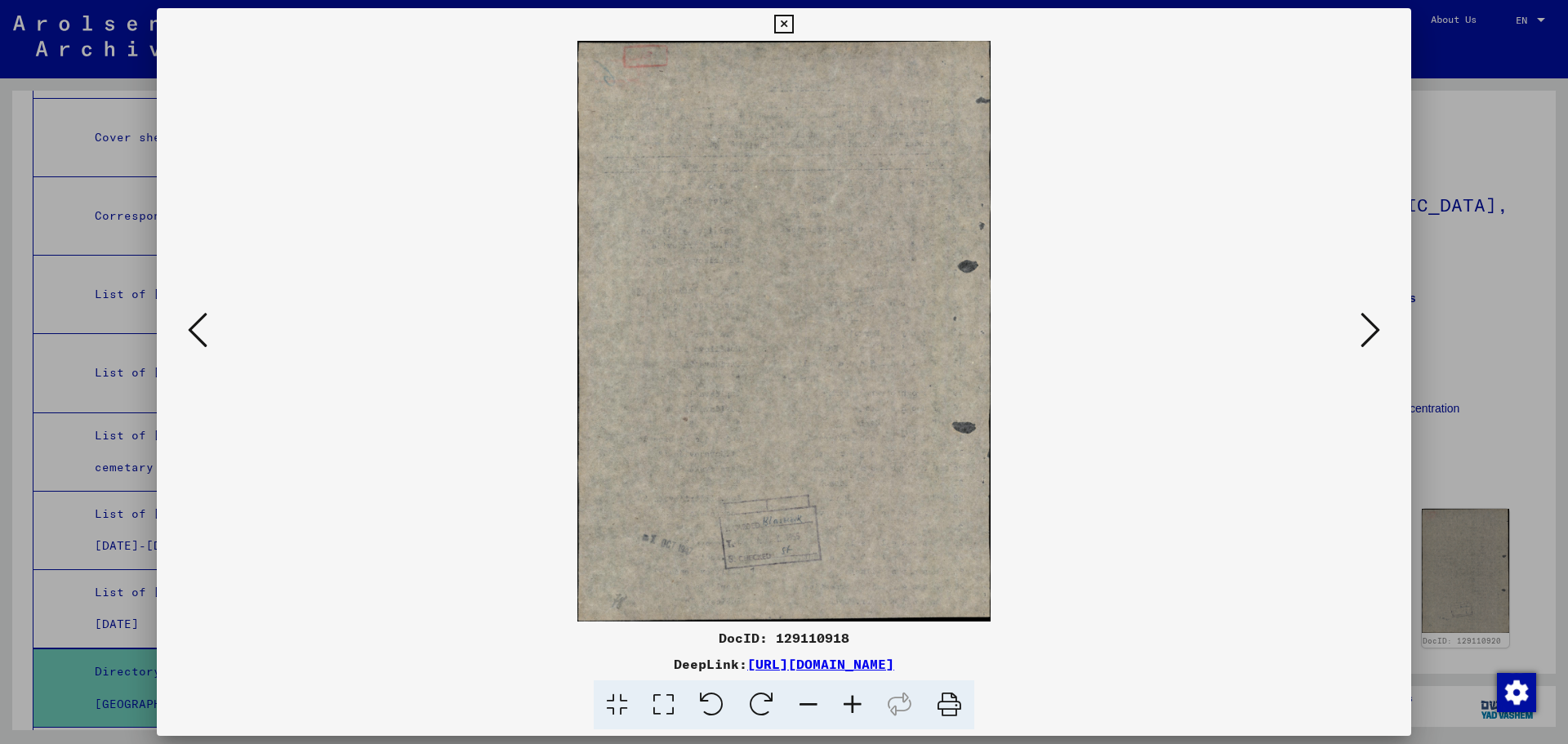
click at [1371, 334] on icon at bounding box center [1370, 330] width 20 height 39
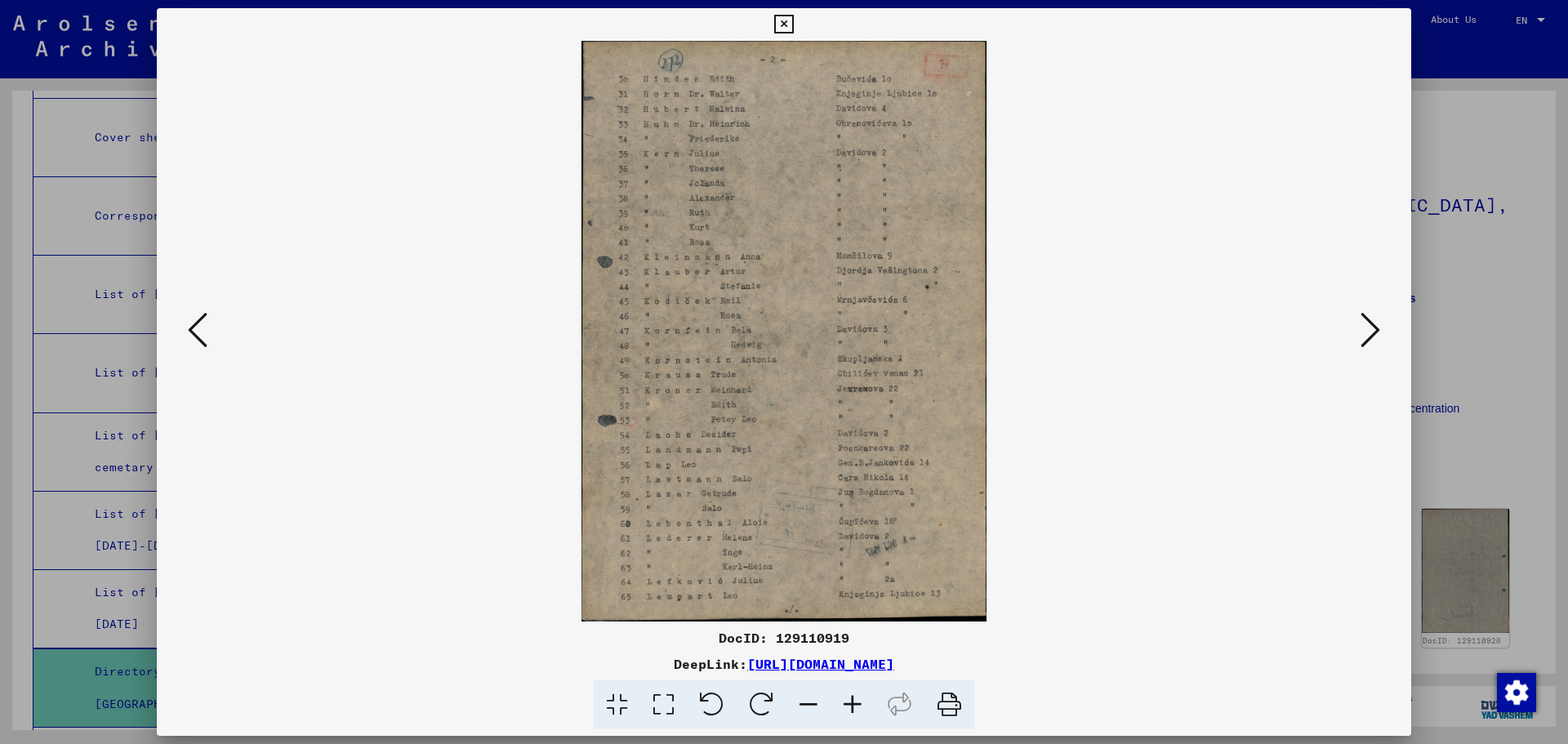
click at [181, 330] on div at bounding box center [784, 331] width 1255 height 581
click at [186, 327] on button at bounding box center [197, 331] width 29 height 47
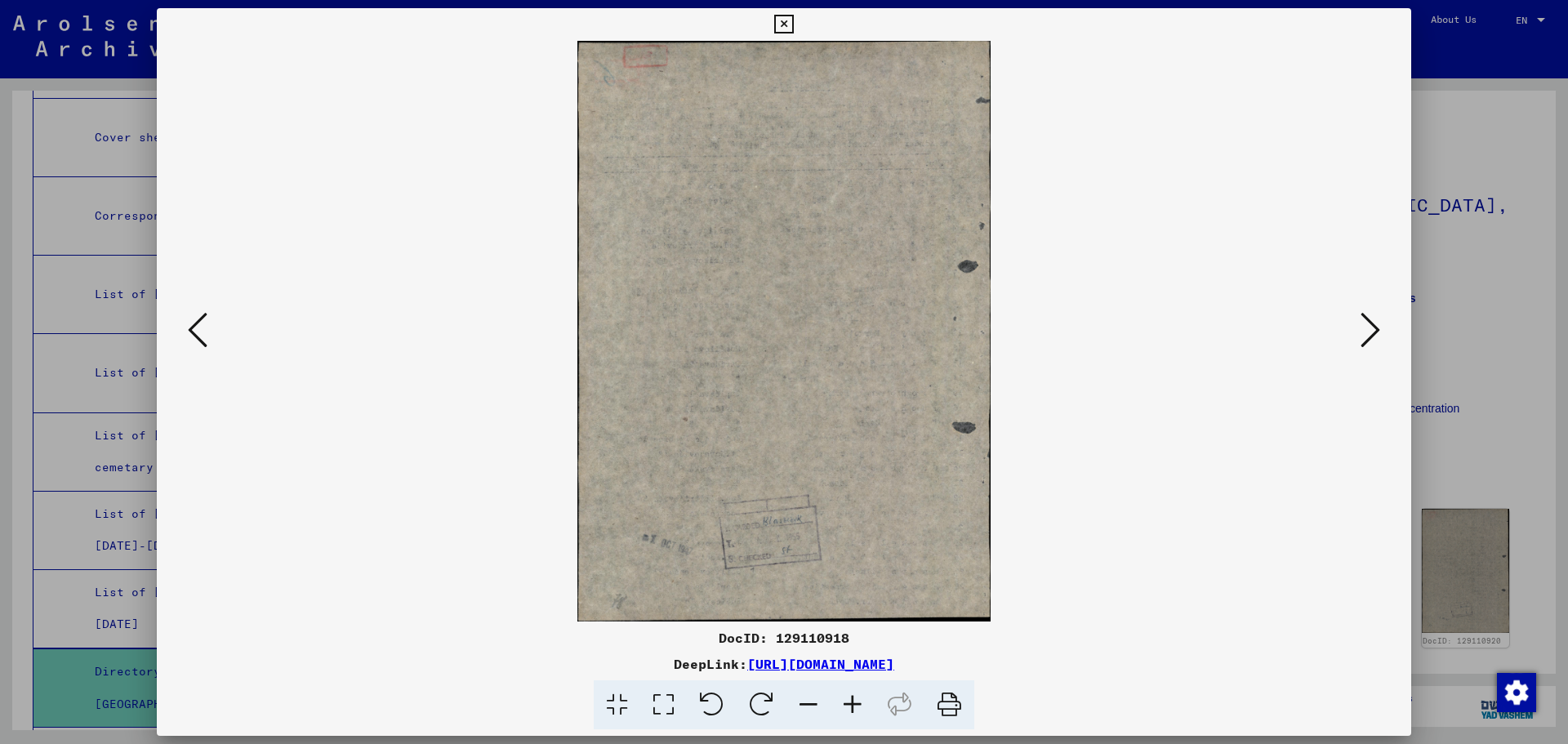
click at [186, 327] on button at bounding box center [197, 331] width 29 height 47
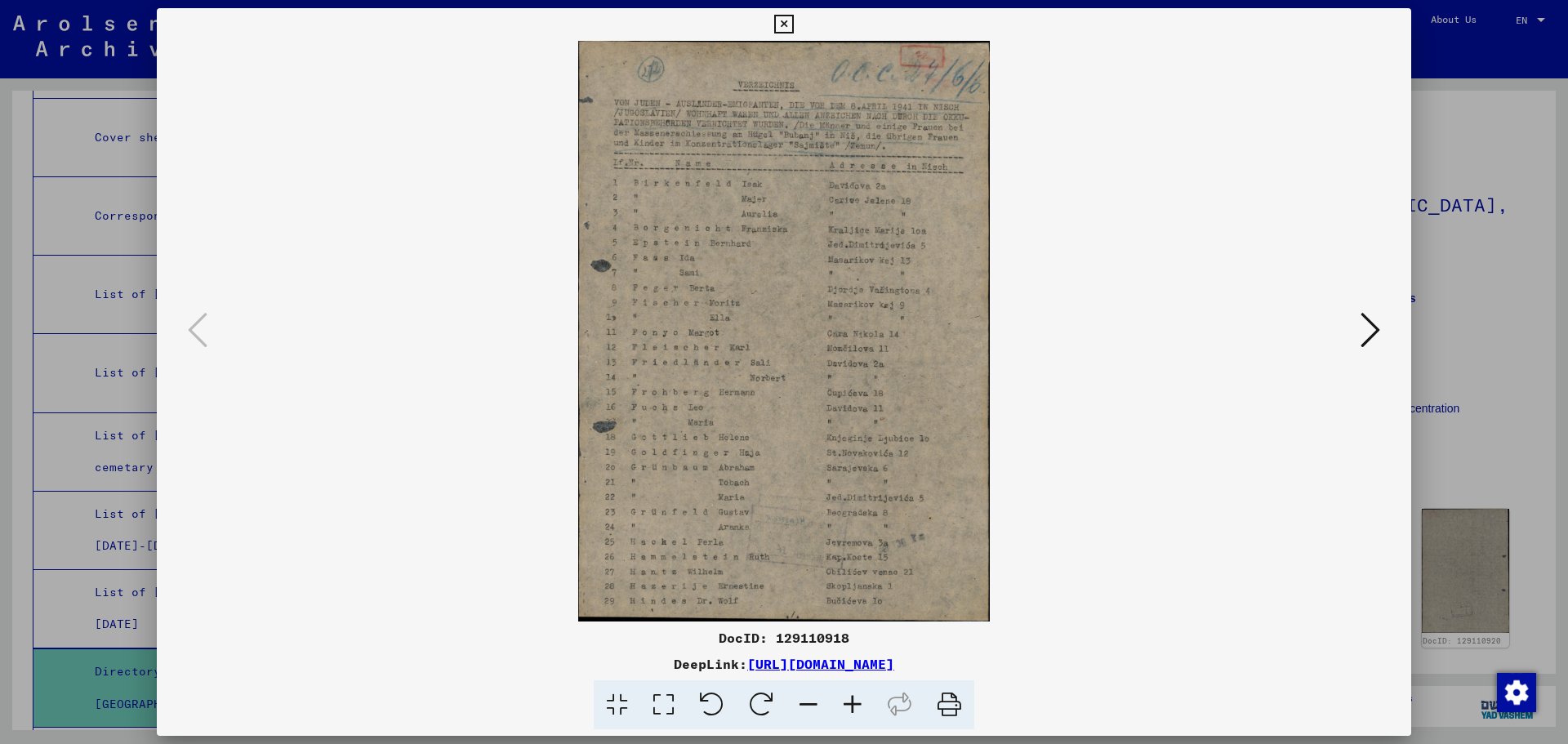
click at [781, 24] on icon at bounding box center [784, 24] width 19 height 20
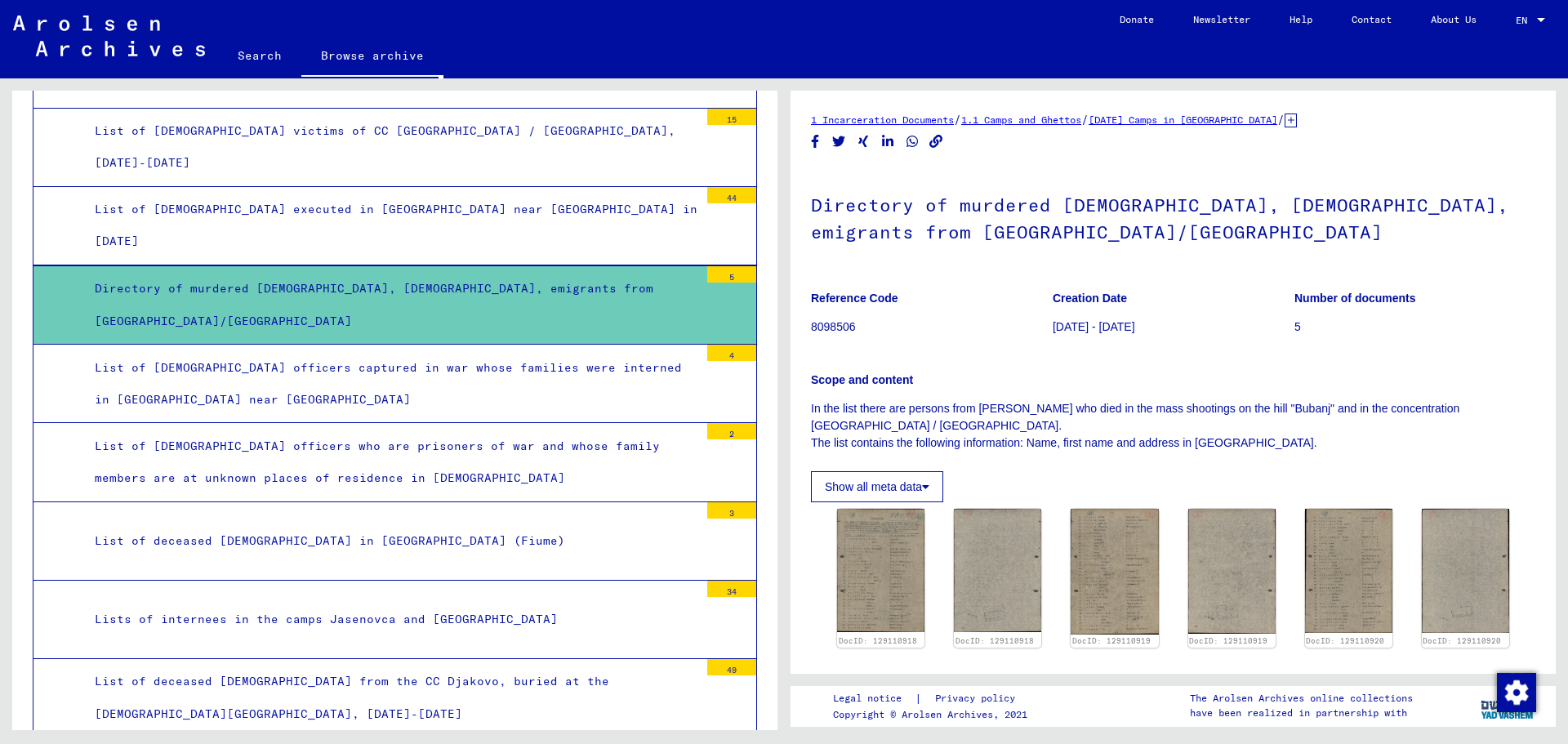
scroll to position [1485, 0]
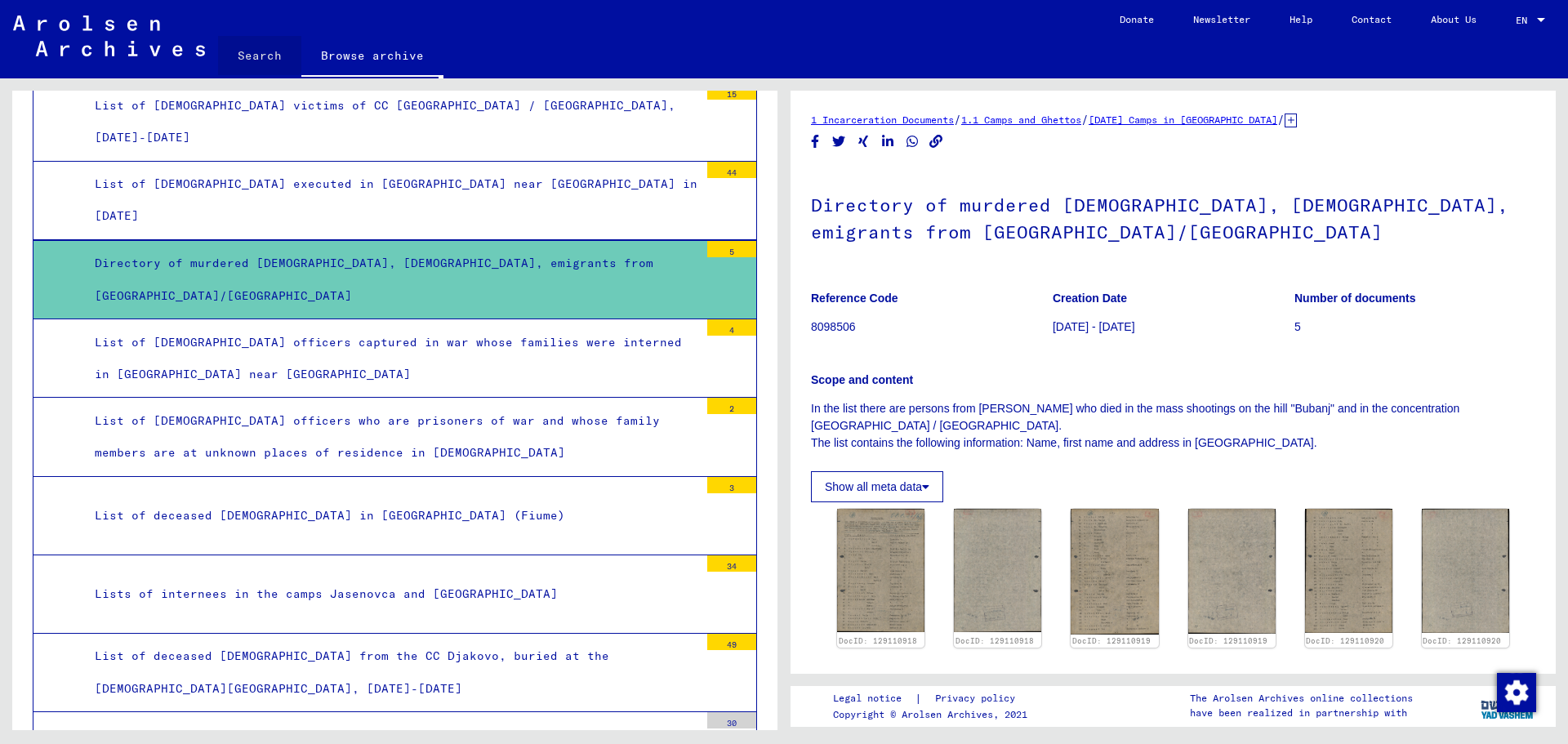
click at [244, 44] on link "Search" at bounding box center [259, 55] width 84 height 39
click at [254, 54] on link "Search" at bounding box center [259, 56] width 84 height 42
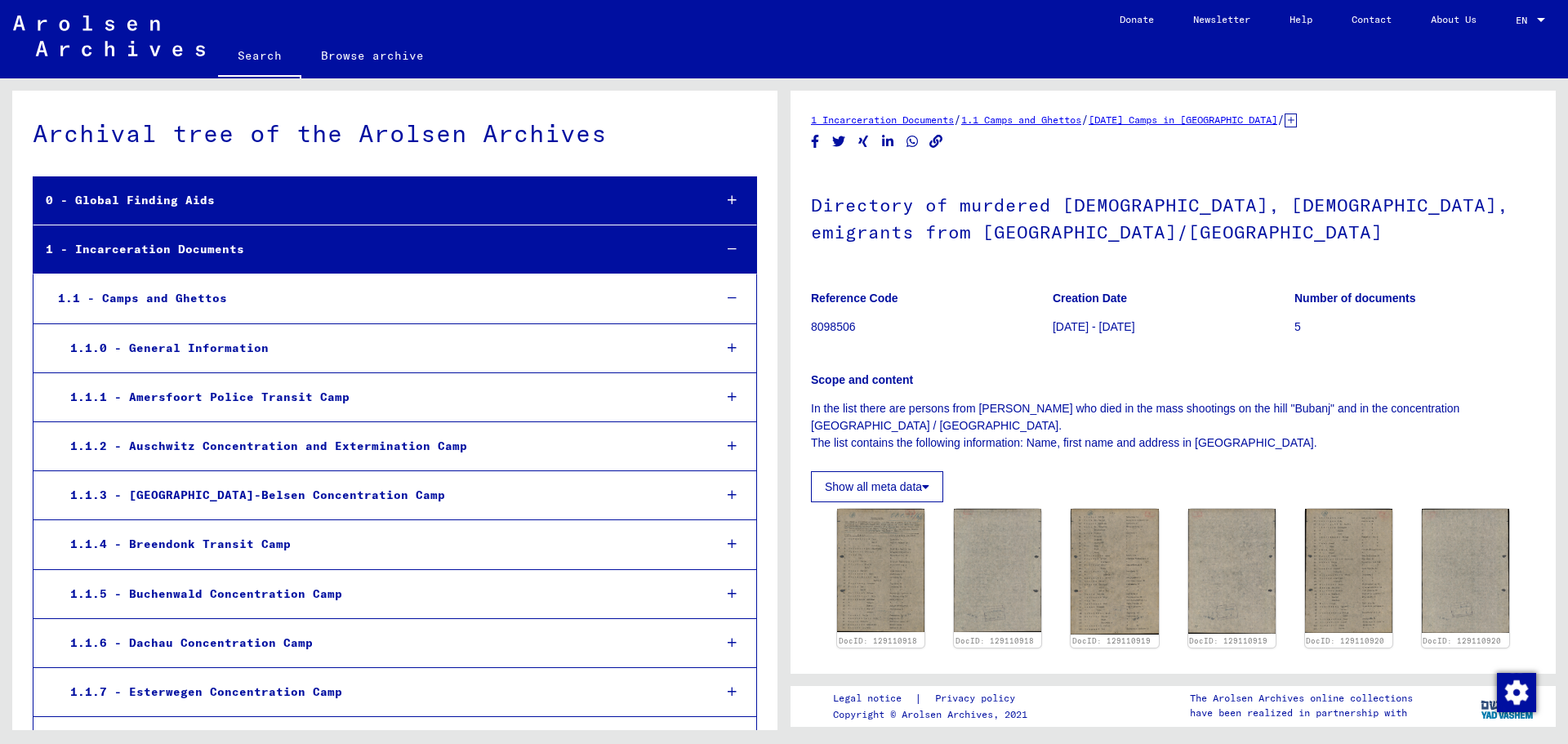
click at [166, 197] on div "0 - Global Finding Aids" at bounding box center [367, 201] width 667 height 32
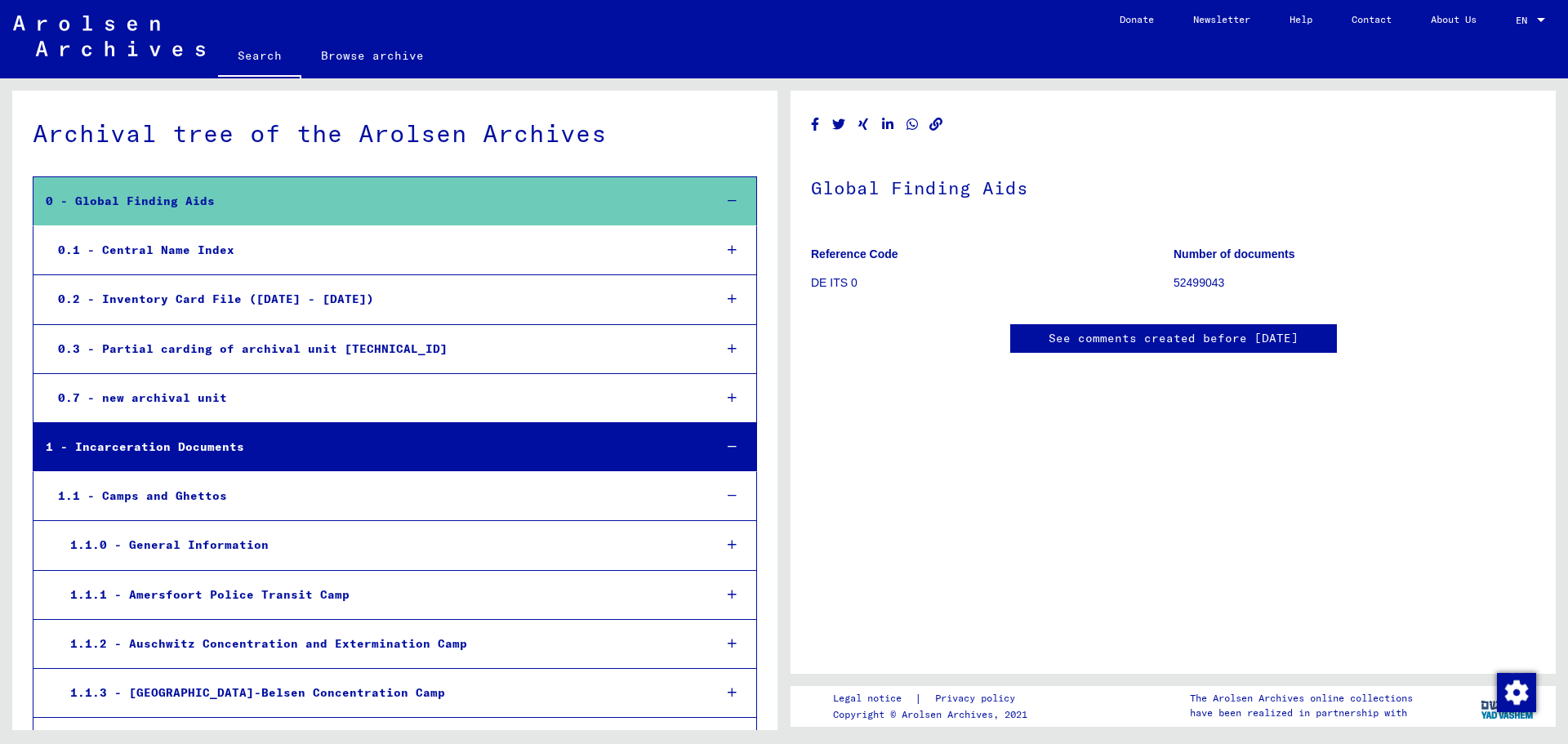
scroll to position [408, 0]
